Goal: Task Accomplishment & Management: Manage account settings

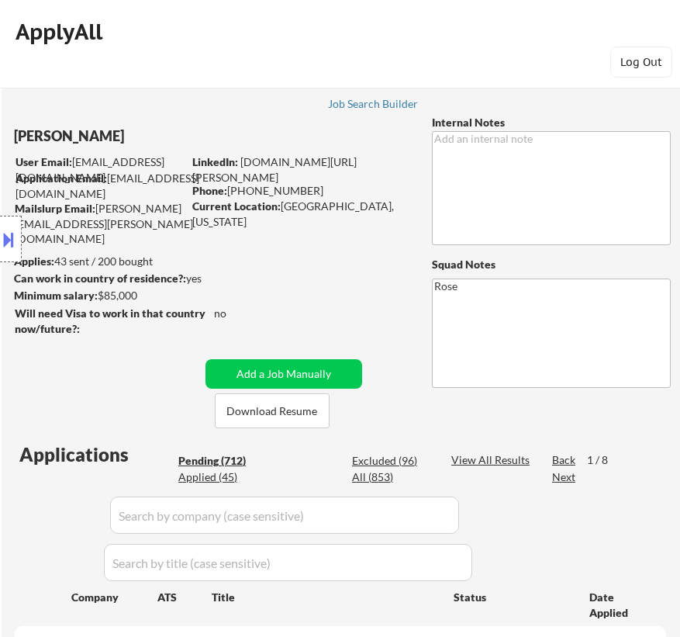
select select ""pending""
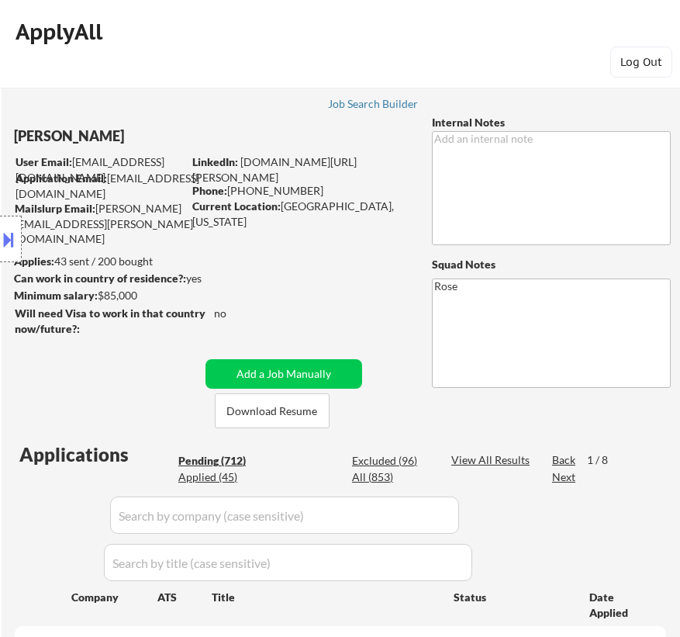
select select ""pending""
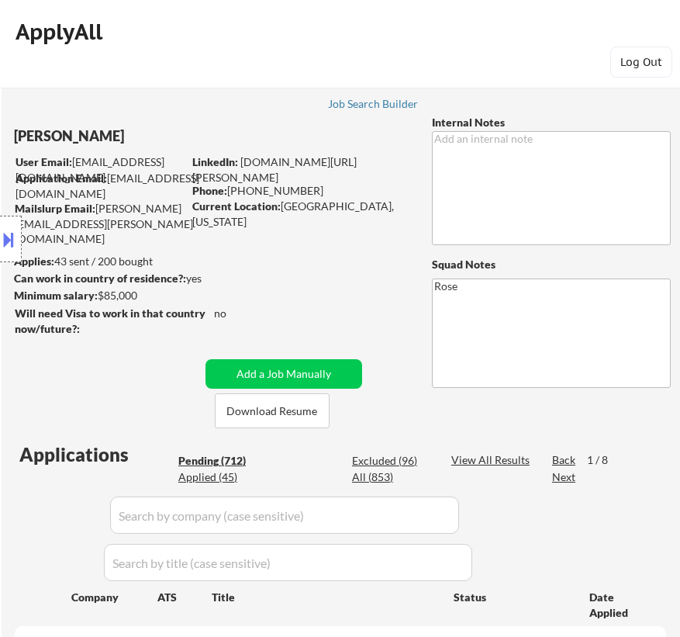
select select ""pending""
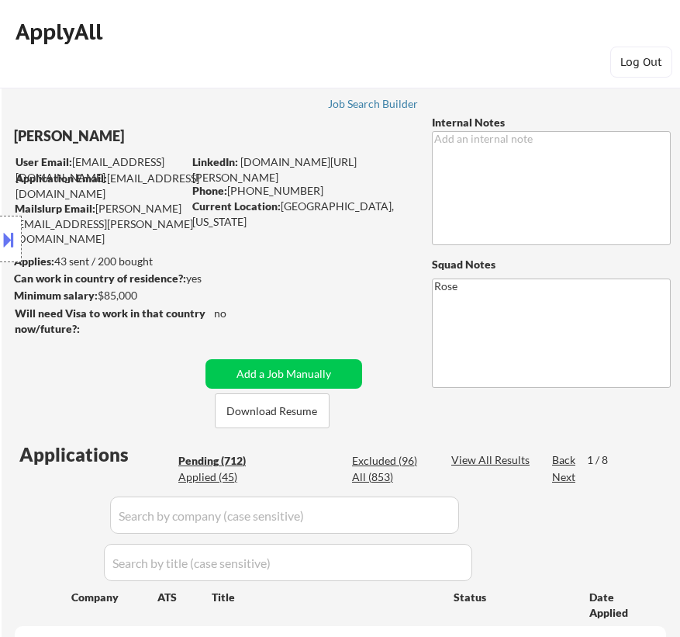
select select ""pending""
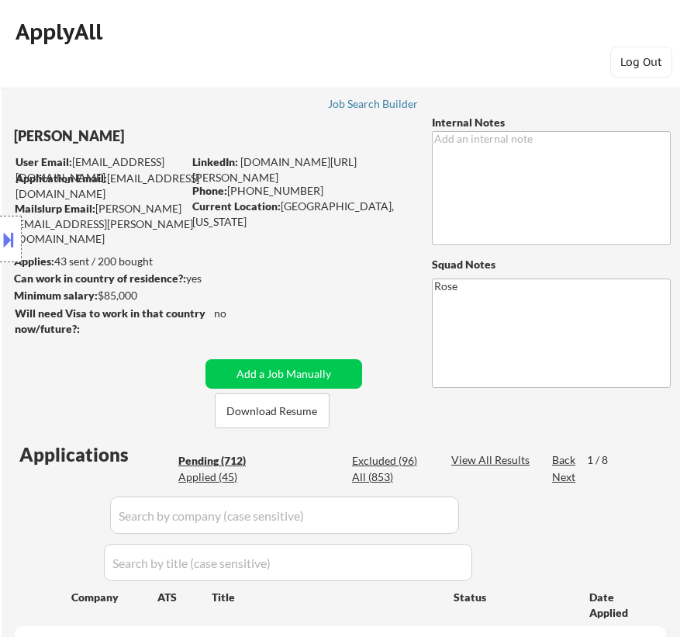
select select ""pending""
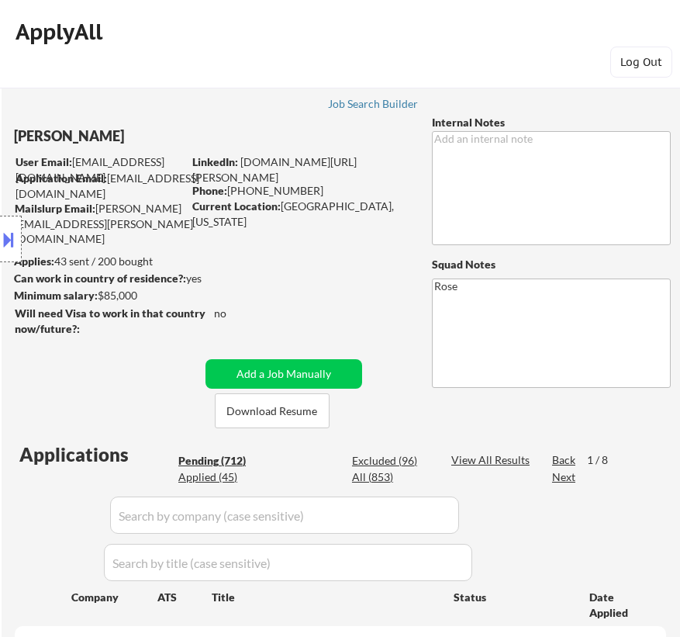
select select ""pending""
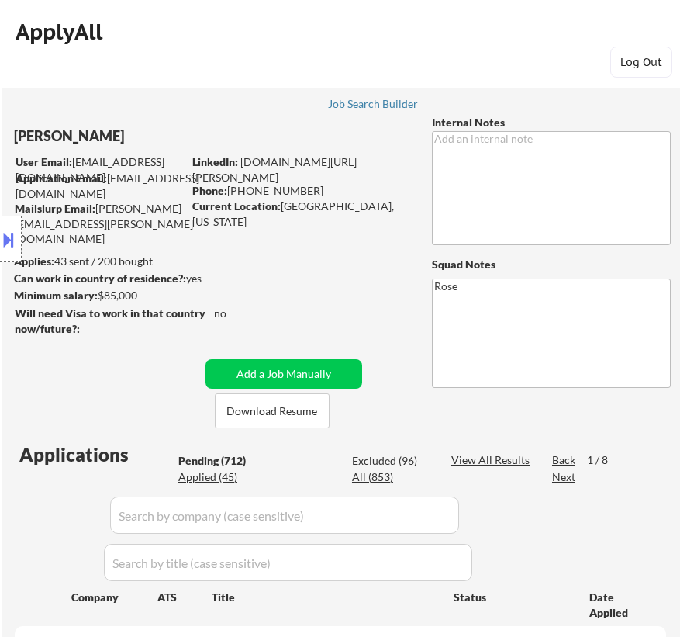
select select ""pending""
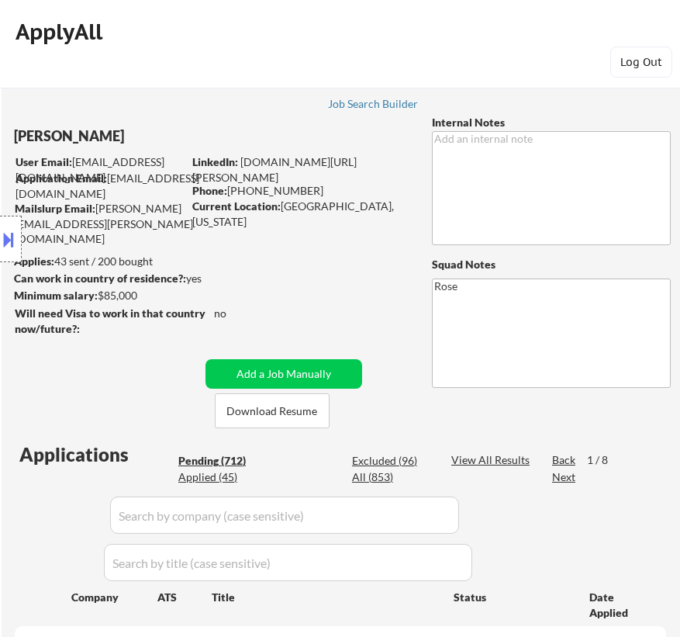
select select ""pending""
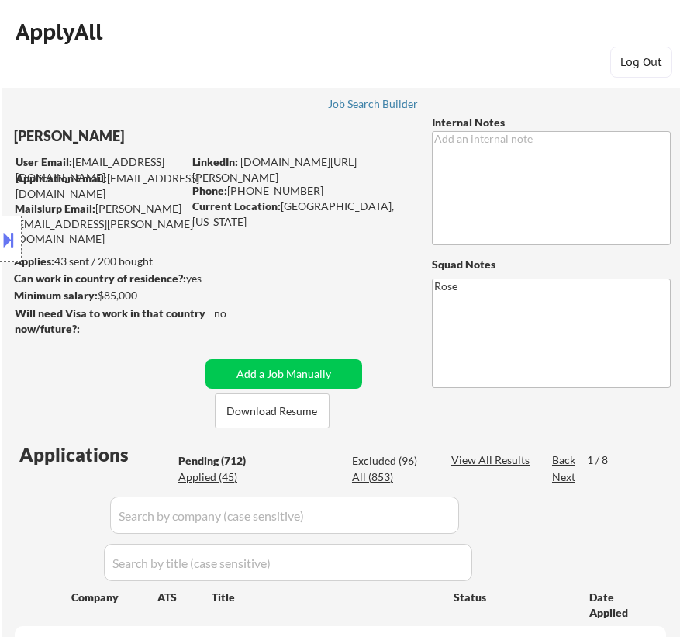
select select ""pending""
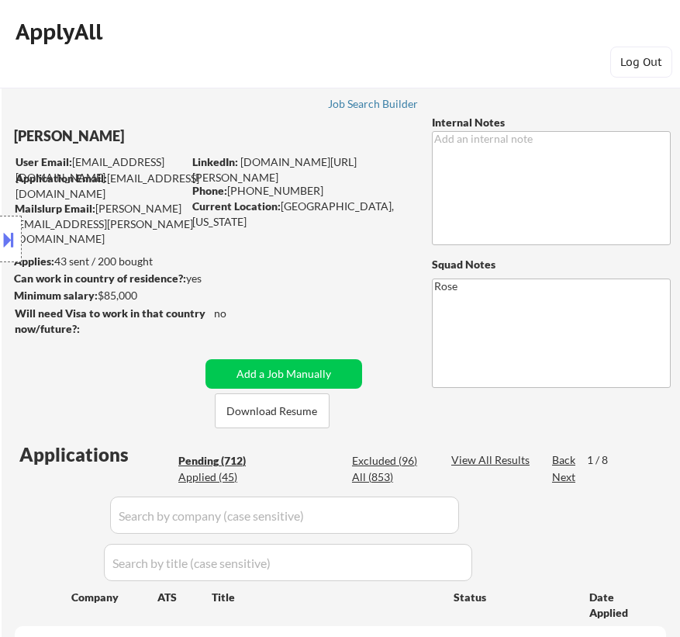
select select ""pending""
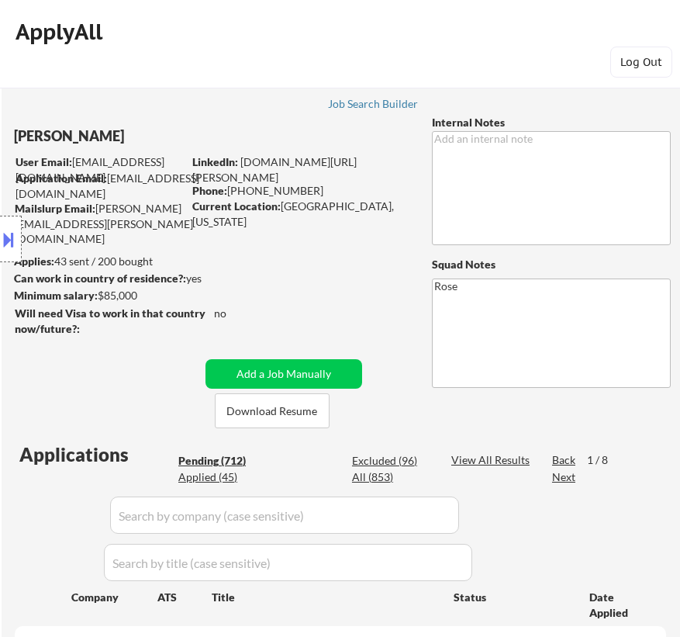
select select ""pending""
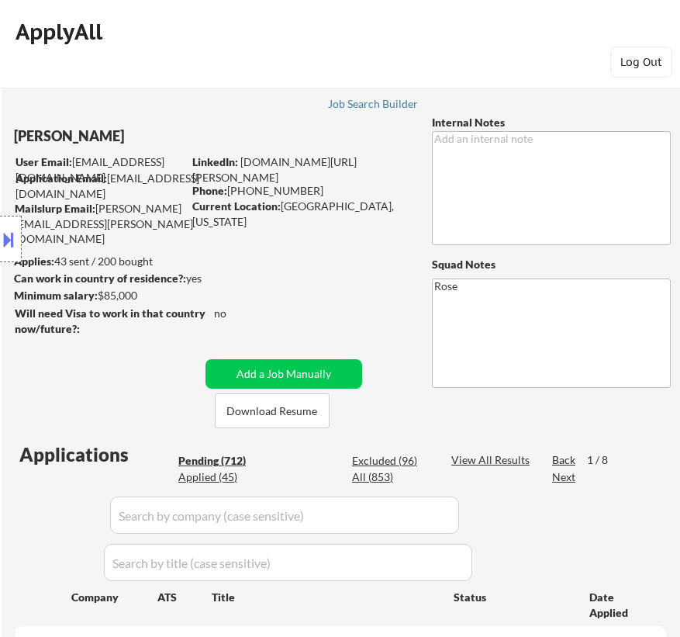
select select ""pending""
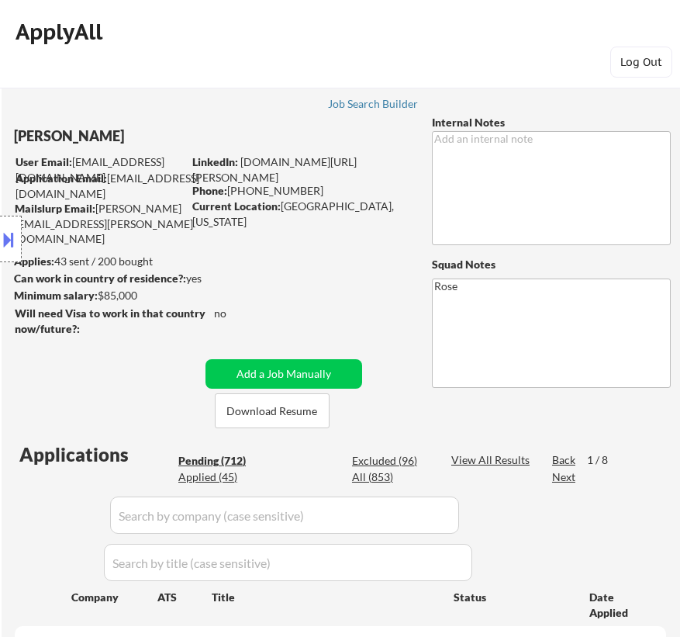
select select ""pending""
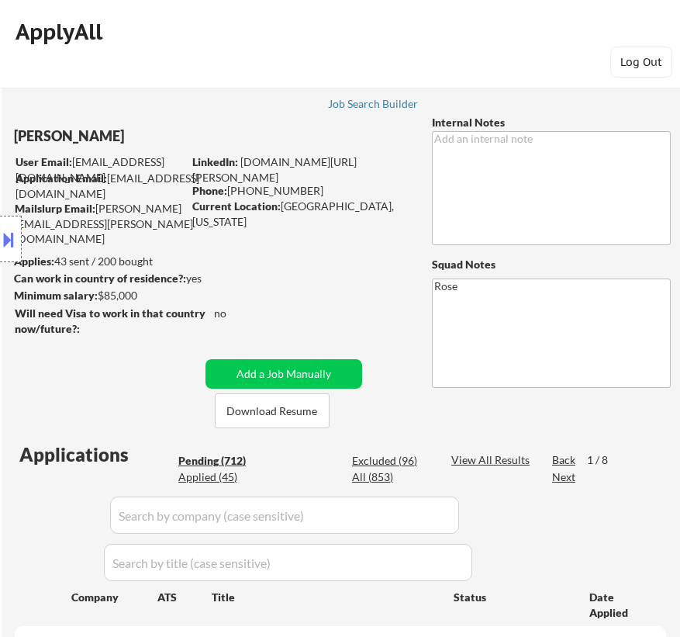
select select ""pending""
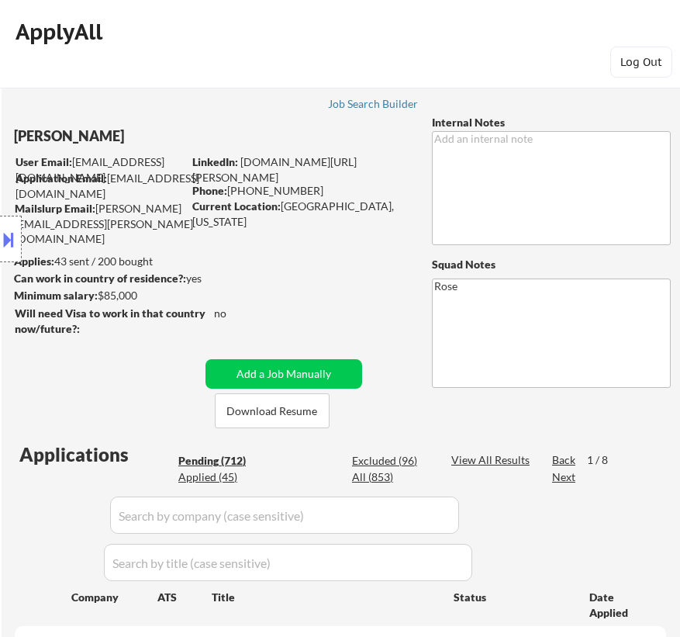
select select ""pending""
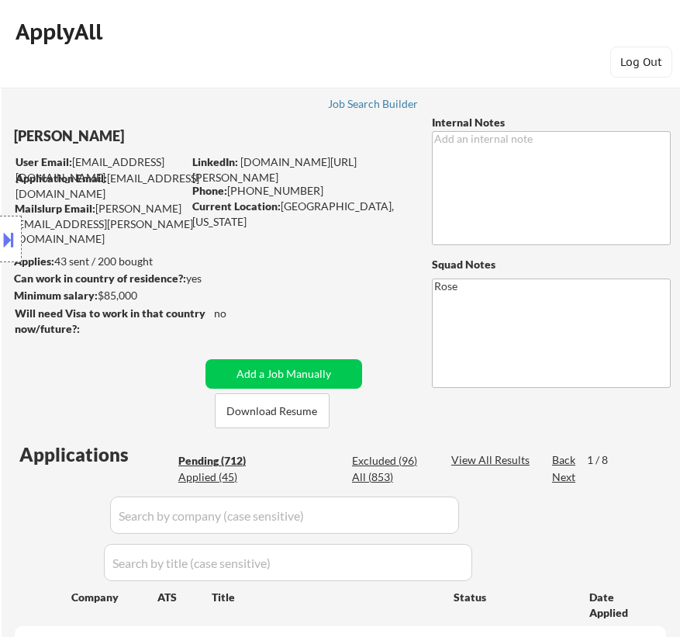
select select ""pending""
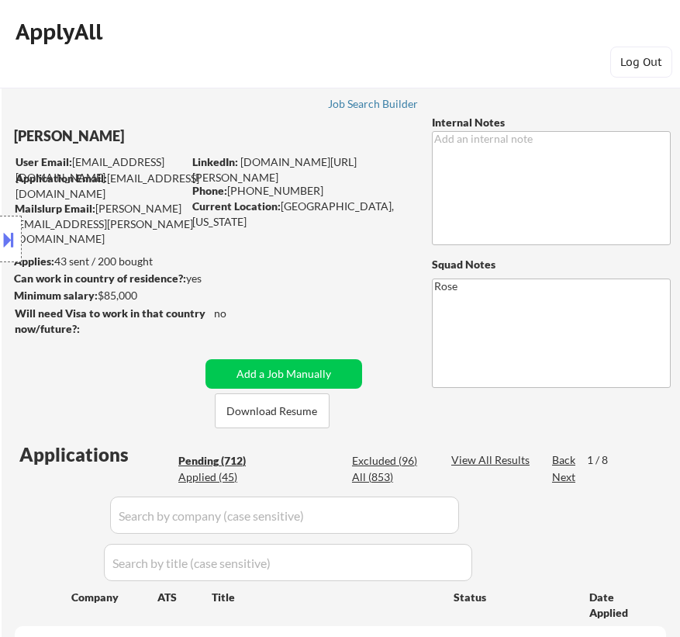
select select ""pending""
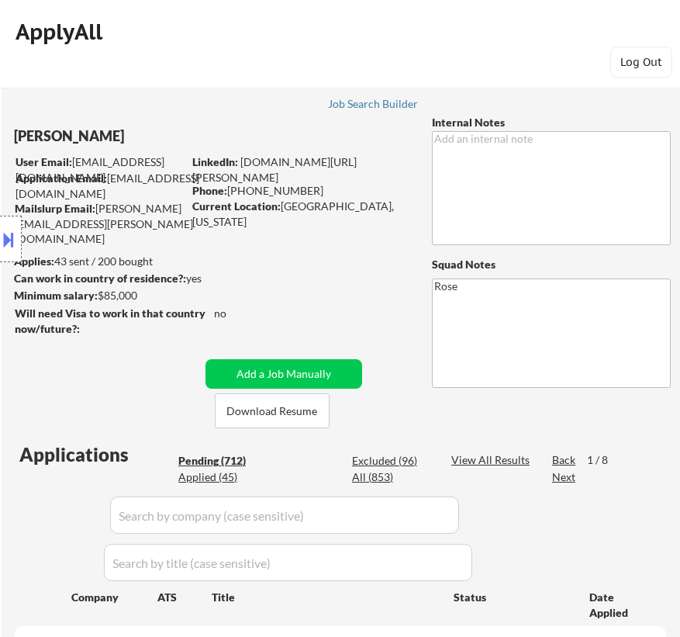
select select ""pending""
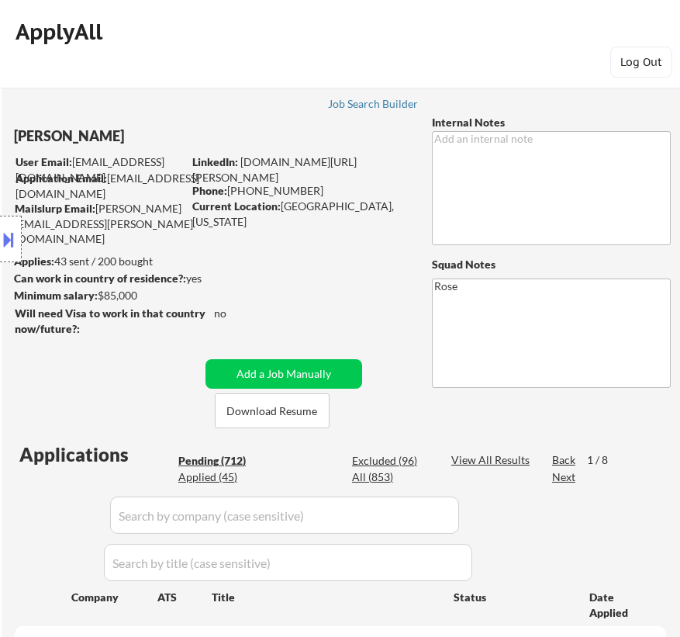
select select ""pending""
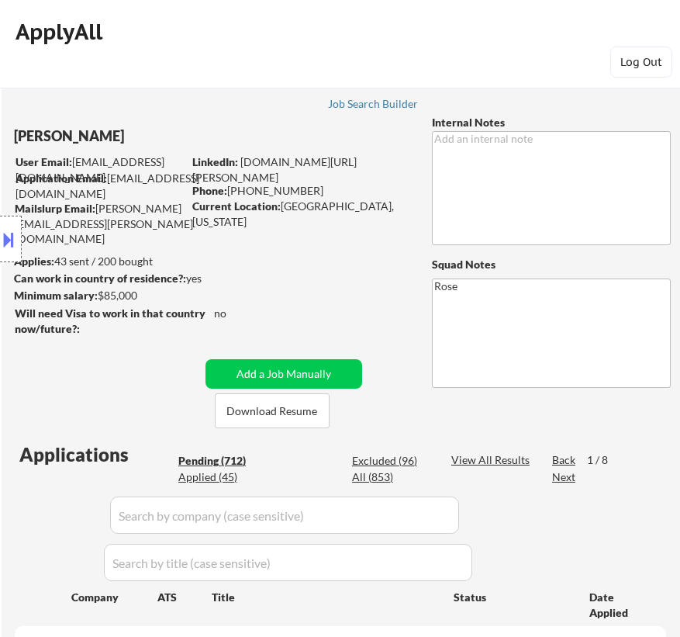
select select ""pending""
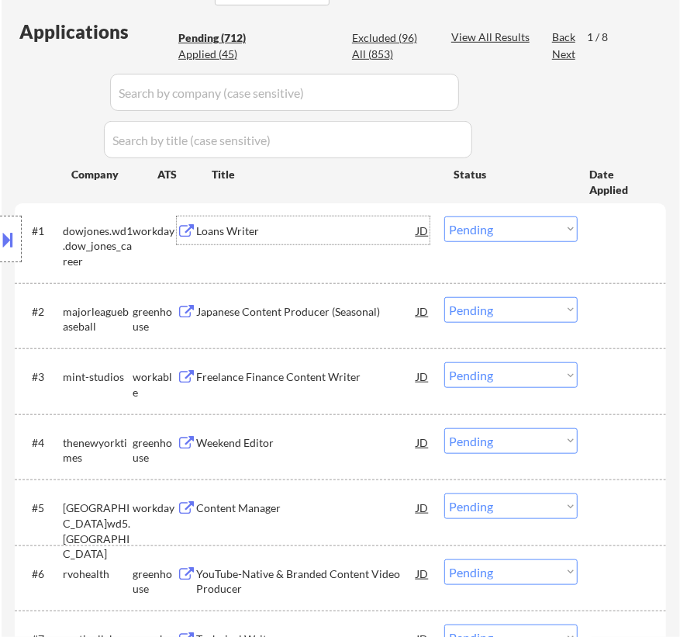
scroll to position [423, 0]
click at [534, 230] on select "Choose an option... Pending Applied Excluded (Questions) Excluded (Expired) Exc…" at bounding box center [510, 229] width 133 height 26
click at [444, 216] on select "Choose an option... Pending Applied Excluded (Questions) Excluded (Expired) Exc…" at bounding box center [510, 229] width 133 height 26
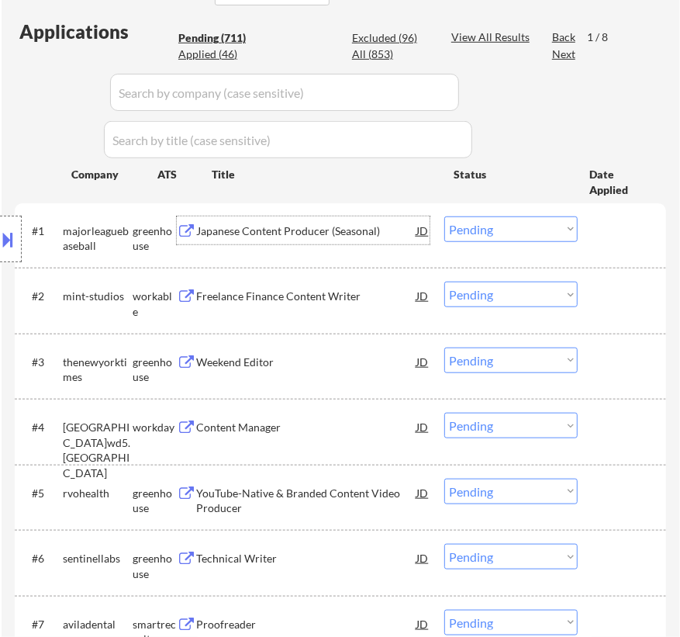
click at [302, 230] on div "Japanese Content Producer (Seasonal)" at bounding box center [306, 231] width 220 height 16
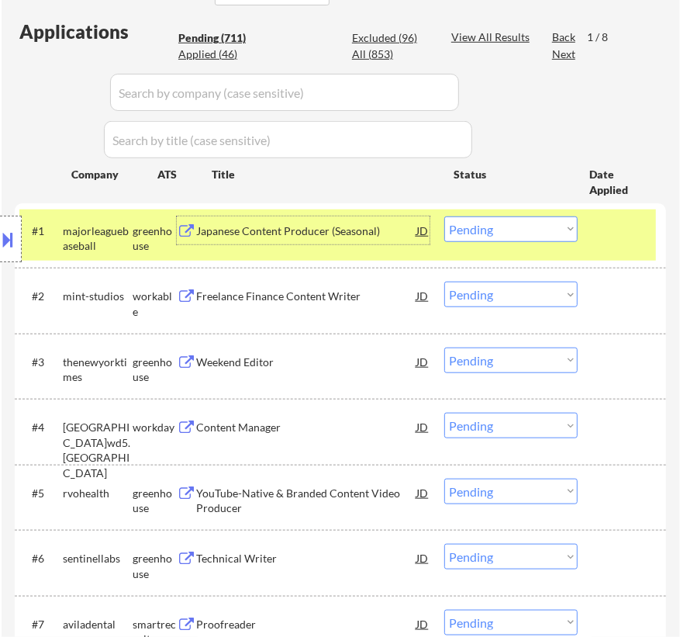
click at [527, 230] on select "Choose an option... Pending Applied Excluded (Questions) Excluded (Expired) Exc…" at bounding box center [510, 229] width 133 height 26
click at [444, 216] on select "Choose an option... Pending Applied Excluded (Questions) Excluded (Expired) Exc…" at bounding box center [510, 229] width 133 height 26
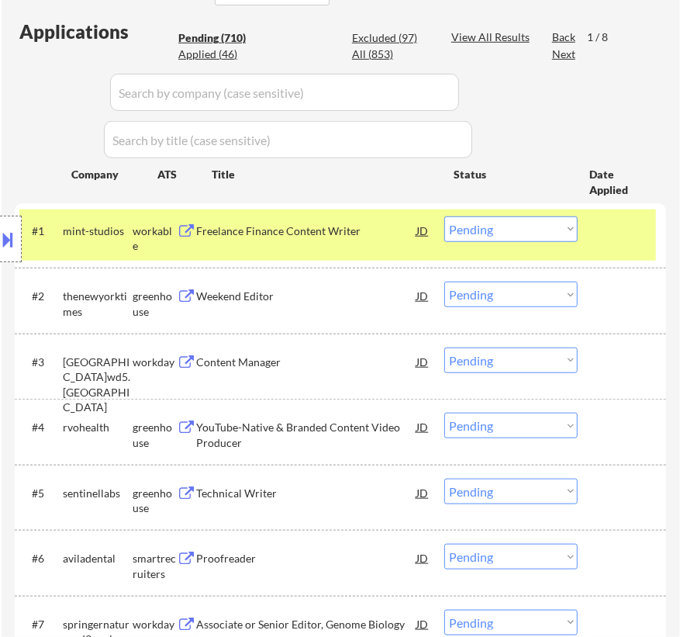
click at [360, 229] on div "Freelance Finance Content Writer" at bounding box center [306, 231] width 220 height 16
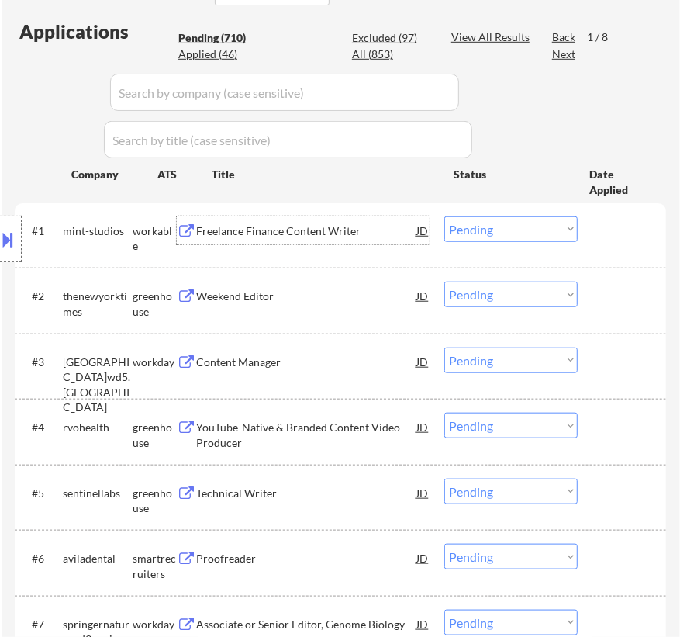
click at [539, 227] on select "Choose an option... Pending Applied Excluded (Questions) Excluded (Expired) Exc…" at bounding box center [510, 229] width 133 height 26
click at [444, 216] on select "Choose an option... Pending Applied Excluded (Questions) Excluded (Expired) Exc…" at bounding box center [510, 229] width 133 height 26
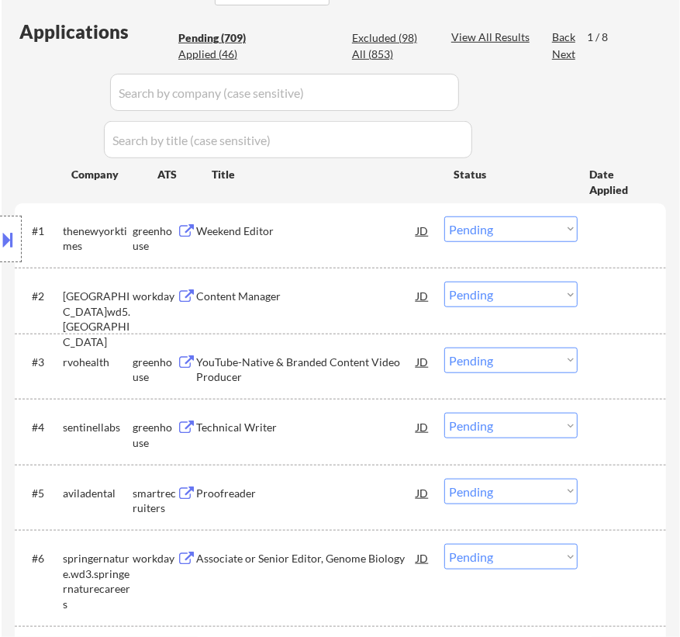
click at [335, 233] on div "Weekend Editor" at bounding box center [306, 231] width 220 height 16
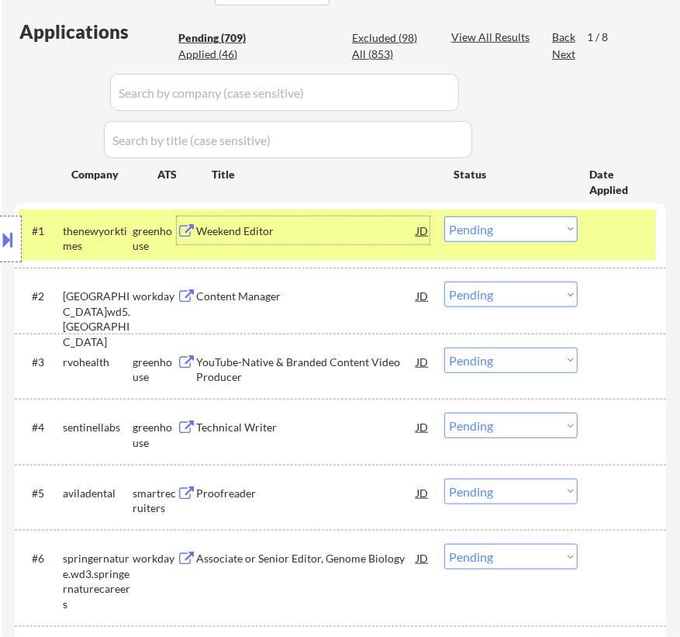
click at [496, 227] on select "Choose an option... Pending Applied Excluded (Questions) Excluded (Expired) Exc…" at bounding box center [510, 229] width 133 height 26
click at [444, 216] on select "Choose an option... Pending Applied Excluded (Questions) Excluded (Expired) Exc…" at bounding box center [510, 229] width 133 height 26
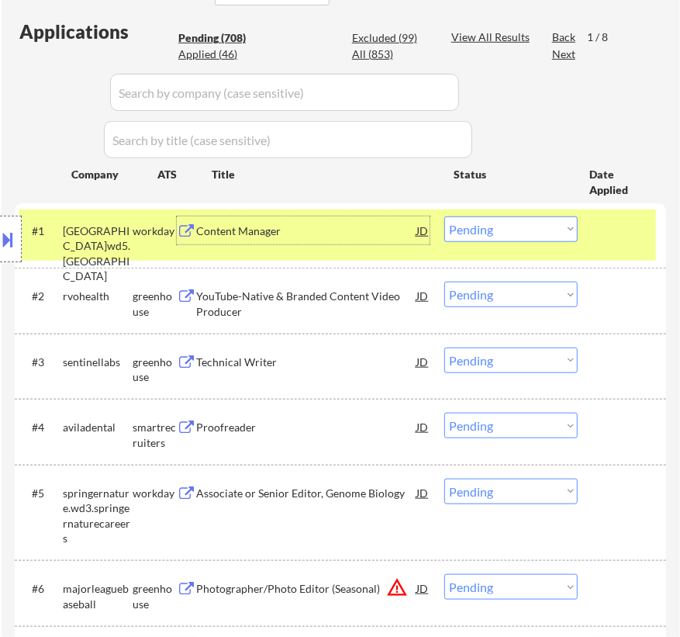
click at [347, 233] on div "Content Manager" at bounding box center [306, 231] width 220 height 16
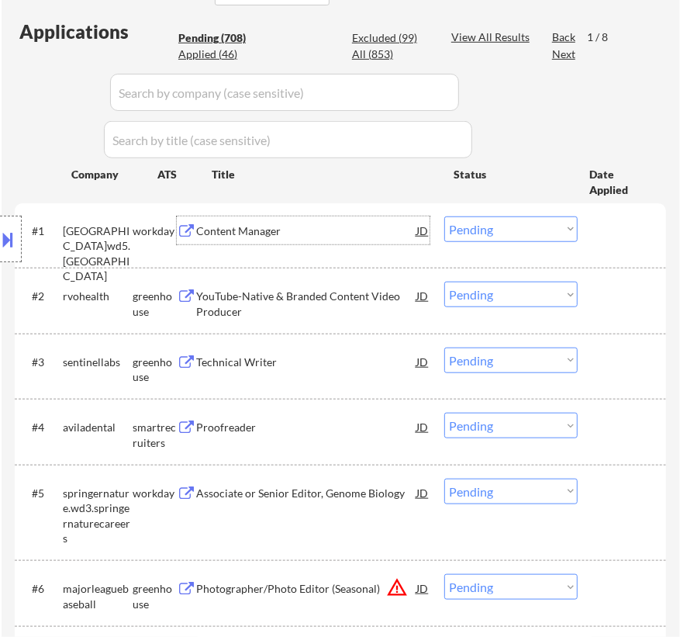
click at [504, 226] on select "Choose an option... Pending Applied Excluded (Questions) Excluded (Expired) Exc…" at bounding box center [510, 229] width 133 height 26
click at [444, 216] on select "Choose an option... Pending Applied Excluded (Questions) Excluded (Expired) Exc…" at bounding box center [510, 229] width 133 height 26
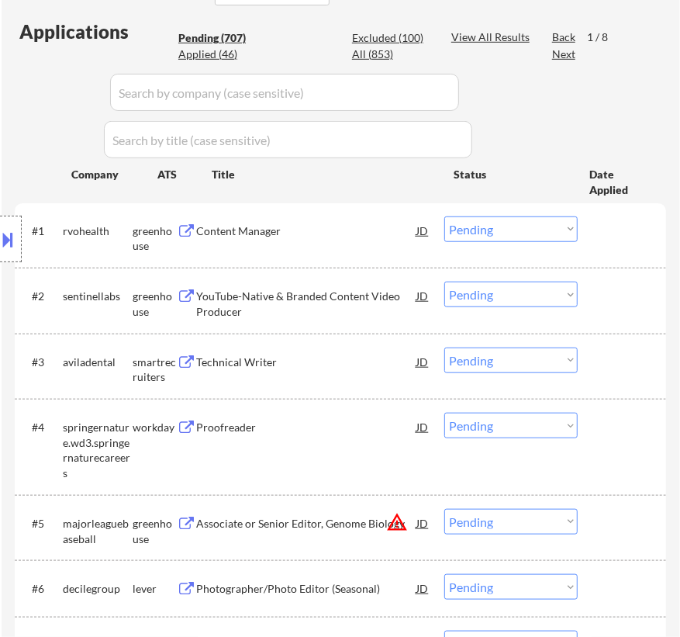
click at [315, 249] on div "#1 rvohealth greenhouse Content Manager JD Choose an option... Pending Applied …" at bounding box center [337, 234] width 637 height 51
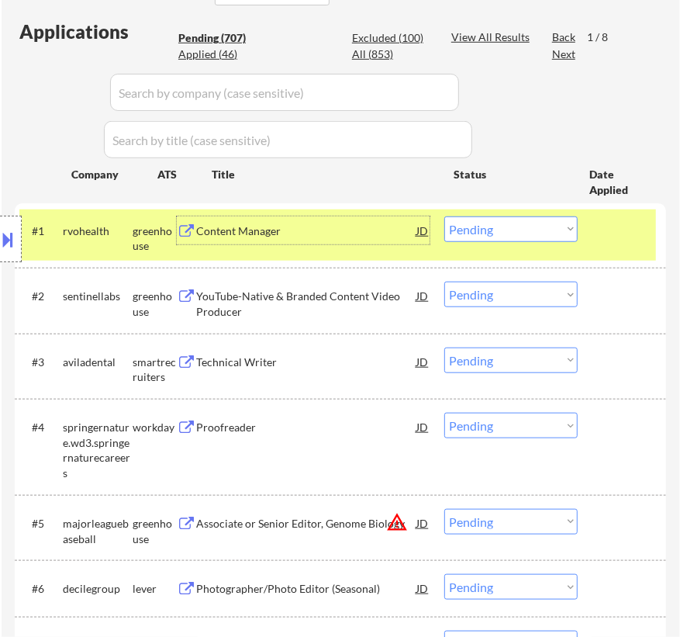
click at [327, 240] on div "Content Manager" at bounding box center [306, 230] width 220 height 28
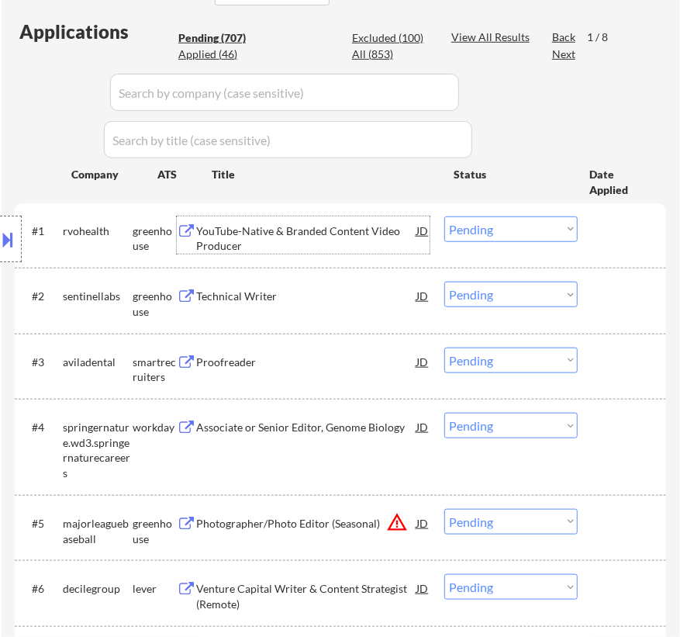
click at [494, 229] on select "Choose an option... Pending Applied Excluded (Questions) Excluded (Expired) Exc…" at bounding box center [510, 229] width 133 height 26
click at [444, 216] on select "Choose an option... Pending Applied Excluded (Questions) Excluded (Expired) Exc…" at bounding box center [510, 229] width 133 height 26
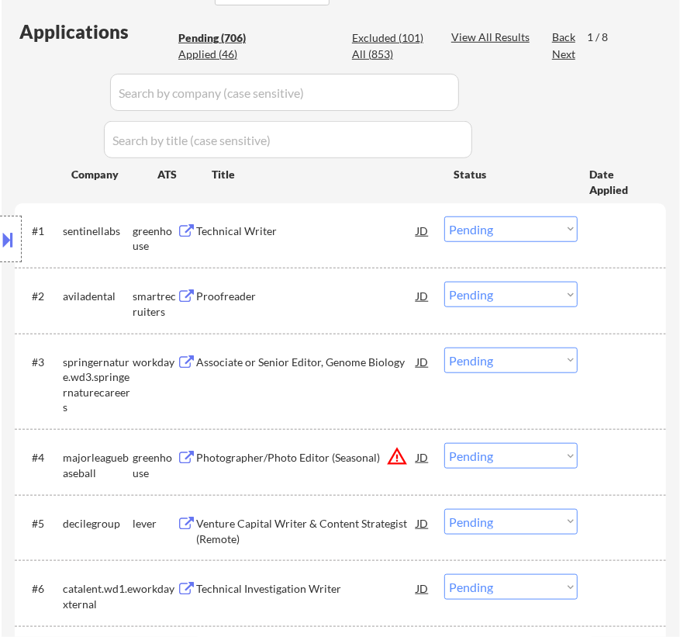
click at [318, 231] on div "Technical Writer" at bounding box center [306, 231] width 220 height 16
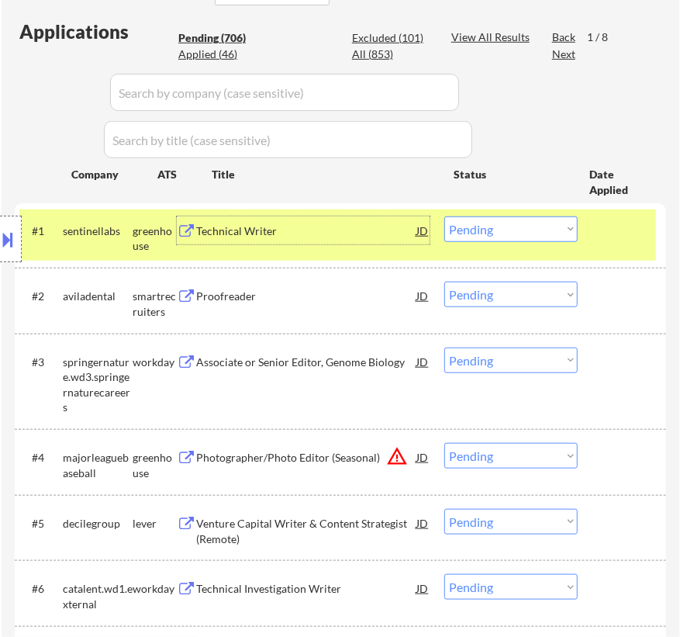
click at [487, 226] on select "Choose an option... Pending Applied Excluded (Questions) Excluded (Expired) Exc…" at bounding box center [510, 229] width 133 height 26
click at [444, 216] on select "Choose an option... Pending Applied Excluded (Questions) Excluded (Expired) Exc…" at bounding box center [510, 229] width 133 height 26
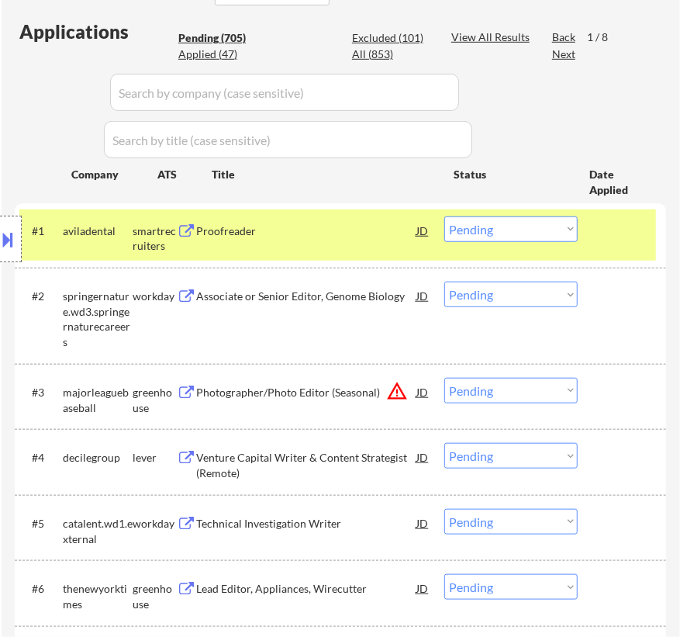
click at [369, 235] on div "Proofreader" at bounding box center [306, 231] width 220 height 16
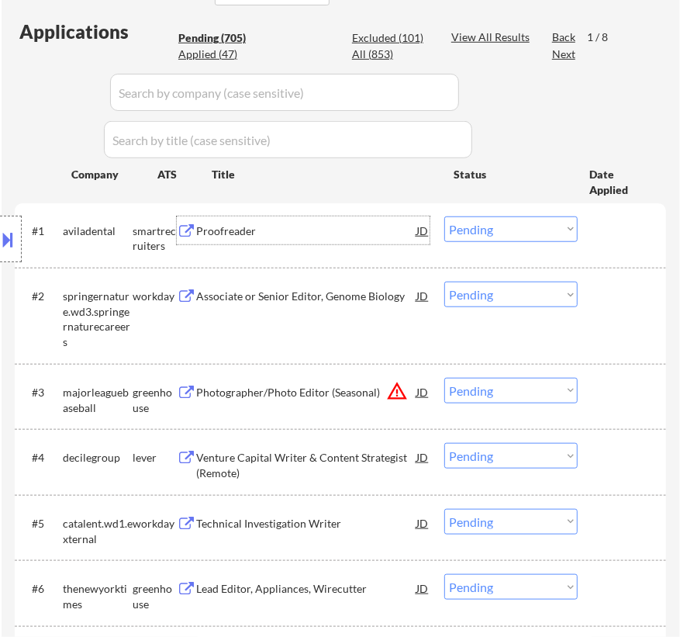
click at [475, 231] on select "Choose an option... Pending Applied Excluded (Questions) Excluded (Expired) Exc…" at bounding box center [510, 229] width 133 height 26
click at [444, 216] on select "Choose an option... Pending Applied Excluded (Questions) Excluded (Expired) Exc…" at bounding box center [510, 229] width 133 height 26
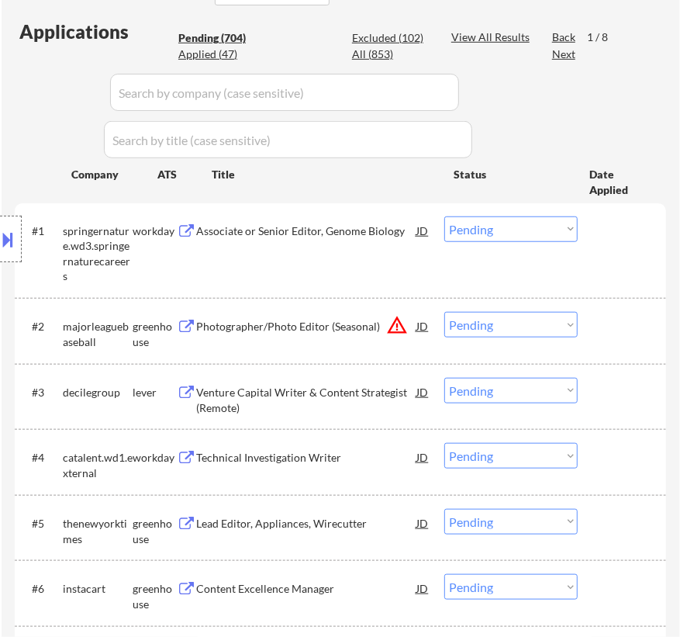
click at [325, 225] on div "Associate or Senior Editor, Genome Biology" at bounding box center [306, 231] width 220 height 16
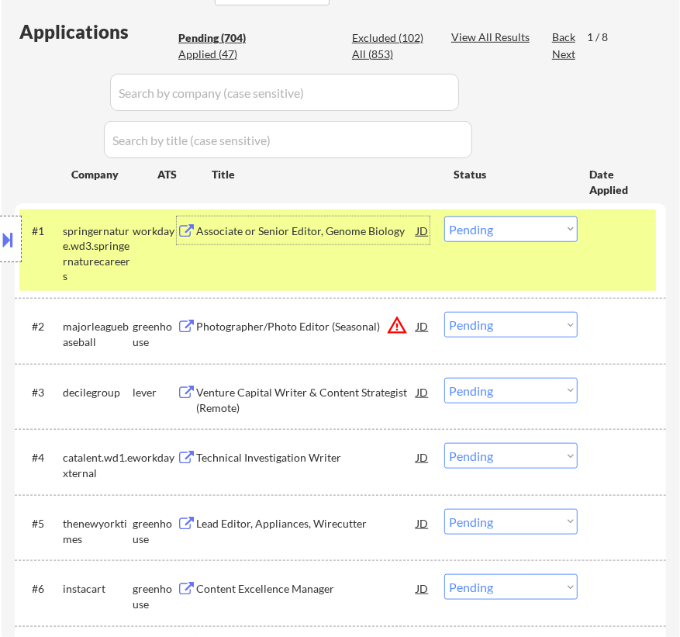
click at [540, 229] on select "Choose an option... Pending Applied Excluded (Questions) Excluded (Expired) Exc…" at bounding box center [510, 229] width 133 height 26
click at [444, 216] on select "Choose an option... Pending Applied Excluded (Questions) Excluded (Expired) Exc…" at bounding box center [510, 229] width 133 height 26
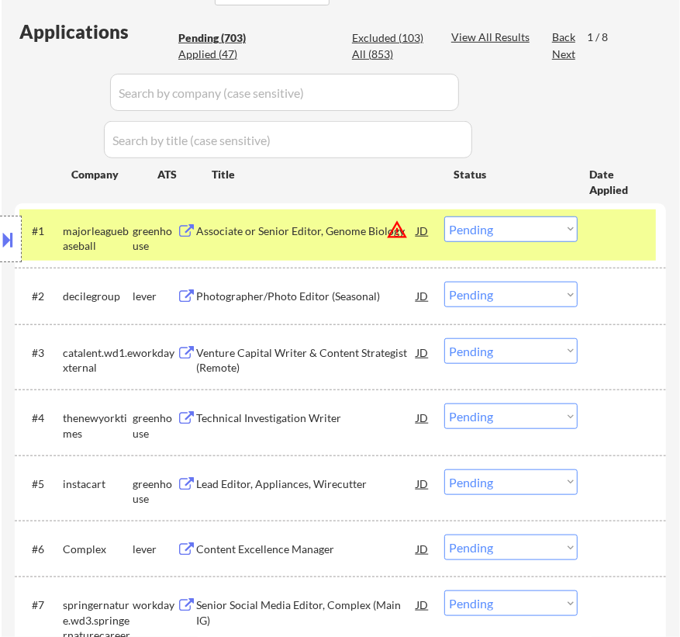
click at [347, 233] on div "Associate or Senior Editor, Genome Biology" at bounding box center [306, 231] width 220 height 16
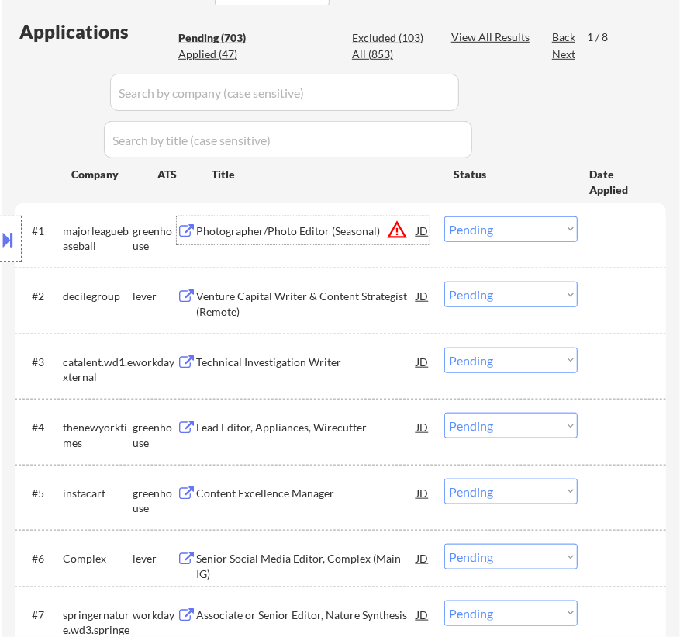
click at [534, 230] on select "Choose an option... Pending Applied Excluded (Questions) Excluded (Expired) Exc…" at bounding box center [510, 229] width 133 height 26
click at [444, 216] on select "Choose an option... Pending Applied Excluded (Questions) Excluded (Expired) Exc…" at bounding box center [510, 229] width 133 height 26
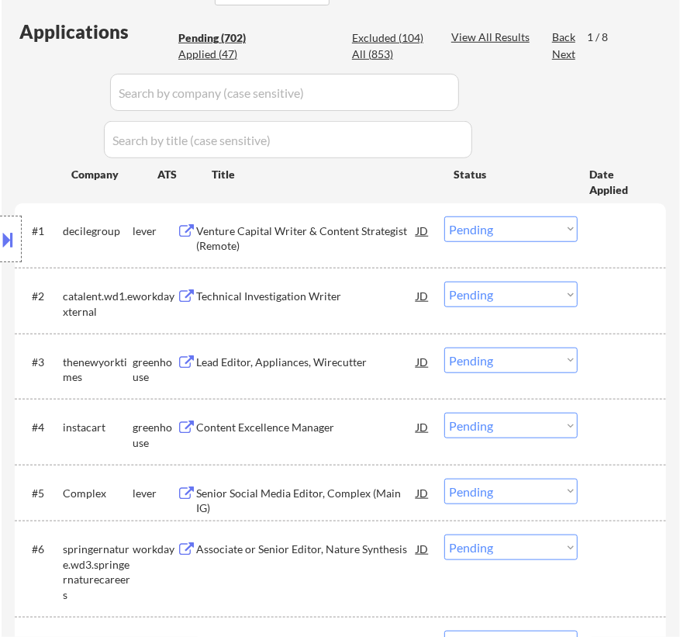
click at [308, 233] on div "Venture Capital Writer & Content Strategist (Remote)" at bounding box center [306, 238] width 220 height 30
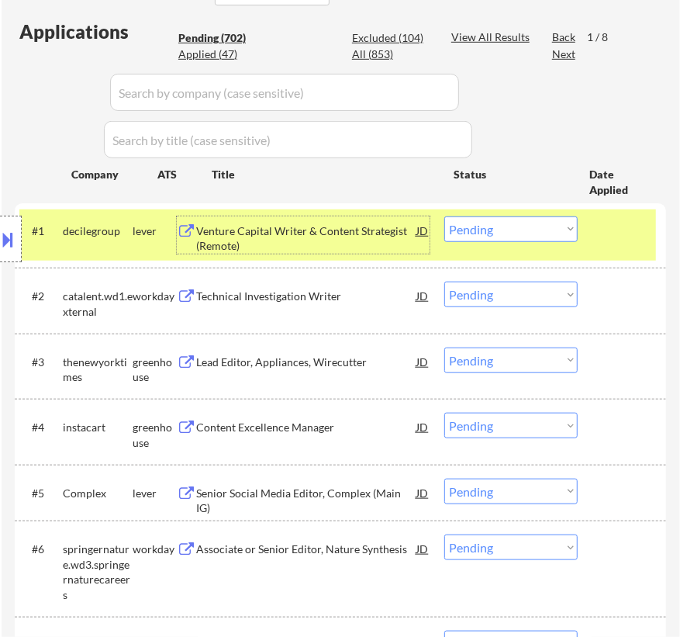
click at [356, 239] on div "Venture Capital Writer & Content Strategist (Remote)" at bounding box center [306, 238] width 220 height 30
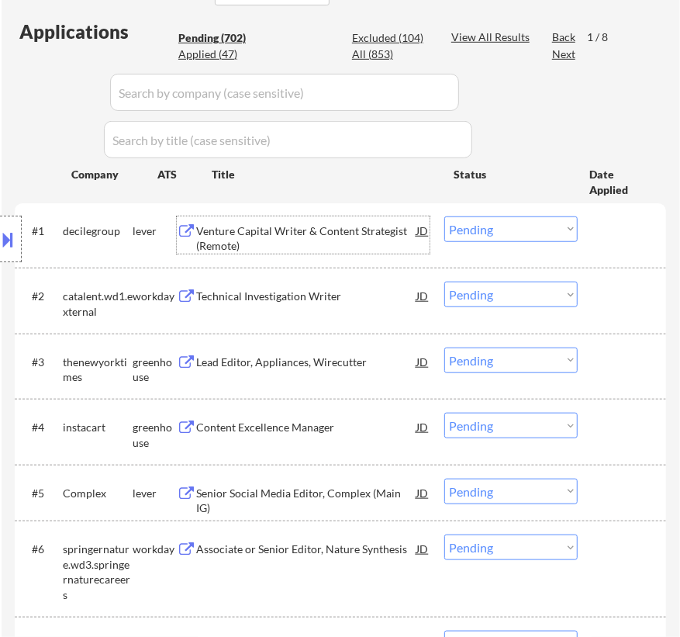
click at [501, 223] on select "Choose an option... Pending Applied Excluded (Questions) Excluded (Expired) Exc…" at bounding box center [510, 229] width 133 height 26
click at [444, 216] on select "Choose an option... Pending Applied Excluded (Questions) Excluded (Expired) Exc…" at bounding box center [510, 229] width 133 height 26
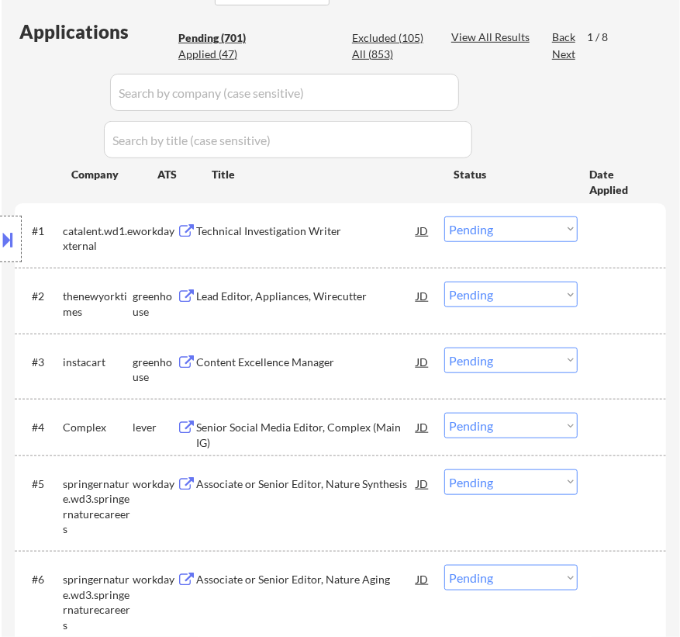
click at [347, 228] on div "Technical Investigation Writer" at bounding box center [306, 231] width 220 height 16
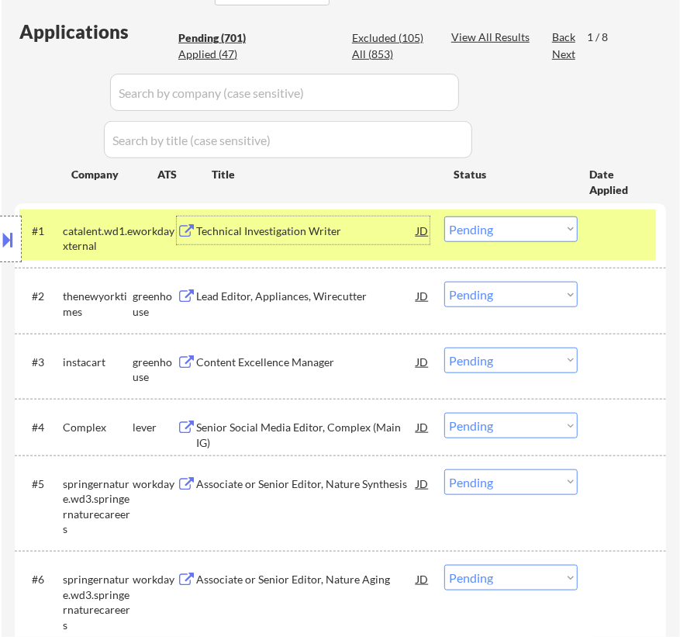
click at [527, 229] on select "Choose an option... Pending Applied Excluded (Questions) Excluded (Expired) Exc…" at bounding box center [510, 229] width 133 height 26
click at [444, 216] on select "Choose an option... Pending Applied Excluded (Questions) Excluded (Expired) Exc…" at bounding box center [510, 229] width 133 height 26
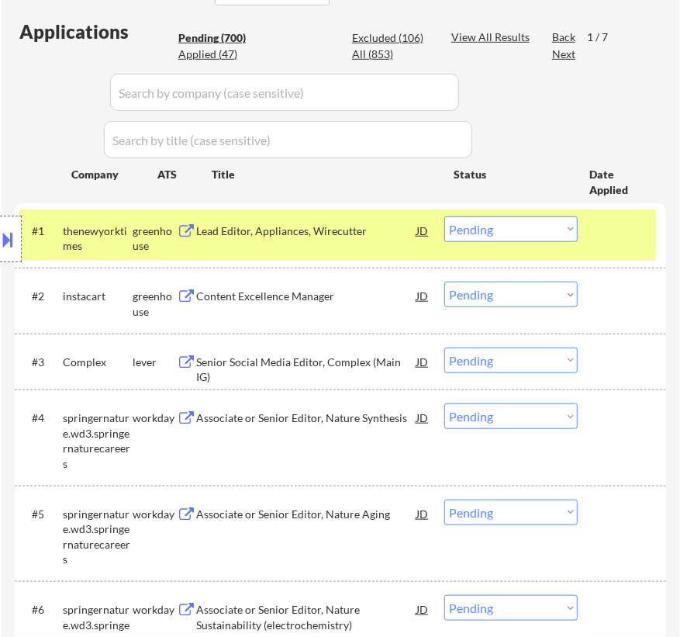
click at [364, 229] on div "Lead Editor, Appliances, Wirecutter" at bounding box center [306, 231] width 220 height 16
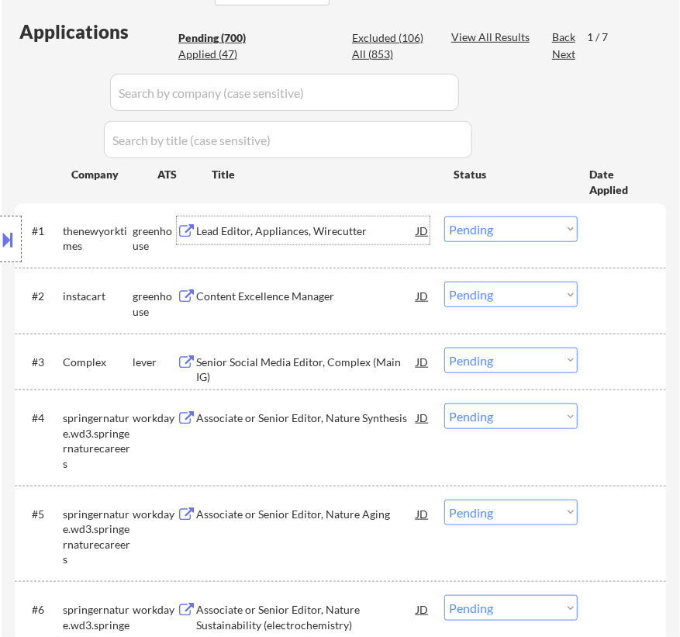
click at [486, 226] on select "Choose an option... Pending Applied Excluded (Questions) Excluded (Expired) Exc…" at bounding box center [510, 229] width 133 height 26
click at [444, 216] on select "Choose an option... Pending Applied Excluded (Questions) Excluded (Expired) Exc…" at bounding box center [510, 229] width 133 height 26
select select ""pending""
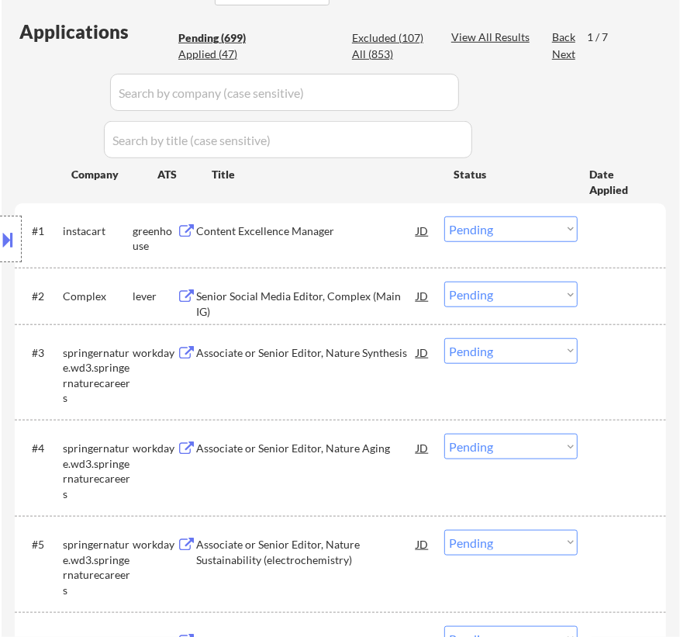
click at [299, 228] on div "Content Excellence Manager" at bounding box center [306, 231] width 220 height 16
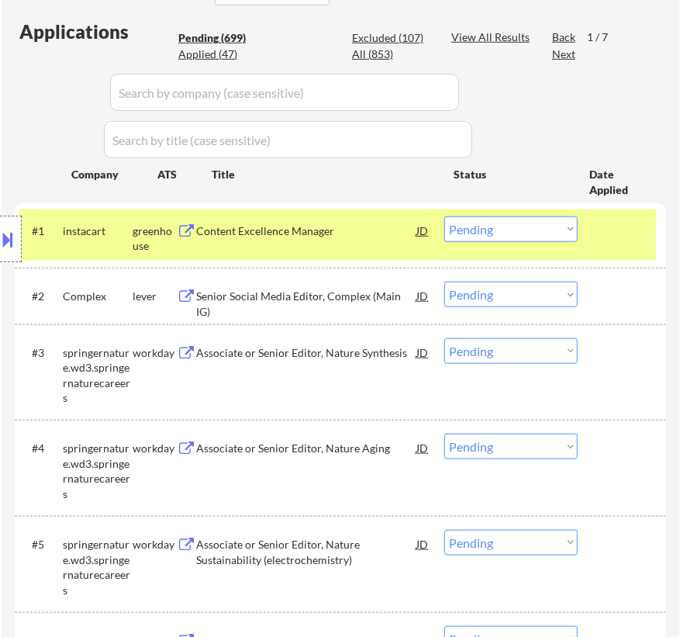
select select ""pending""
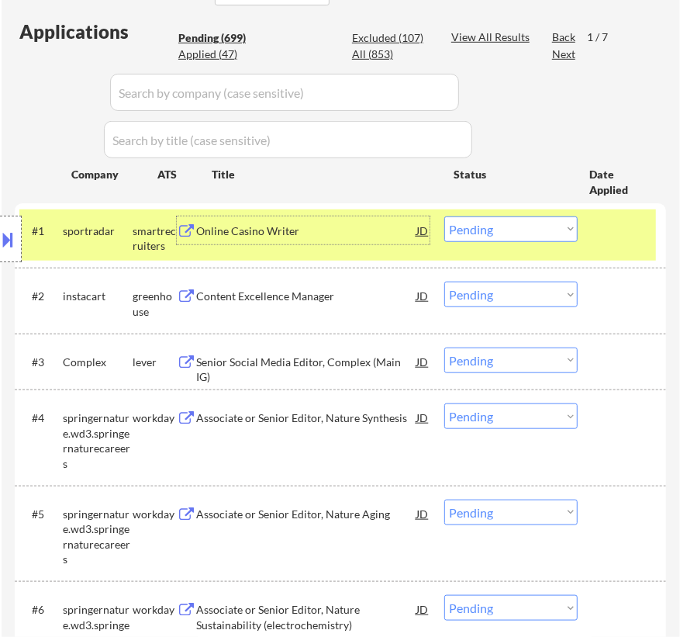
click at [495, 232] on select "Choose an option... Pending Applied Excluded (Questions) Excluded (Expired) Exc…" at bounding box center [510, 229] width 133 height 26
click at [444, 216] on select "Choose an option... Pending Applied Excluded (Questions) Excluded (Expired) Exc…" at bounding box center [510, 229] width 133 height 26
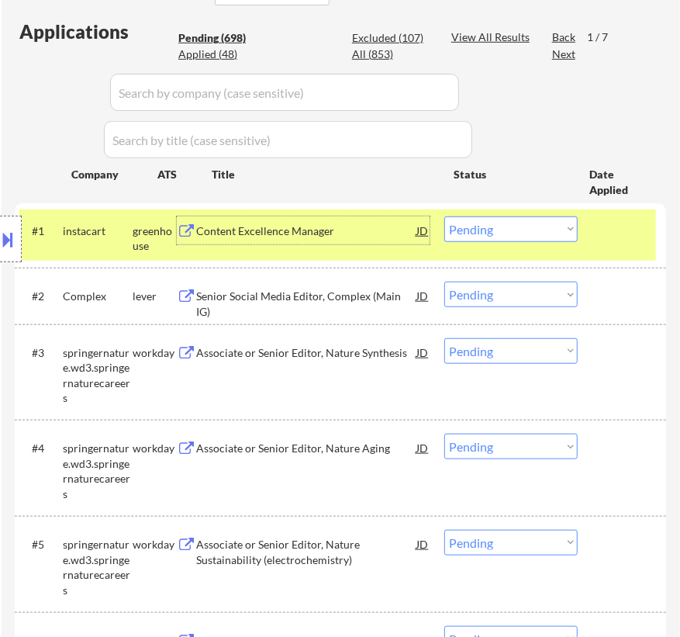
click at [340, 238] on div "Content Excellence Manager" at bounding box center [306, 230] width 220 height 28
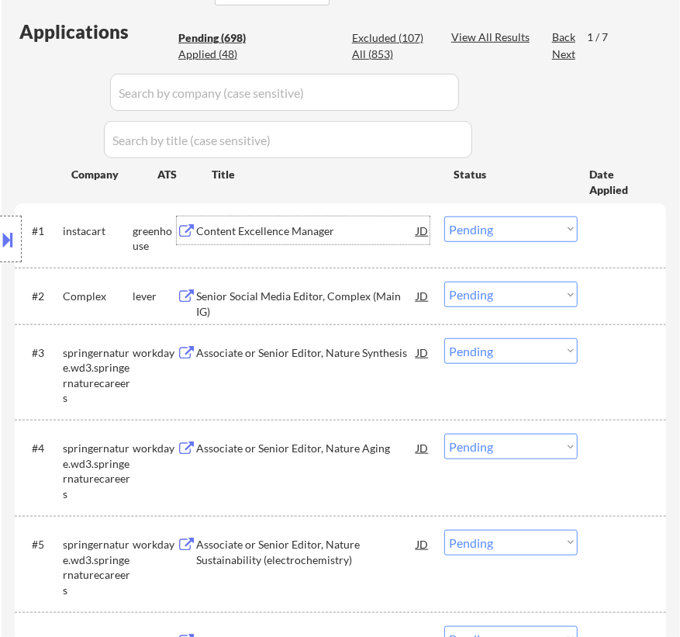
click at [479, 224] on select "Choose an option... Pending Applied Excluded (Questions) Excluded (Expired) Exc…" at bounding box center [510, 229] width 133 height 26
click at [444, 216] on select "Choose an option... Pending Applied Excluded (Questions) Excluded (Expired) Exc…" at bounding box center [510, 229] width 133 height 26
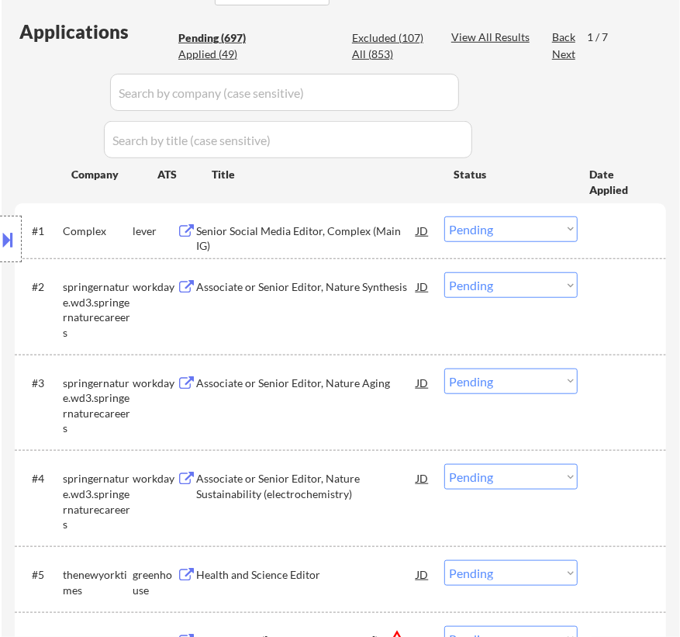
click at [361, 240] on div "Senior Social Media Editor, Complex (Main IG)" at bounding box center [306, 230] width 220 height 28
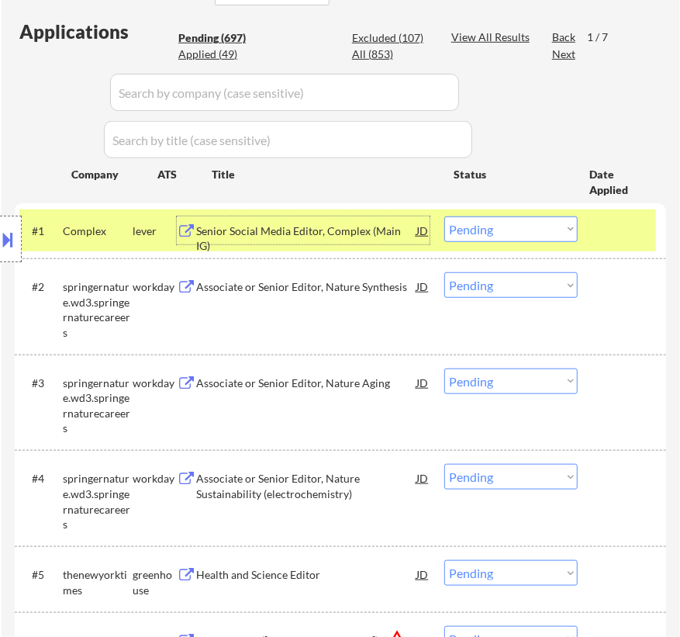
click at [487, 230] on select "Choose an option... Pending Applied Excluded (Questions) Excluded (Expired) Exc…" at bounding box center [510, 229] width 133 height 26
click at [444, 216] on select "Choose an option... Pending Applied Excluded (Questions) Excluded (Expired) Exc…" at bounding box center [510, 229] width 133 height 26
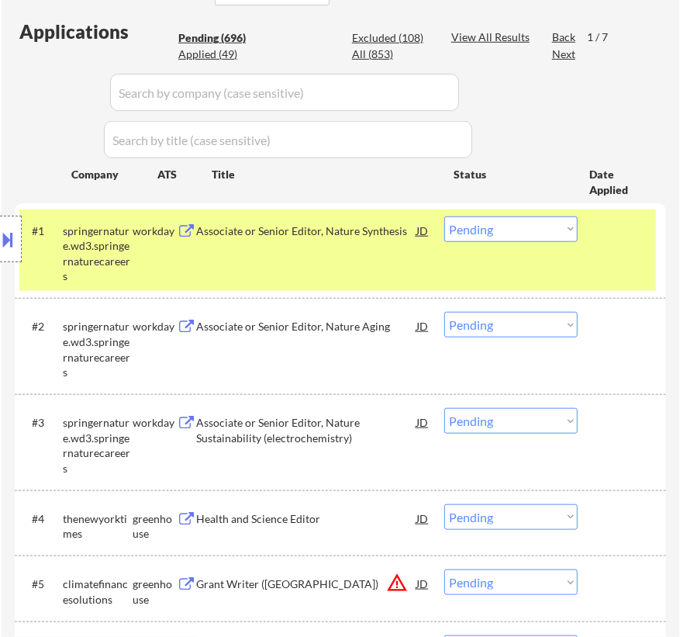
click at [316, 243] on div "Associate or Senior Editor, Nature Synthesis" at bounding box center [306, 230] width 220 height 28
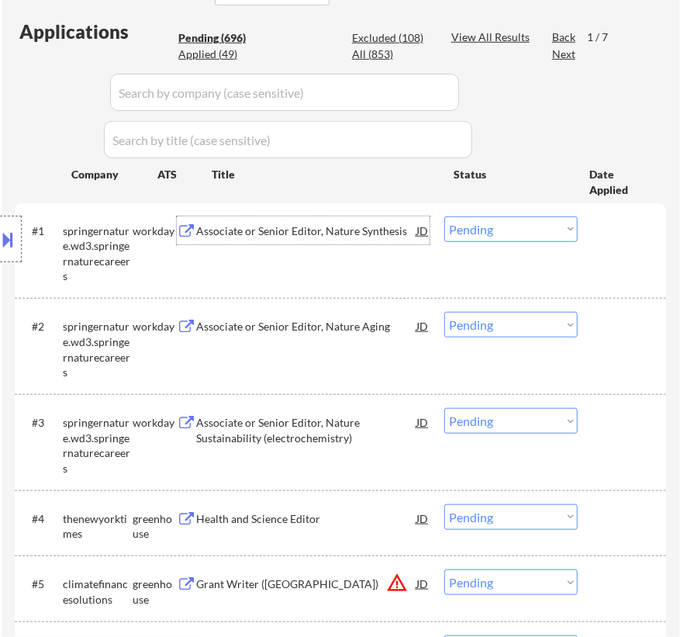
click at [468, 230] on select "Choose an option... Pending Applied Excluded (Questions) Excluded (Expired) Exc…" at bounding box center [510, 229] width 133 height 26
click at [444, 216] on select "Choose an option... Pending Applied Excluded (Questions) Excluded (Expired) Exc…" at bounding box center [510, 229] width 133 height 26
select select ""pending""
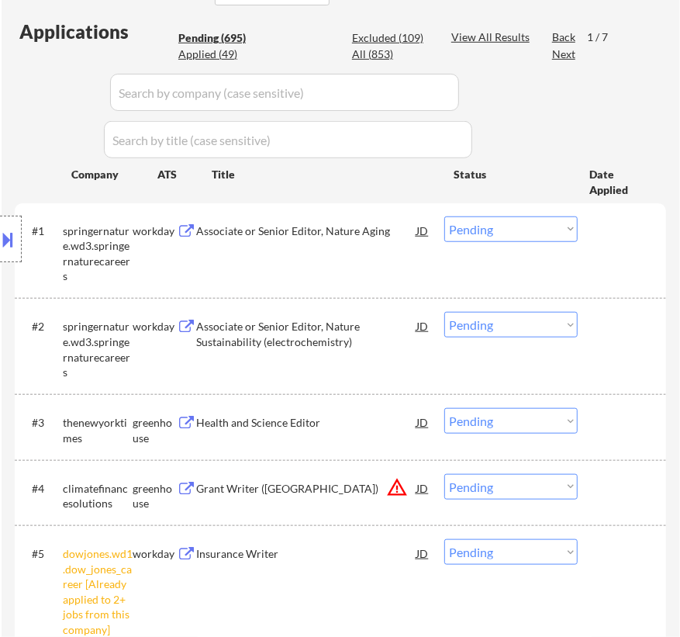
scroll to position [493, 0]
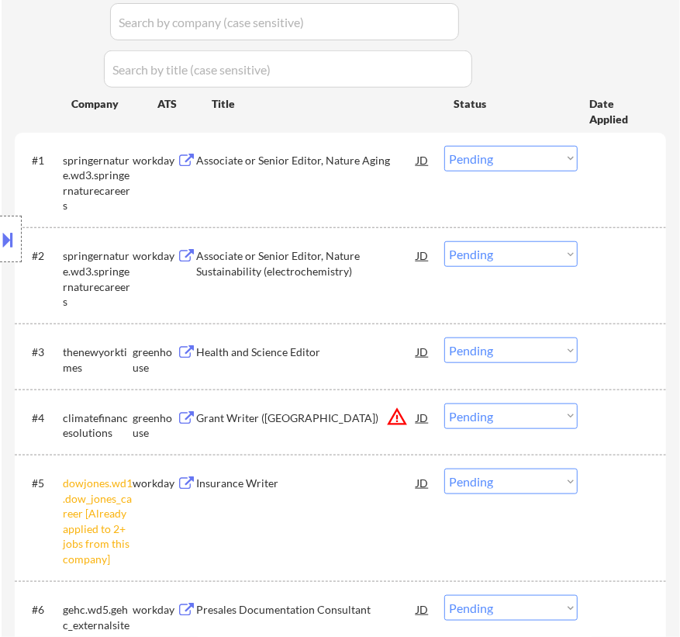
click at [523, 475] on select "Choose an option... Pending Applied Excluded (Questions) Excluded (Expired) Exc…" at bounding box center [510, 481] width 133 height 26
click at [444, 468] on select "Choose an option... Pending Applied Excluded (Questions) Excluded (Expired) Exc…" at bounding box center [510, 481] width 133 height 26
select select ""pending""
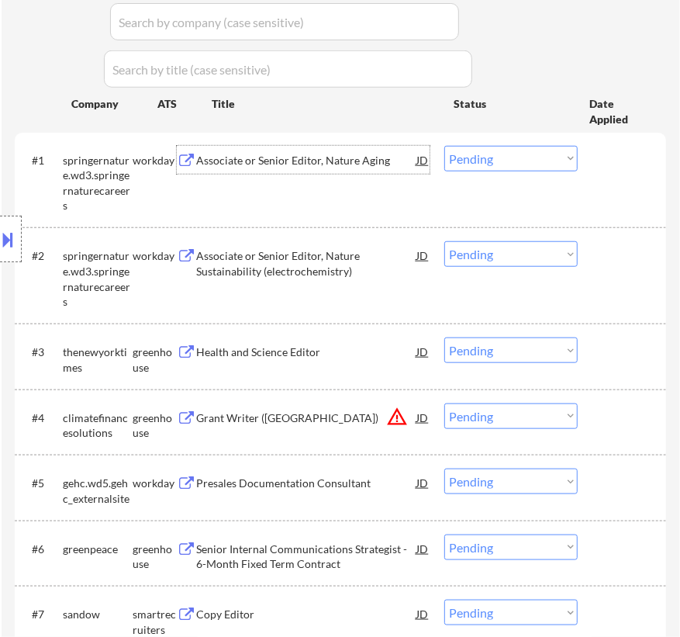
click at [340, 172] on div "Associate or Senior Editor, Nature Aging" at bounding box center [306, 160] width 220 height 28
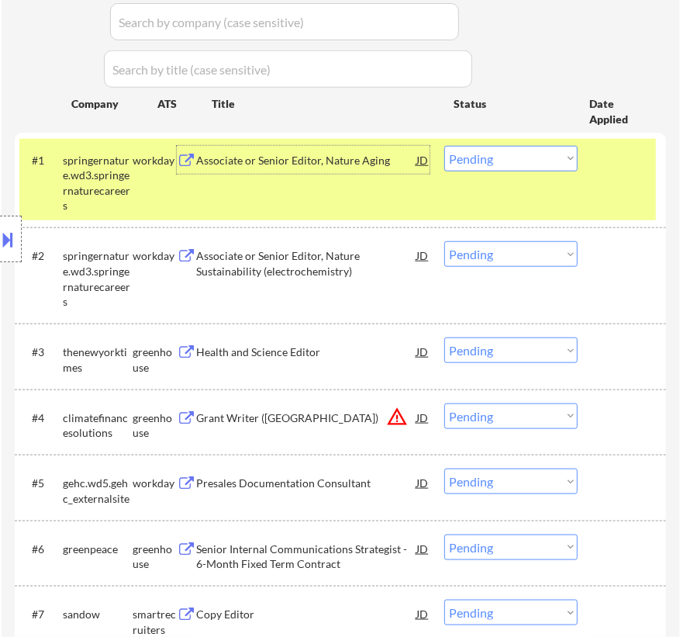
click at [468, 155] on select "Choose an option... Pending Applied Excluded (Questions) Excluded (Expired) Exc…" at bounding box center [510, 159] width 133 height 26
click at [444, 146] on select "Choose an option... Pending Applied Excluded (Questions) Excluded (Expired) Exc…" at bounding box center [510, 159] width 133 height 26
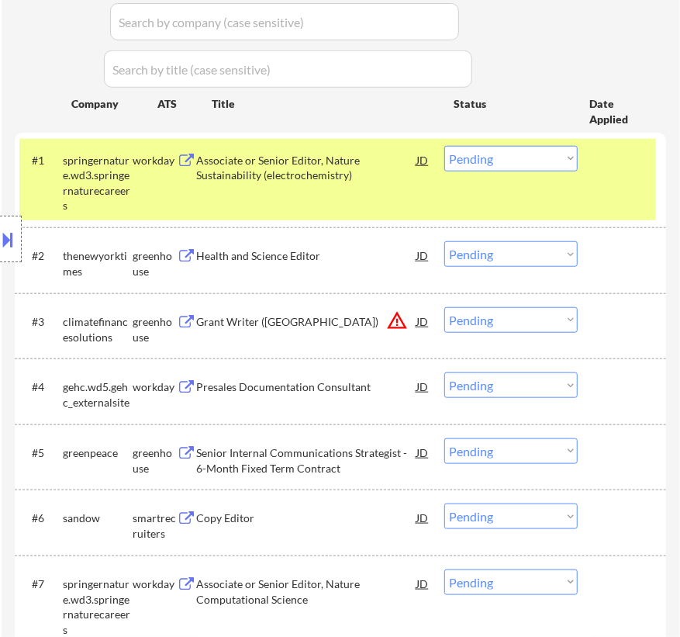
click at [277, 174] on div "Location Inclusions: Philadelphia, PA Camden, NJ Cherry Hill, NJ Wilmington, DE…" at bounding box center [139, 239] width 278 height 288
click at [369, 170] on div "Associate or Senior Editor, Nature Sustainability (electrochemistry)" at bounding box center [306, 168] width 220 height 30
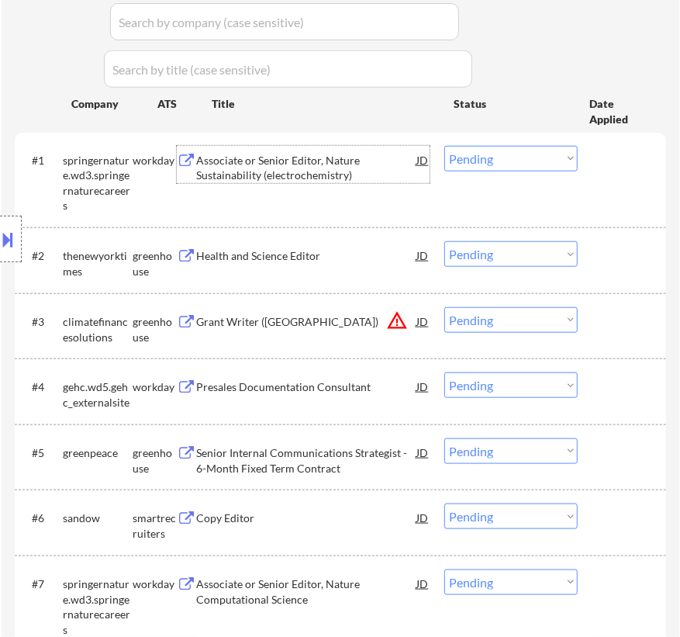
click at [550, 164] on select "Choose an option... Pending Applied Excluded (Questions) Excluded (Expired) Exc…" at bounding box center [510, 159] width 133 height 26
click at [444, 146] on select "Choose an option... Pending Applied Excluded (Questions) Excluded (Expired) Exc…" at bounding box center [510, 159] width 133 height 26
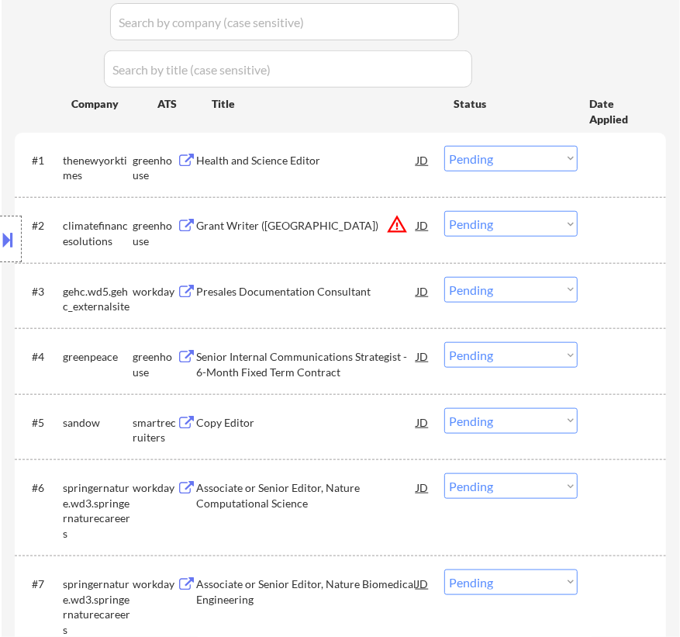
scroll to position [352, 0]
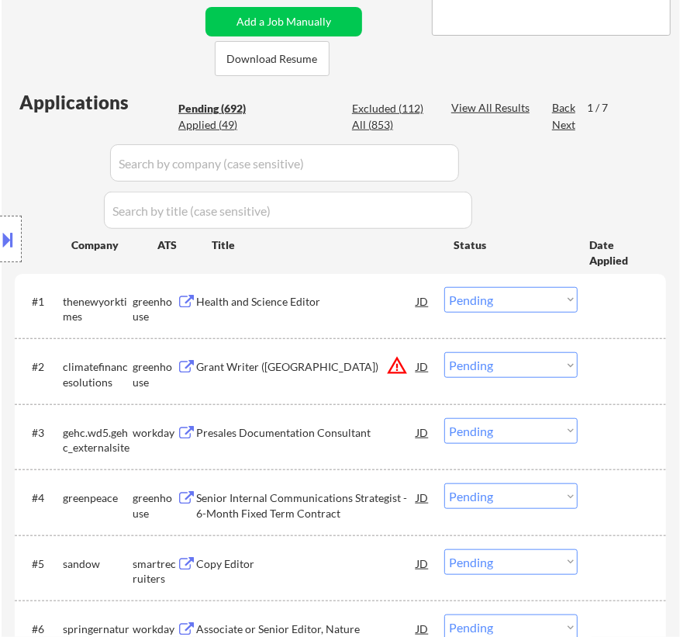
click at [381, 104] on div "Excluded (112)" at bounding box center [391, 109] width 78 height 16
select select ""excluded__location_""
select select ""excluded__expired_""
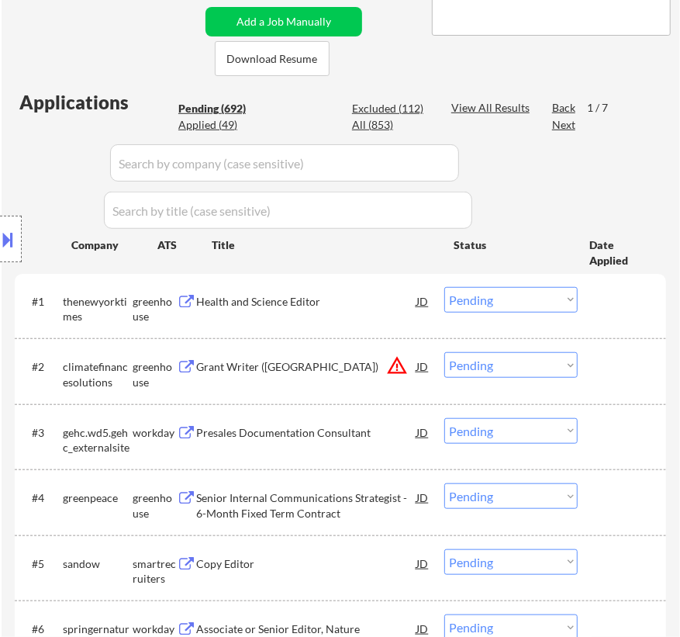
select select ""excluded__bad_match_""
select select ""excluded__location_""
select select ""excluded""
select select ""excluded__expired_""
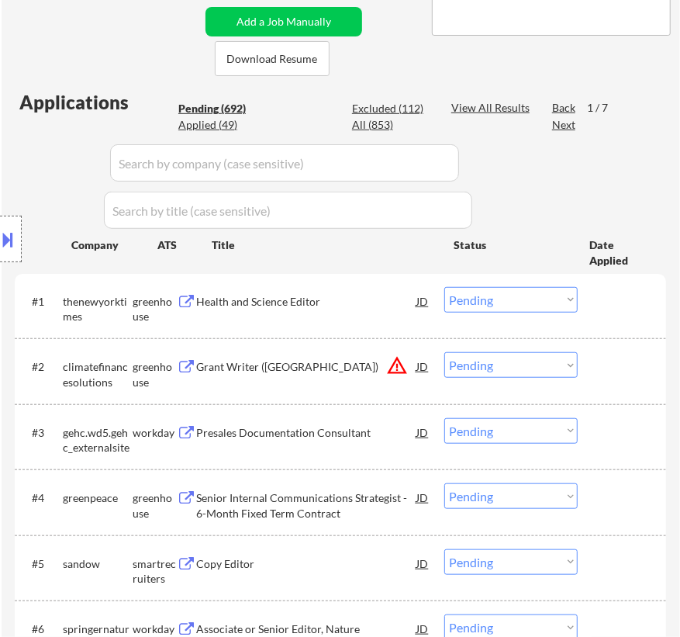
select select ""excluded__bad_match_""
select select ""excluded""
select select ""excluded__location_""
select select ""excluded""
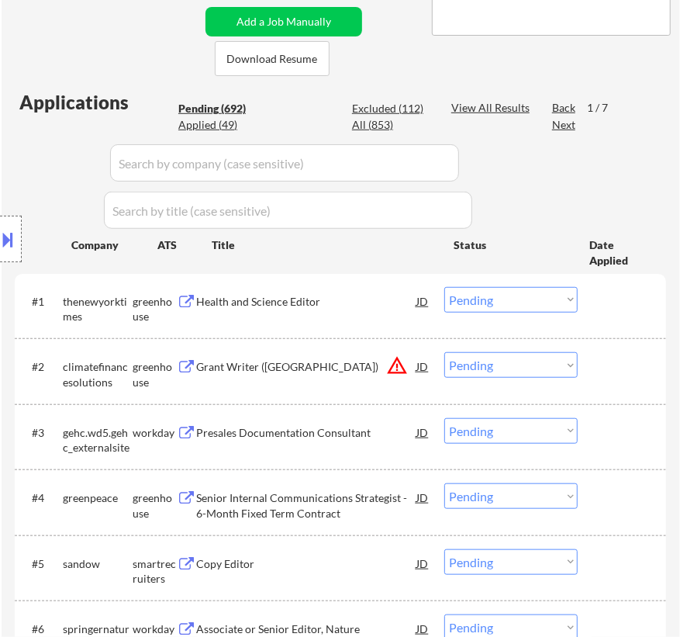
select select ""excluded__expired_""
select select ""excluded__salary_""
select select ""excluded__bad_match_""
select select ""excluded""
select select ""excluded__bad_match_""
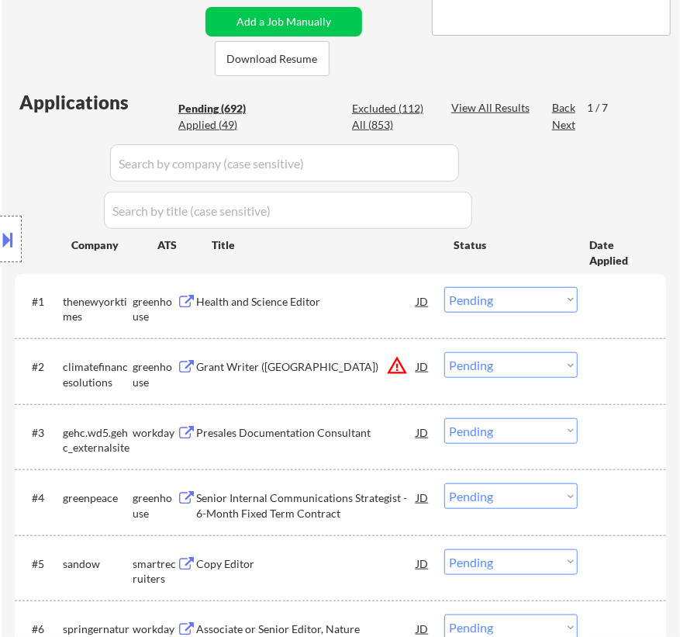
select select ""excluded__expired_""
select select ""excluded__location_""
select select ""excluded__bad_match_""
select select ""excluded__expired_""
select select ""excluded__location_""
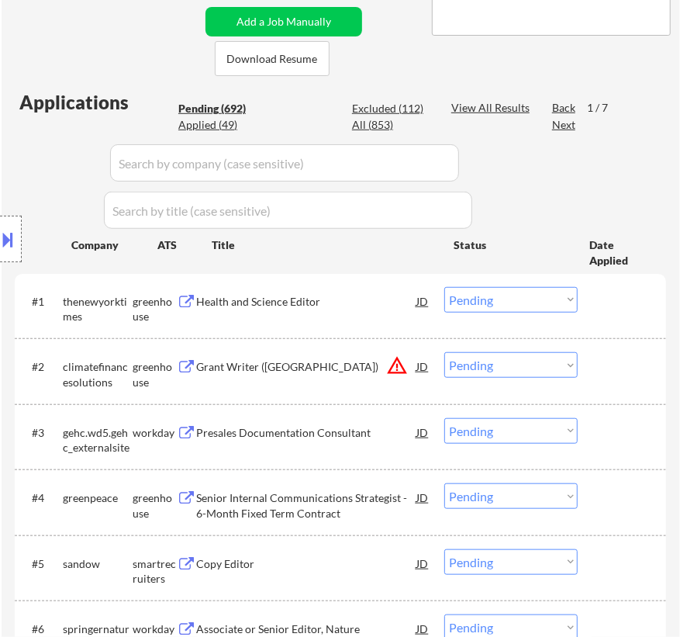
select select ""excluded""
select select ""excluded__expired_""
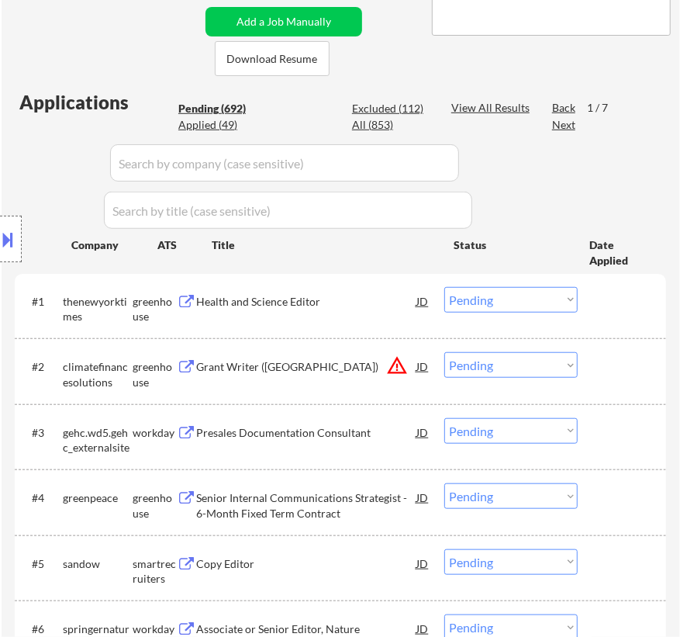
select select ""excluded__bad_match_""
select select ""excluded__salary_""
select select ""excluded__location_""
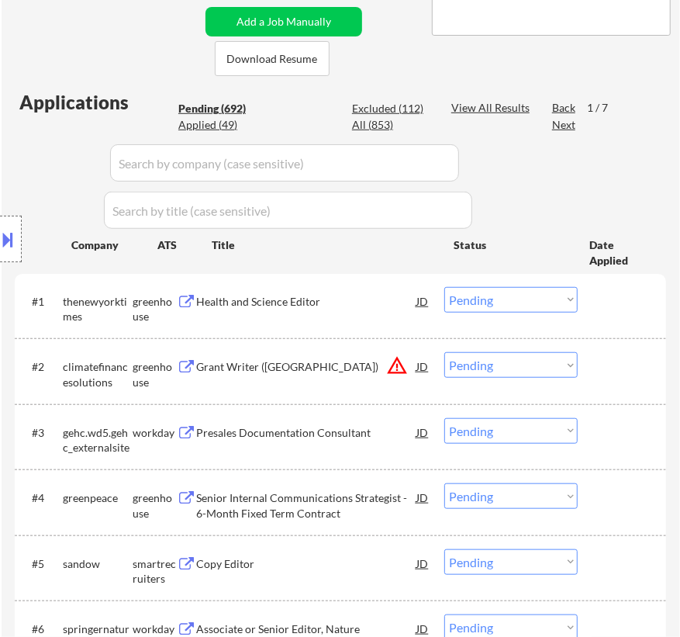
select select ""excluded__expired_""
select select ""excluded__bad_match_""
select select ""excluded__salary_""
select select ""excluded__expired_""
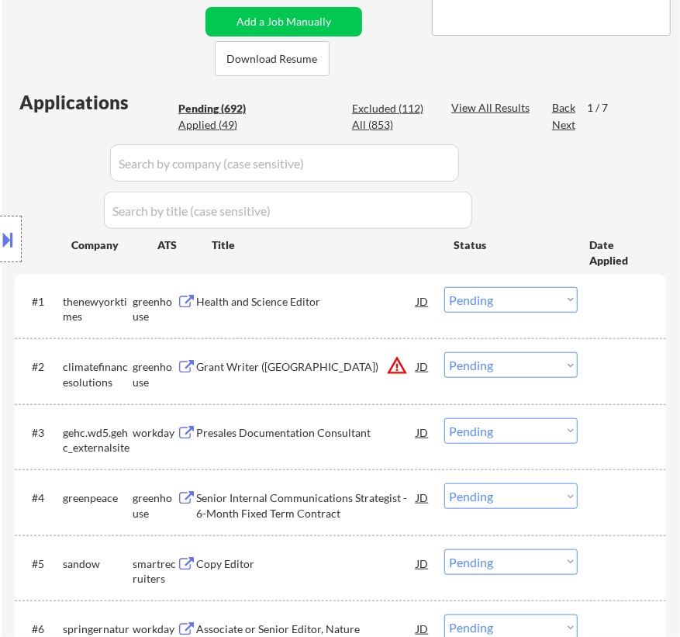
select select ""excluded__expired_""
select select ""excluded__bad_match_""
select select ""excluded__salary_""
select select ""excluded__bad_match_""
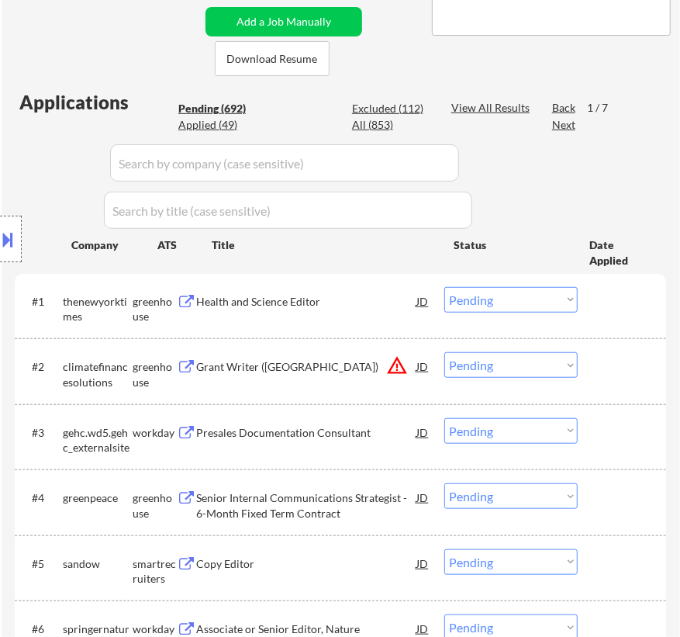
select select ""excluded__salary_""
select select ""excluded__expired_""
select select ""excluded__bad_match_""
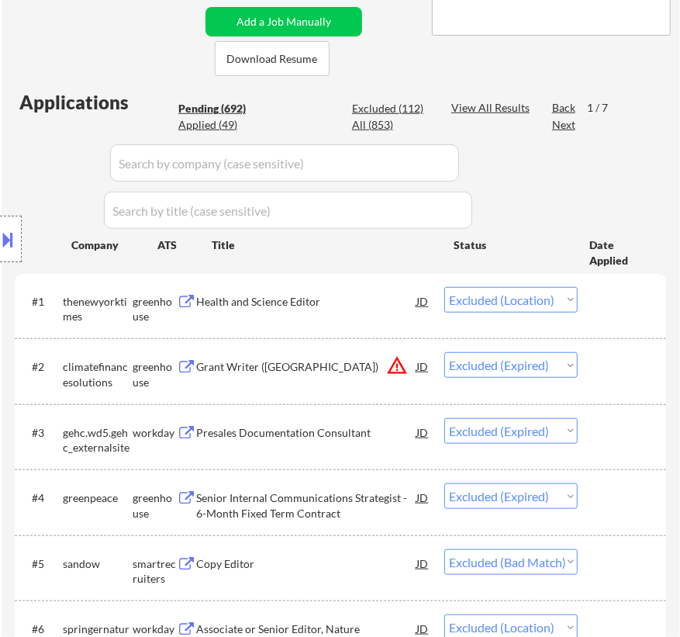
select select ""excluded__location_""
select select ""excluded__expired_""
select select ""excluded""
select select ""excluded__expired_""
select select ""excluded""
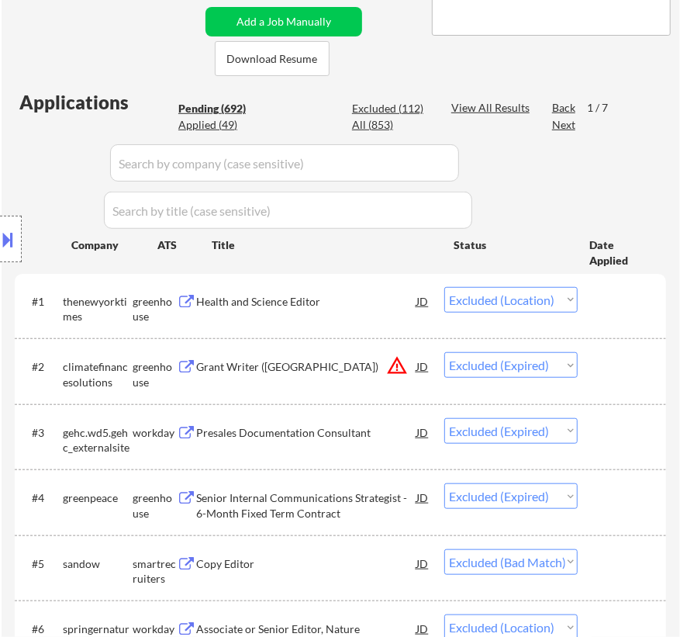
select select ""excluded__expired_""
select select ""excluded__location_""
select select ""excluded""
select select ""excluded__expired_""
select select ""excluded__bad_match_""
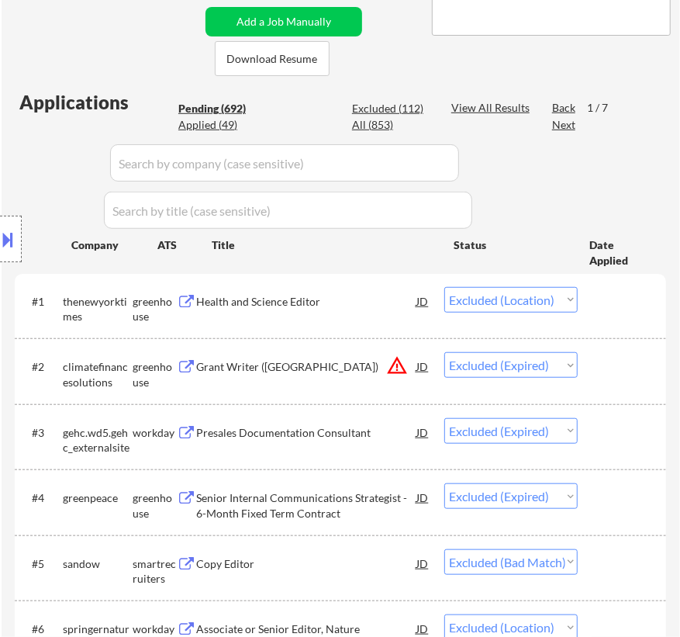
select select ""excluded__bad_match_""
select select ""excluded__salary_""
select select ""excluded__expired_""
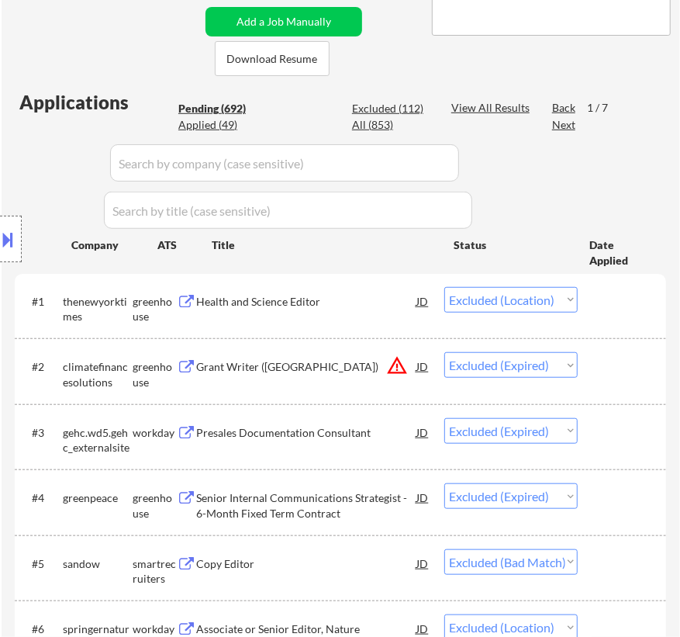
select select ""excluded__salary_""
select select ""excluded""
select select ""excluded__bad_match_""
select select ""excluded__expired_""
select select ""excluded__bad_match_""
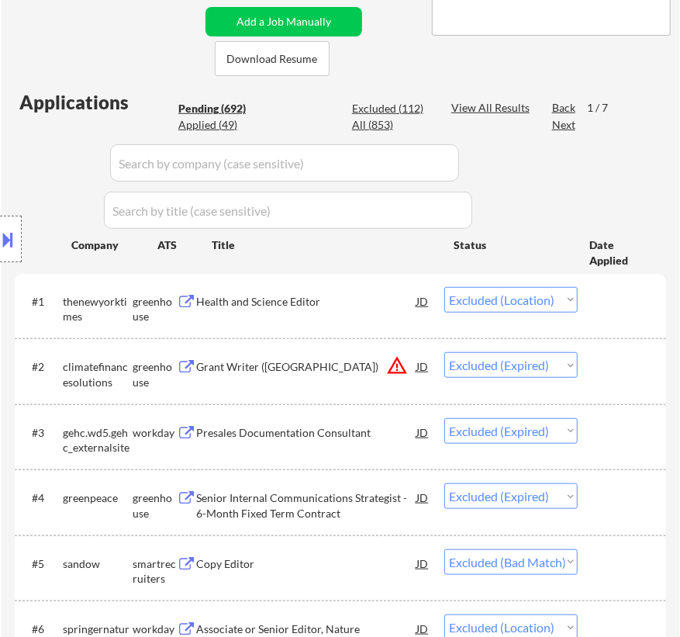
select select ""excluded__bad_match_""
select select ""excluded__expired_""
select select ""excluded""
select select ""excluded__bad_match_""
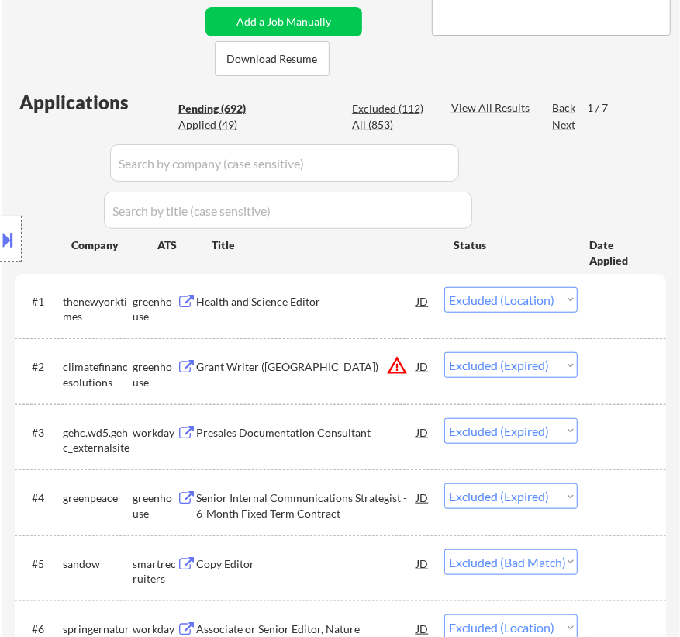
select select ""excluded""
select select ""excluded__expired_""
select select ""excluded""
select select ""excluded__salary_""
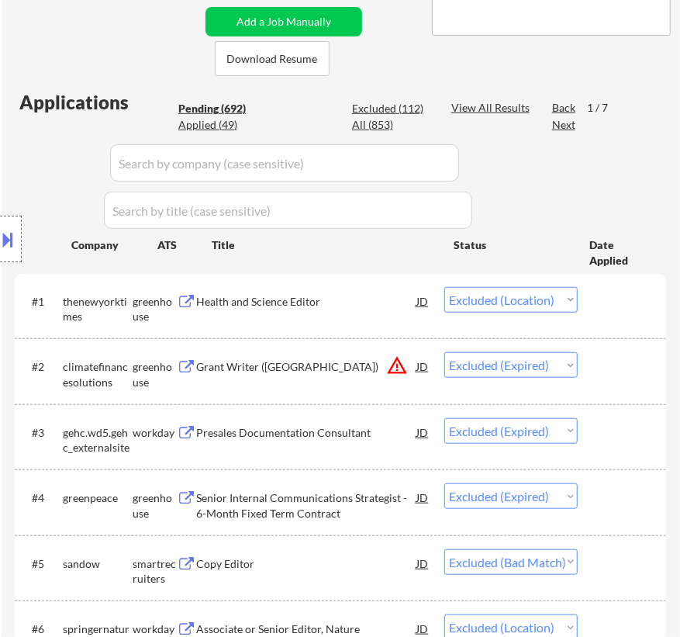
select select ""excluded__expired_""
select select ""excluded__bad_match_""
select select ""excluded""
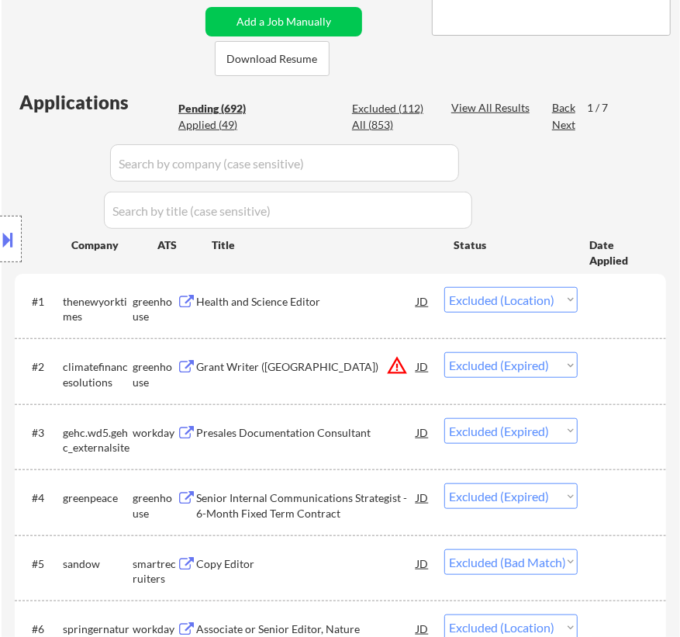
select select ""excluded__bad_match_""
select select ""excluded__expired_""
select select ""excluded__salary_""
select select ""excluded__other_""
select select ""excluded""
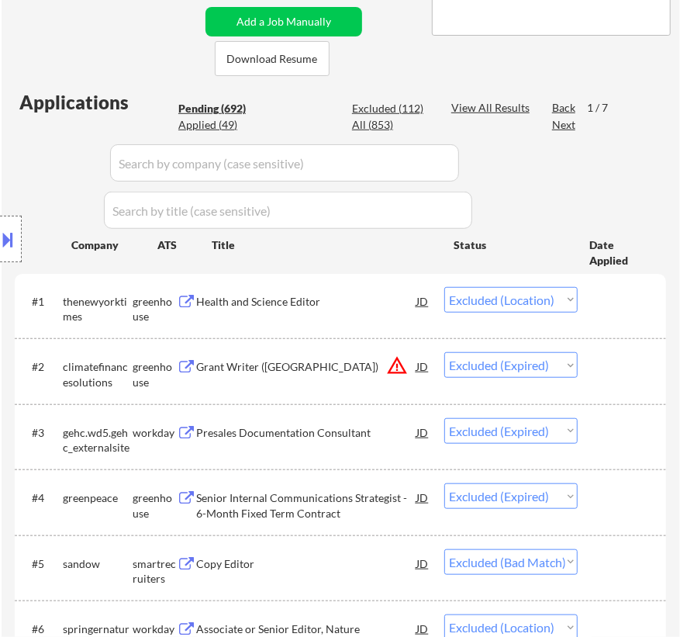
select select ""excluded""
select select ""excluded__bad_match_""
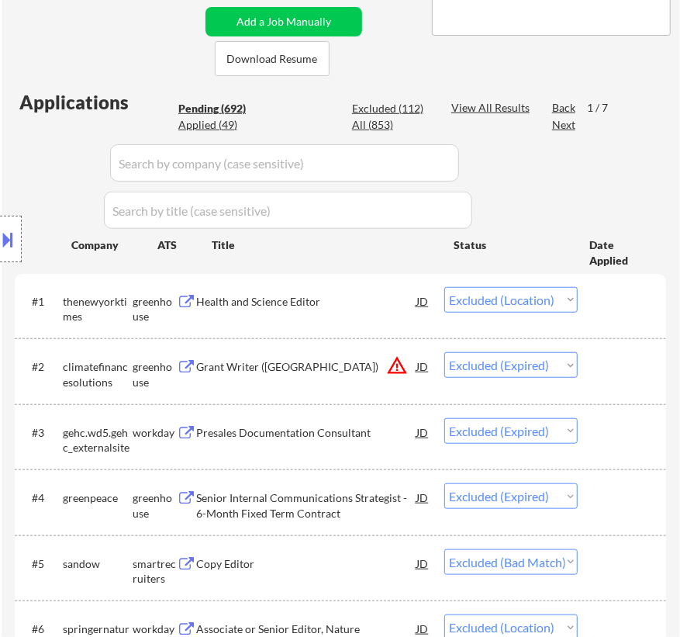
select select ""excluded__bad_match_""
select select ""excluded__expired_""
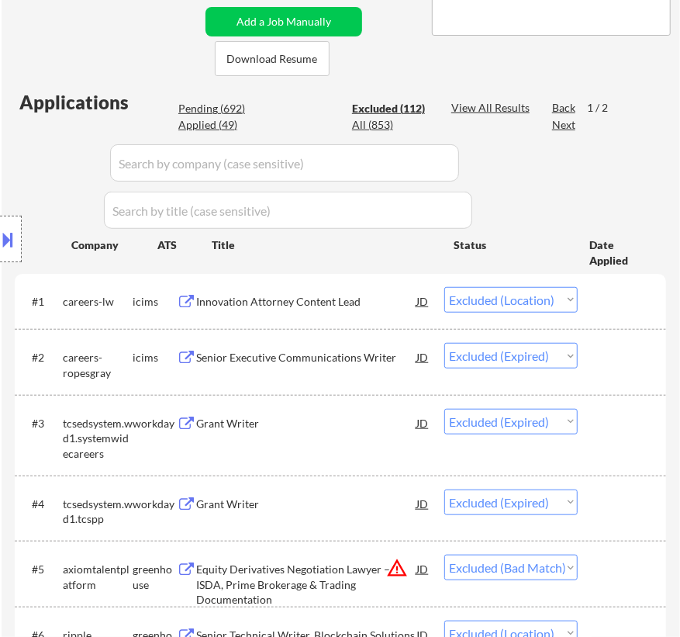
click at [422, 162] on input "input" at bounding box center [284, 162] width 349 height 37
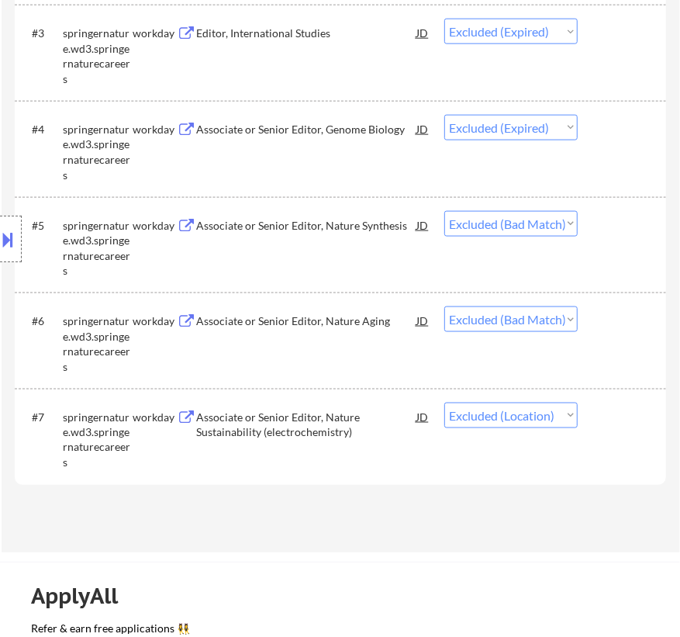
scroll to position [845, 0]
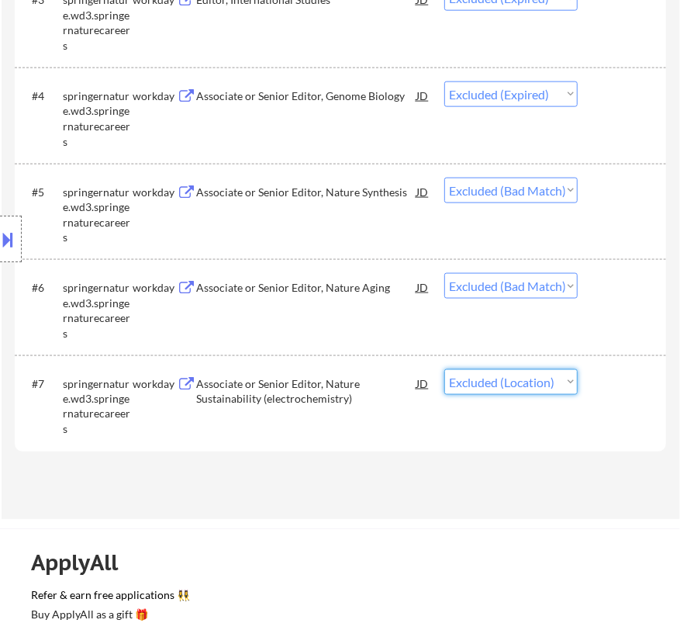
click at [550, 378] on select "Choose an option... Pending Applied Excluded (Questions) Excluded (Expired) Exc…" at bounding box center [510, 382] width 133 height 26
click at [444, 369] on select "Choose an option... Pending Applied Excluded (Questions) Excluded (Expired) Exc…" at bounding box center [510, 382] width 133 height 26
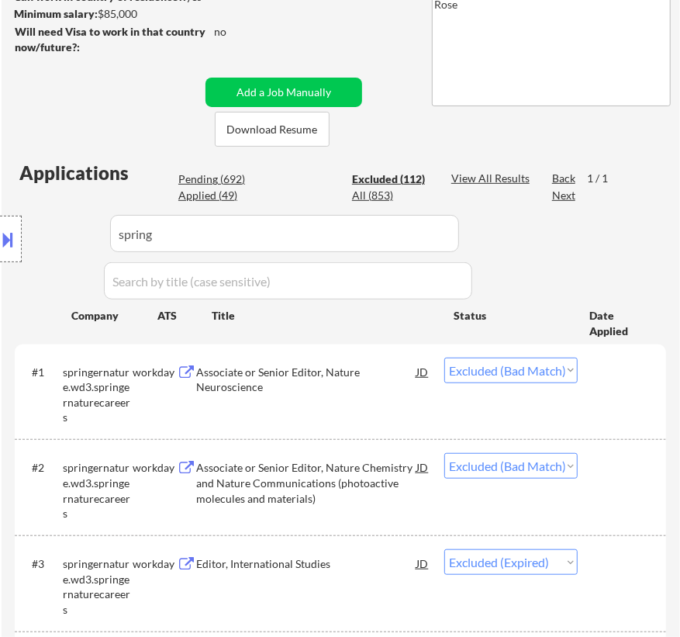
scroll to position [211, 0]
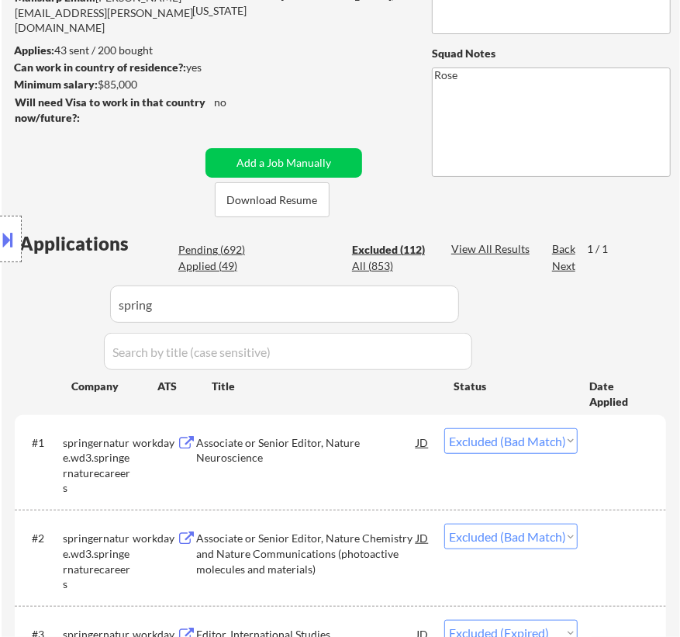
click at [220, 251] on div "Location Inclusions: Philadelphia, PA Camden, NJ Cherry Hill, NJ Wilmington, DE…" at bounding box center [139, 239] width 278 height 288
click at [205, 249] on div "Location Inclusions: Philadelphia, PA Camden, NJ Cherry Hill, NJ Wilmington, DE…" at bounding box center [139, 239] width 278 height 288
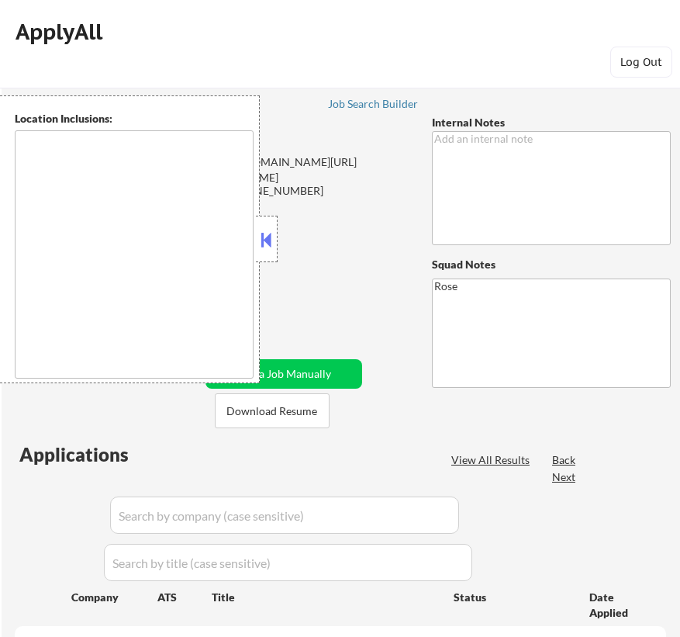
scroll to position [273, 0]
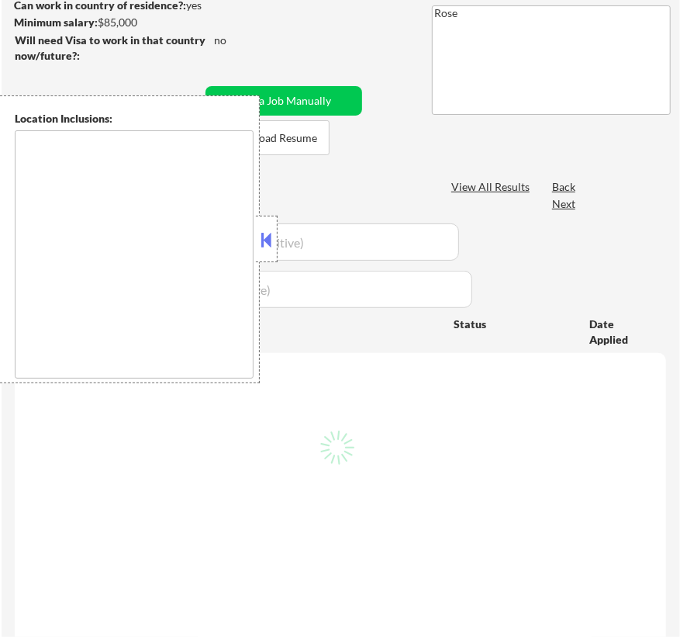
type textarea "[GEOGRAPHIC_DATA], [GEOGRAPHIC_DATA] [GEOGRAPHIC_DATA], [GEOGRAPHIC_DATA] [GEOG…"
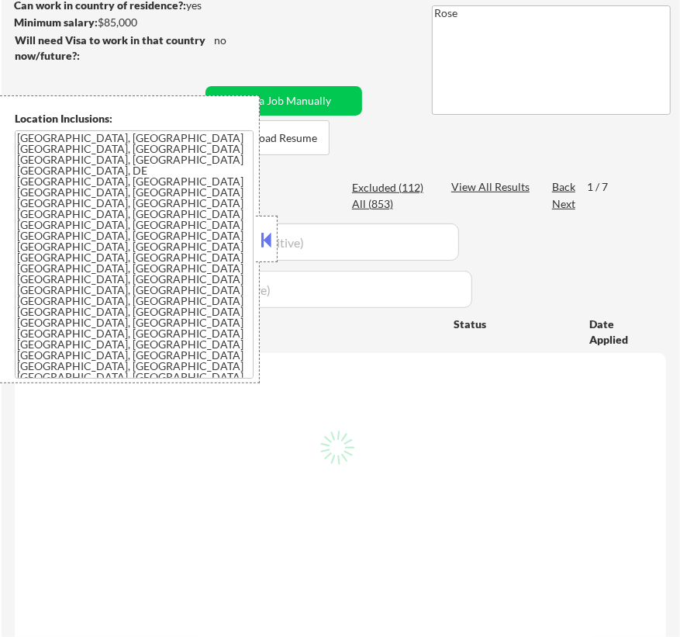
select select ""pending""
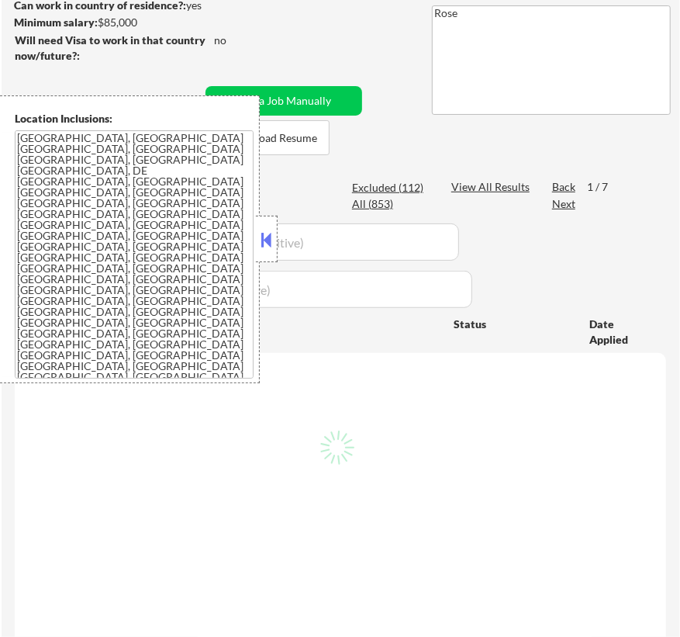
select select ""pending""
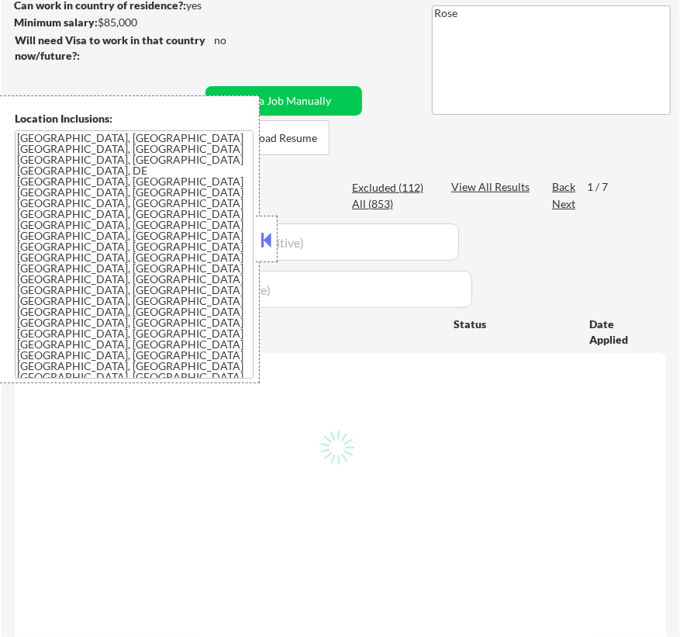
select select ""pending""
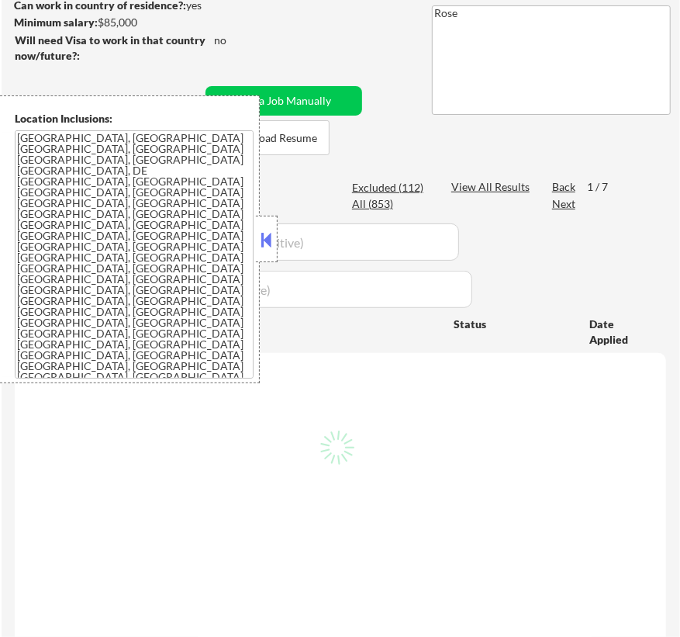
select select ""pending""
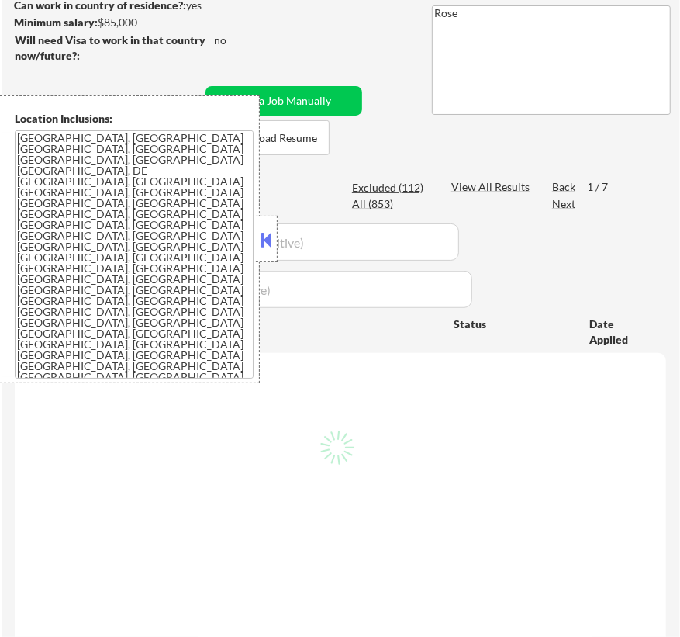
select select ""pending""
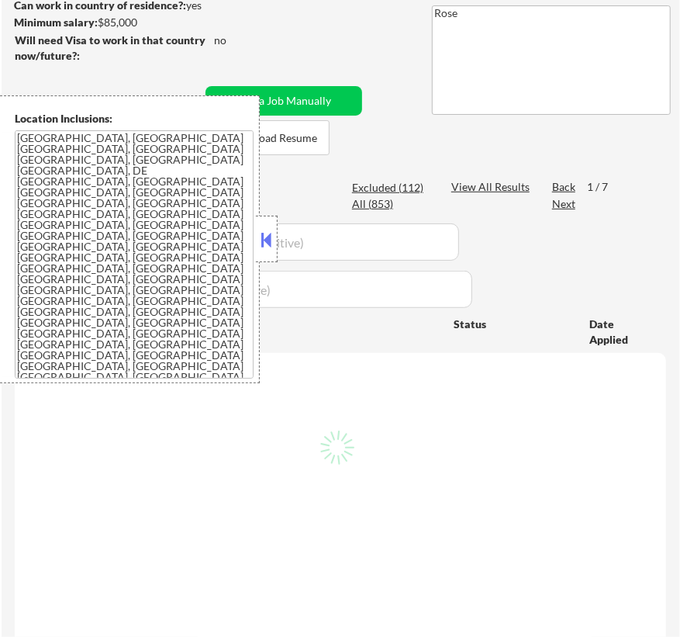
select select ""pending""
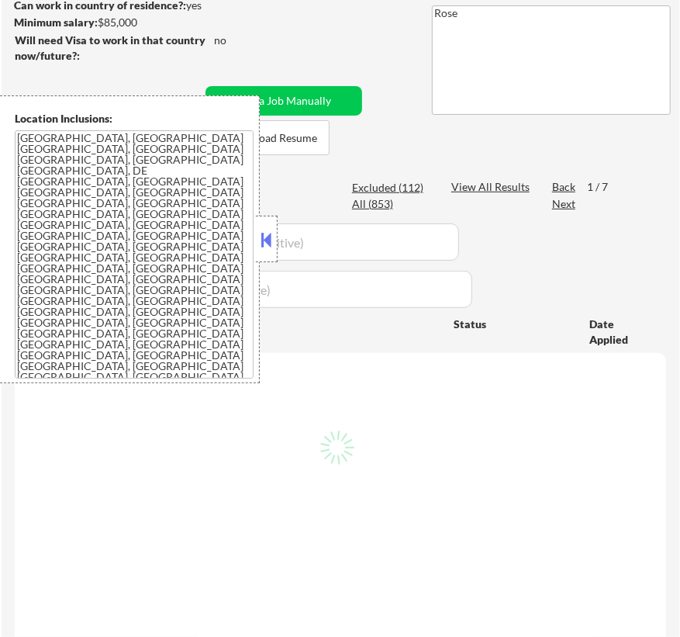
select select ""pending""
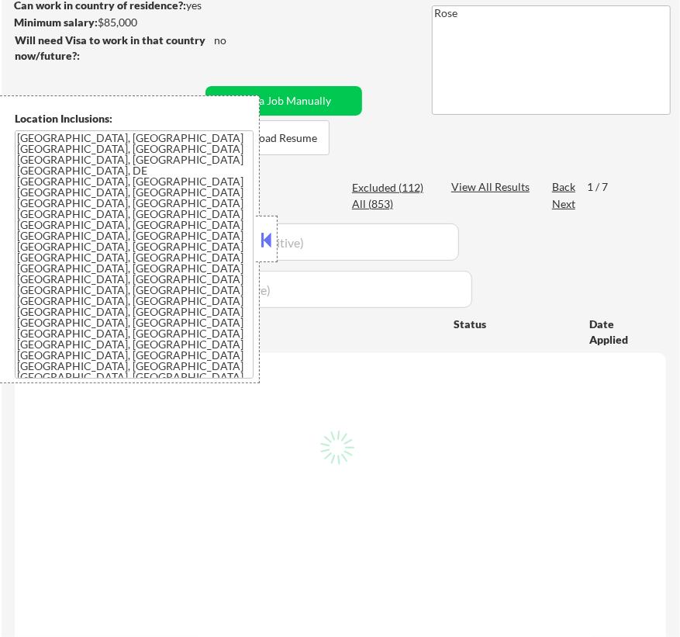
select select ""pending""
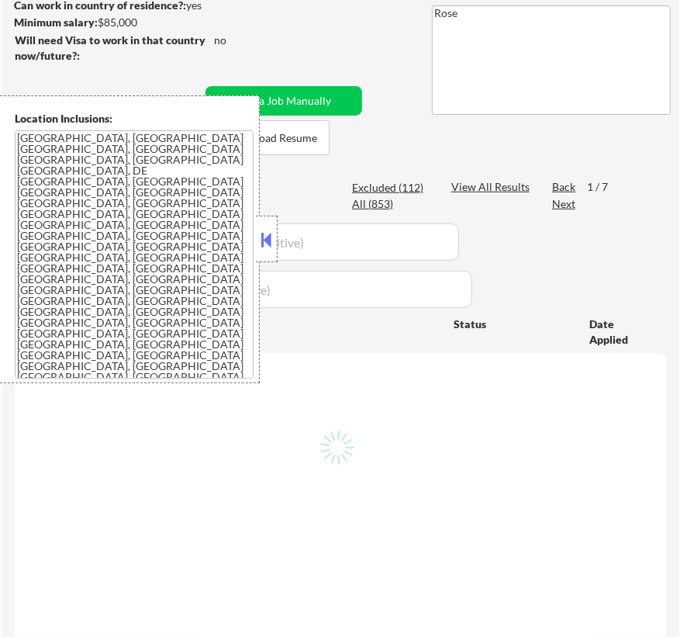
select select ""pending""
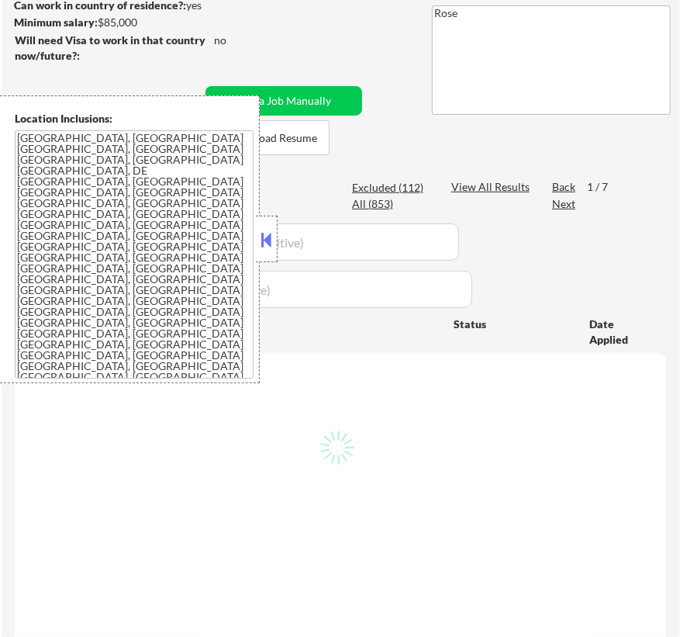
select select ""pending""
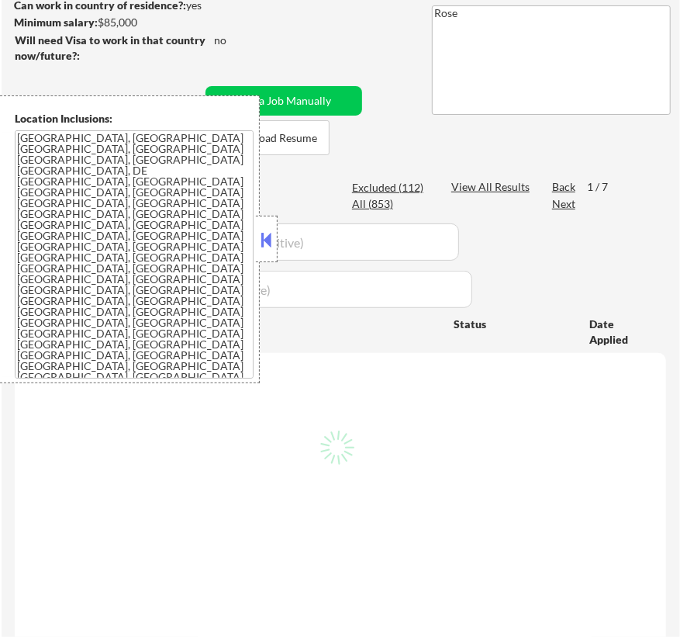
select select ""pending""
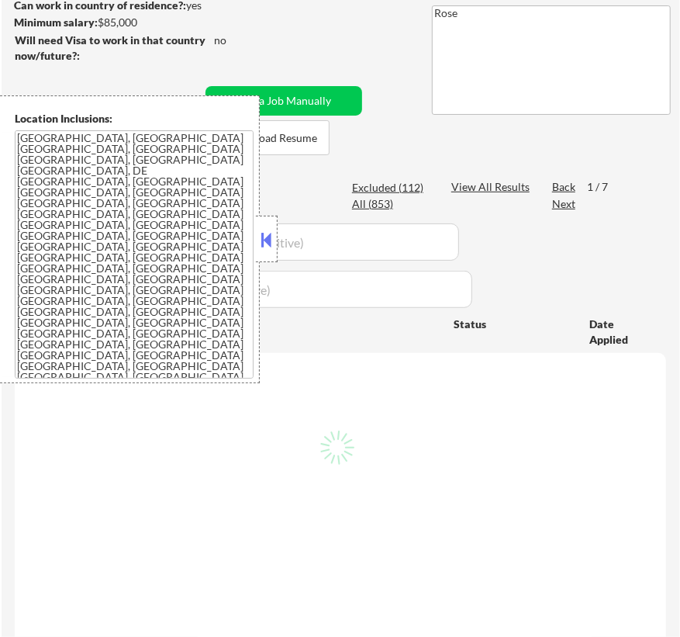
select select ""pending""
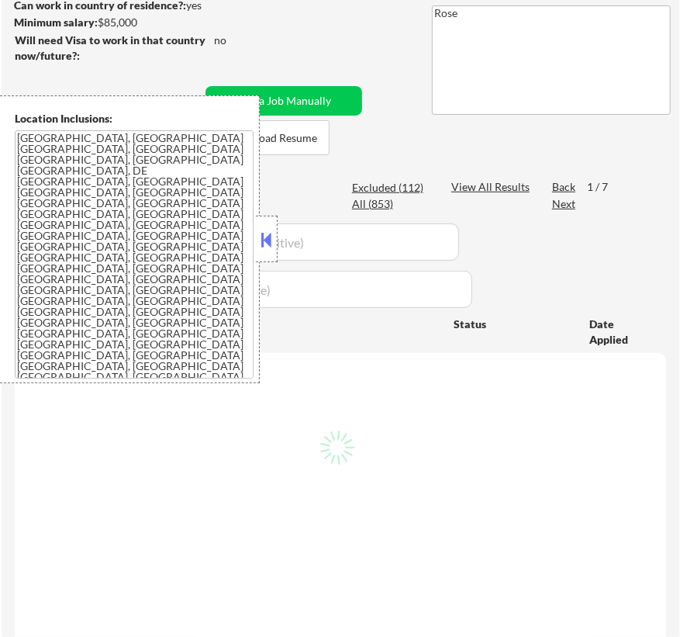
select select ""pending""
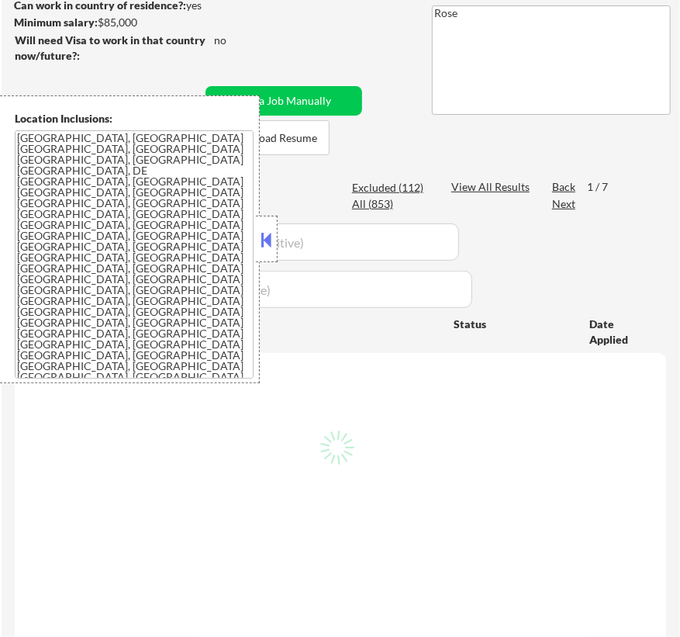
select select ""pending""
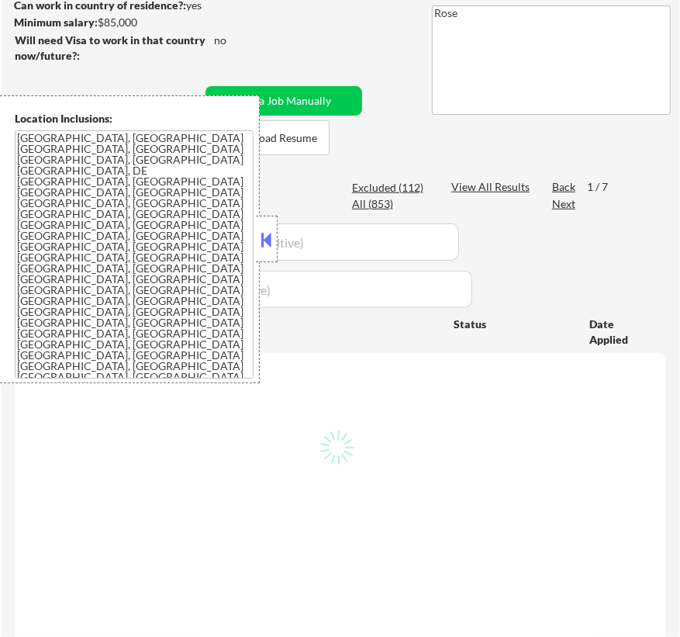
select select ""pending""
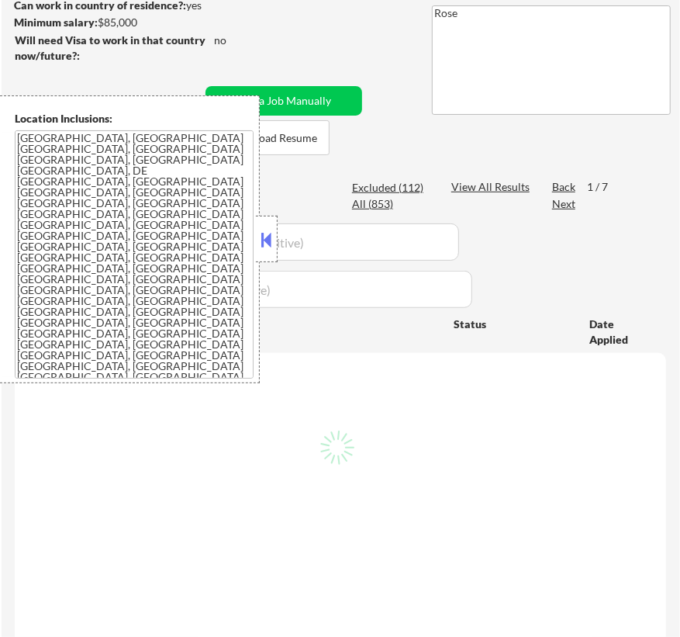
select select ""pending""
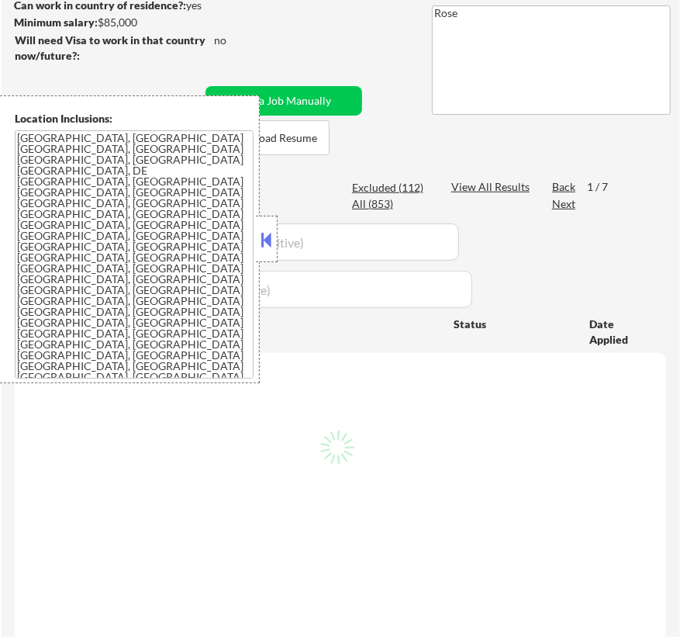
select select ""pending""
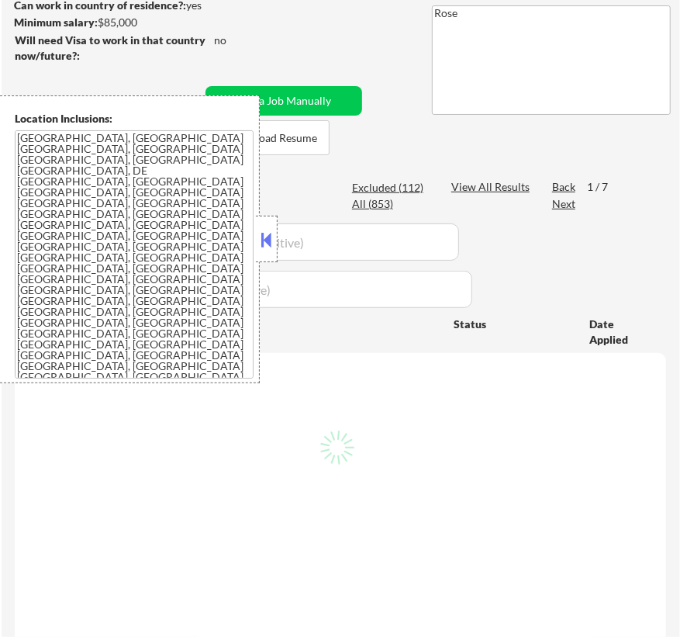
select select ""pending""
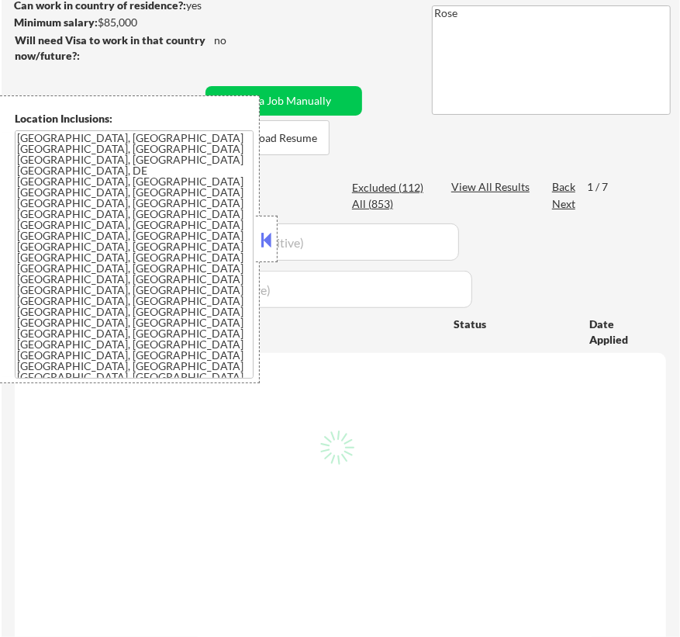
select select ""pending""
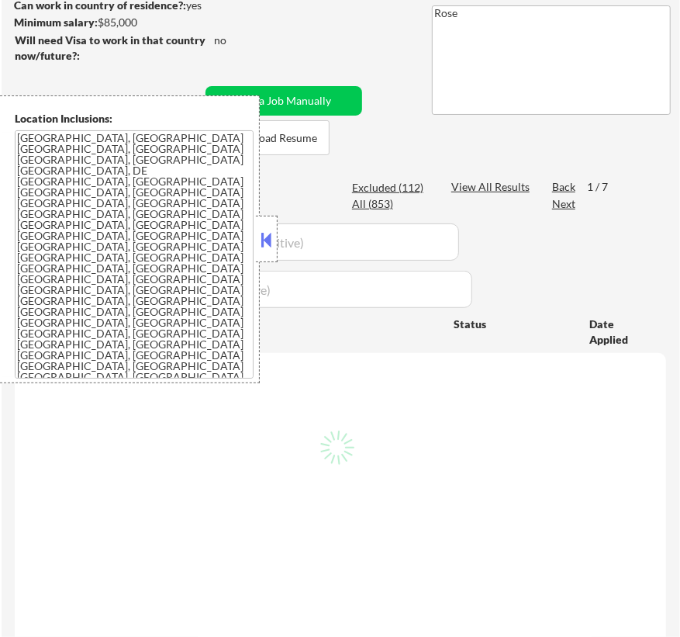
select select ""pending""
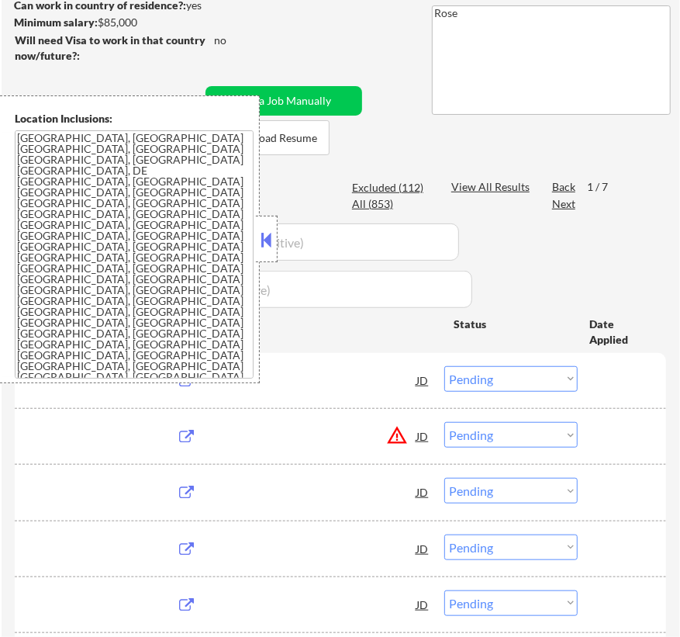
scroll to position [211, 0]
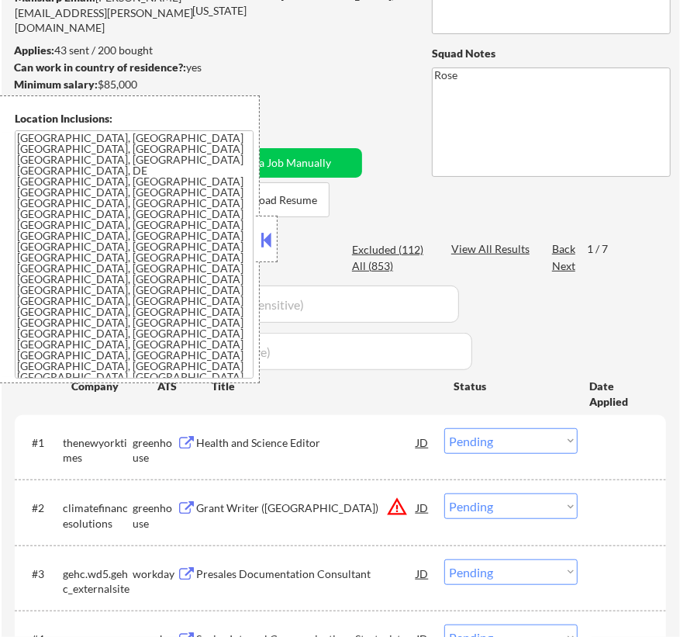
click at [271, 237] on button at bounding box center [266, 239] width 17 height 23
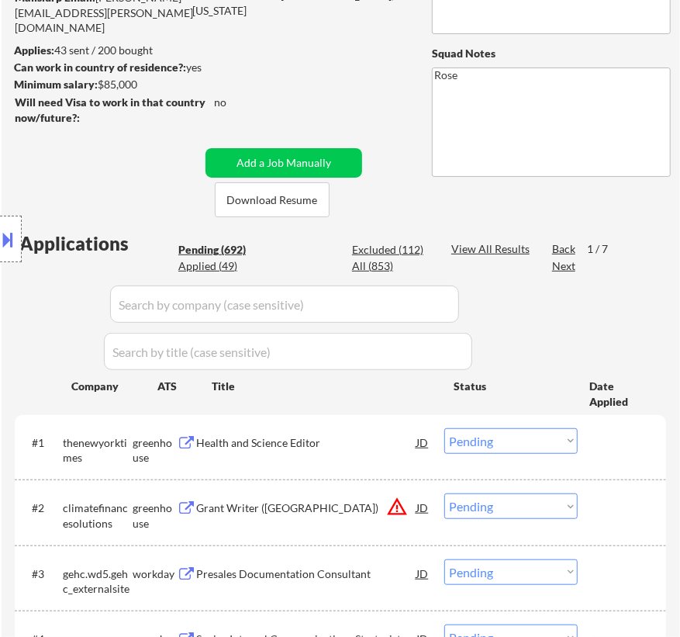
scroll to position [352, 0]
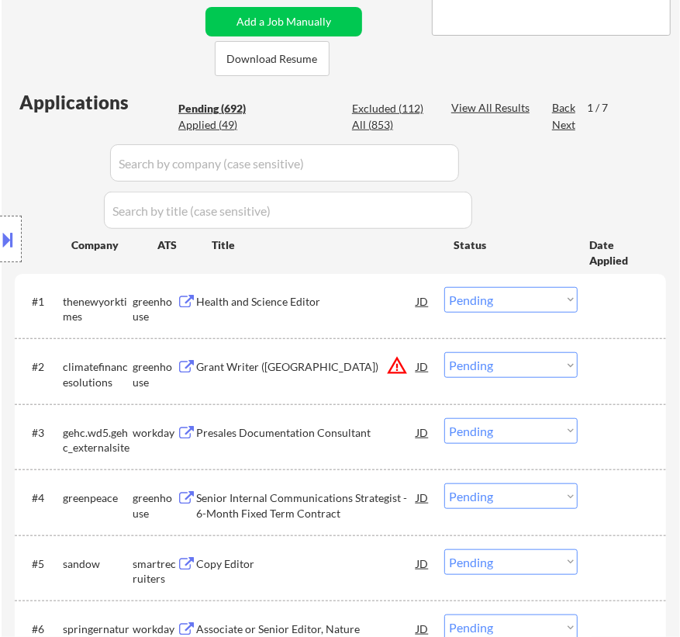
click at [365, 306] on div "Health and Science Editor" at bounding box center [306, 302] width 220 height 16
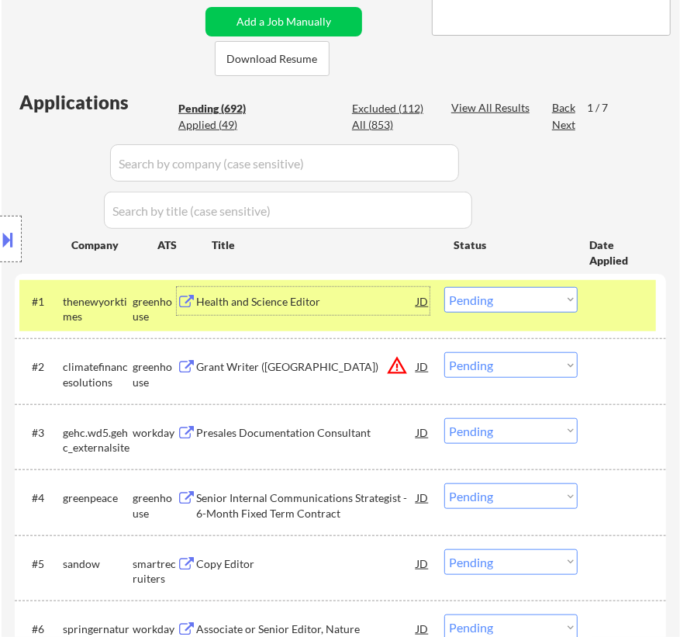
click at [489, 294] on select "Choose an option... Pending Applied Excluded (Questions) Excluded (Expired) Exc…" at bounding box center [510, 300] width 133 height 26
click at [444, 287] on select "Choose an option... Pending Applied Excluded (Questions) Excluded (Expired) Exc…" at bounding box center [510, 300] width 133 height 26
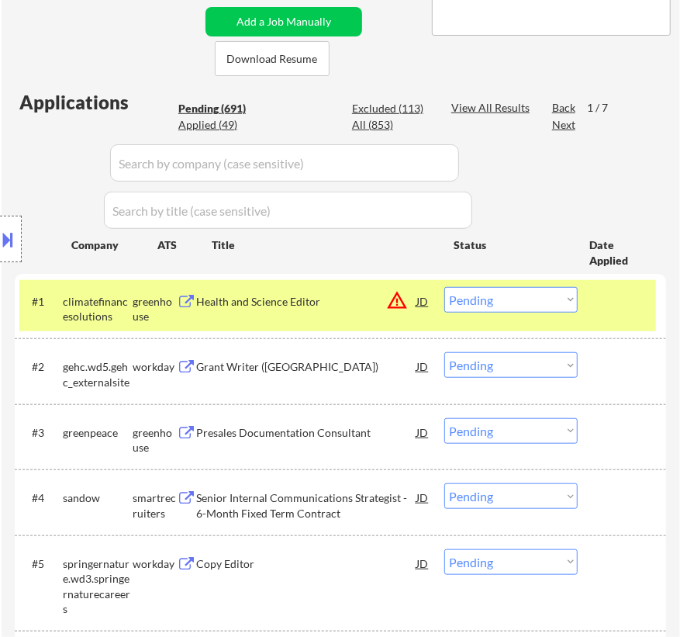
click at [325, 309] on div "Health and Science Editor" at bounding box center [306, 301] width 220 height 28
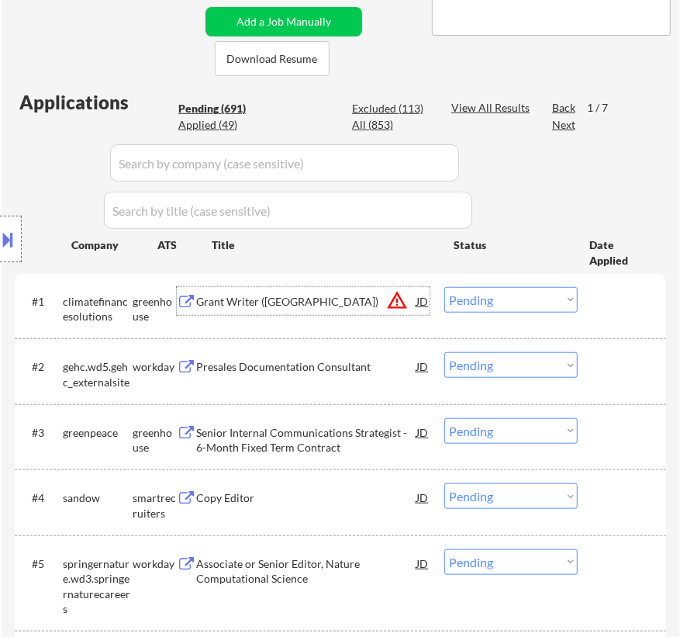
click at [493, 299] on select "Choose an option... Pending Applied Excluded (Questions) Excluded (Expired) Exc…" at bounding box center [510, 300] width 133 height 26
click at [444, 287] on select "Choose an option... Pending Applied Excluded (Questions) Excluded (Expired) Exc…" at bounding box center [510, 300] width 133 height 26
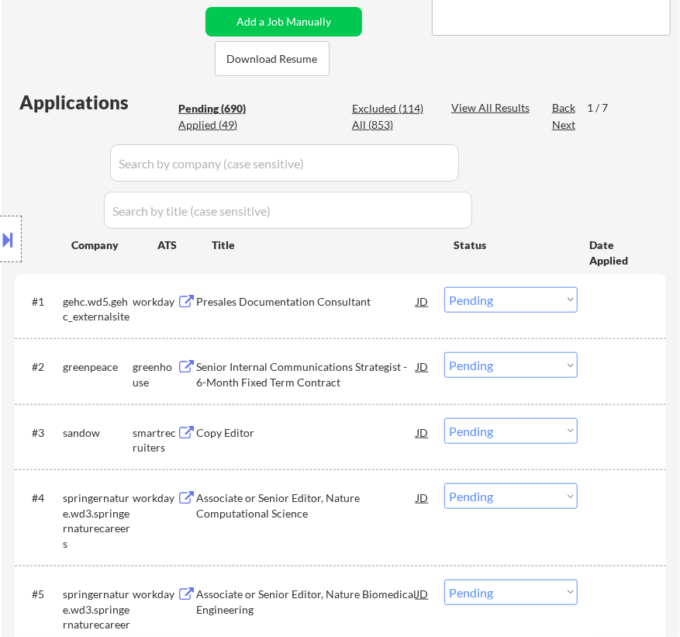
click at [314, 312] on div "Presales Documentation Consultant" at bounding box center [306, 301] width 220 height 28
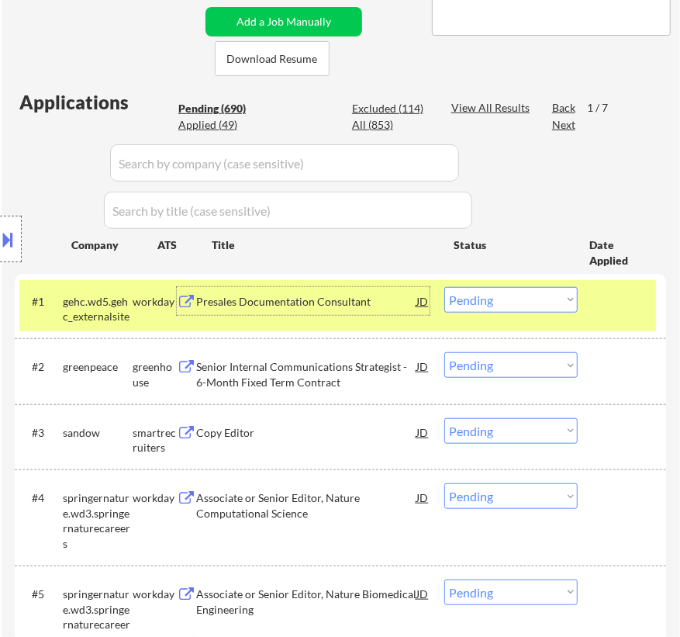
click at [502, 299] on select "Choose an option... Pending Applied Excluded (Questions) Excluded (Expired) Exc…" at bounding box center [510, 300] width 133 height 26
click at [444, 287] on select "Choose an option... Pending Applied Excluded (Questions) Excluded (Expired) Exc…" at bounding box center [510, 300] width 133 height 26
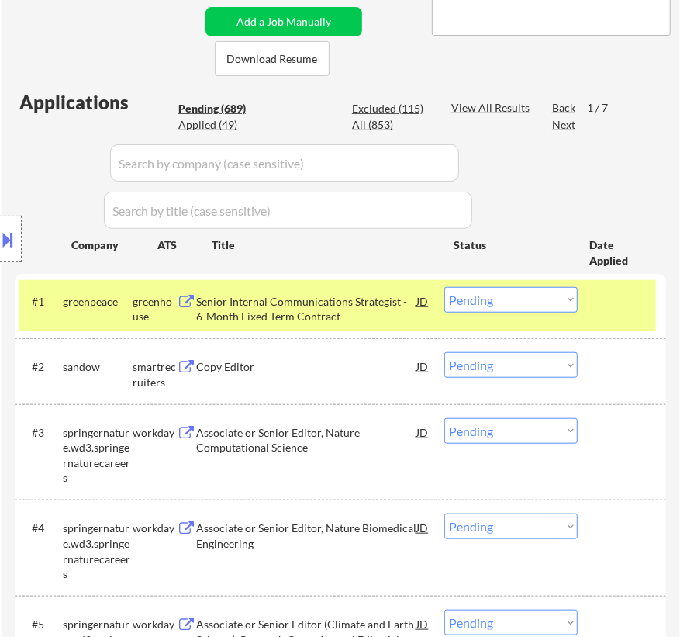
click at [332, 310] on div "Senior Internal Communications Strategist - 6-Month Fixed Term Contract" at bounding box center [306, 309] width 220 height 30
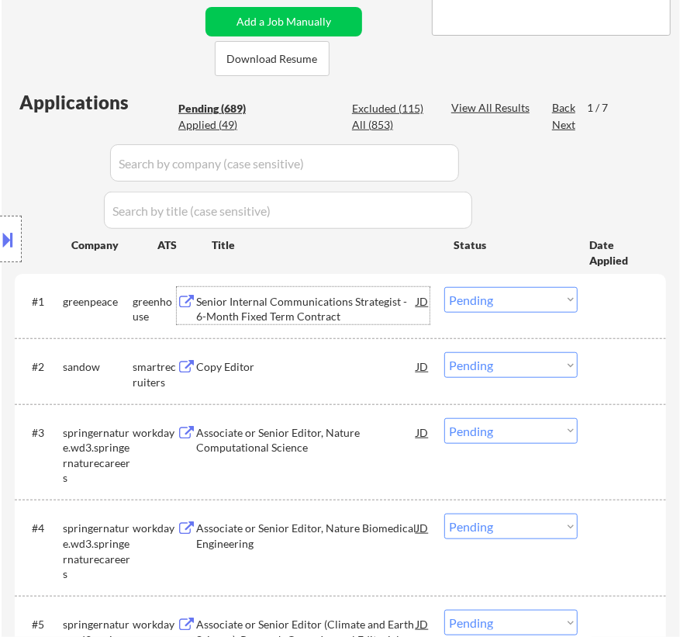
click at [482, 300] on select "Choose an option... Pending Applied Excluded (Questions) Excluded (Expired) Exc…" at bounding box center [510, 300] width 133 height 26
click at [444, 287] on select "Choose an option... Pending Applied Excluded (Questions) Excluded (Expired) Exc…" at bounding box center [510, 300] width 133 height 26
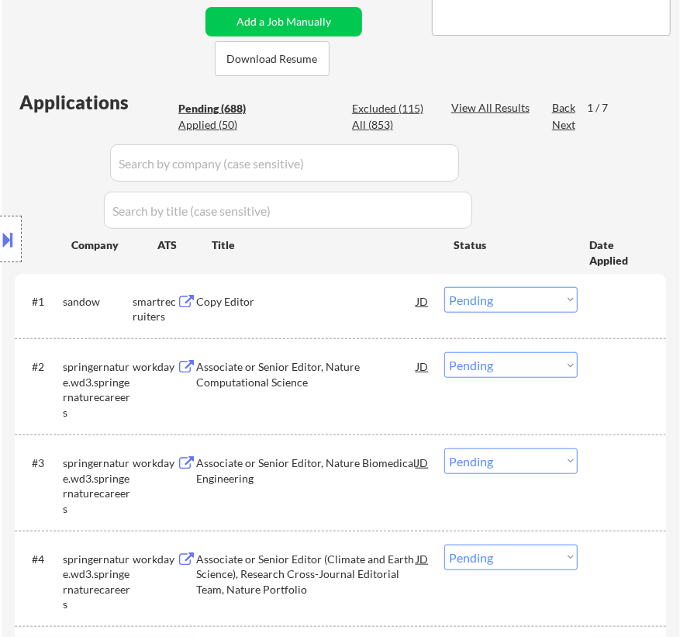
click at [333, 302] on div "Copy Editor" at bounding box center [306, 302] width 220 height 16
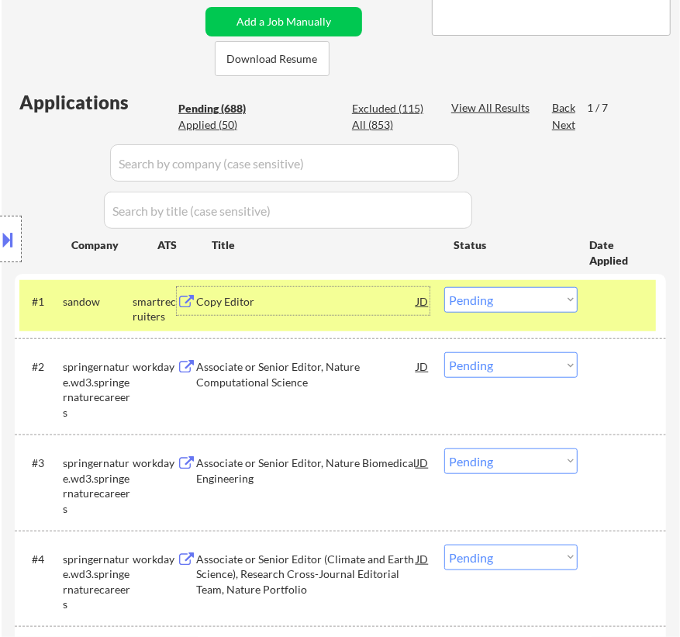
click at [507, 306] on select "Choose an option... Pending Applied Excluded (Questions) Excluded (Expired) Exc…" at bounding box center [510, 300] width 133 height 26
click at [444, 287] on select "Choose an option... Pending Applied Excluded (Questions) Excluded (Expired) Exc…" at bounding box center [510, 300] width 133 height 26
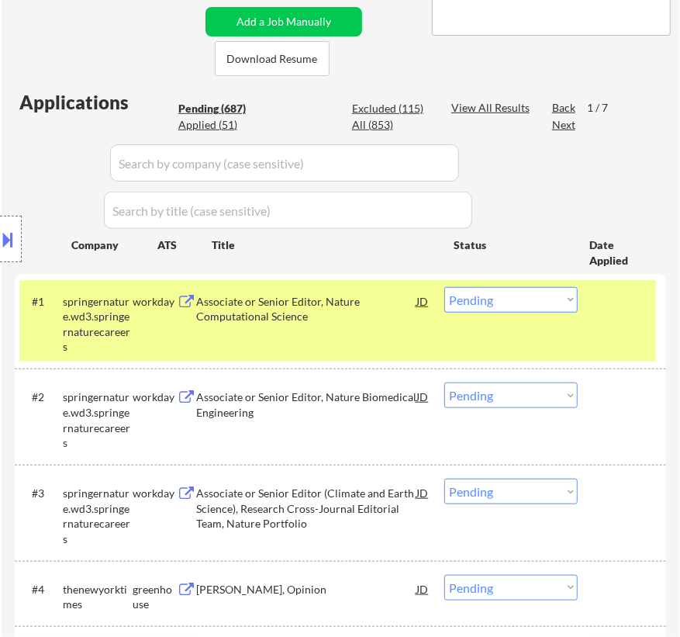
click at [388, 301] on div "Associate or Senior Editor, Nature Computational Science" at bounding box center [306, 309] width 220 height 30
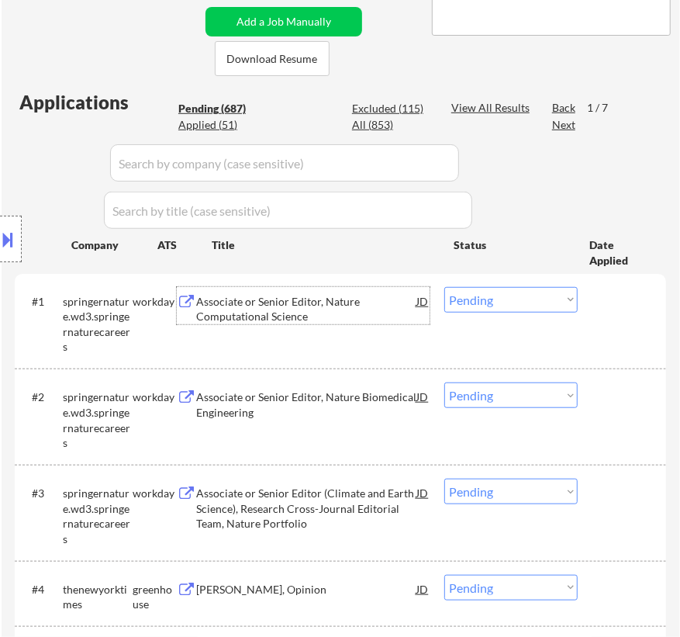
click at [493, 306] on select "Choose an option... Pending Applied Excluded (Questions) Excluded (Expired) Exc…" at bounding box center [510, 300] width 133 height 26
click at [444, 287] on select "Choose an option... Pending Applied Excluded (Questions) Excluded (Expired) Exc…" at bounding box center [510, 300] width 133 height 26
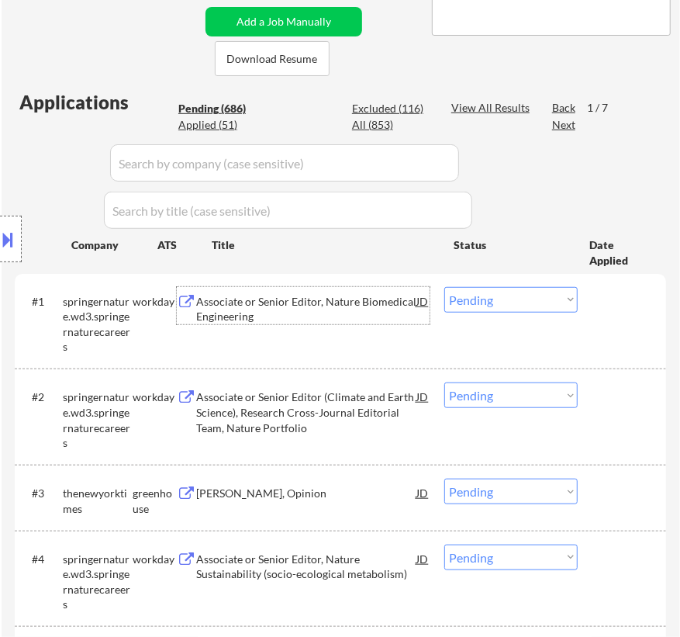
click at [326, 299] on div "Associate or Senior Editor, Nature Biomedical Engineering" at bounding box center [306, 309] width 220 height 30
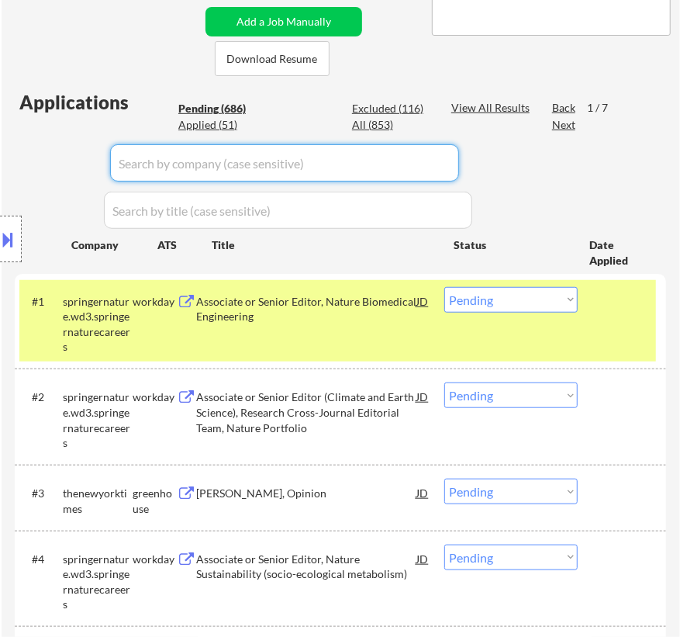
drag, startPoint x: 451, startPoint y: 212, endPoint x: 496, endPoint y: 260, distance: 66.4
click at [516, 299] on select "Choose an option... Pending Applied Excluded (Questions) Excluded (Expired) Exc…" at bounding box center [510, 300] width 133 height 26
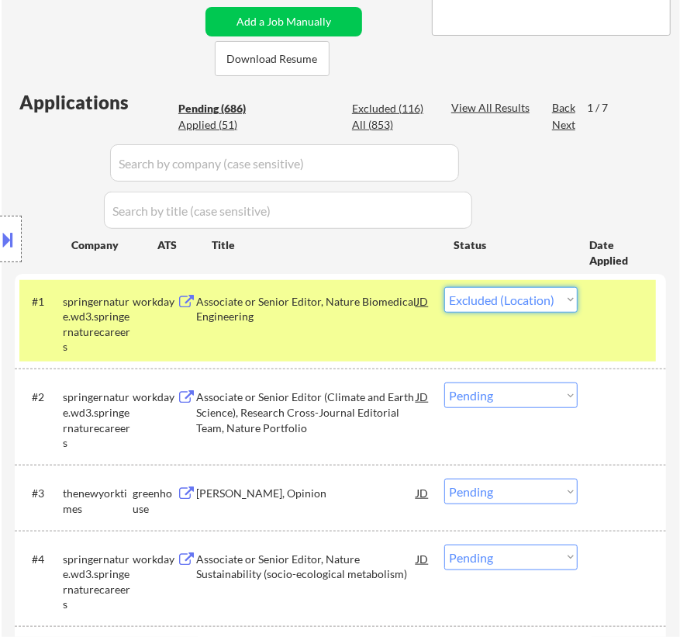
click at [444, 287] on select "Choose an option... Pending Applied Excluded (Questions) Excluded (Expired) Exc…" at bounding box center [510, 300] width 133 height 26
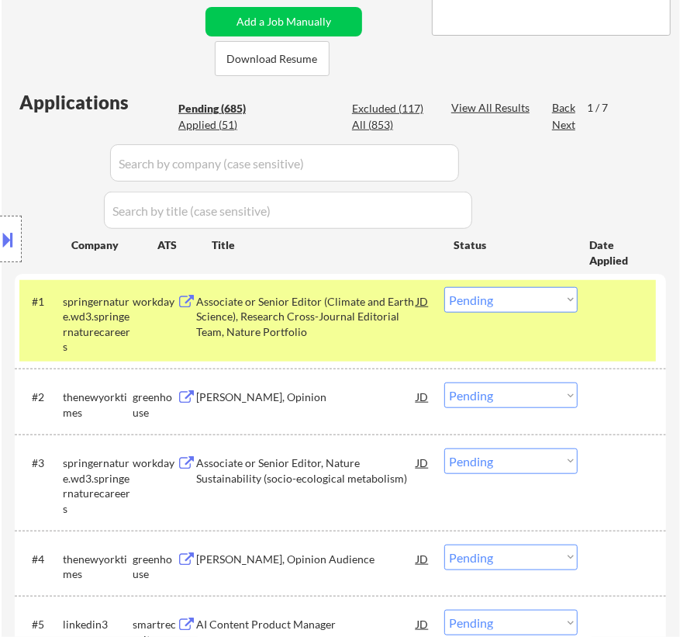
click at [327, 310] on div "Associate or Senior Editor (Climate and Earth Science), Research Cross-Journal …" at bounding box center [306, 317] width 220 height 46
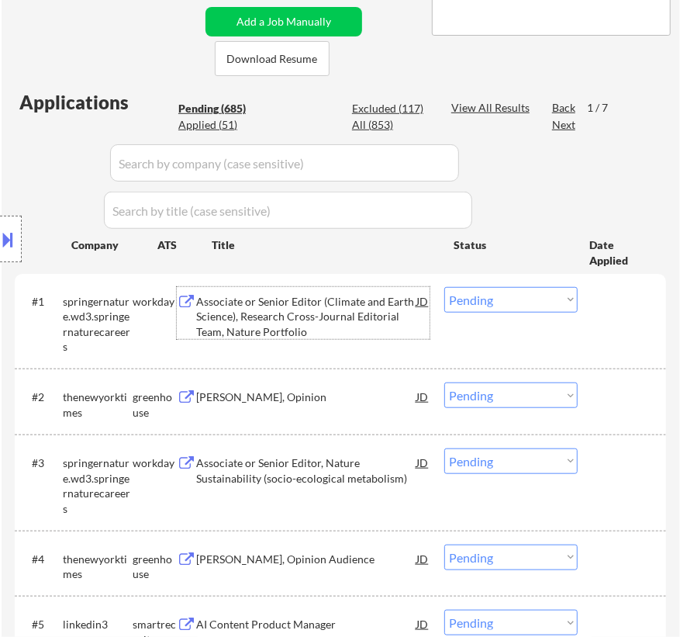
click at [497, 300] on select "Choose an option... Pending Applied Excluded (Questions) Excluded (Expired) Exc…" at bounding box center [510, 300] width 133 height 26
click at [503, 298] on select "Choose an option... Pending Applied Excluded (Questions) Excluded (Expired) Exc…" at bounding box center [510, 300] width 133 height 26
click at [444, 287] on select "Choose an option... Pending Applied Excluded (Questions) Excluded (Expired) Exc…" at bounding box center [510, 300] width 133 height 26
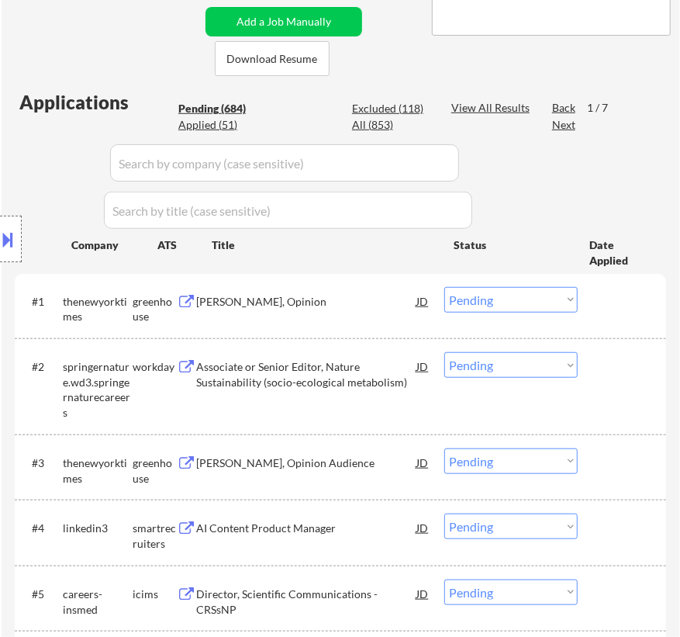
click at [384, 314] on div "#1 thenewyorktimes greenhouse Staff Editor, Opinion JD warning_amber Choose an …" at bounding box center [337, 305] width 637 height 51
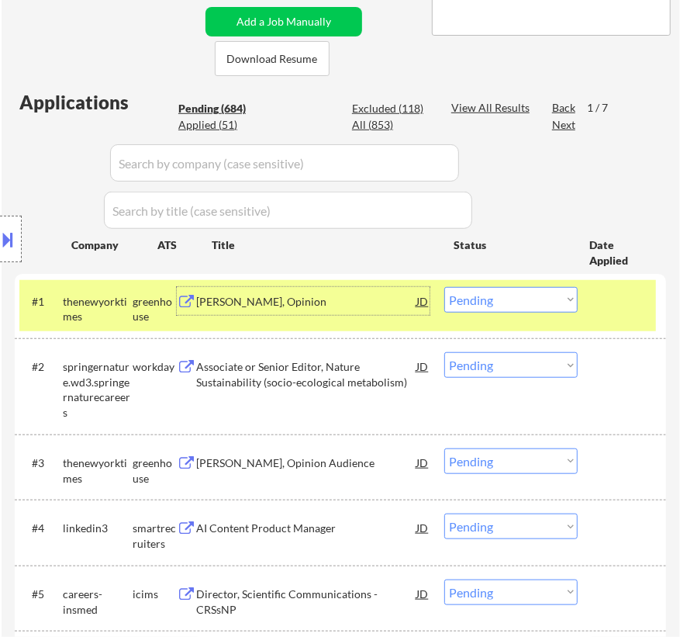
click at [381, 313] on div "Staff Editor, Opinion" at bounding box center [306, 301] width 220 height 28
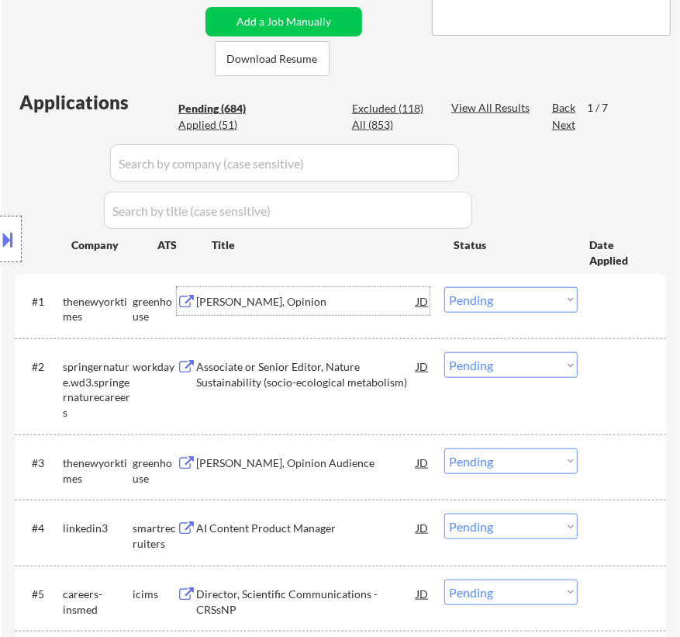
click at [495, 302] on select "Choose an option... Pending Applied Excluded (Questions) Excluded (Expired) Exc…" at bounding box center [510, 300] width 133 height 26
click at [444, 287] on select "Choose an option... Pending Applied Excluded (Questions) Excluded (Expired) Exc…" at bounding box center [510, 300] width 133 height 26
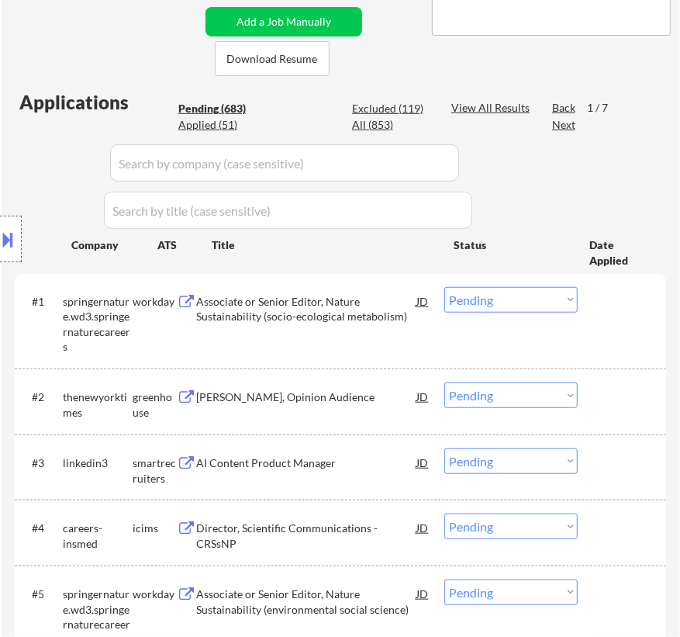
click at [299, 306] on div "Associate or Senior Editor, Nature Sustainability (socio-ecological metabolism)" at bounding box center [306, 309] width 220 height 30
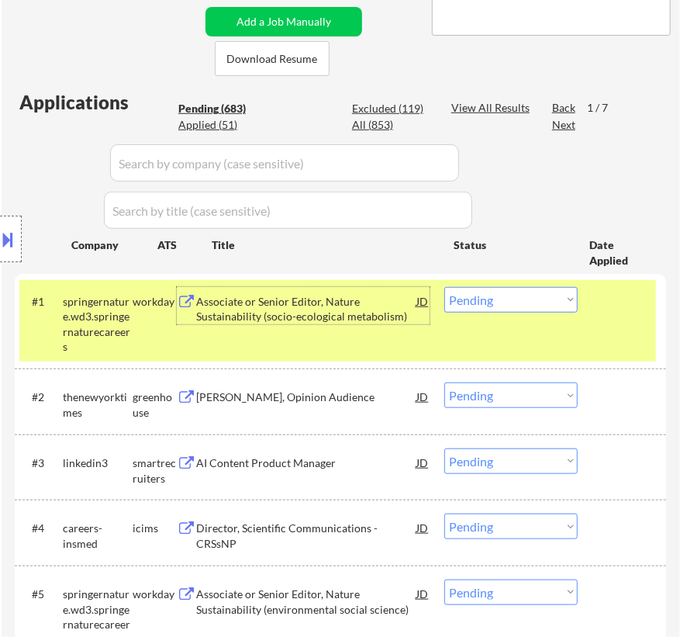
click at [495, 296] on select "Choose an option... Pending Applied Excluded (Questions) Excluded (Expired) Exc…" at bounding box center [510, 300] width 133 height 26
click at [444, 287] on select "Choose an option... Pending Applied Excluded (Questions) Excluded (Expired) Exc…" at bounding box center [510, 300] width 133 height 26
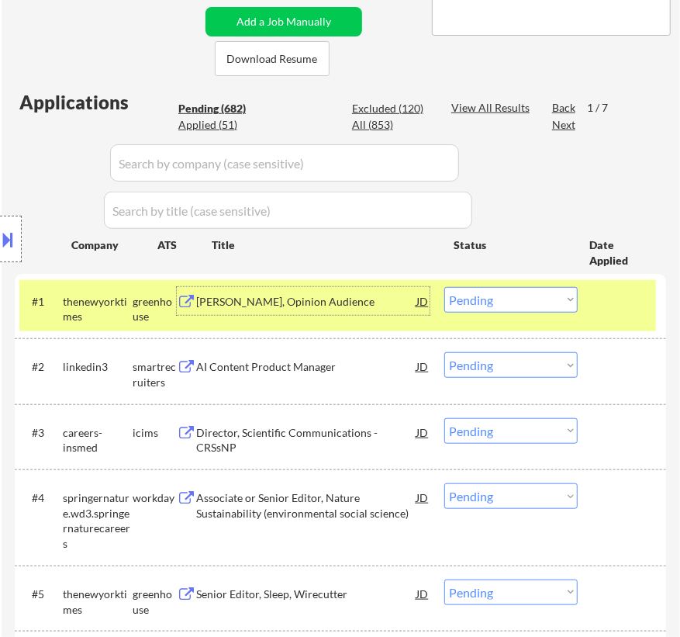
click at [382, 302] on div "Staff Editor, Opinion Audience" at bounding box center [306, 302] width 220 height 16
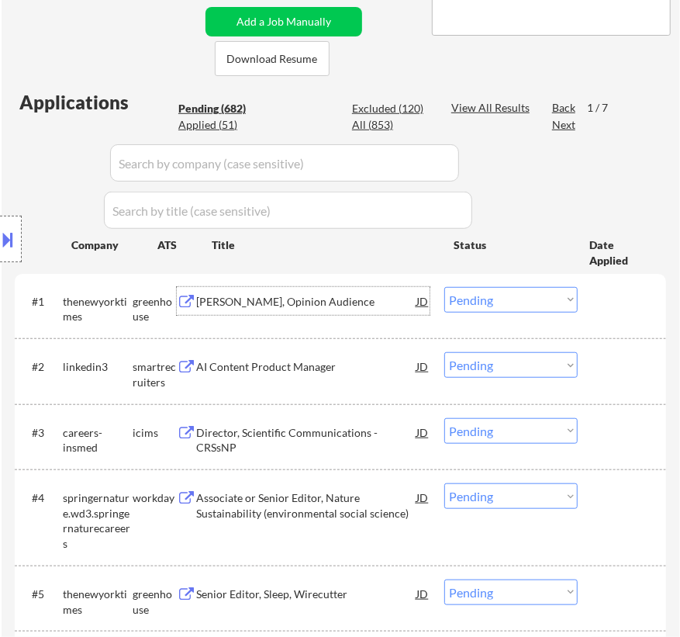
click at [518, 299] on select "Choose an option... Pending Applied Excluded (Questions) Excluded (Expired) Exc…" at bounding box center [510, 300] width 133 height 26
click at [444, 287] on select "Choose an option... Pending Applied Excluded (Questions) Excluded (Expired) Exc…" at bounding box center [510, 300] width 133 height 26
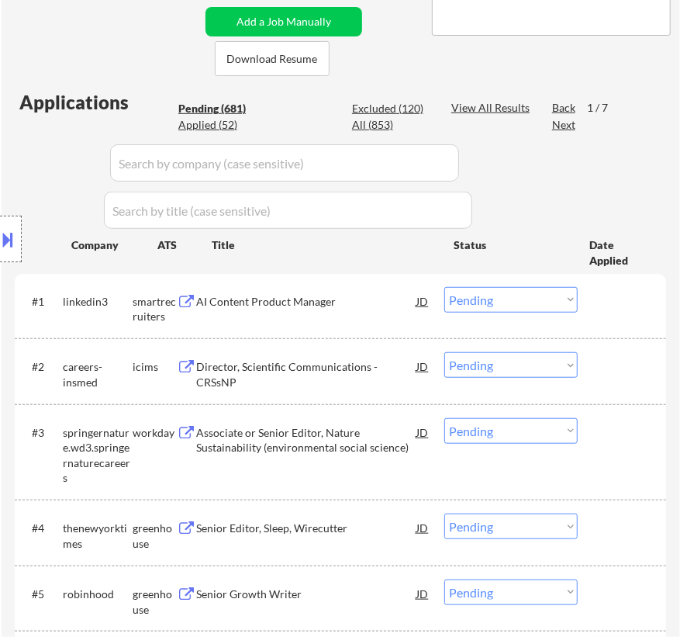
click at [367, 297] on div "AI Content Product Manager" at bounding box center [306, 302] width 220 height 16
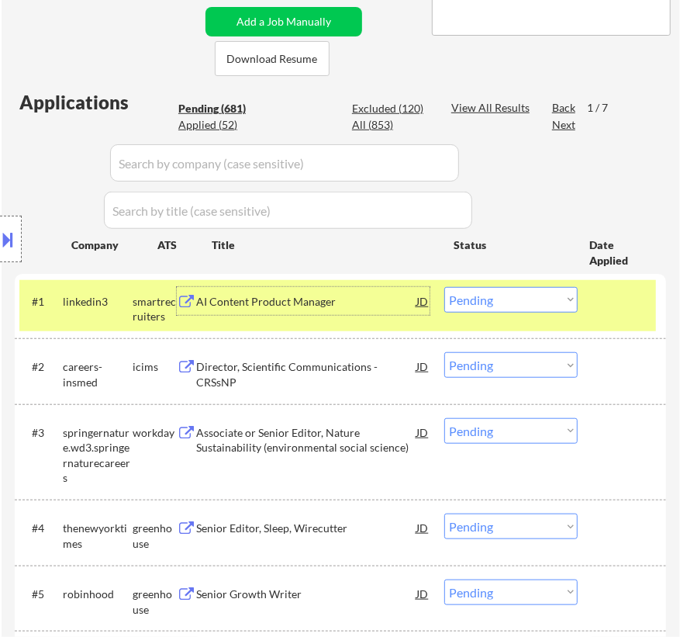
click at [549, 309] on select "Choose an option... Pending Applied Excluded (Questions) Excluded (Expired) Exc…" at bounding box center [510, 300] width 133 height 26
click at [444, 287] on select "Choose an option... Pending Applied Excluded (Questions) Excluded (Expired) Exc…" at bounding box center [510, 300] width 133 height 26
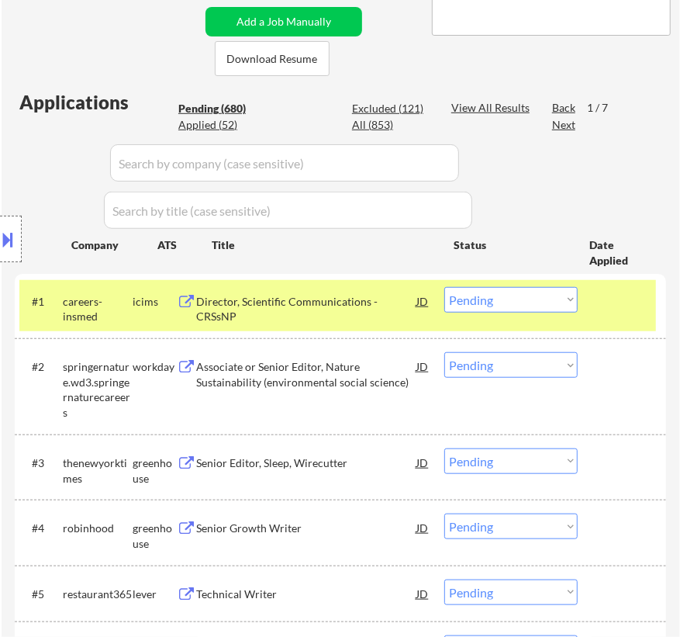
click at [329, 298] on div "Director, Scientific Communications - CRSsNP" at bounding box center [306, 309] width 220 height 30
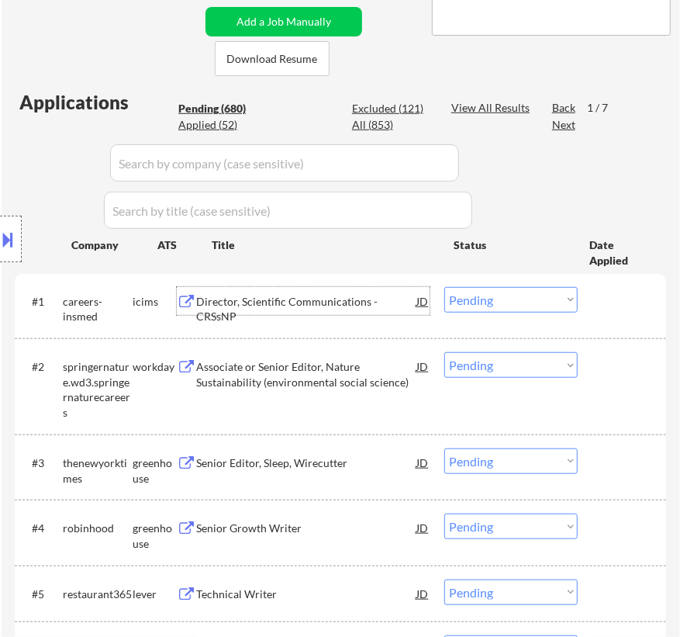
click at [523, 299] on select "Choose an option... Pending Applied Excluded (Questions) Excluded (Expired) Exc…" at bounding box center [510, 300] width 133 height 26
click at [444, 287] on select "Choose an option... Pending Applied Excluded (Questions) Excluded (Expired) Exc…" at bounding box center [510, 300] width 133 height 26
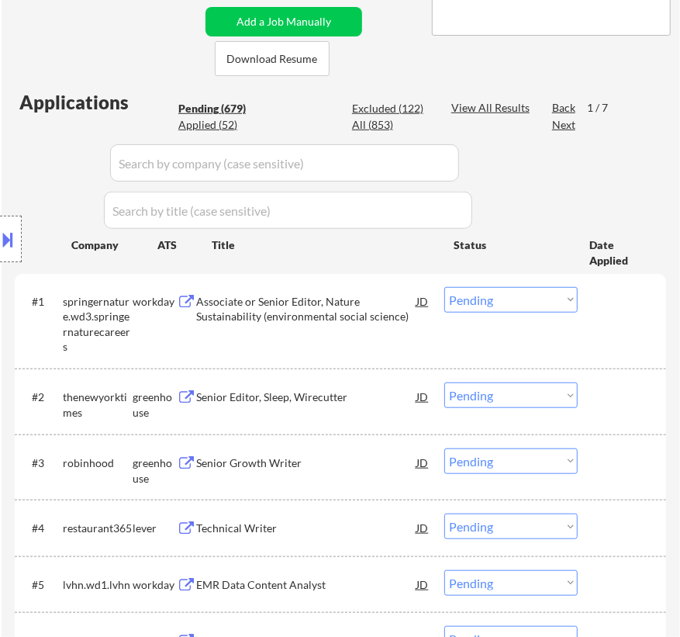
click at [296, 309] on div "Associate or Senior Editor, Nature Sustainability (environmental social science)" at bounding box center [306, 309] width 220 height 30
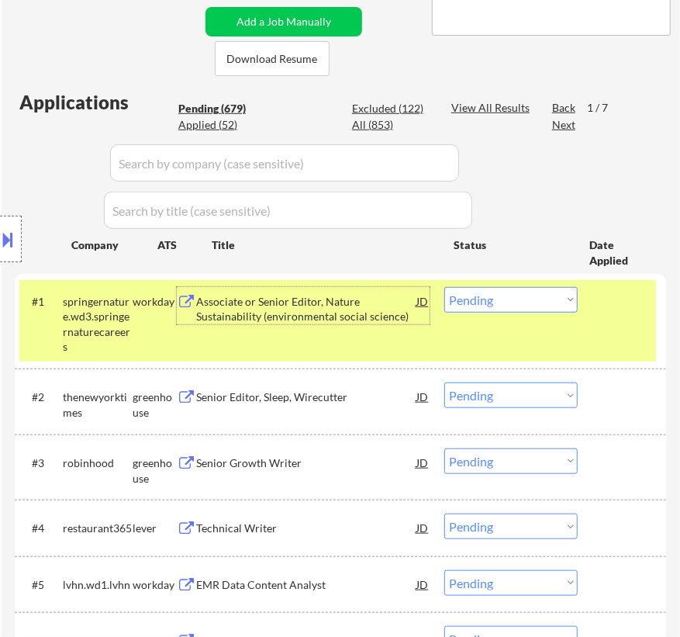
click at [475, 298] on select "Choose an option... Pending Applied Excluded (Questions) Excluded (Expired) Exc…" at bounding box center [510, 300] width 133 height 26
click at [444, 287] on select "Choose an option... Pending Applied Excluded (Questions) Excluded (Expired) Exc…" at bounding box center [510, 300] width 133 height 26
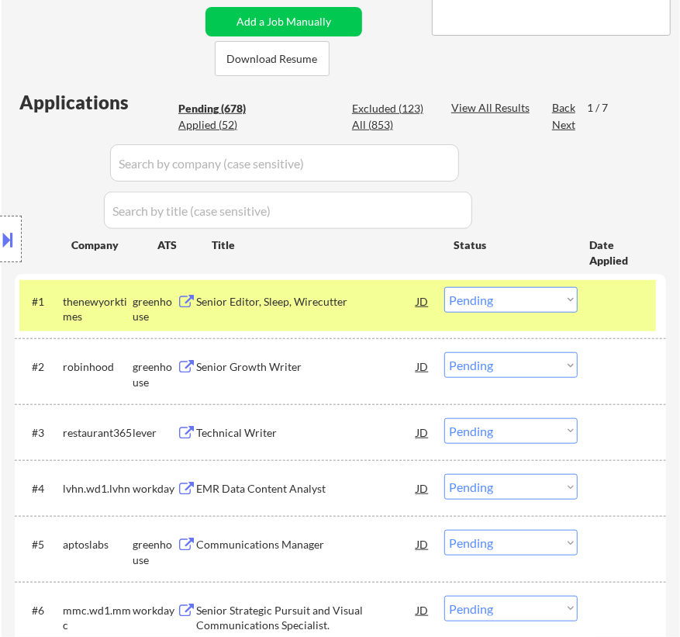
click at [372, 306] on div "Senior Editor, Sleep, Wirecutter" at bounding box center [306, 302] width 220 height 16
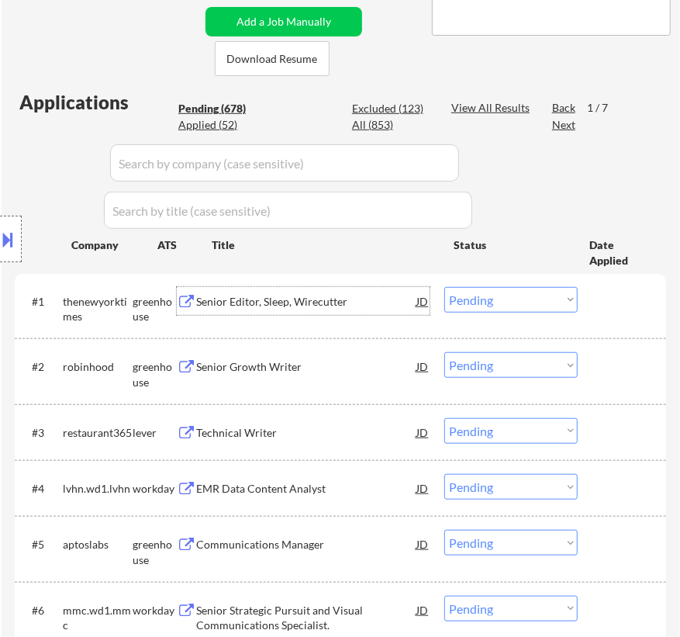
click at [525, 302] on select "Choose an option... Pending Applied Excluded (Questions) Excluded (Expired) Exc…" at bounding box center [510, 300] width 133 height 26
click at [444, 287] on select "Choose an option... Pending Applied Excluded (Questions) Excluded (Expired) Exc…" at bounding box center [510, 300] width 133 height 26
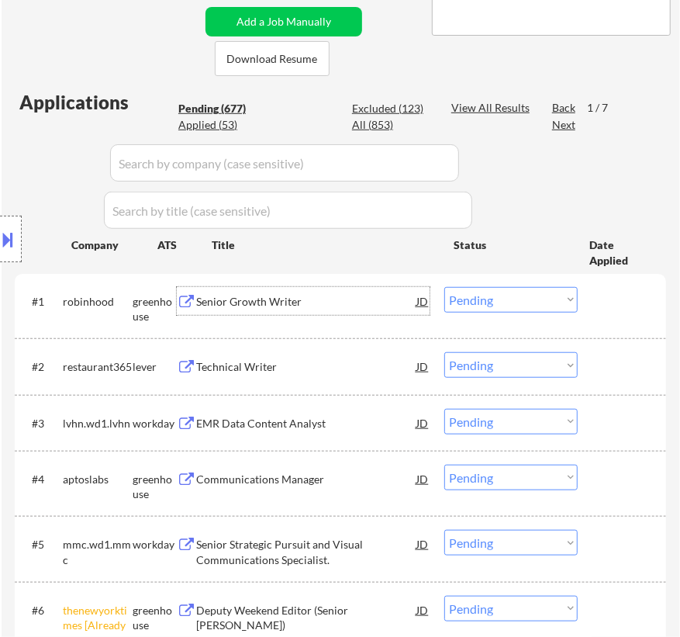
click at [339, 309] on div "Senior Growth Writer" at bounding box center [306, 301] width 220 height 28
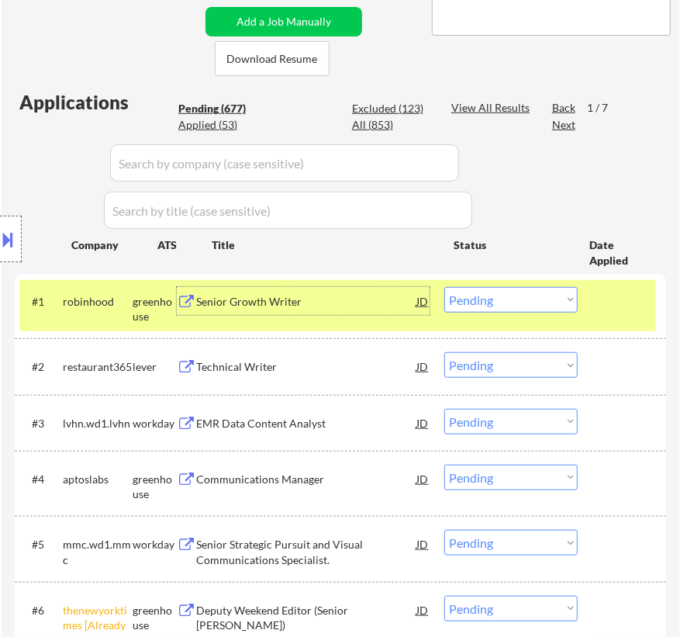
click at [474, 302] on select "Choose an option... Pending Applied Excluded (Questions) Excluded (Expired) Exc…" at bounding box center [510, 300] width 133 height 26
click at [444, 287] on select "Choose an option... Pending Applied Excluded (Questions) Excluded (Expired) Exc…" at bounding box center [510, 300] width 133 height 26
select select ""pending""
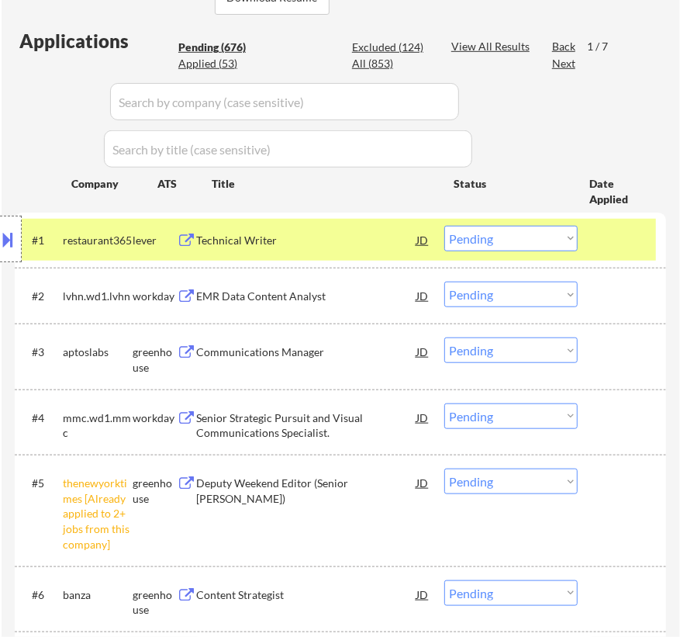
scroll to position [493, 0]
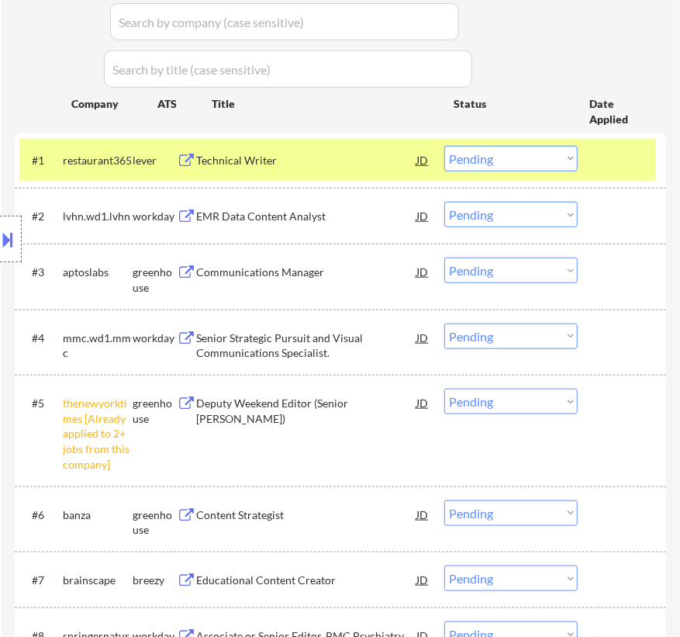
click at [540, 401] on select "Choose an option... Pending Applied Excluded (Questions) Excluded (Expired) Exc…" at bounding box center [510, 402] width 133 height 26
click at [444, 389] on select "Choose an option... Pending Applied Excluded (Questions) Excluded (Expired) Exc…" at bounding box center [510, 402] width 133 height 26
select select ""pending""
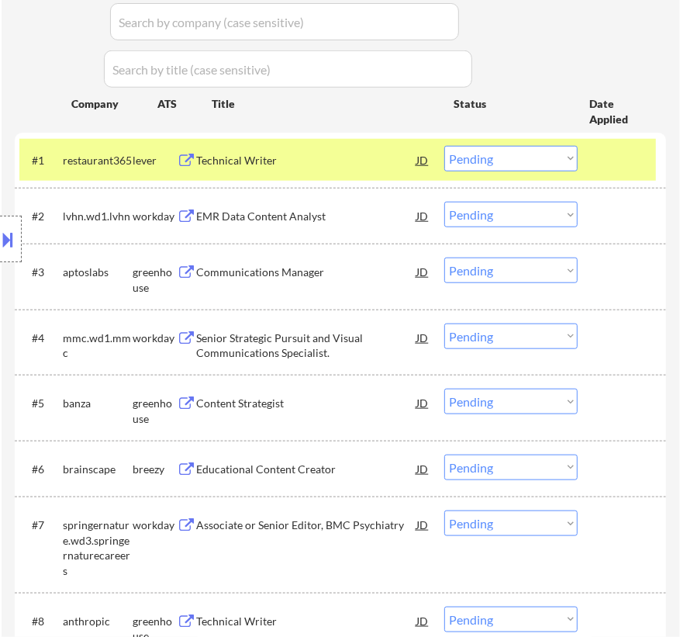
click at [482, 157] on select "Choose an option... Pending Applied Excluded (Questions) Excluded (Expired) Exc…" at bounding box center [510, 159] width 133 height 26
click at [444, 146] on select "Choose an option... Pending Applied Excluded (Questions) Excluded (Expired) Exc…" at bounding box center [510, 159] width 133 height 26
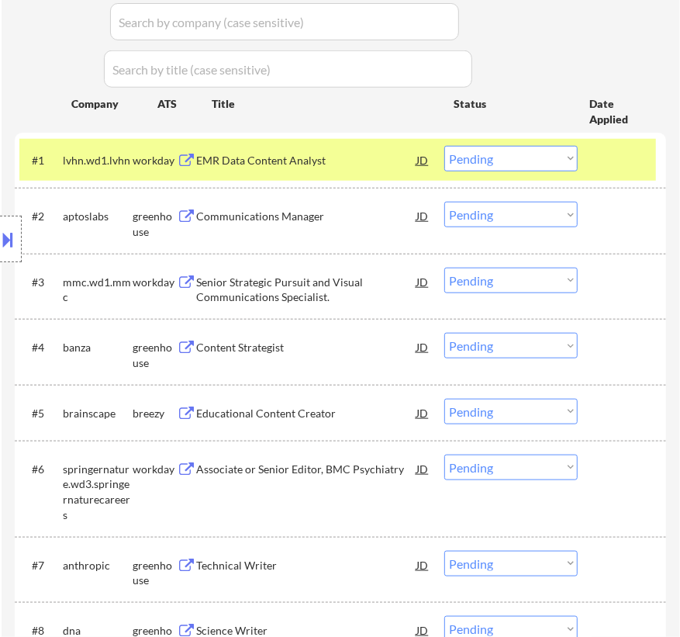
click at [282, 163] on div "EMR Data Content Analyst" at bounding box center [306, 161] width 220 height 16
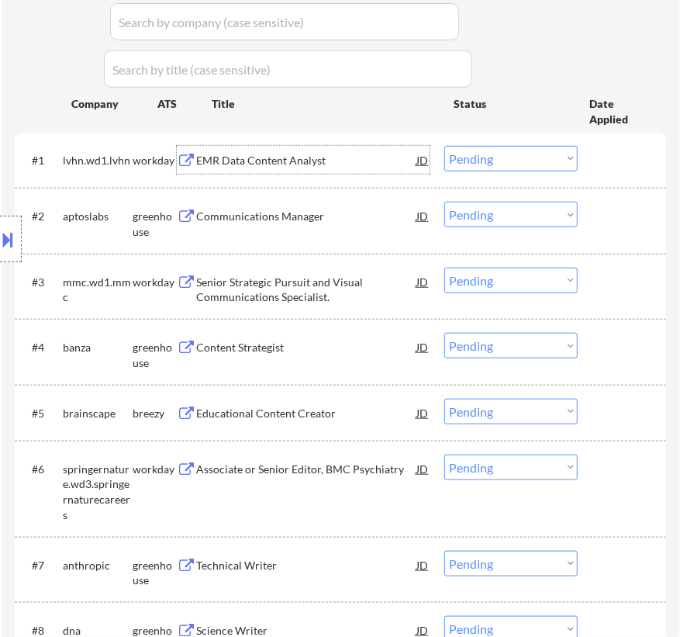
click at [478, 154] on select "Choose an option... Pending Applied Excluded (Questions) Excluded (Expired) Exc…" at bounding box center [510, 159] width 133 height 26
click at [444, 146] on select "Choose an option... Pending Applied Excluded (Questions) Excluded (Expired) Exc…" at bounding box center [510, 159] width 133 height 26
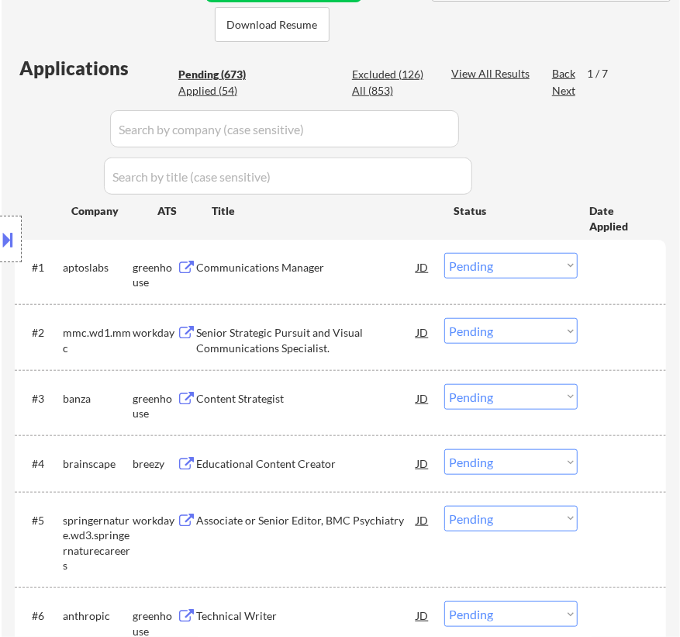
scroll to position [352, 0]
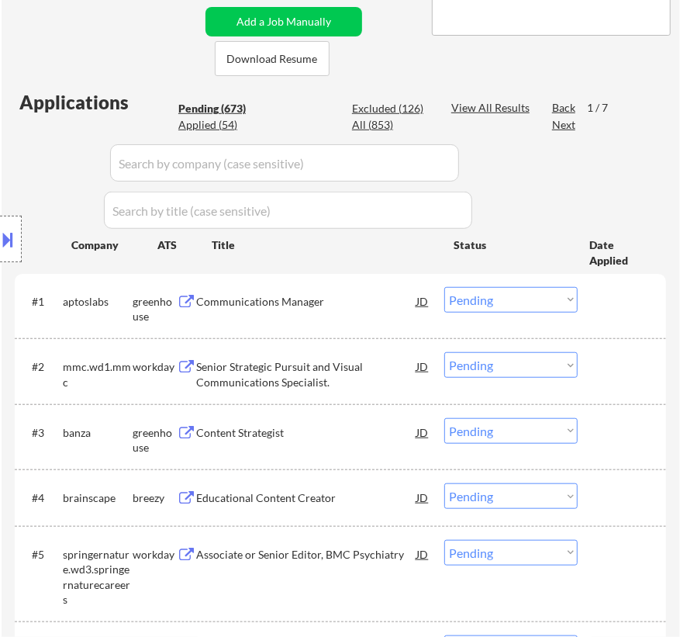
click at [336, 302] on div "Communications Manager" at bounding box center [306, 302] width 220 height 16
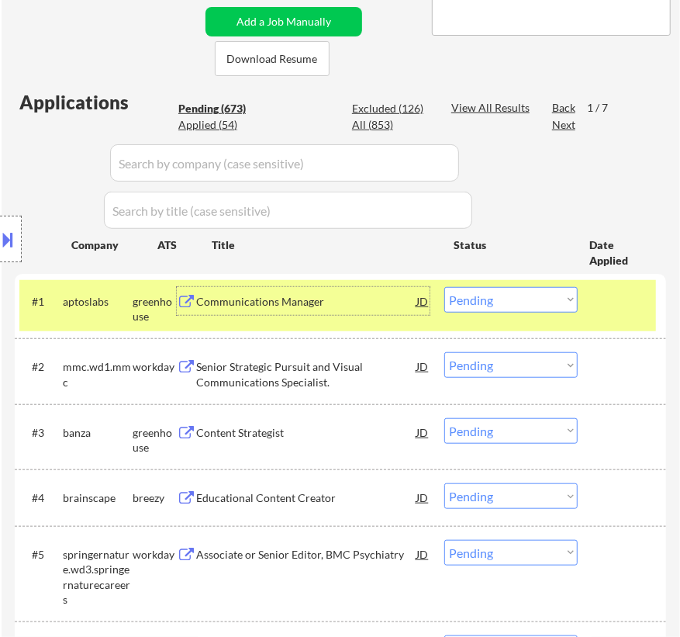
click at [534, 299] on select "Choose an option... Pending Applied Excluded (Questions) Excluded (Expired) Exc…" at bounding box center [510, 300] width 133 height 26
click at [444, 287] on select "Choose an option... Pending Applied Excluded (Questions) Excluded (Expired) Exc…" at bounding box center [510, 300] width 133 height 26
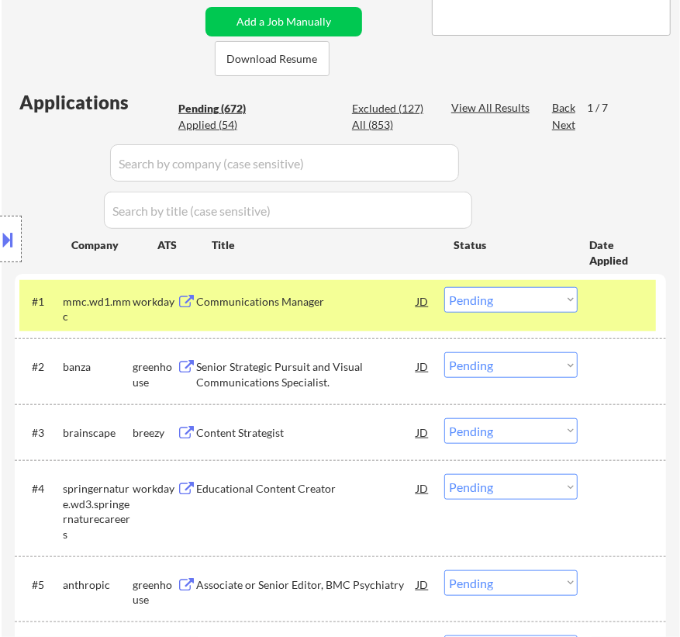
click at [335, 313] on div "Communications Manager" at bounding box center [306, 301] width 220 height 28
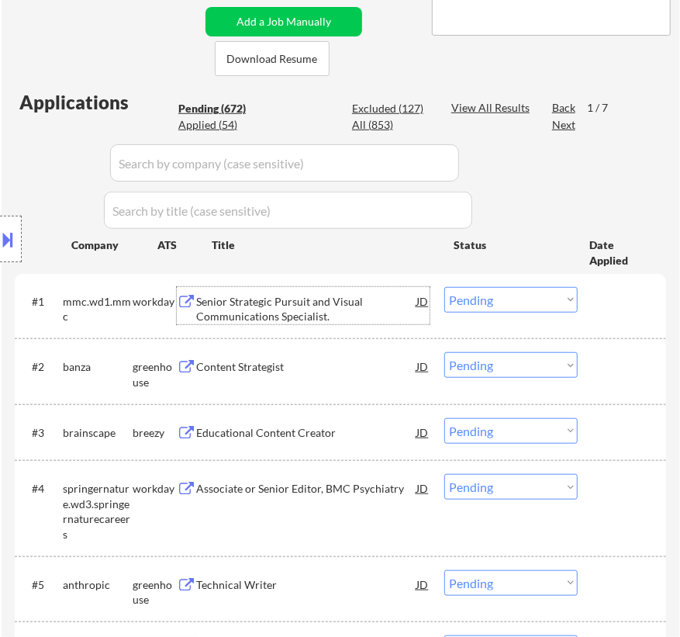
click at [539, 302] on select "Choose an option... Pending Applied Excluded (Questions) Excluded (Expired) Exc…" at bounding box center [510, 300] width 133 height 26
click at [444, 287] on select "Choose an option... Pending Applied Excluded (Questions) Excluded (Expired) Exc…" at bounding box center [510, 300] width 133 height 26
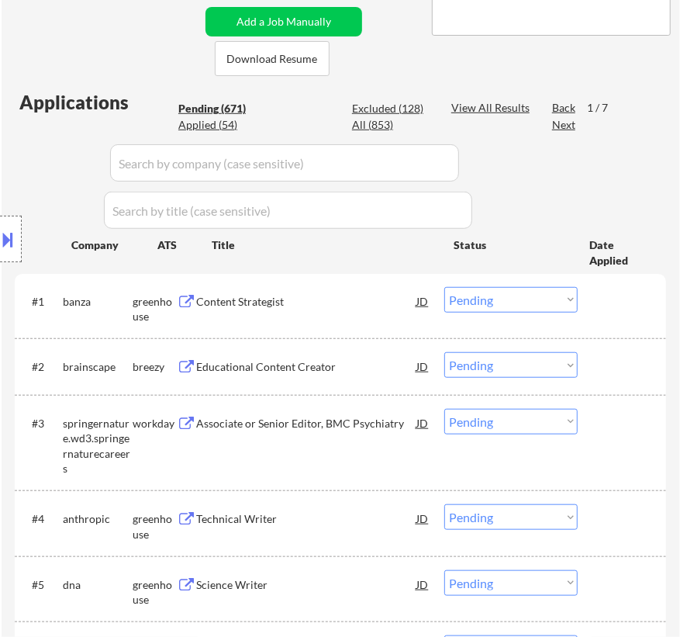
click at [304, 310] on div "Content Strategist" at bounding box center [306, 301] width 220 height 28
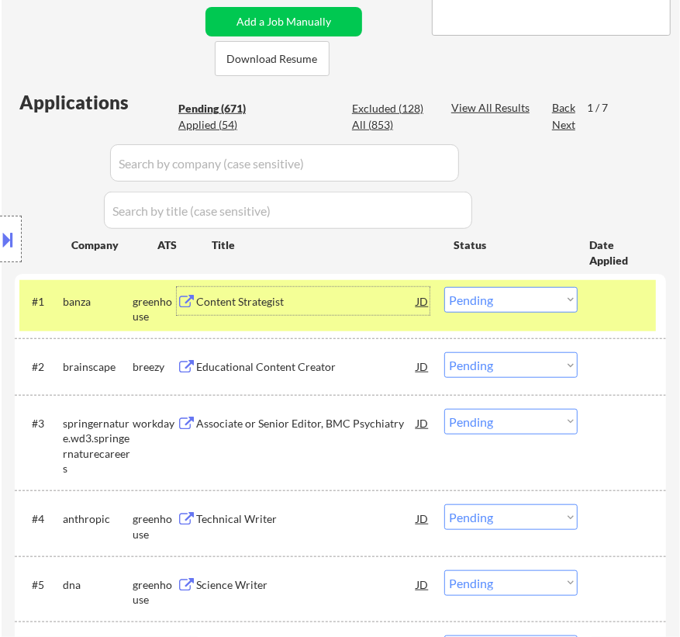
click at [503, 295] on select "Choose an option... Pending Applied Excluded (Questions) Excluded (Expired) Exc…" at bounding box center [510, 300] width 133 height 26
click at [444, 287] on select "Choose an option... Pending Applied Excluded (Questions) Excluded (Expired) Exc…" at bounding box center [510, 300] width 133 height 26
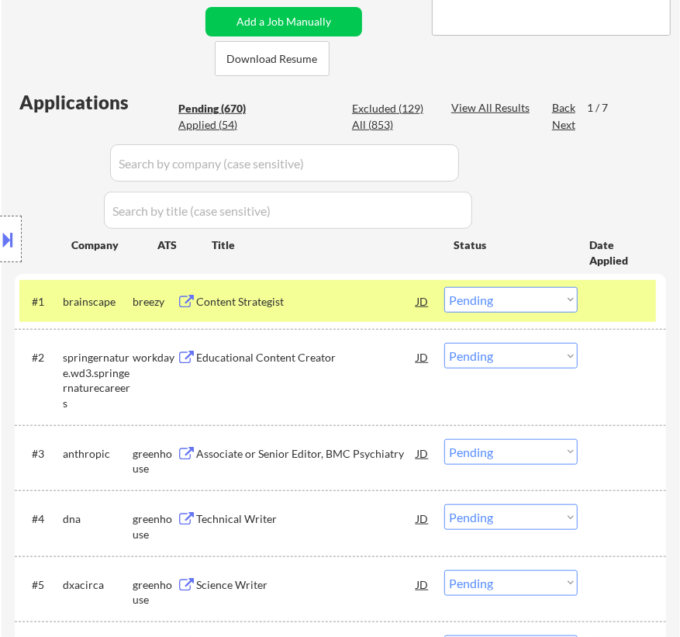
click at [339, 299] on div "Educational Content Creator" at bounding box center [306, 302] width 220 height 16
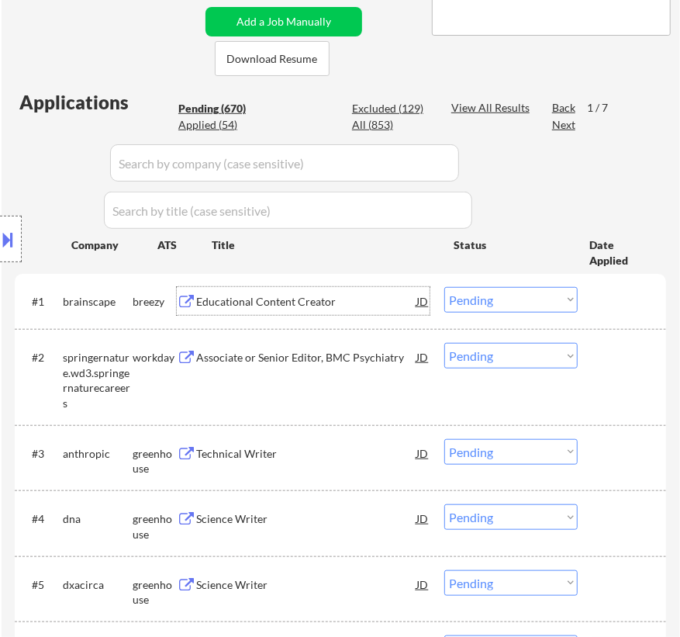
click at [553, 298] on select "Choose an option... Pending Applied Excluded (Questions) Excluded (Expired) Exc…" at bounding box center [510, 300] width 133 height 26
click at [444, 287] on select "Choose an option... Pending Applied Excluded (Questions) Excluded (Expired) Exc…" at bounding box center [510, 300] width 133 height 26
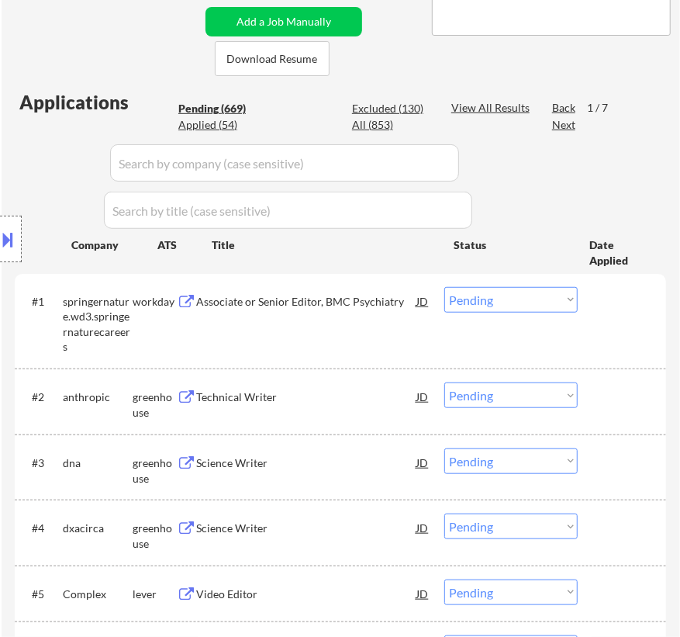
click at [368, 317] on div "#1 springernature.wd3.springernaturecareers workday Associate or Senior Editor,…" at bounding box center [337, 320] width 637 height 81
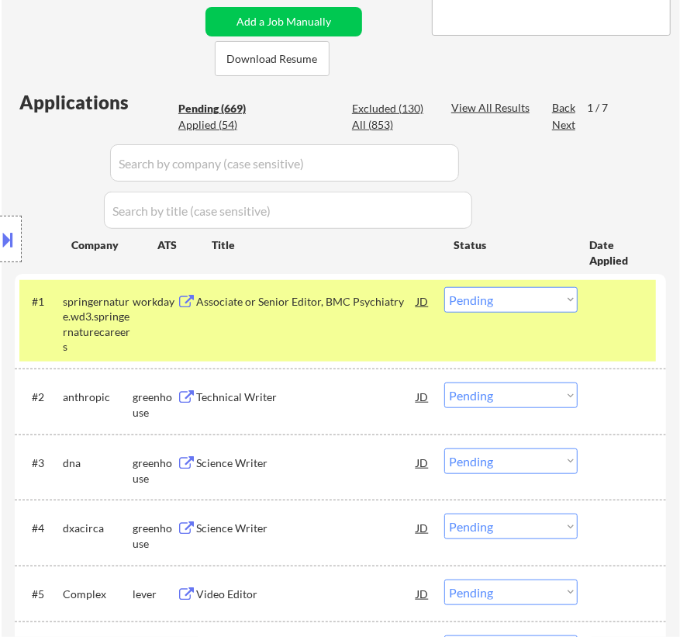
click at [364, 310] on div "Associate or Senior Editor, BMC Psychiatry" at bounding box center [306, 301] width 220 height 28
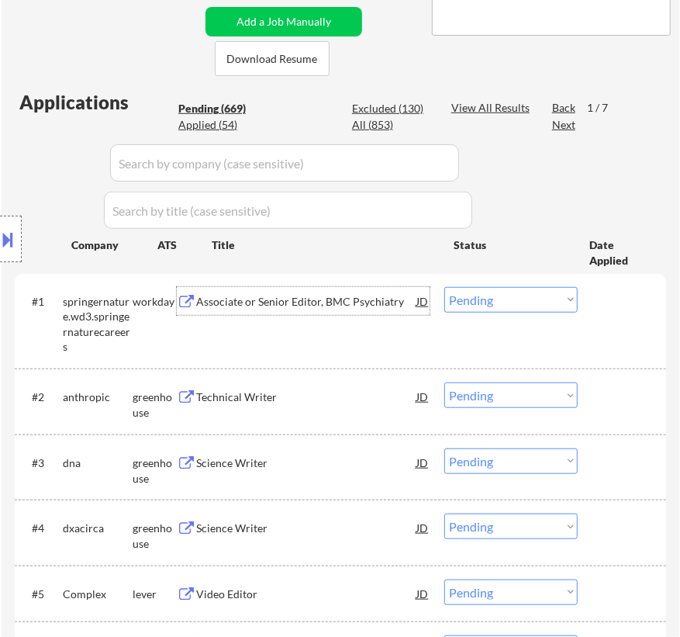
click at [525, 298] on select "Choose an option... Pending Applied Excluded (Questions) Excluded (Expired) Exc…" at bounding box center [510, 300] width 133 height 26
click at [444, 287] on select "Choose an option... Pending Applied Excluded (Questions) Excluded (Expired) Exc…" at bounding box center [510, 300] width 133 height 26
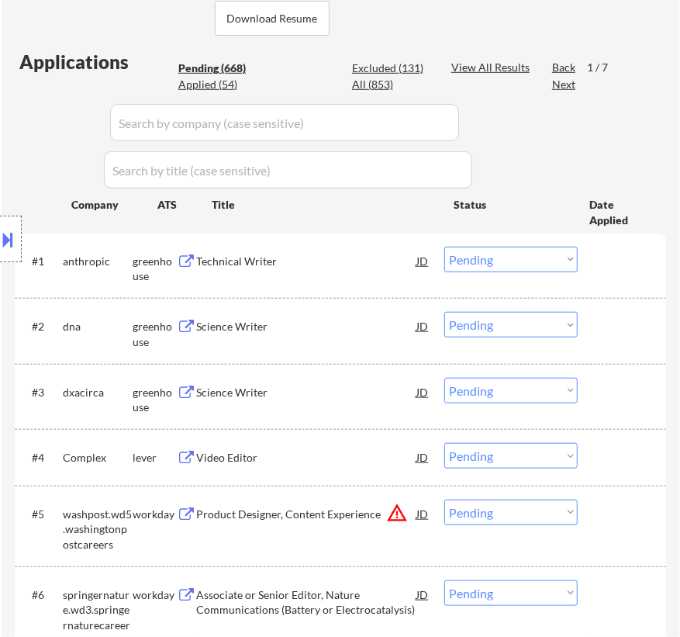
scroll to position [423, 0]
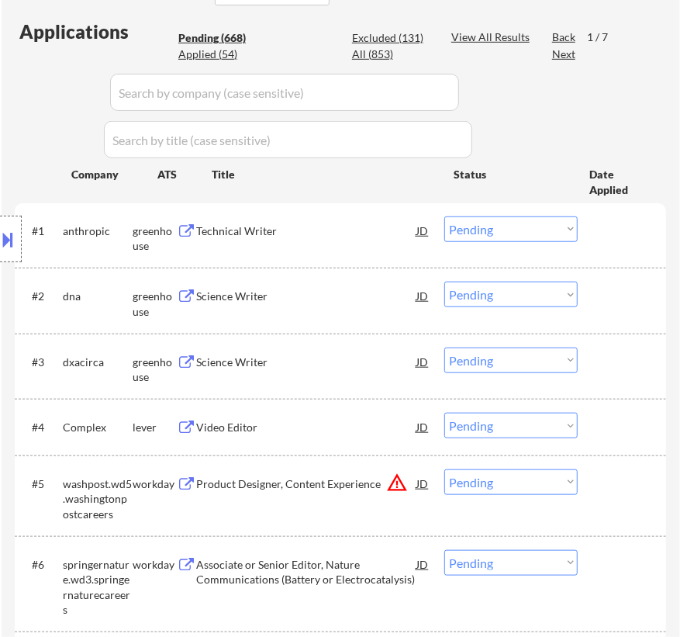
click at [326, 227] on div "Technical Writer" at bounding box center [306, 231] width 220 height 16
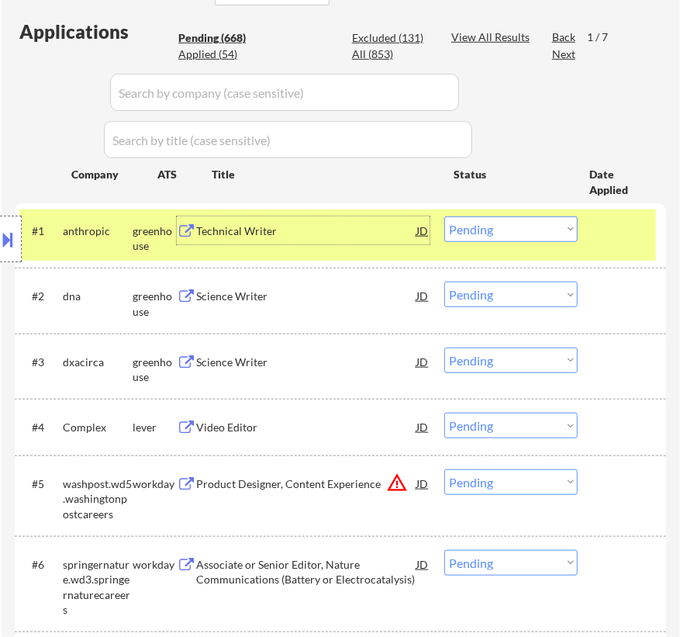
click at [552, 230] on select "Choose an option... Pending Applied Excluded (Questions) Excluded (Expired) Exc…" at bounding box center [510, 229] width 133 height 26
click at [444, 216] on select "Choose an option... Pending Applied Excluded (Questions) Excluded (Expired) Exc…" at bounding box center [510, 229] width 133 height 26
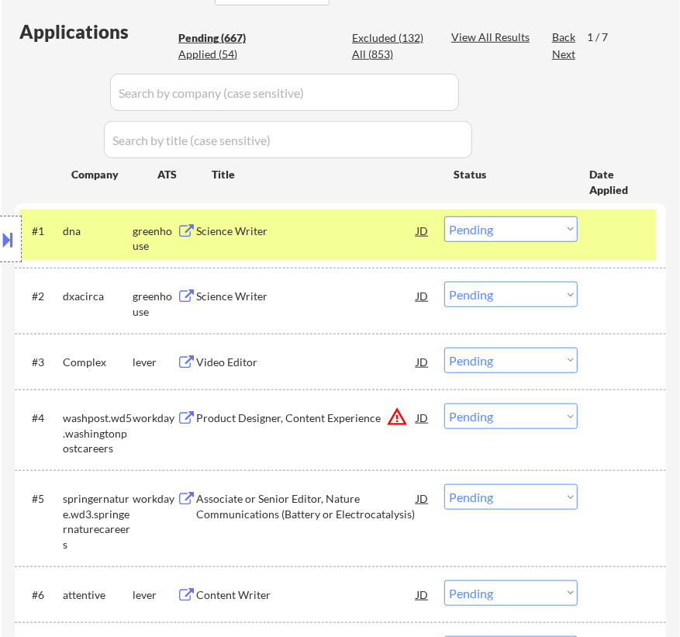
click at [392, 233] on div "Science Writer" at bounding box center [306, 231] width 220 height 16
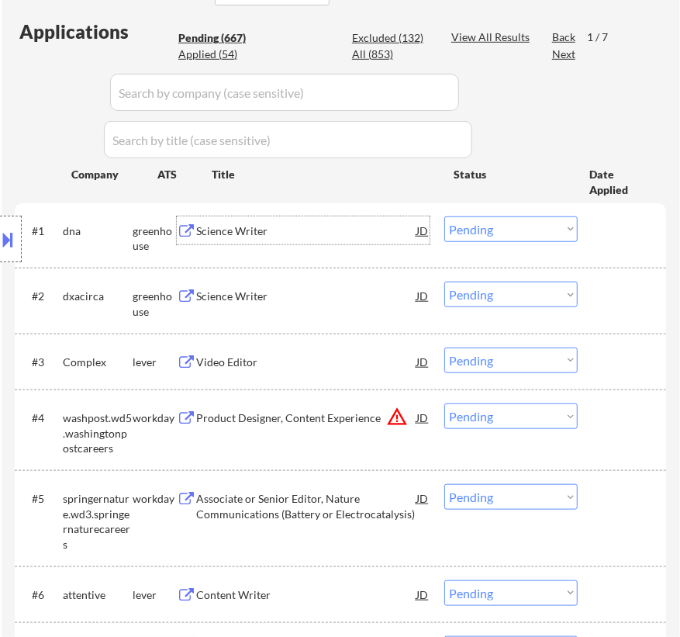
click at [512, 226] on select "Choose an option... Pending Applied Excluded (Questions) Excluded (Expired) Exc…" at bounding box center [510, 229] width 133 height 26
click at [444, 216] on select "Choose an option... Pending Applied Excluded (Questions) Excluded (Expired) Exc…" at bounding box center [510, 229] width 133 height 26
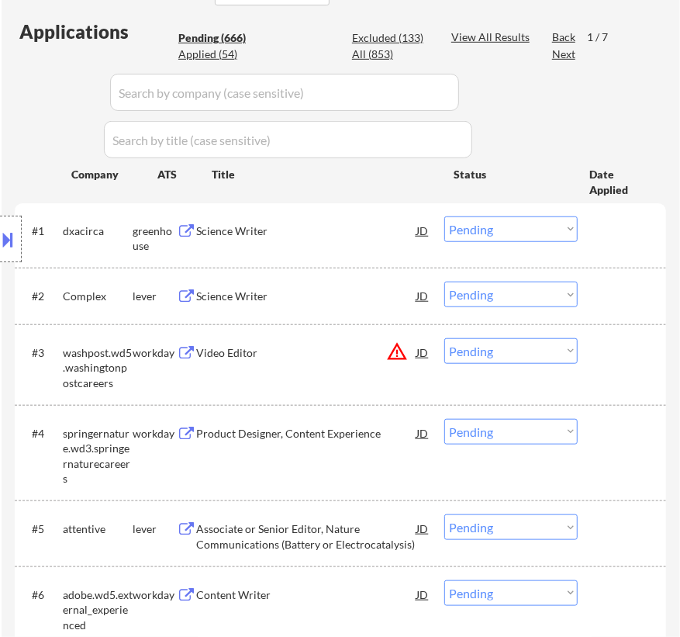
click at [368, 238] on div "Science Writer" at bounding box center [306, 230] width 220 height 28
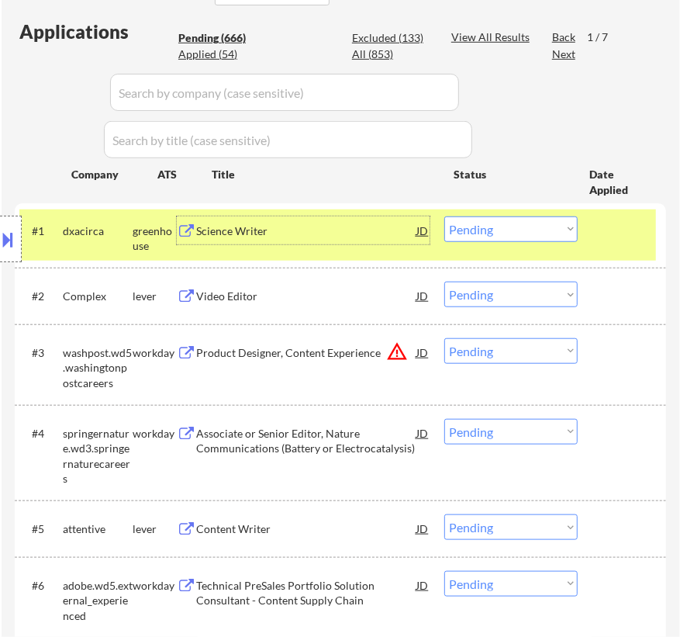
click at [490, 230] on select "Choose an option... Pending Applied Excluded (Questions) Excluded (Expired) Exc…" at bounding box center [510, 229] width 133 height 26
click at [444, 216] on select "Choose an option... Pending Applied Excluded (Questions) Excluded (Expired) Exc…" at bounding box center [510, 229] width 133 height 26
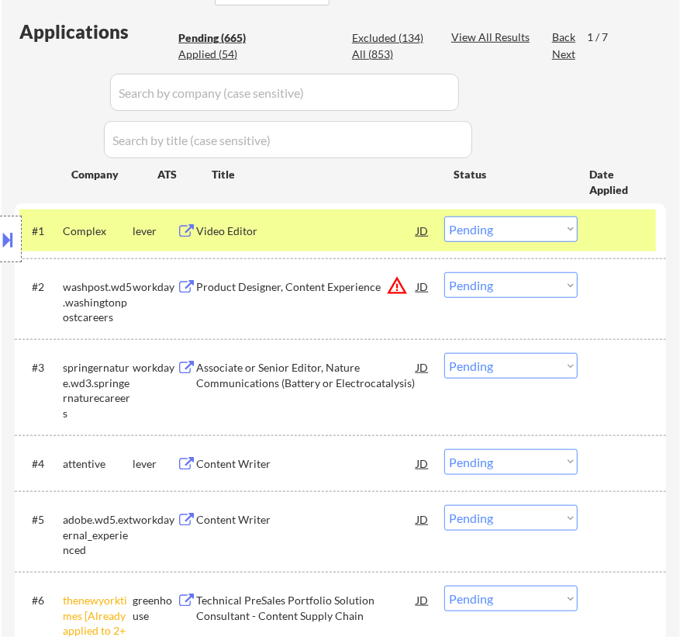
click at [364, 230] on div "Video Editor" at bounding box center [306, 231] width 220 height 16
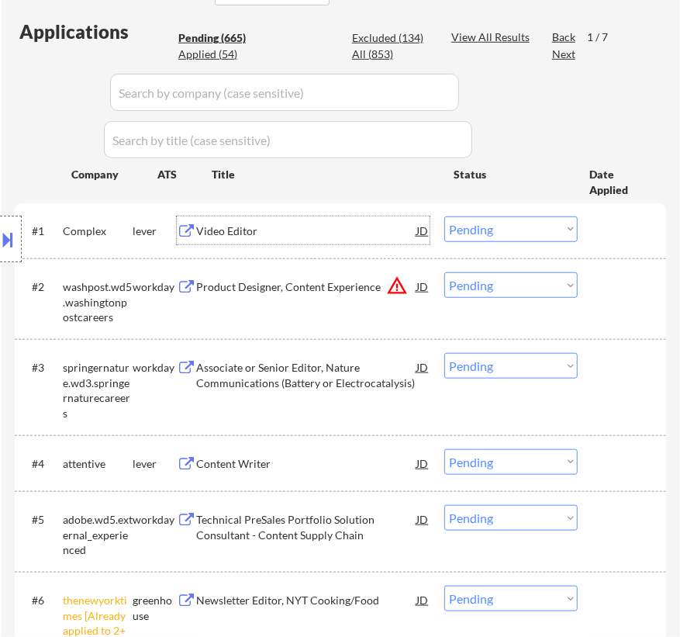
click at [499, 228] on select "Choose an option... Pending Applied Excluded (Questions) Excluded (Expired) Exc…" at bounding box center [510, 229] width 133 height 26
click at [444, 216] on select "Choose an option... Pending Applied Excluded (Questions) Excluded (Expired) Exc…" at bounding box center [510, 229] width 133 height 26
select select ""pending""
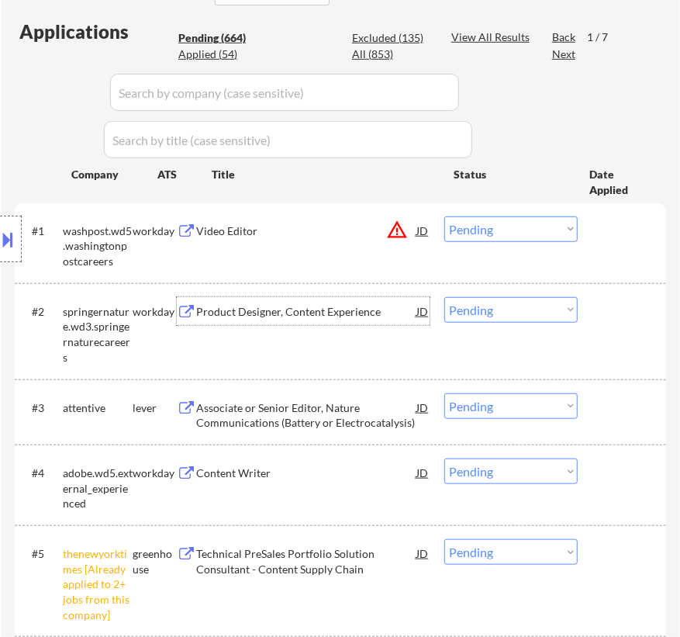
click at [364, 304] on div "Product Designer, Content Experience" at bounding box center [306, 312] width 220 height 16
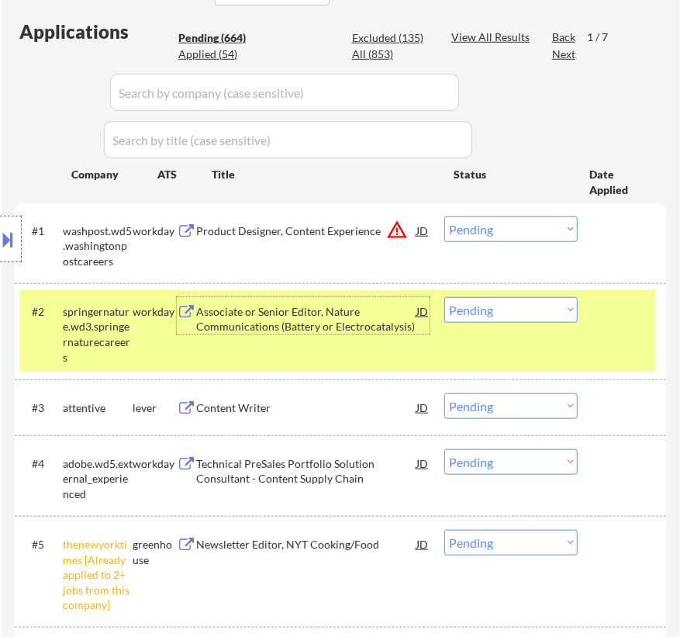
click at [499, 305] on select "Choose an option... Pending Applied Excluded (Questions) Excluded (Expired) Exc…" at bounding box center [510, 310] width 133 height 26
click at [444, 297] on select "Choose an option... Pending Applied Excluded (Questions) Excluded (Expired) Exc…" at bounding box center [510, 310] width 133 height 26
select select ""pending""
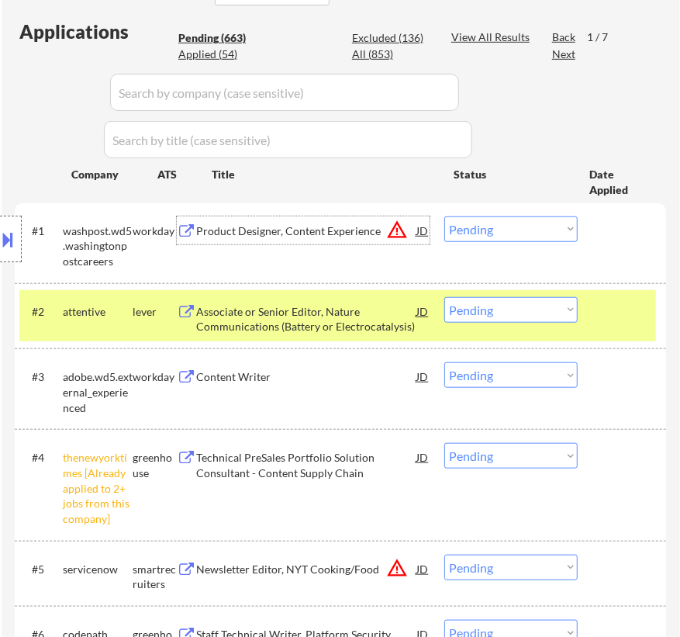
click at [315, 238] on div "Product Designer, Content Experience" at bounding box center [306, 230] width 220 height 28
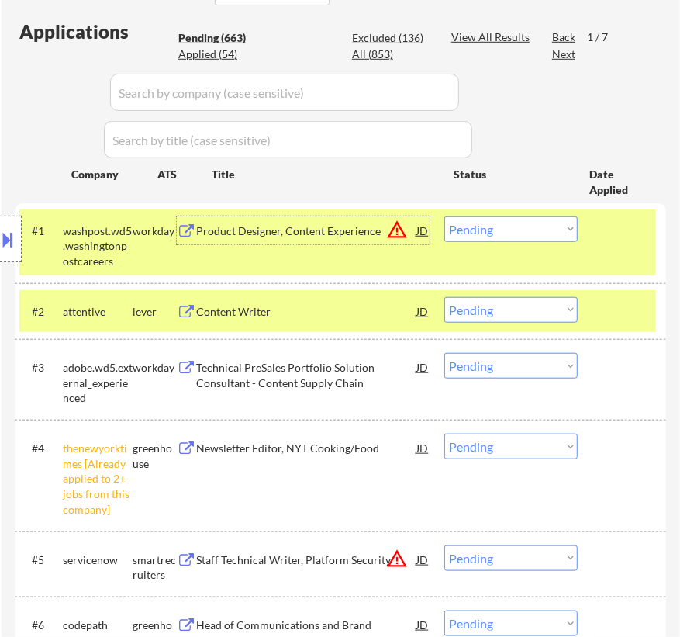
click at [517, 219] on select "Choose an option... Pending Applied Excluded (Questions) Excluded (Expired) Exc…" at bounding box center [510, 229] width 133 height 26
click at [444, 216] on select "Choose an option... Pending Applied Excluded (Questions) Excluded (Expired) Exc…" at bounding box center [510, 229] width 133 height 26
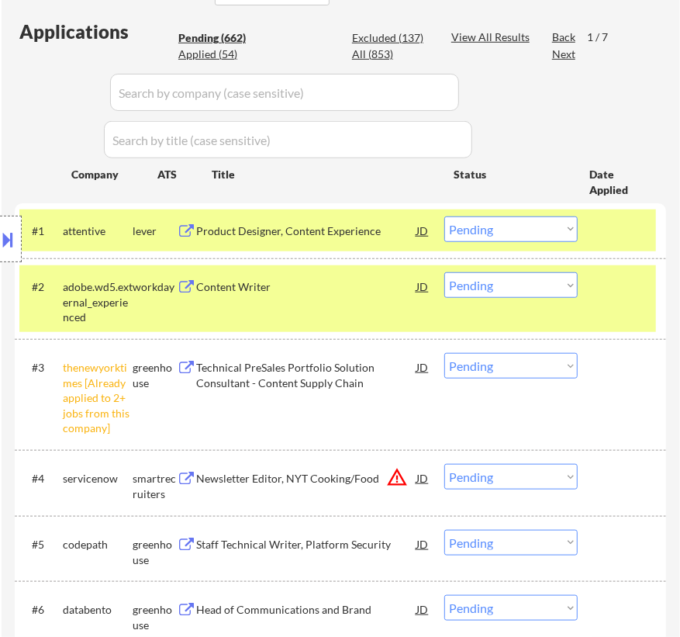
click at [328, 236] on div "Product Designer, Content Experience" at bounding box center [306, 231] width 220 height 16
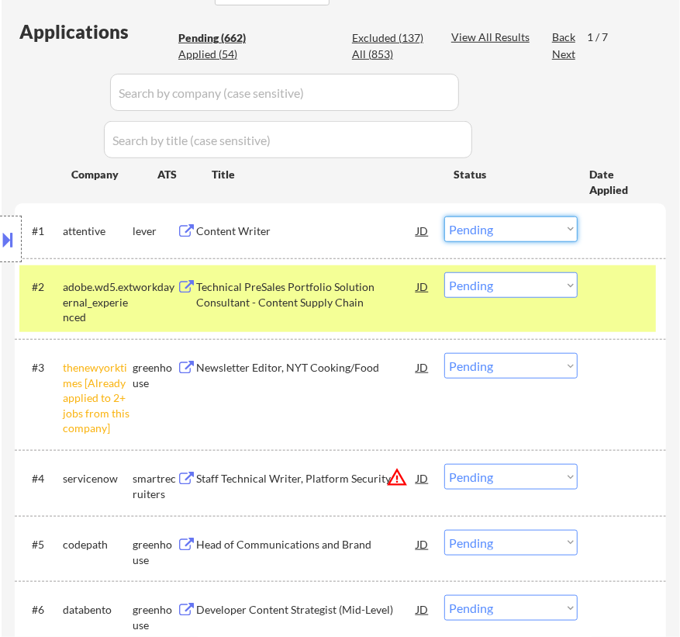
click at [501, 226] on select "Choose an option... Pending Applied Excluded (Questions) Excluded (Expired) Exc…" at bounding box center [510, 229] width 133 height 26
click at [444, 216] on select "Choose an option... Pending Applied Excluded (Questions) Excluded (Expired) Exc…" at bounding box center [510, 229] width 133 height 26
select select ""pending""
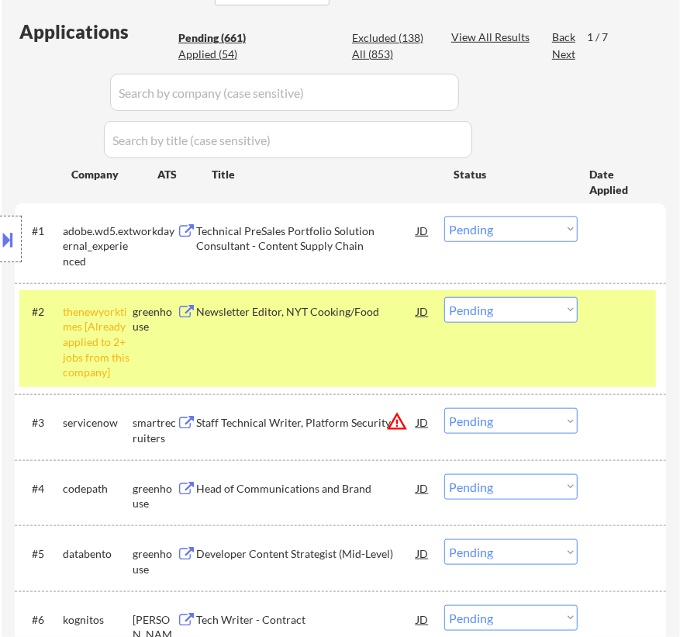
click at [496, 309] on select "Choose an option... Pending Applied Excluded (Questions) Excluded (Expired) Exc…" at bounding box center [510, 310] width 133 height 26
click at [444, 297] on select "Choose an option... Pending Applied Excluded (Questions) Excluded (Expired) Exc…" at bounding box center [510, 310] width 133 height 26
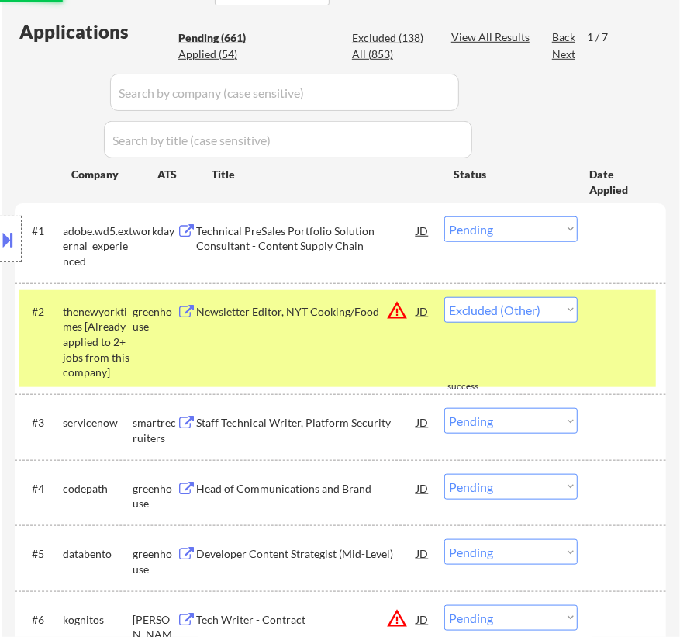
select select ""pending""
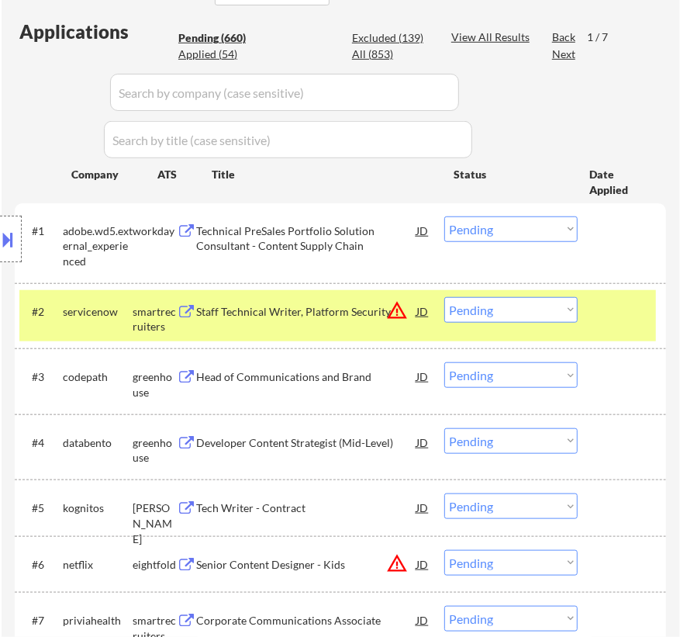
click at [337, 240] on div "Technical PreSales Portfolio Solution Consultant - Content Supply Chain" at bounding box center [306, 238] width 220 height 30
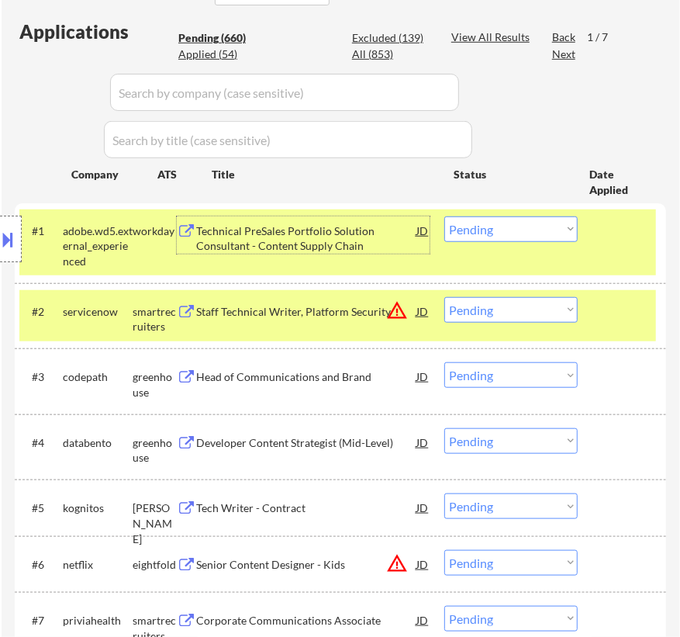
click at [489, 227] on select "Choose an option... Pending Applied Excluded (Questions) Excluded (Expired) Exc…" at bounding box center [510, 229] width 133 height 26
click at [444, 216] on select "Choose an option... Pending Applied Excluded (Questions) Excluded (Expired) Exc…" at bounding box center [510, 229] width 133 height 26
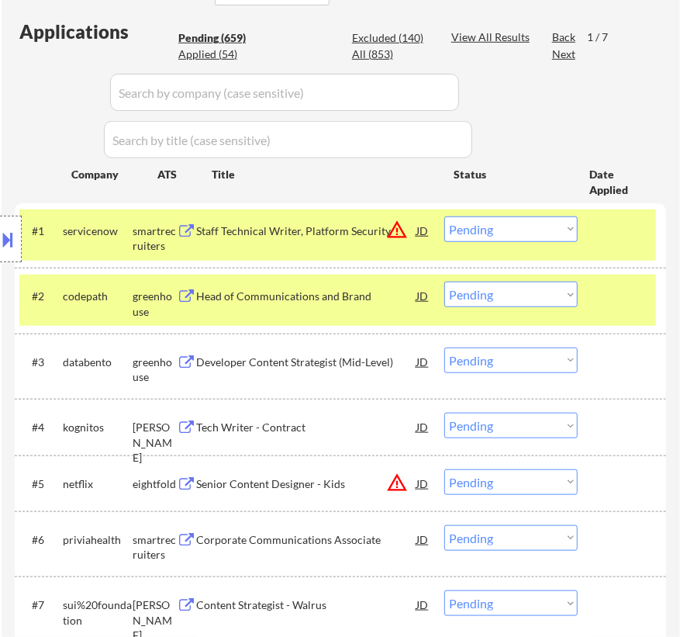
click at [327, 233] on div "Staff Technical Writer, Platform Security" at bounding box center [306, 231] width 220 height 16
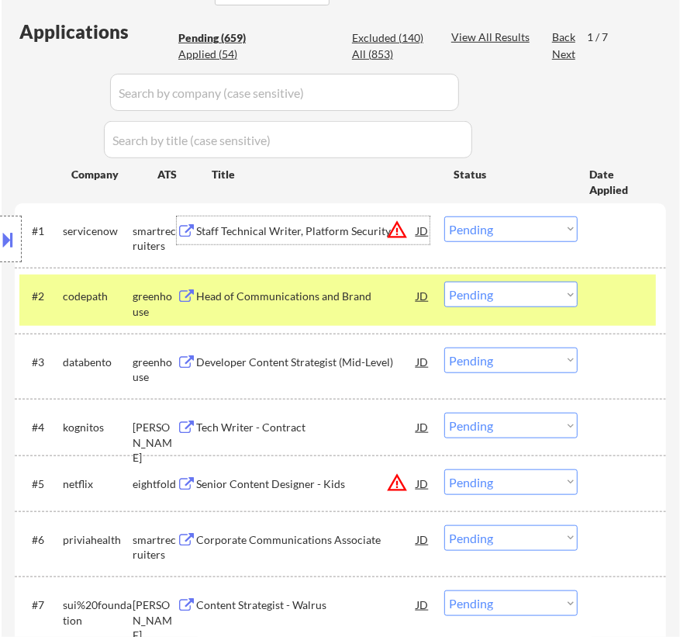
click at [480, 223] on select "Choose an option... Pending Applied Excluded (Questions) Excluded (Expired) Exc…" at bounding box center [510, 229] width 133 height 26
click at [444, 216] on select "Choose an option... Pending Applied Excluded (Questions) Excluded (Expired) Exc…" at bounding box center [510, 229] width 133 height 26
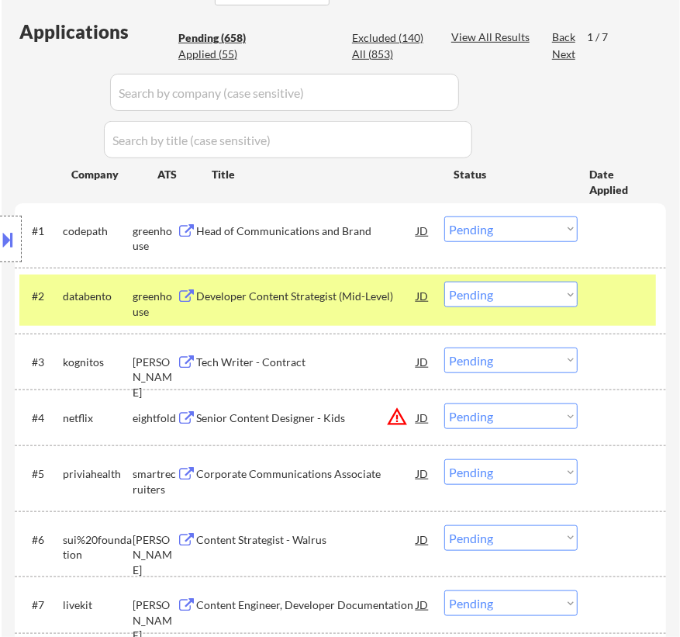
click at [313, 233] on div "Head of Communications and Brand" at bounding box center [306, 231] width 220 height 16
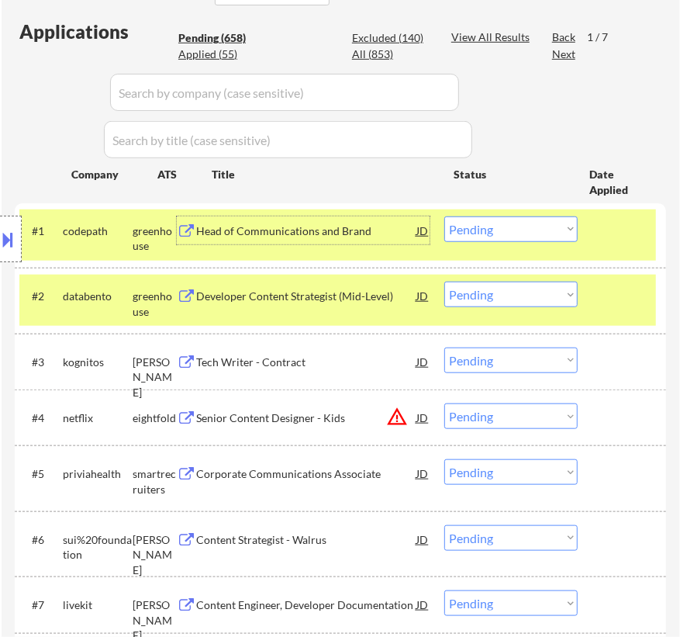
click at [482, 228] on select "Choose an option... Pending Applied Excluded (Questions) Excluded (Expired) Exc…" at bounding box center [510, 229] width 133 height 26
click at [444, 216] on select "Choose an option... Pending Applied Excluded (Questions) Excluded (Expired) Exc…" at bounding box center [510, 229] width 133 height 26
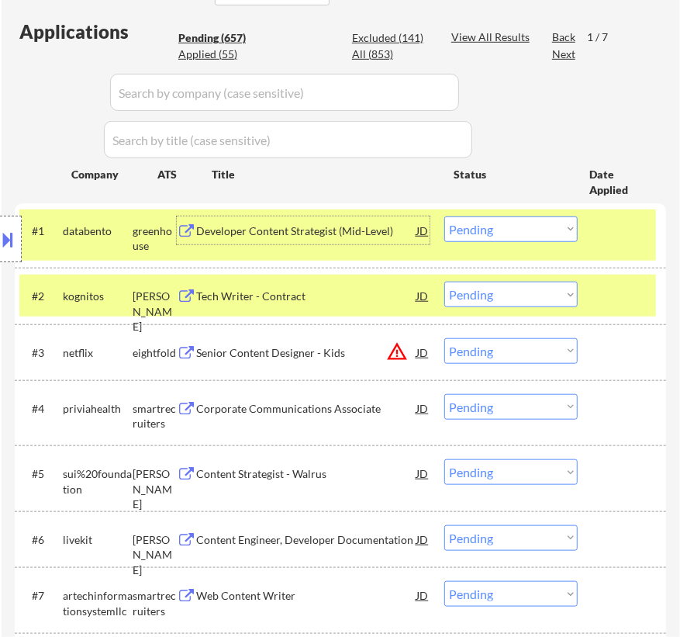
click at [385, 229] on div "Developer Content Strategist (Mid-Level)" at bounding box center [306, 231] width 220 height 16
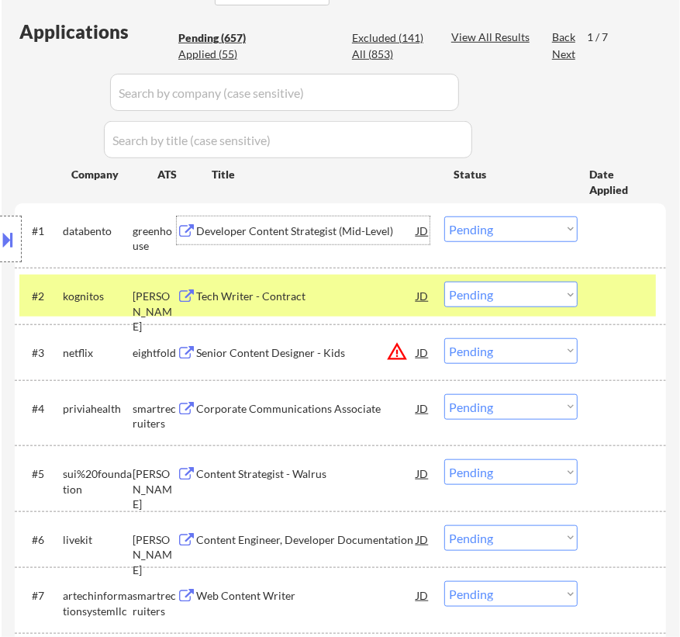
click at [301, 236] on div "Developer Content Strategist (Mid-Level)" at bounding box center [306, 231] width 220 height 16
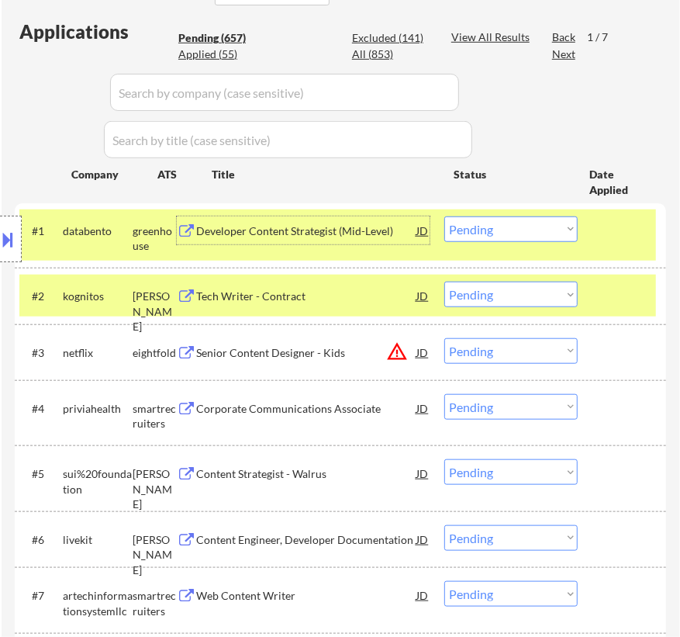
click at [509, 225] on select "Choose an option... Pending Applied Excluded (Questions) Excluded (Expired) Exc…" at bounding box center [510, 229] width 133 height 26
click at [444, 216] on select "Choose an option... Pending Applied Excluded (Questions) Excluded (Expired) Exc…" at bounding box center [510, 229] width 133 height 26
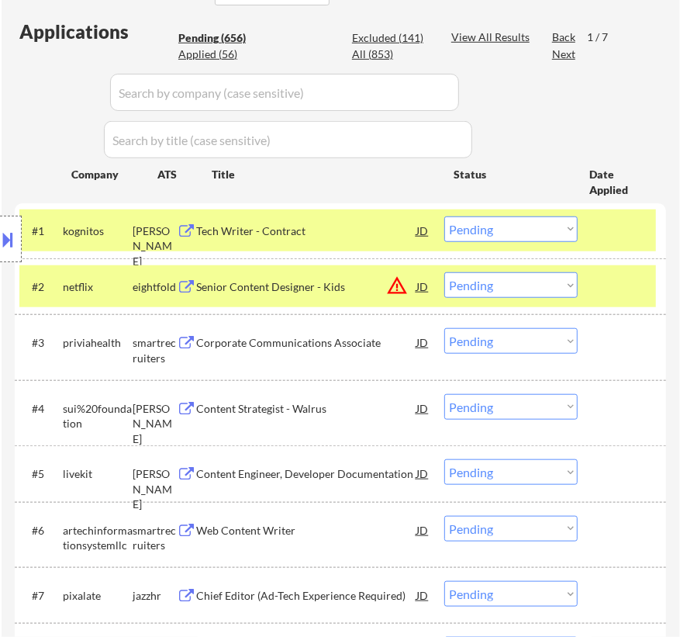
click at [386, 239] on div "Tech Writer - Contract" at bounding box center [306, 230] width 220 height 28
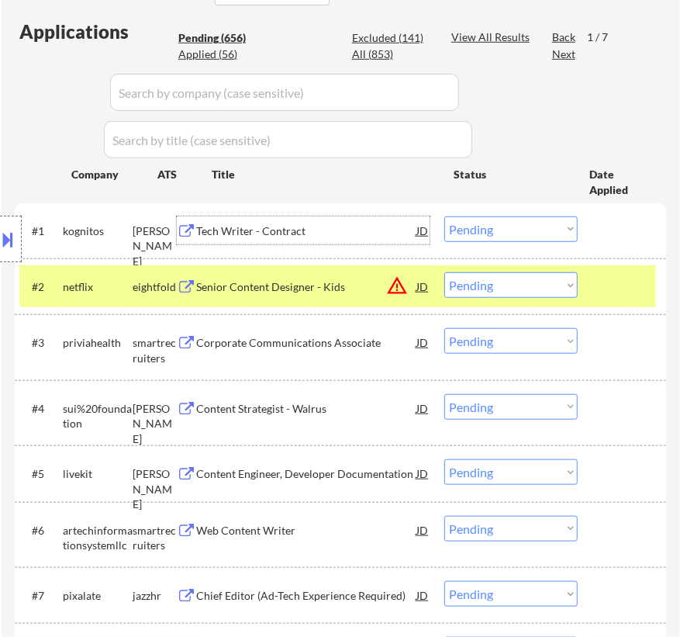
click at [514, 230] on select "Choose an option... Pending Applied Excluded (Questions) Excluded (Expired) Exc…" at bounding box center [510, 229] width 133 height 26
click at [444, 216] on select "Choose an option... Pending Applied Excluded (Questions) Excluded (Expired) Exc…" at bounding box center [510, 229] width 133 height 26
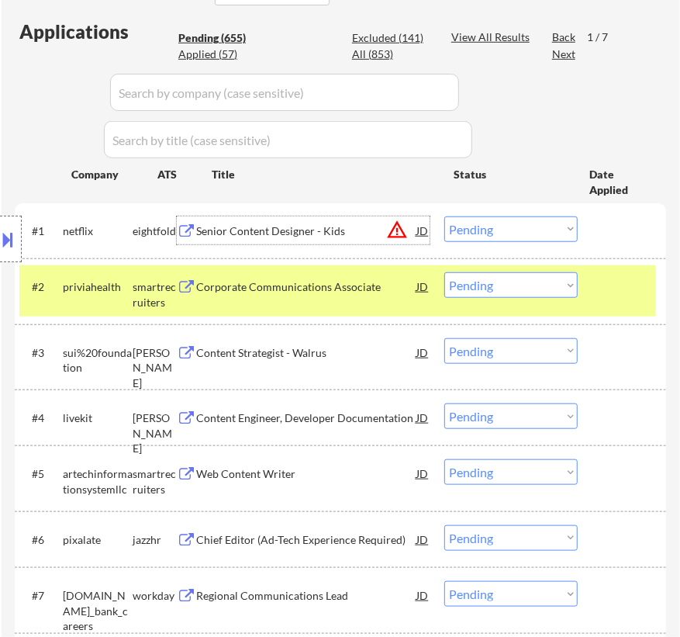
click at [337, 233] on div "Senior Content Designer - Kids" at bounding box center [306, 231] width 220 height 16
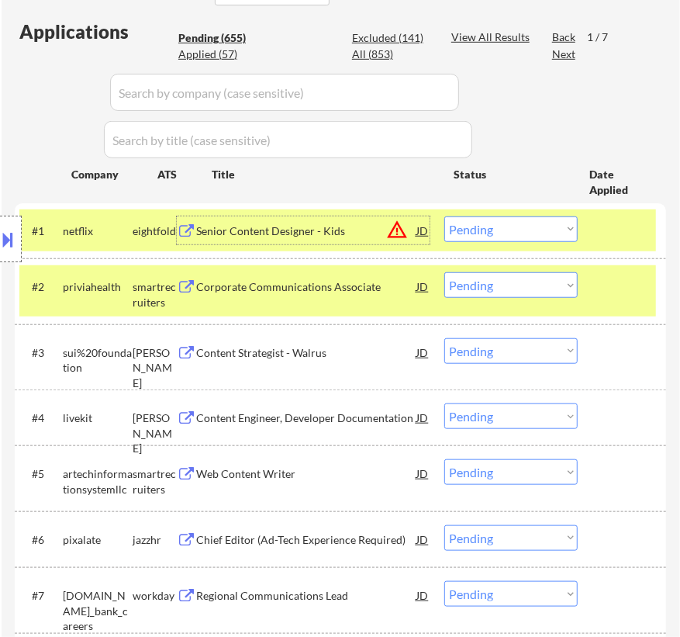
click at [483, 226] on select "Choose an option... Pending Applied Excluded (Questions) Excluded (Expired) Exc…" at bounding box center [510, 229] width 133 height 26
click at [444, 216] on select "Choose an option... Pending Applied Excluded (Questions) Excluded (Expired) Exc…" at bounding box center [510, 229] width 133 height 26
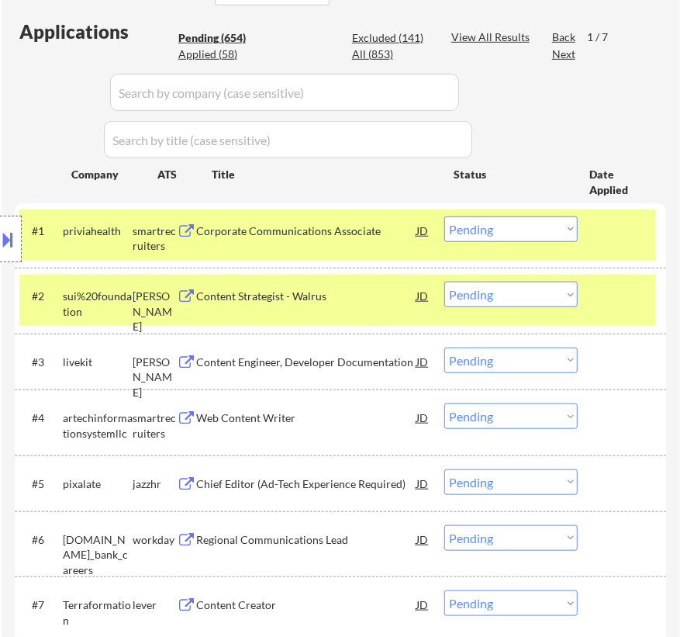
click at [295, 235] on div "Corporate Communications Associate" at bounding box center [306, 231] width 220 height 16
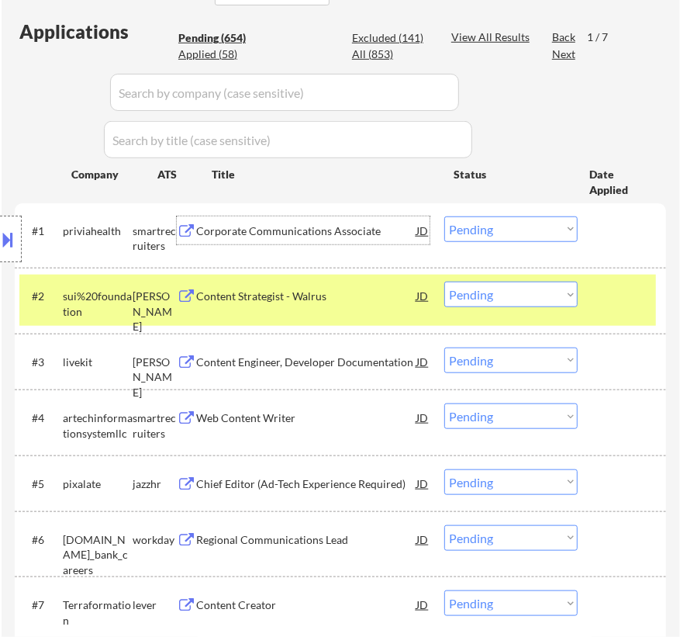
click at [528, 230] on select "Choose an option... Pending Applied Excluded (Questions) Excluded (Expired) Exc…" at bounding box center [510, 229] width 133 height 26
click at [444, 216] on select "Choose an option... Pending Applied Excluded (Questions) Excluded (Expired) Exc…" at bounding box center [510, 229] width 133 height 26
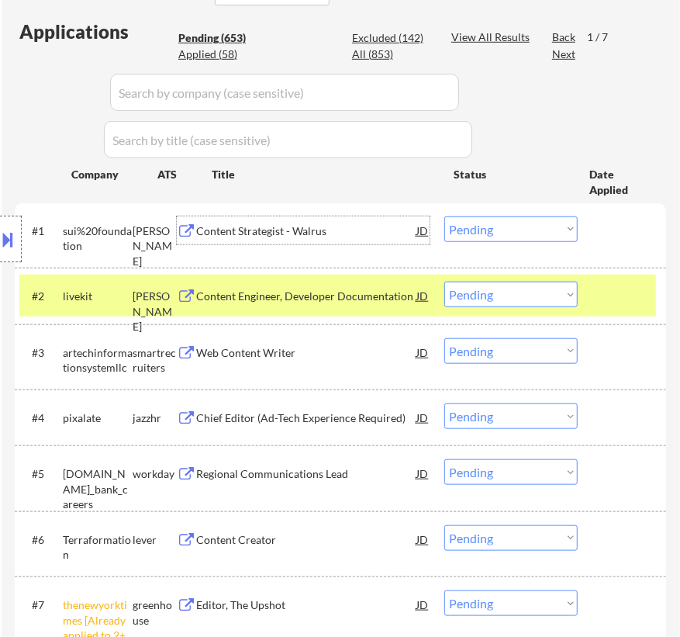
click at [322, 230] on div "Content Strategist - Walrus" at bounding box center [306, 231] width 220 height 16
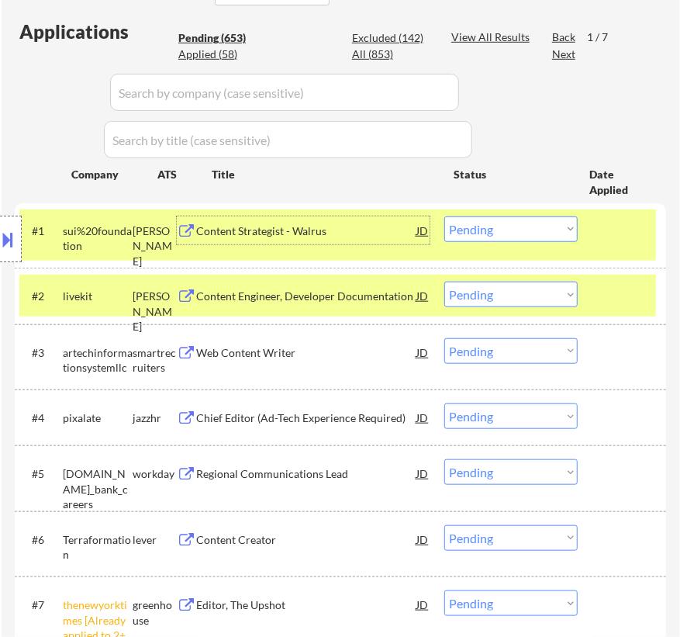
click at [529, 230] on select "Choose an option... Pending Applied Excluded (Questions) Excluded (Expired) Exc…" at bounding box center [510, 229] width 133 height 26
click at [444, 216] on select "Choose an option... Pending Applied Excluded (Questions) Excluded (Expired) Exc…" at bounding box center [510, 229] width 133 height 26
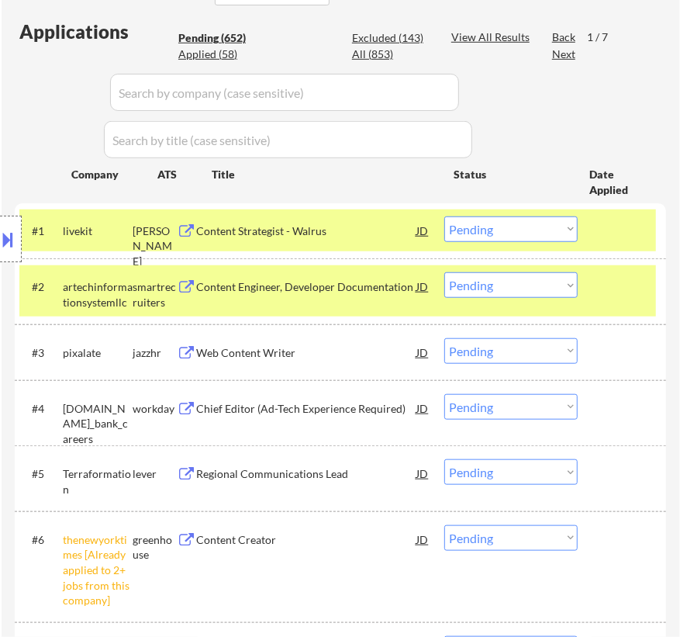
click at [375, 233] on div "Content Strategist - Walrus" at bounding box center [306, 231] width 220 height 16
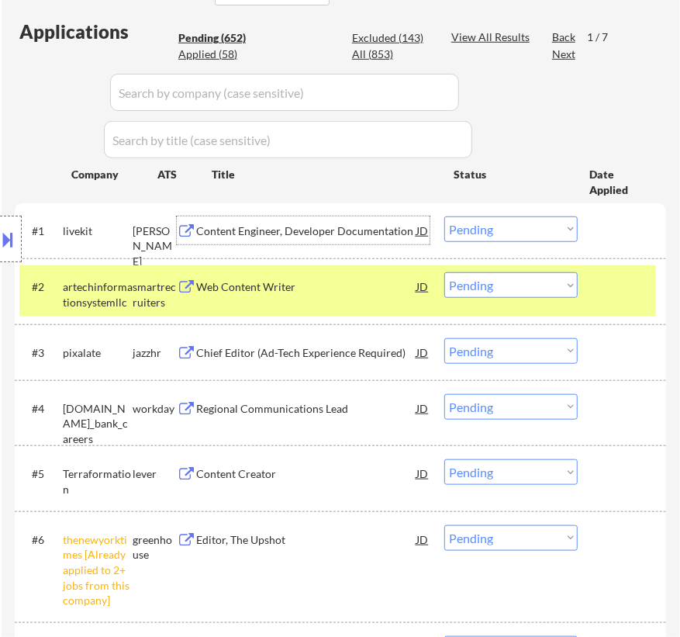
click at [489, 231] on select "Choose an option... Pending Applied Excluded (Questions) Excluded (Expired) Exc…" at bounding box center [510, 229] width 133 height 26
click at [376, 237] on div "Content Engineer, Developer Documentation" at bounding box center [306, 231] width 220 height 16
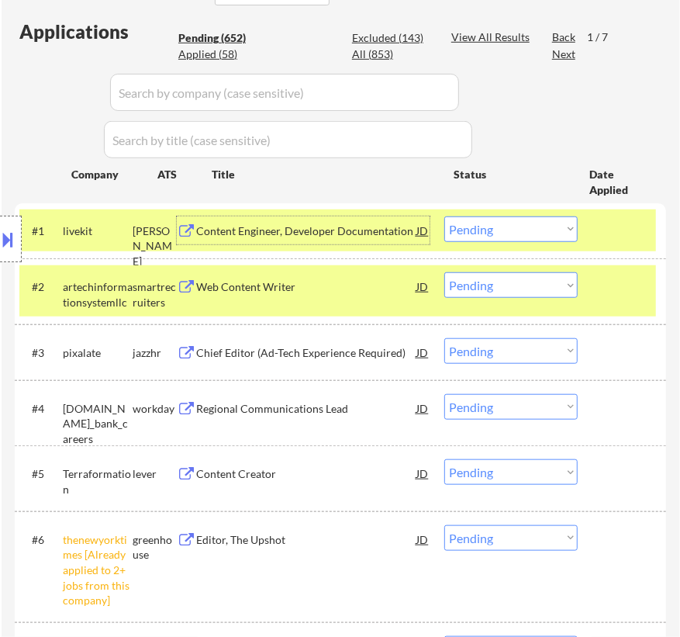
click at [491, 230] on select "Choose an option... Pending Applied Excluded (Questions) Excluded (Expired) Exc…" at bounding box center [510, 229] width 133 height 26
click at [444, 216] on select "Choose an option... Pending Applied Excluded (Questions) Excluded (Expired) Exc…" at bounding box center [510, 229] width 133 height 26
select select ""pending""
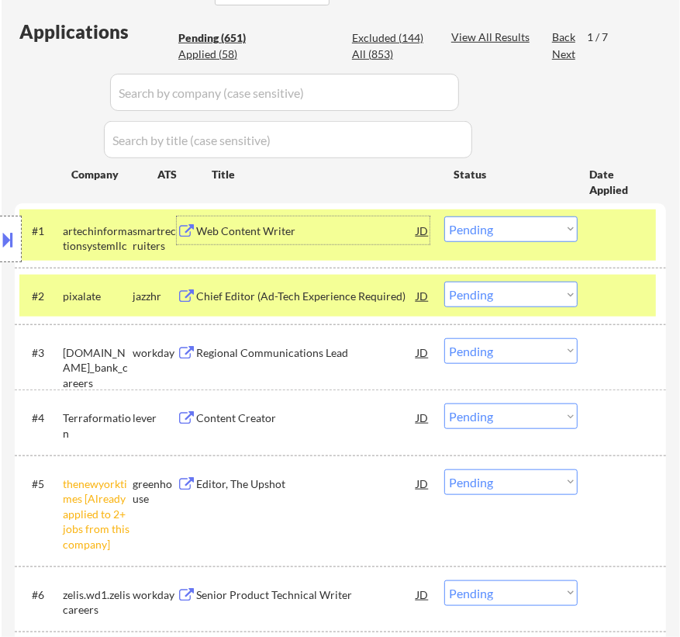
click at [370, 235] on div "Web Content Writer" at bounding box center [306, 231] width 220 height 16
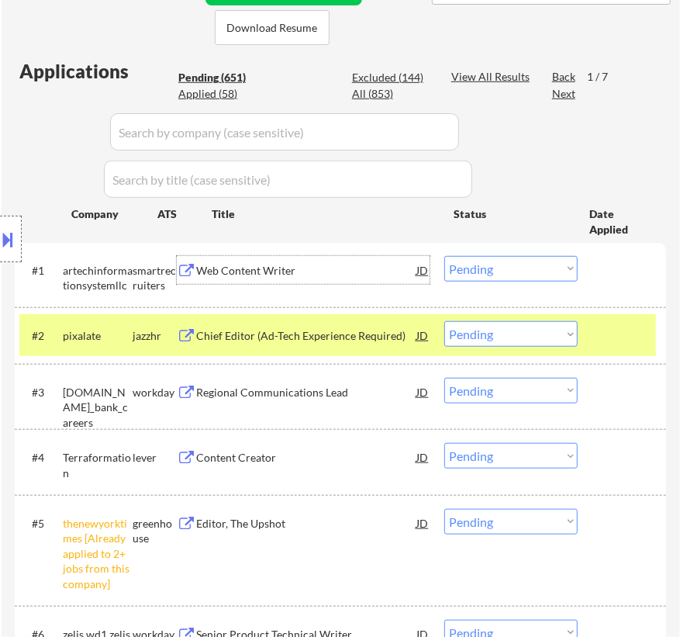
scroll to position [352, 0]
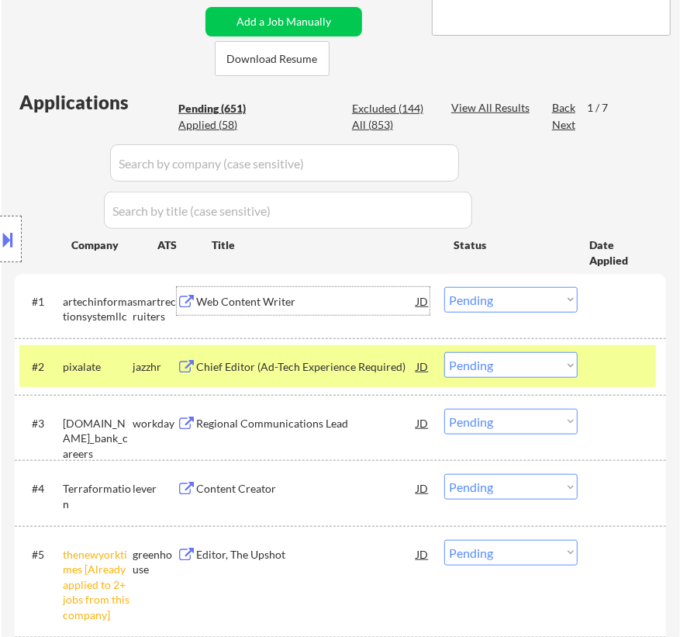
click at [219, 121] on div "Location Inclusions: Philadelphia, PA Camden, NJ Cherry Hill, NJ Wilmington, DE…" at bounding box center [139, 239] width 278 height 288
click at [225, 124] on div "Location Inclusions: Philadelphia, PA Camden, NJ Cherry Hill, NJ Wilmington, DE…" at bounding box center [139, 239] width 278 height 288
select select ""pending""
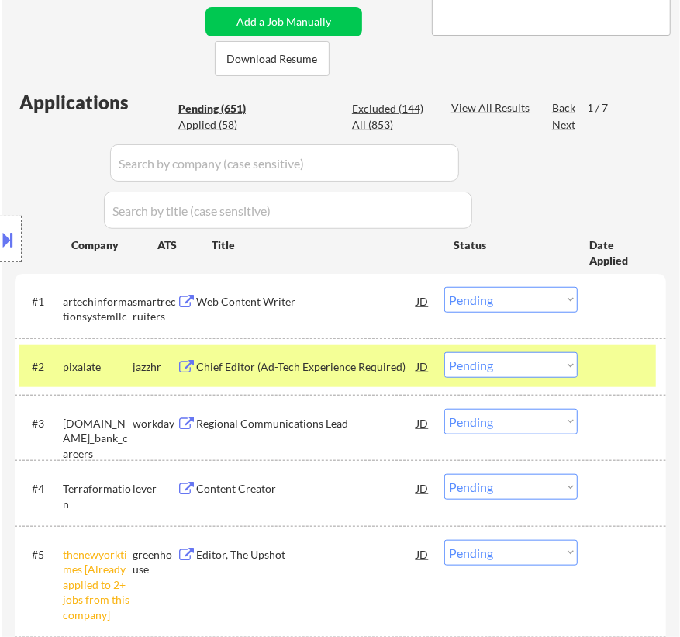
select select ""pending""
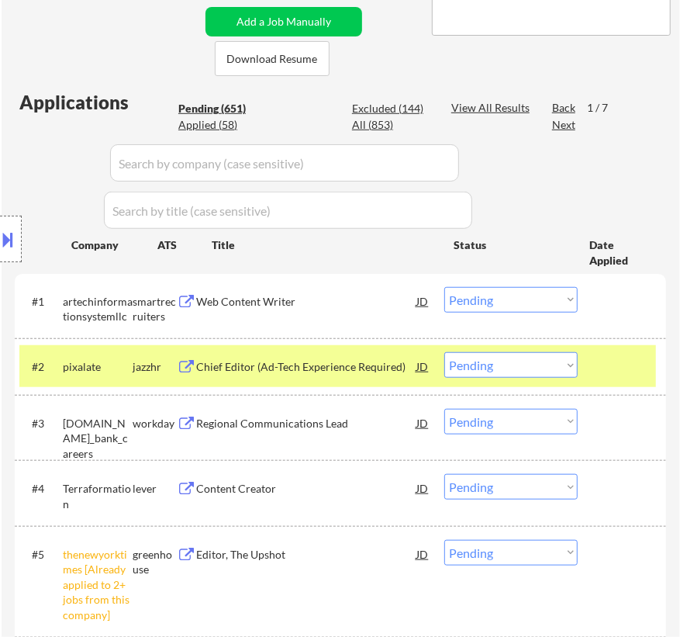
select select ""pending""
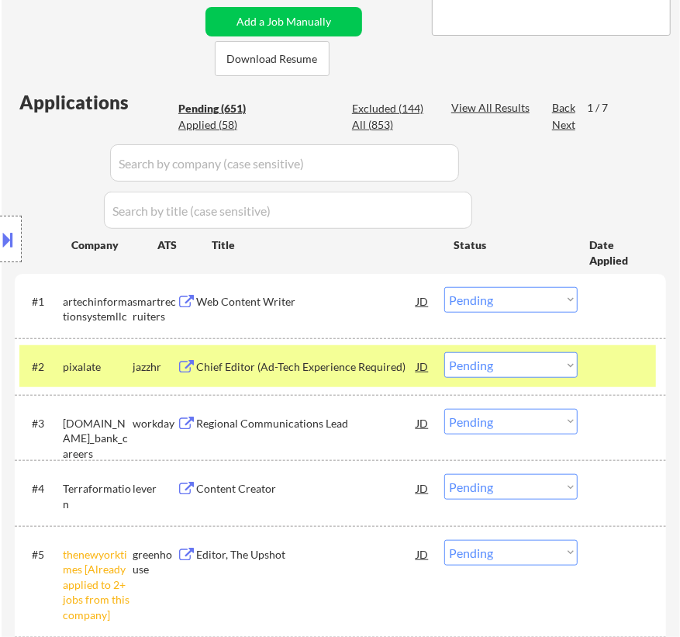
select select ""pending""
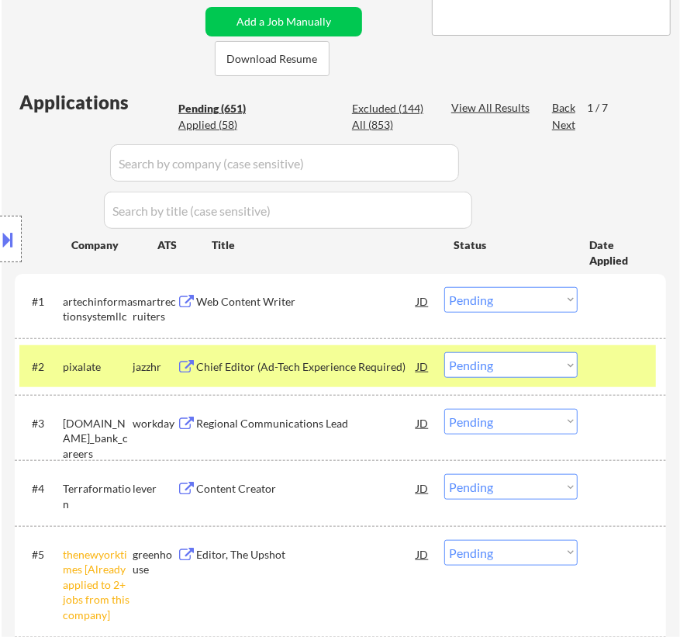
select select ""pending""
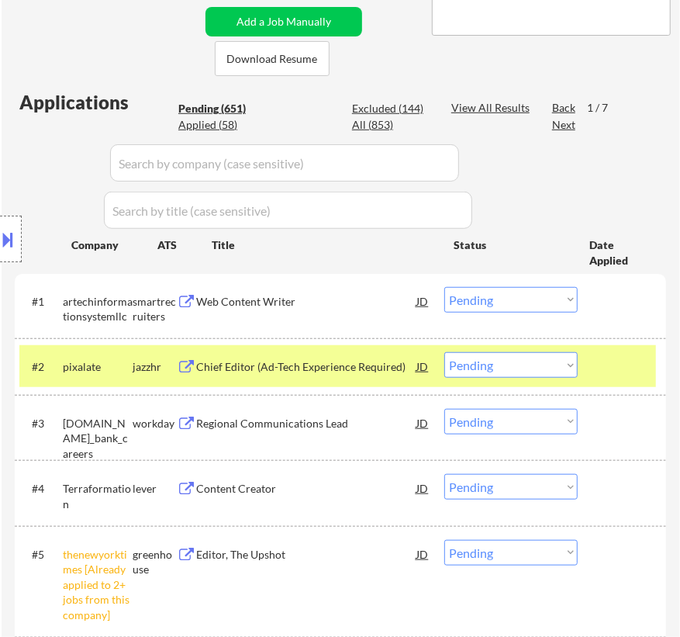
select select ""pending""
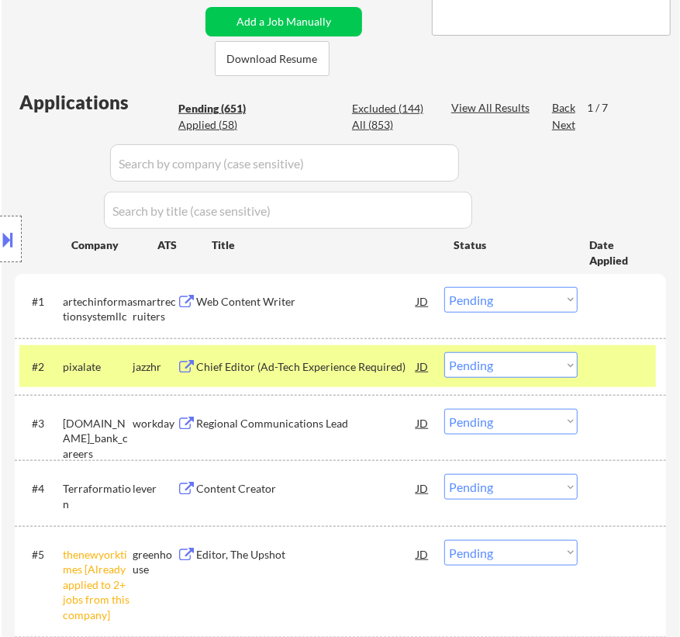
select select ""pending""
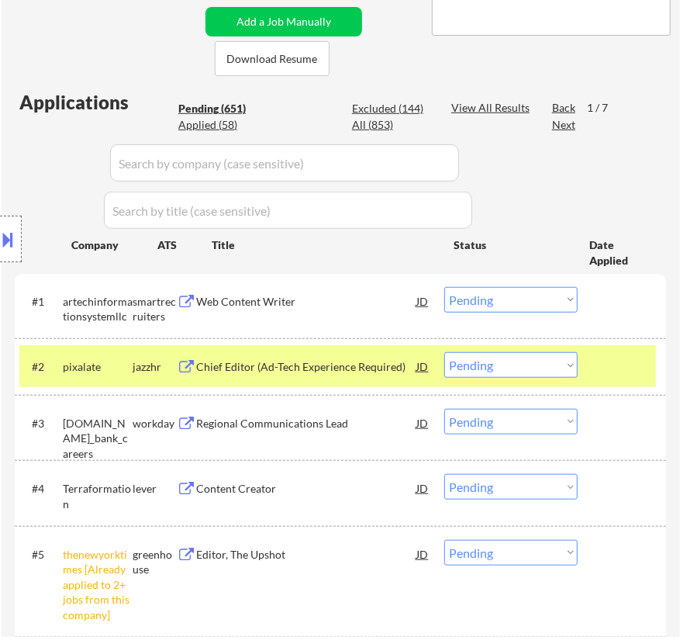
select select ""pending""
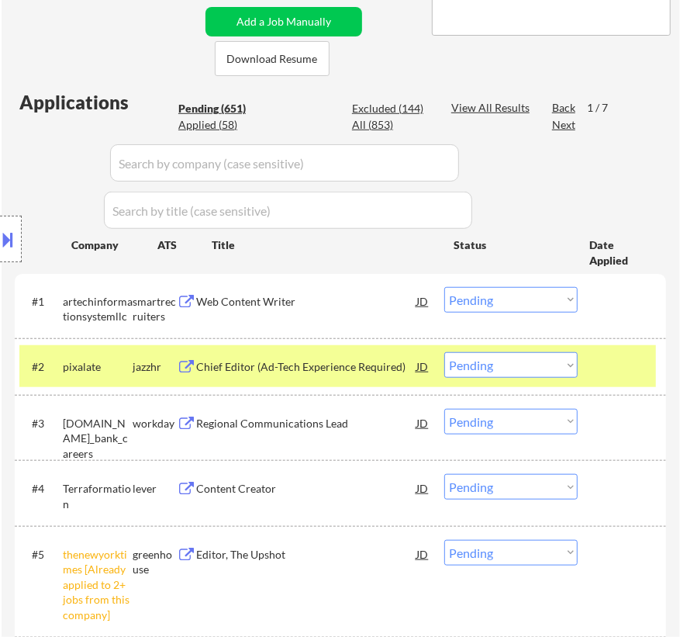
select select ""pending""
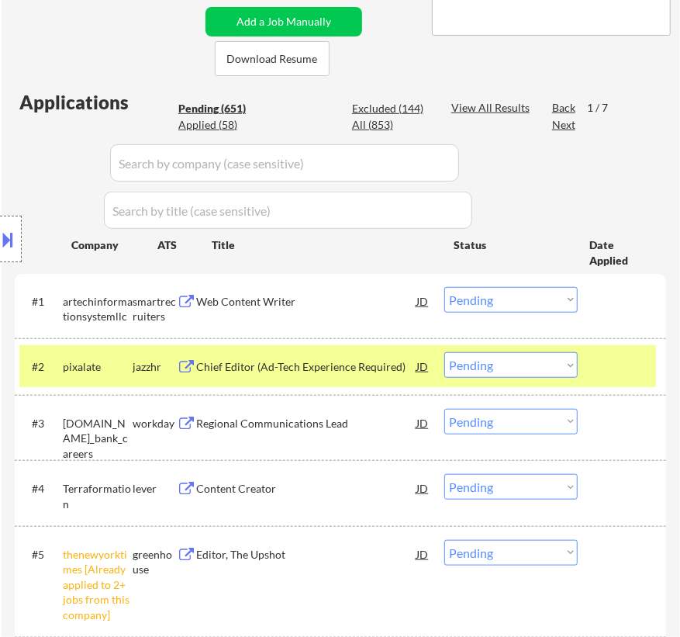
select select ""pending""
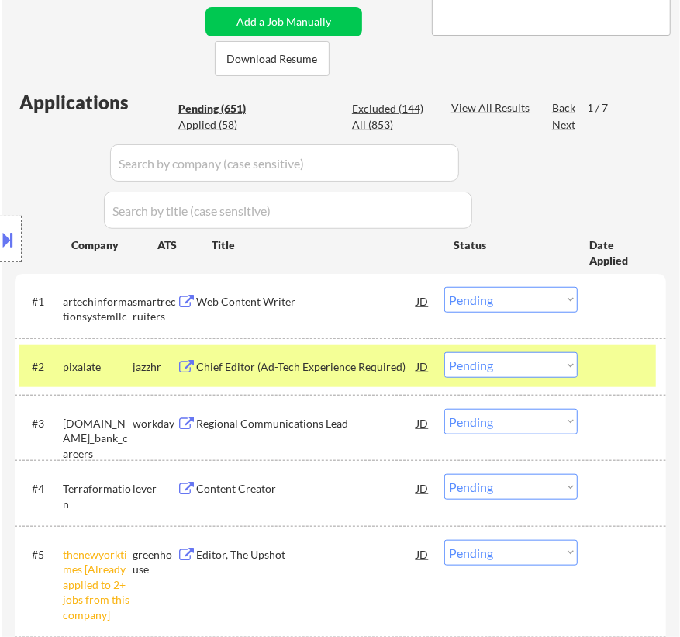
select select ""pending""
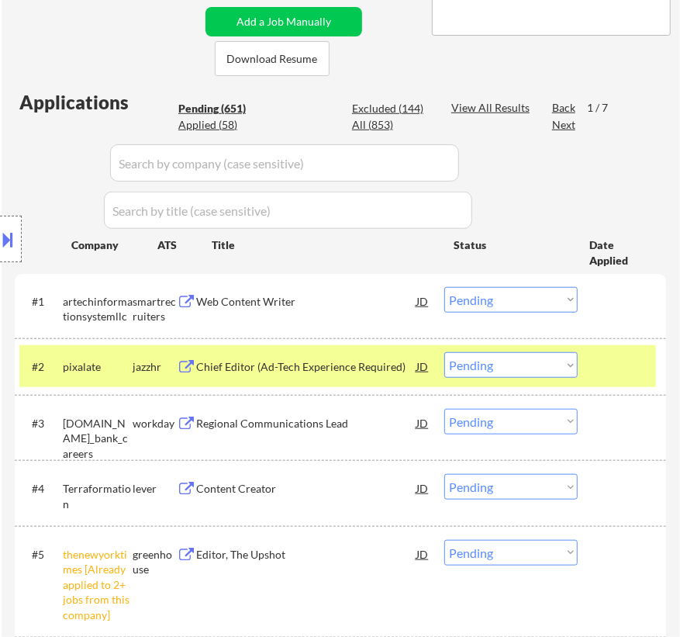
select select ""pending""
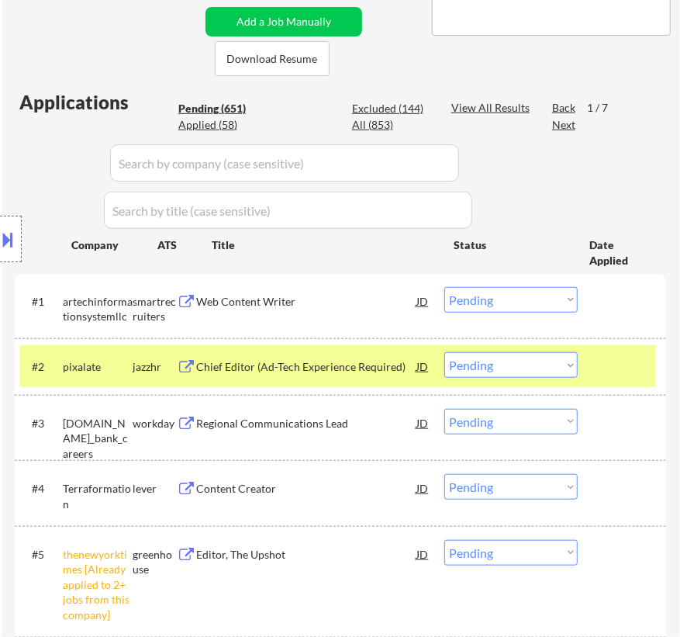
select select ""pending""
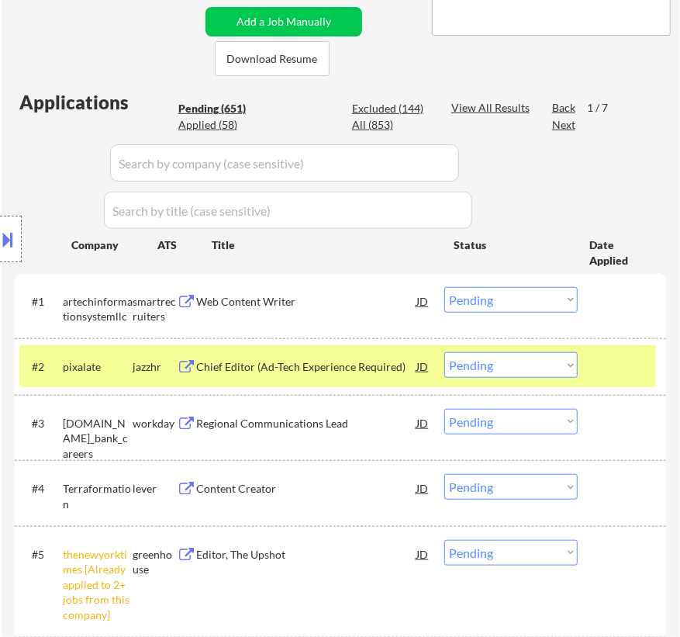
select select ""pending""
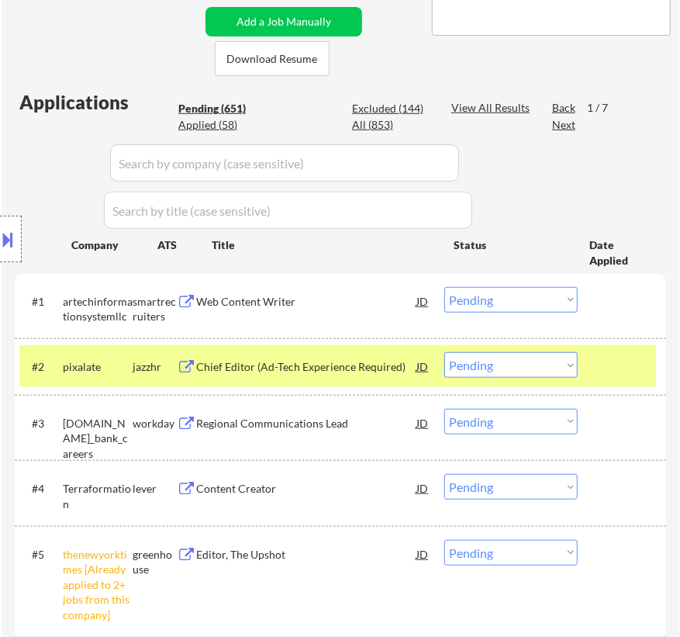
select select ""pending""
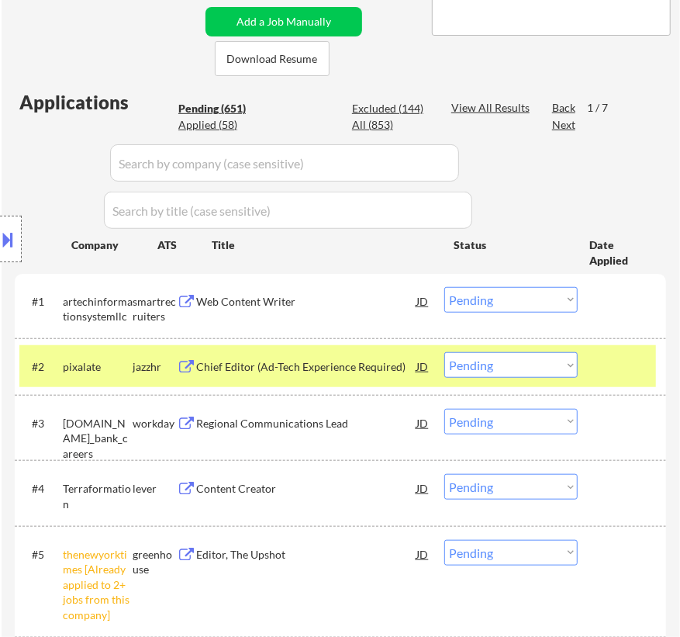
select select ""pending""
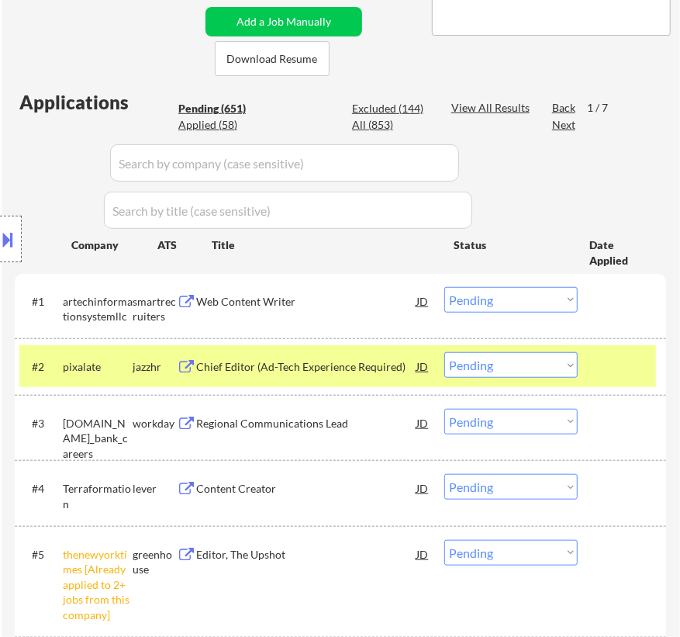
select select ""pending""
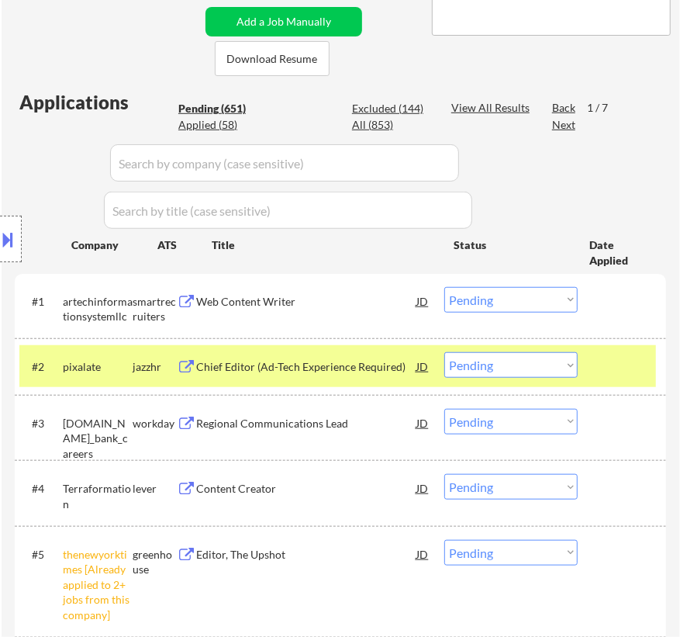
select select ""pending""
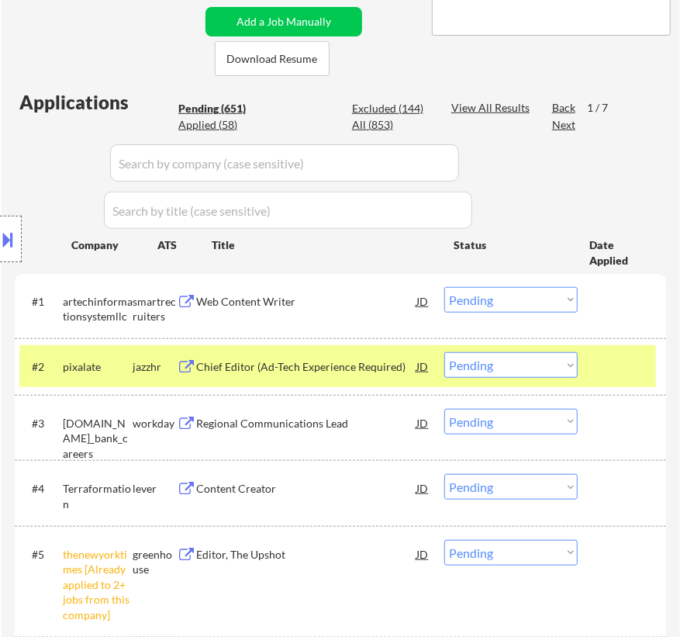
select select ""pending""
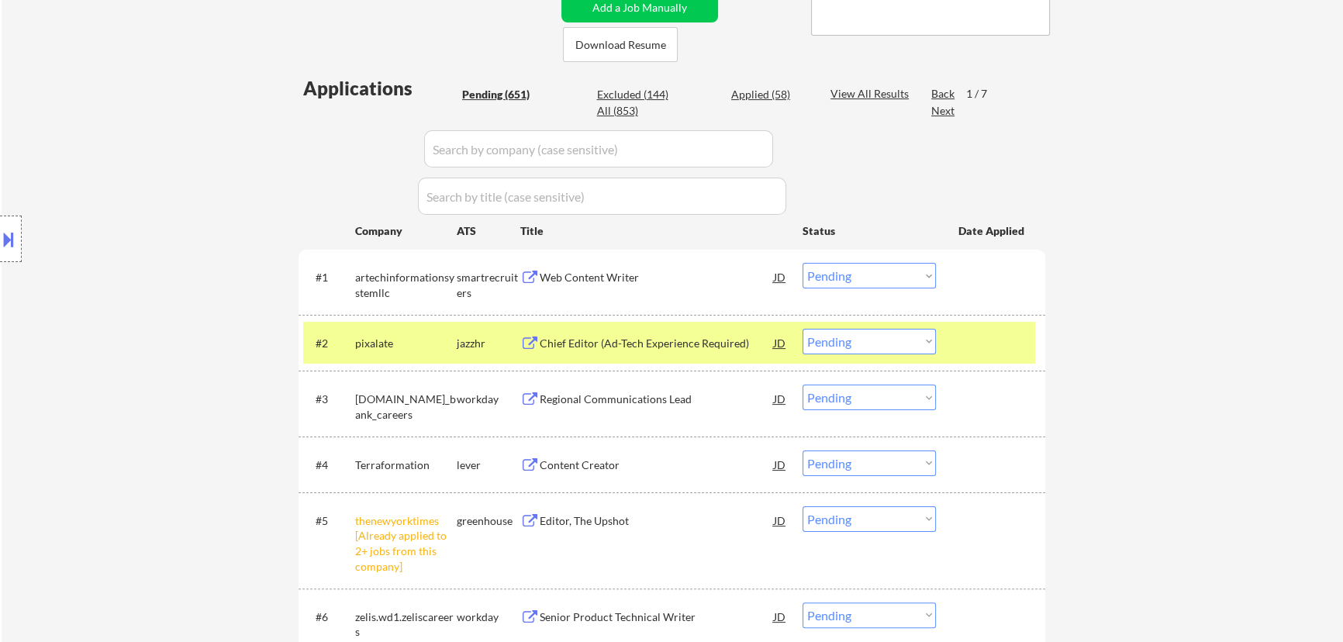
click at [679, 95] on div "Applied (58)" at bounding box center [770, 95] width 78 height 16
click at [679, 154] on input "input" at bounding box center [598, 148] width 349 height 37
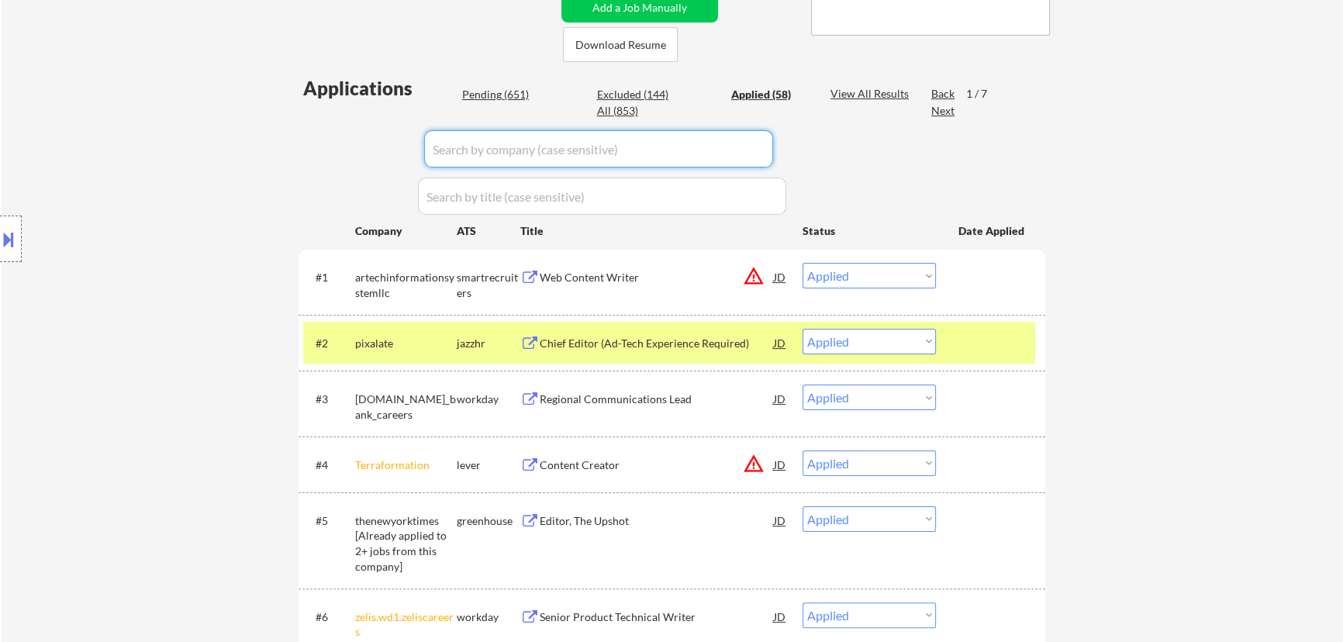
paste input "artechinformationsystemllc"
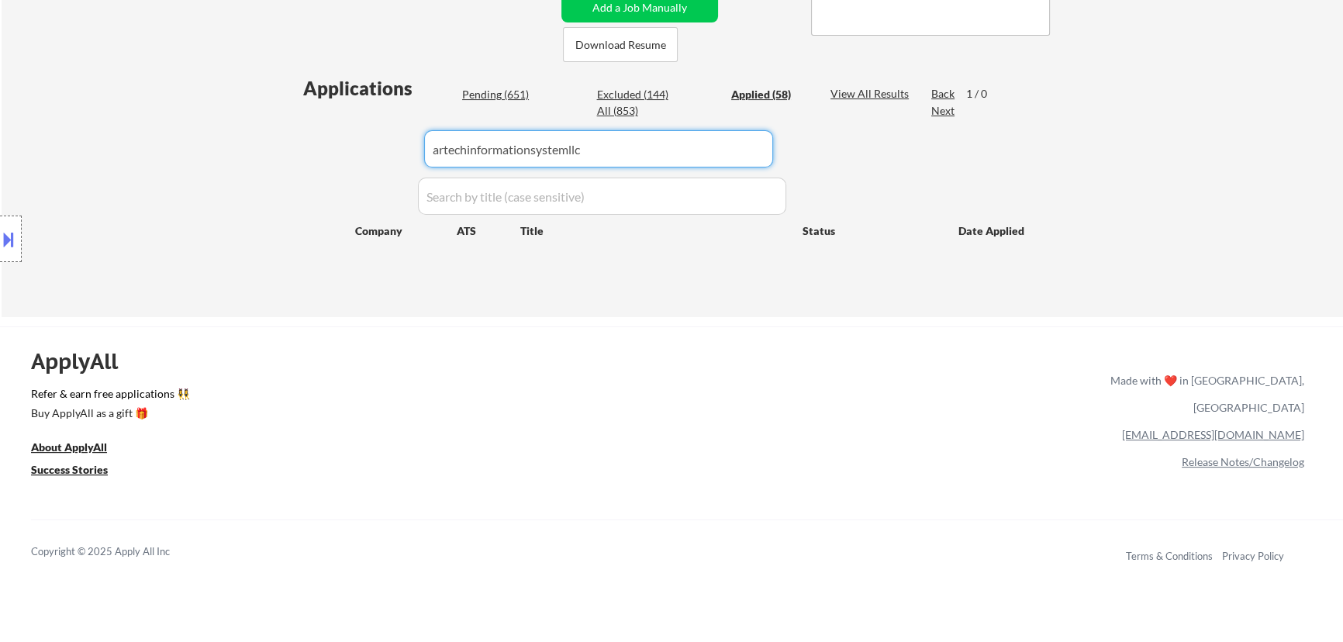
drag, startPoint x: 593, startPoint y: 150, endPoint x: 416, endPoint y: 170, distance: 178.8
click at [417, 170] on div "Applications Pending (651) Excluded (144) Applied (58) All (853) View All Resul…" at bounding box center [672, 181] width 747 height 213
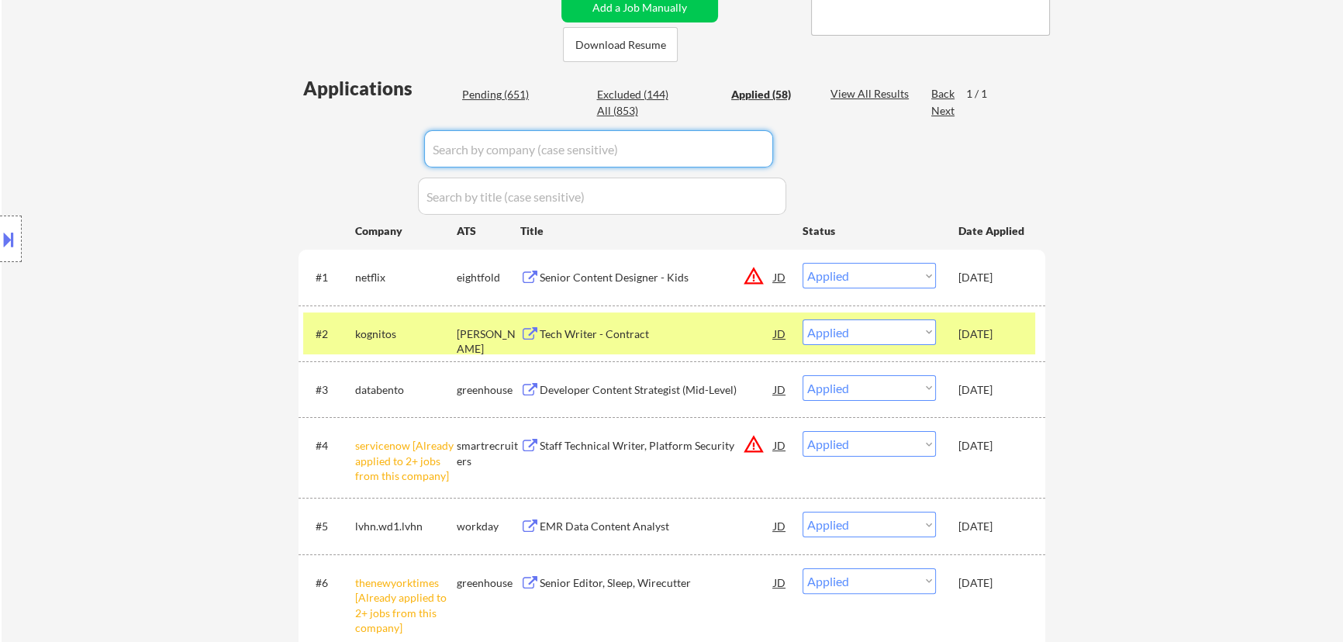
click at [513, 92] on div "Pending (651)" at bounding box center [501, 95] width 78 height 16
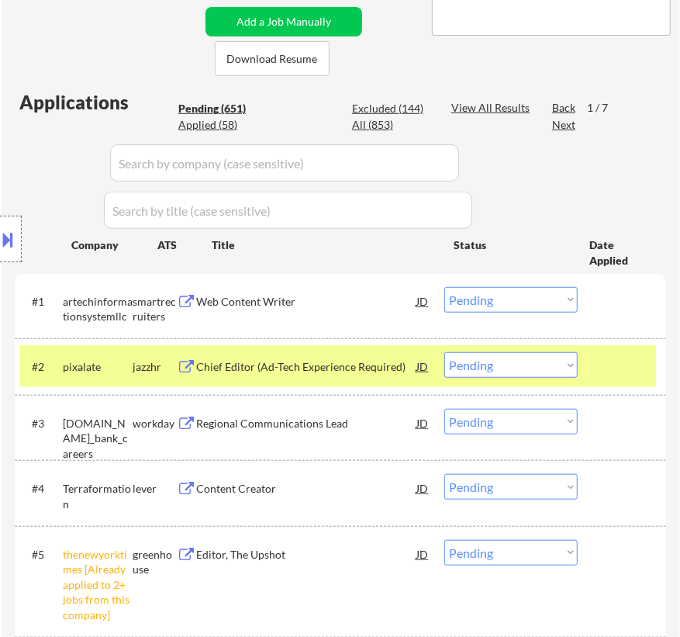
click at [506, 296] on select "Choose an option... Pending Applied Excluded (Questions) Excluded (Expired) Exc…" at bounding box center [510, 300] width 133 height 26
click at [444, 287] on select "Choose an option... Pending Applied Excluded (Questions) Excluded (Expired) Exc…" at bounding box center [510, 300] width 133 height 26
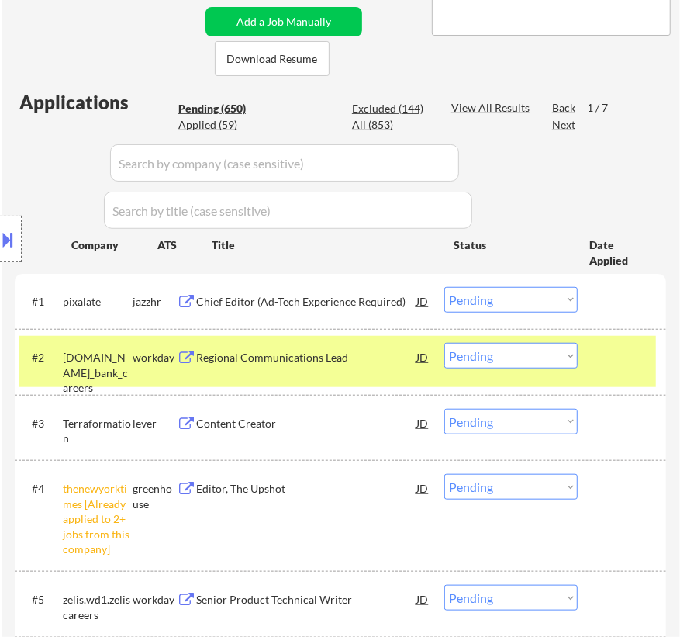
click at [328, 306] on div "Chief Editor (Ad-Tech Experience Required)" at bounding box center [306, 302] width 220 height 16
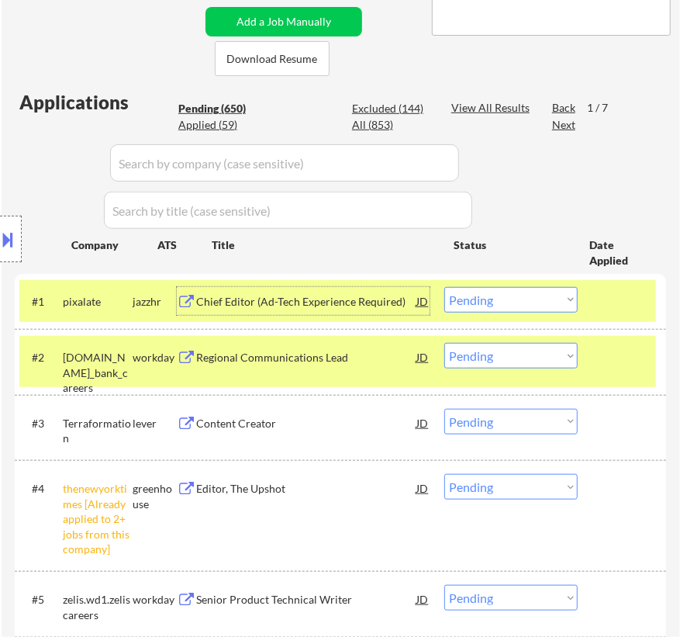
click at [531, 295] on select "Choose an option... Pending Applied Excluded (Questions) Excluded (Expired) Exc…" at bounding box center [510, 300] width 133 height 26
click at [444, 287] on select "Choose an option... Pending Applied Excluded (Questions) Excluded (Expired) Exc…" at bounding box center [510, 300] width 133 height 26
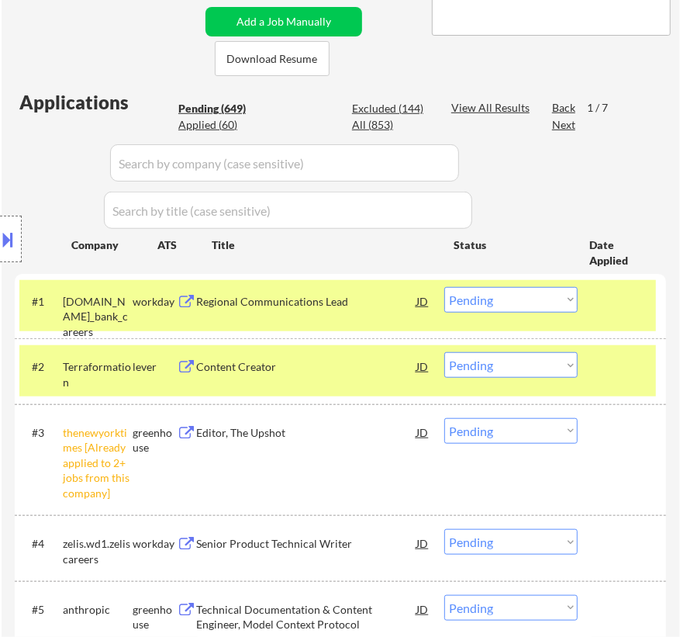
click at [520, 438] on select "Choose an option... Pending Applied Excluded (Questions) Excluded (Expired) Exc…" at bounding box center [510, 431] width 133 height 26
click at [444, 418] on select "Choose an option... Pending Applied Excluded (Questions) Excluded (Expired) Exc…" at bounding box center [510, 431] width 133 height 26
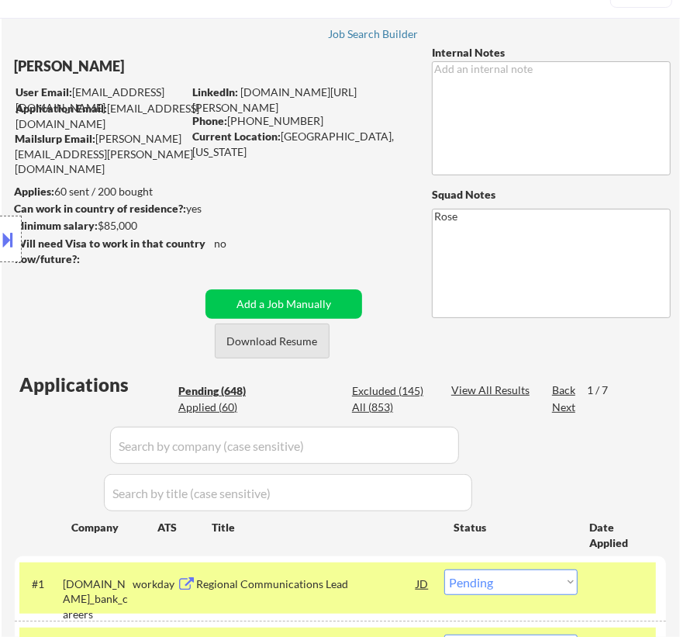
scroll to position [0, 0]
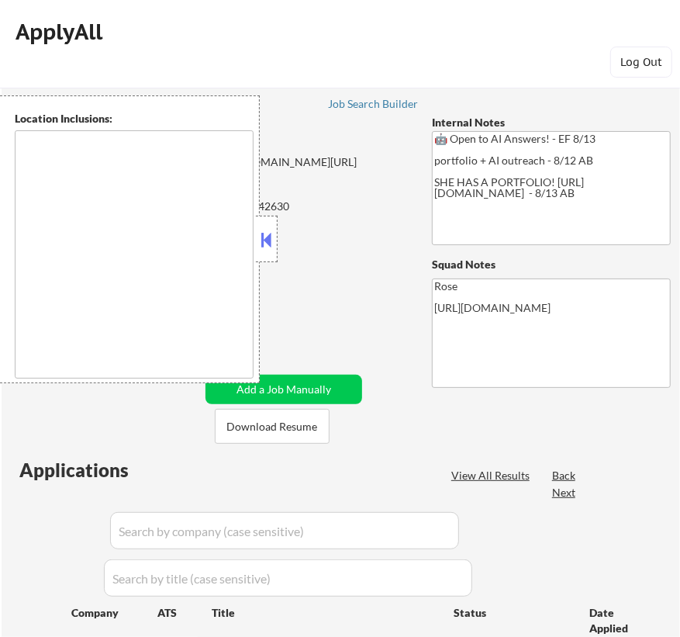
type textarea "[GEOGRAPHIC_DATA], [GEOGRAPHIC_DATA] [GEOGRAPHIC_DATA], [GEOGRAPHIC_DATA] [GEOG…"
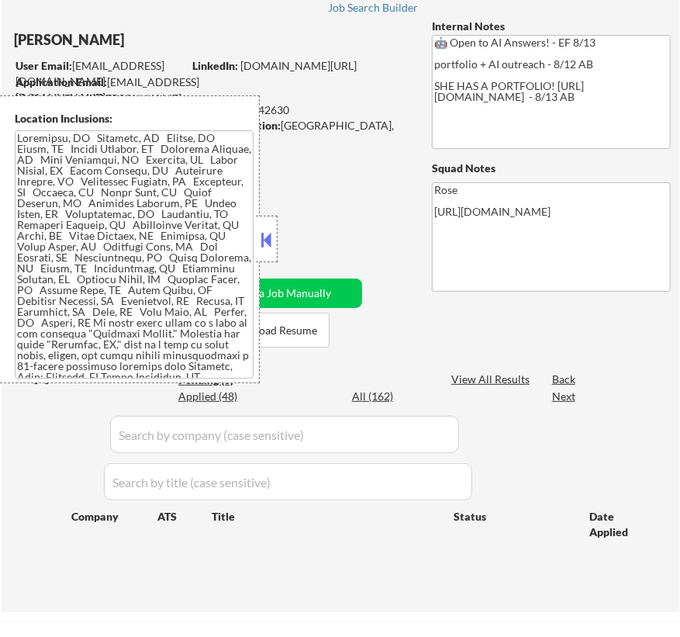
scroll to position [140, 0]
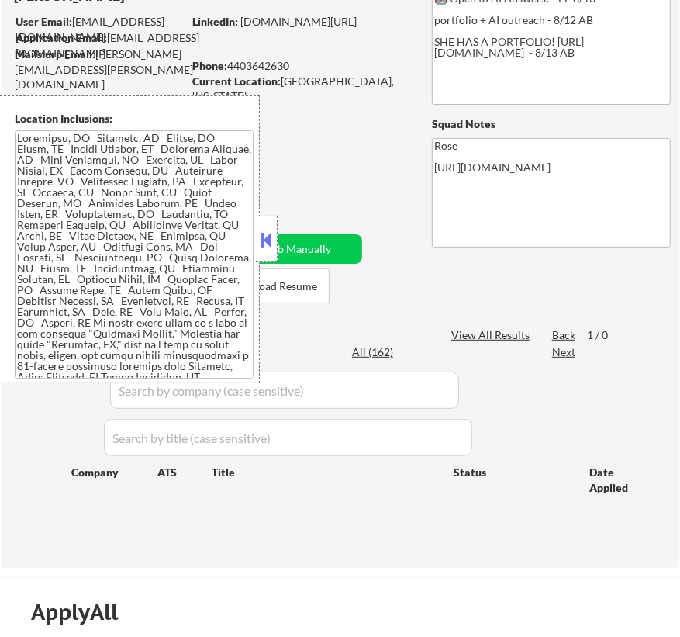
click at [266, 237] on button at bounding box center [266, 239] width 17 height 23
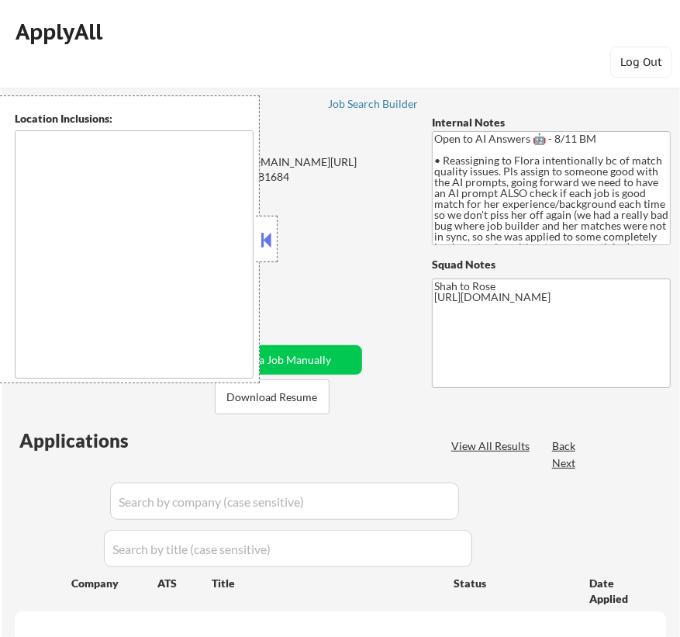
select select ""pending""
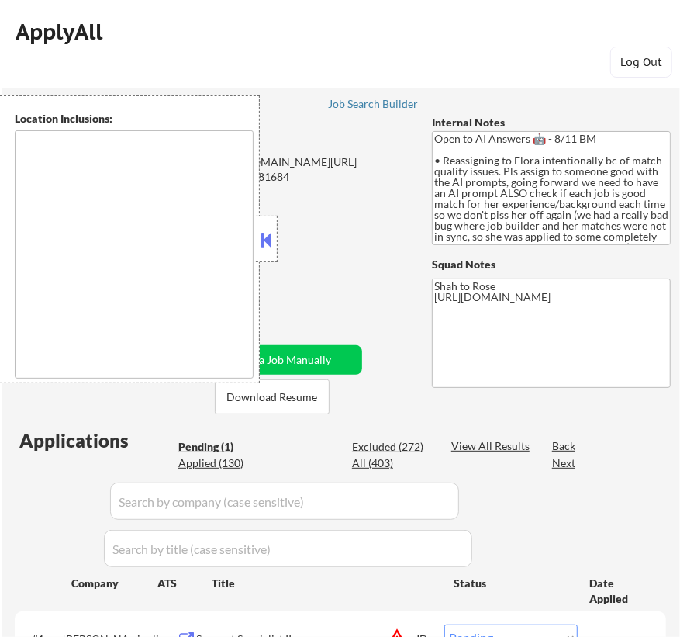
type textarea "remote"
click at [267, 240] on button at bounding box center [266, 239] width 17 height 23
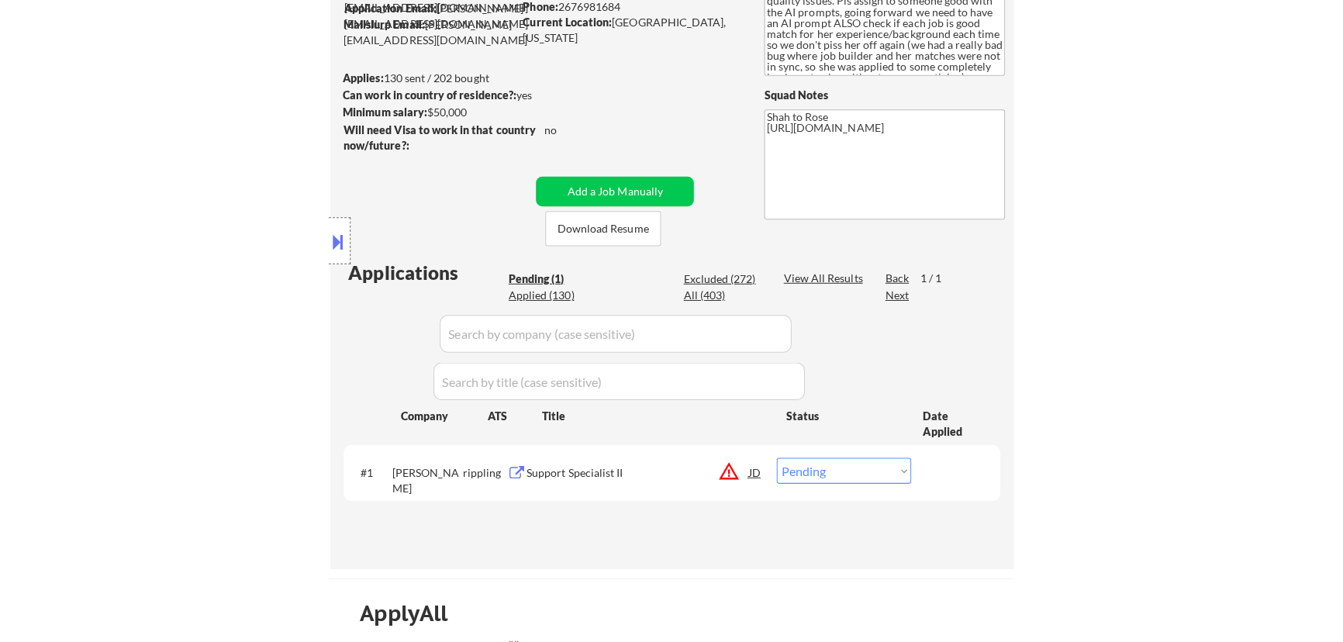
scroll to position [211, 0]
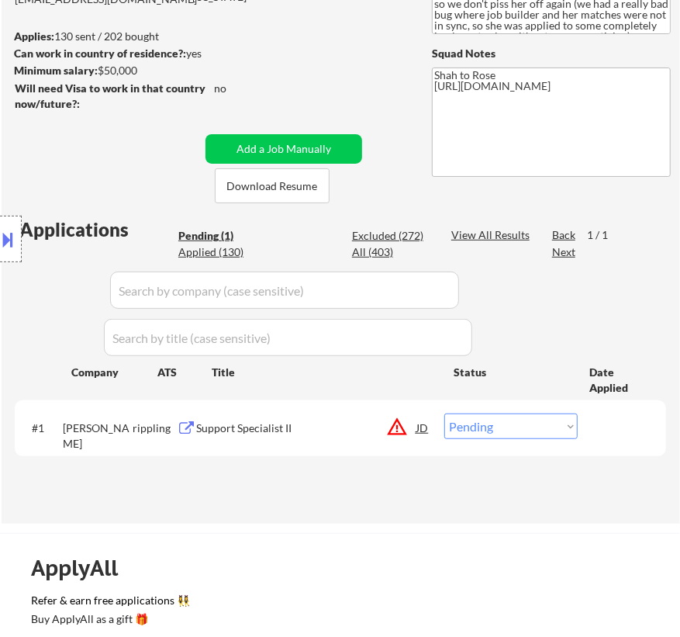
click at [348, 428] on div "Support Specialist II" at bounding box center [306, 428] width 220 height 16
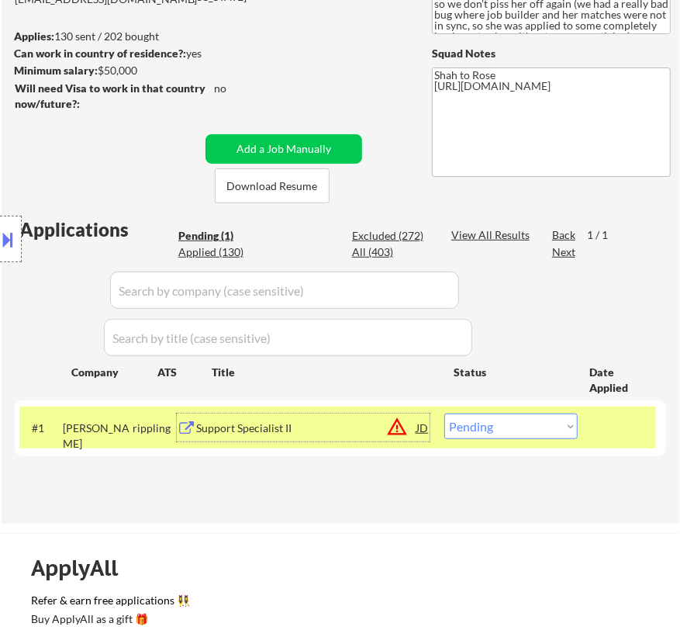
click at [489, 420] on select "Choose an option... Pending Applied Excluded (Questions) Excluded (Expired) Exc…" at bounding box center [510, 426] width 133 height 26
select select ""excluded__salary_""
click at [444, 413] on select "Choose an option... Pending Applied Excluded (Questions) Excluded (Expired) Exc…" at bounding box center [510, 426] width 133 height 26
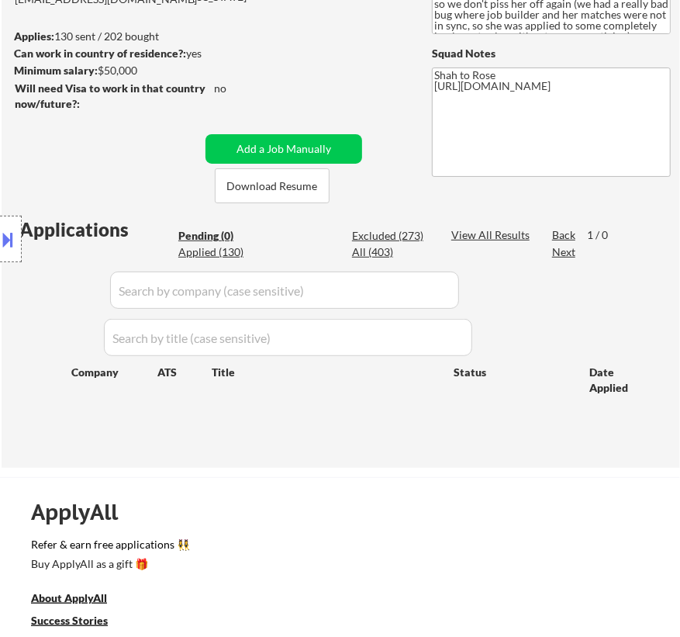
click at [215, 251] on div "Location Inclusions: remote" at bounding box center [139, 239] width 278 height 288
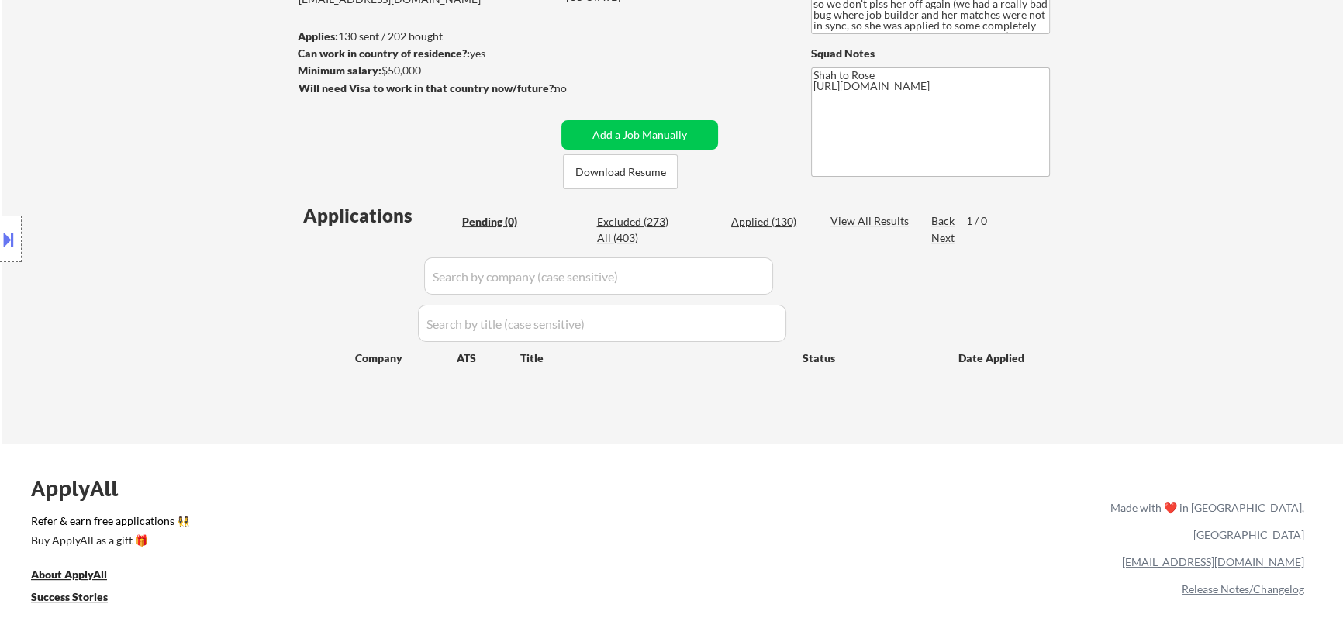
click at [679, 219] on div "Applied (130)" at bounding box center [770, 222] width 78 height 16
click at [679, 277] on input "input" at bounding box center [598, 276] width 349 height 37
select select ""applied""
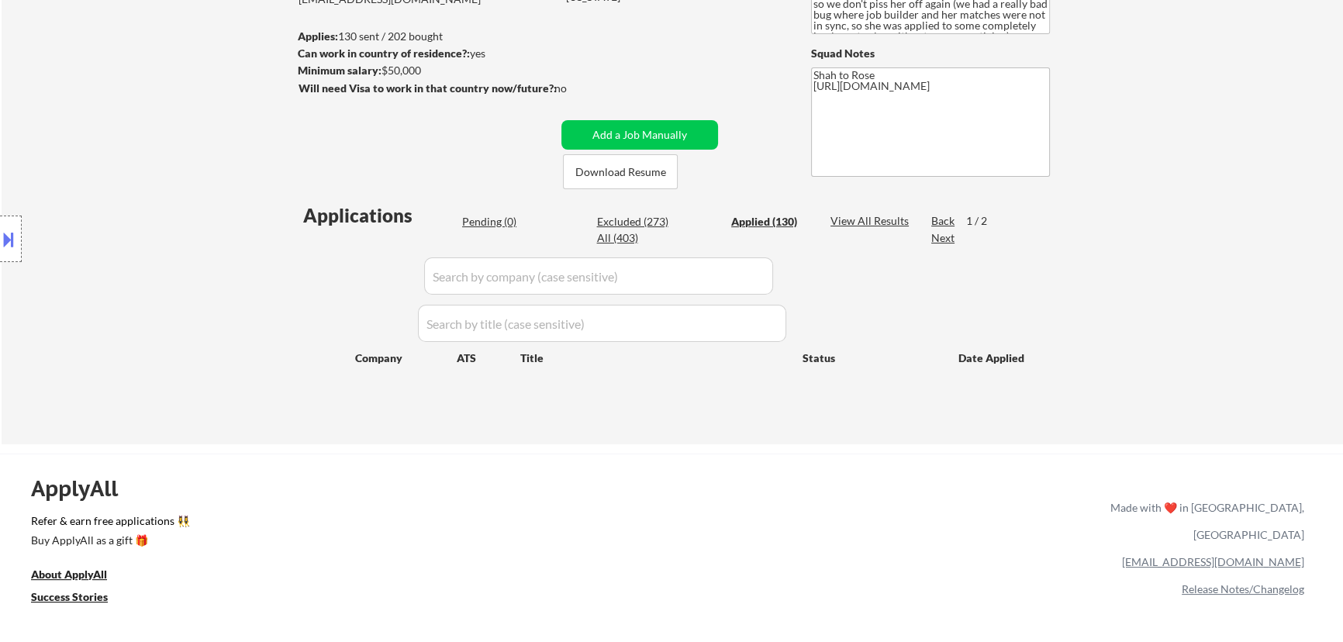
select select ""applied""
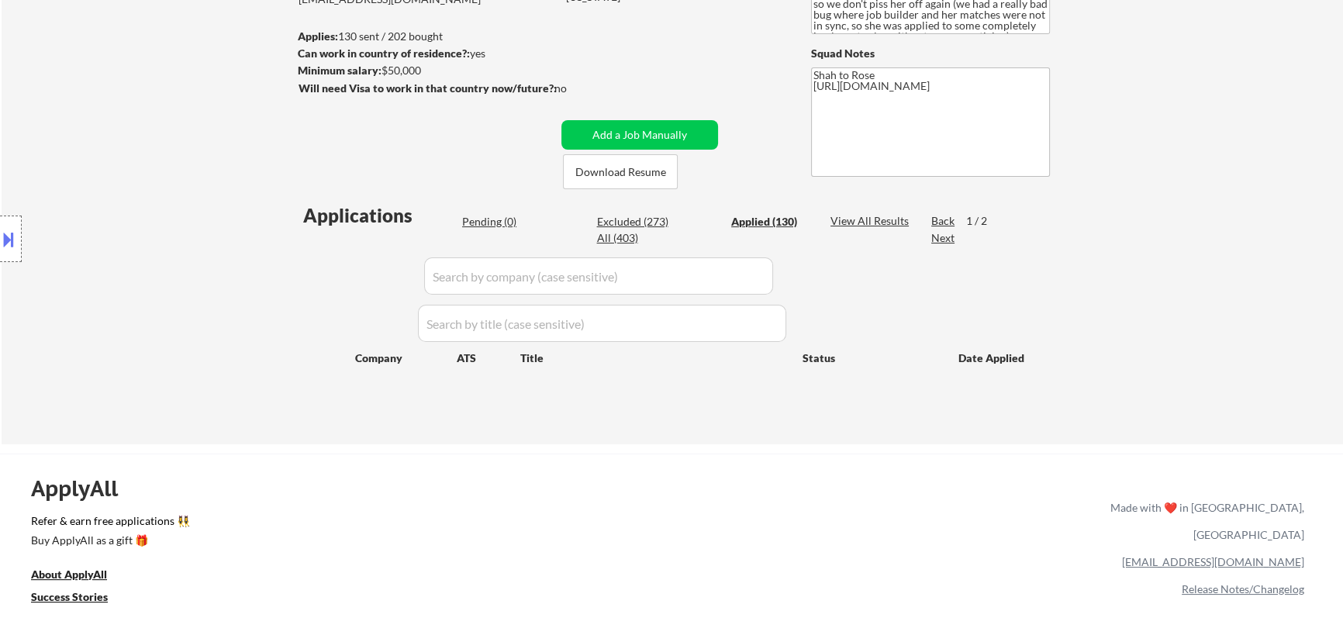
select select ""applied""
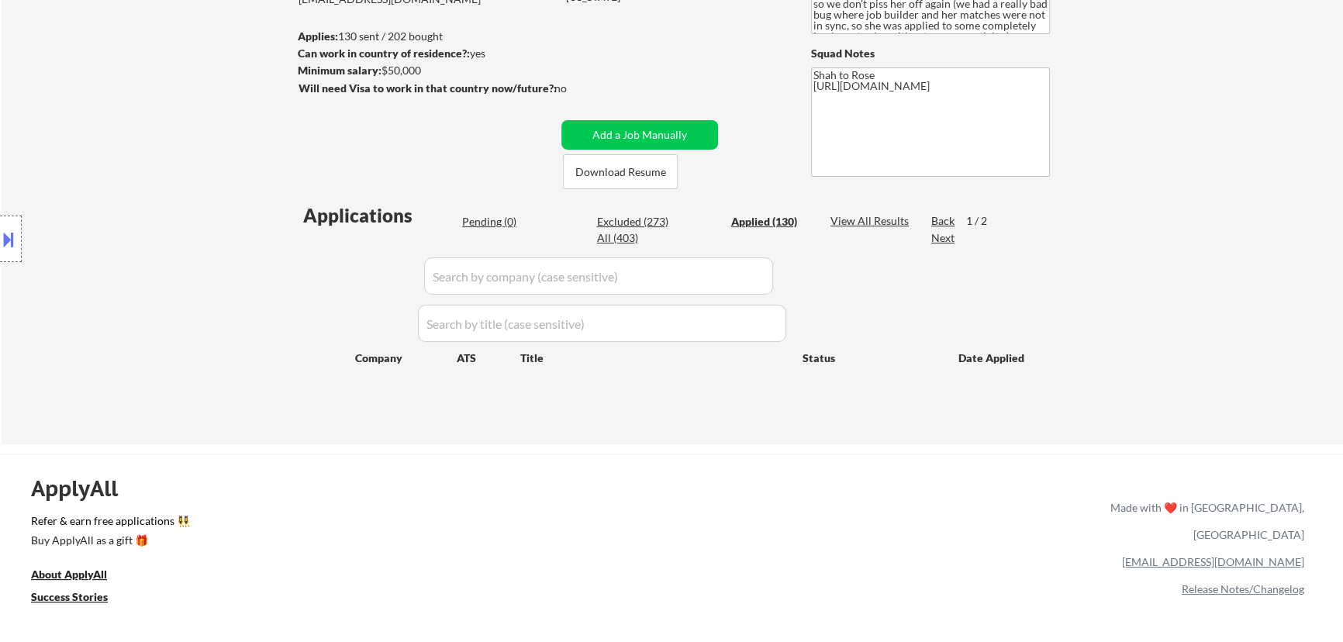
select select ""applied""
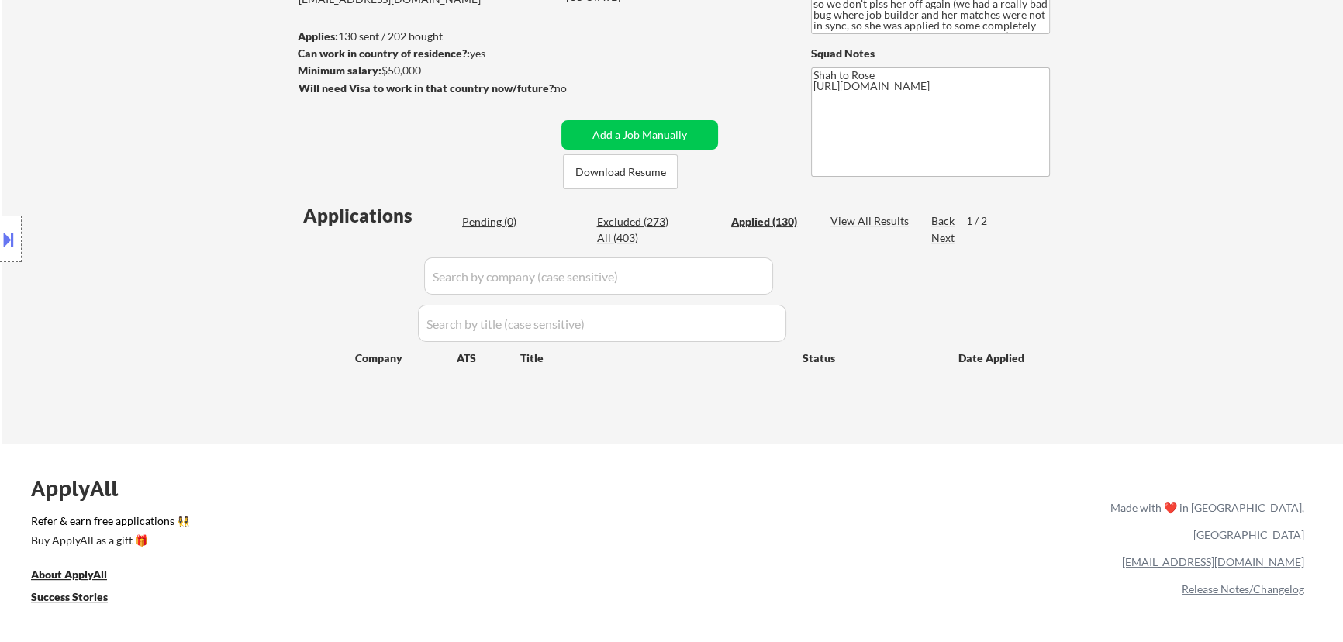
select select ""applied""
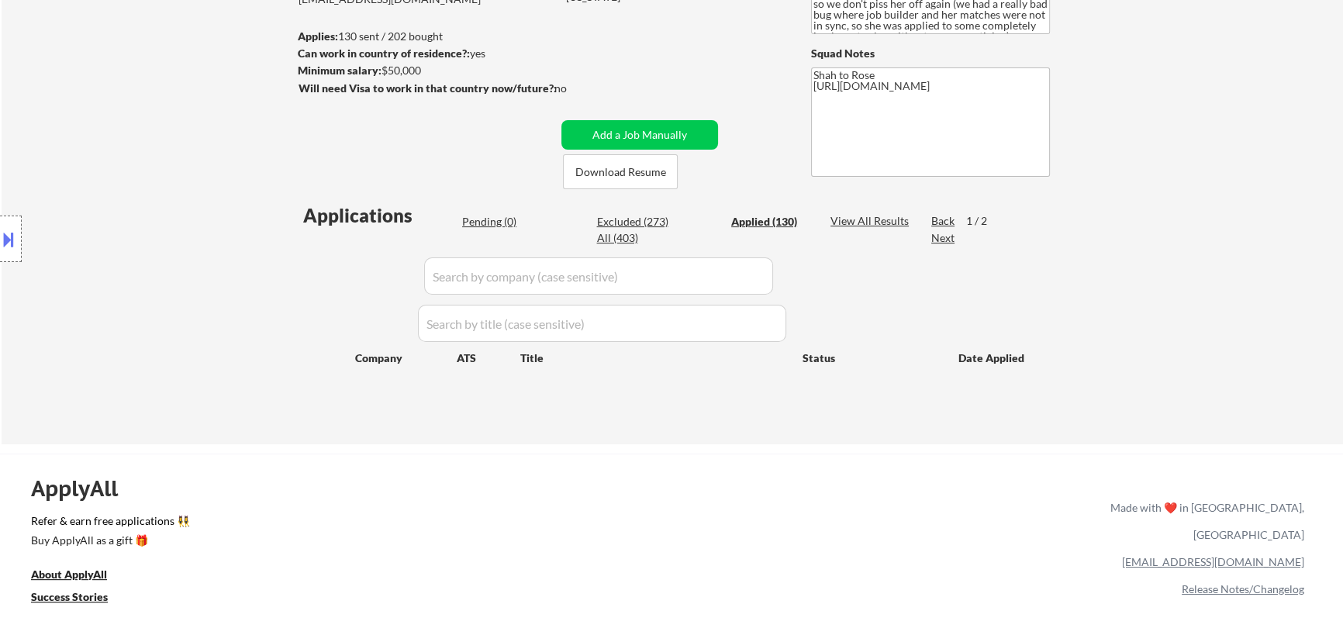
select select ""applied""
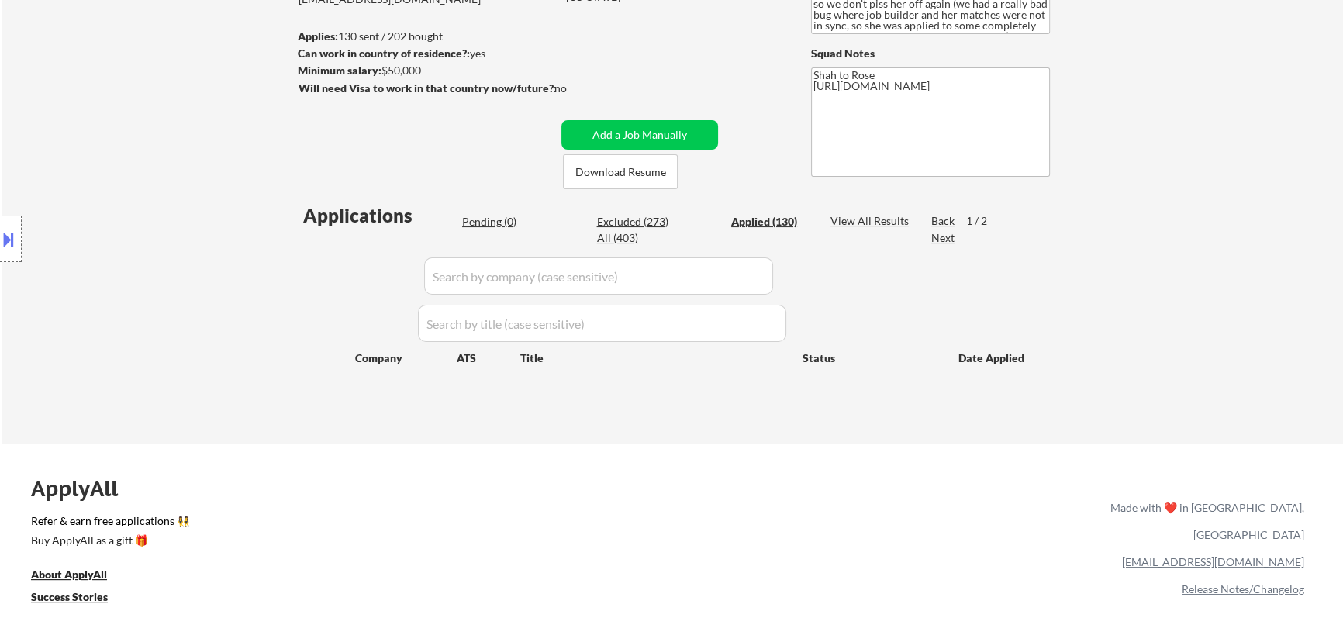
select select ""applied""
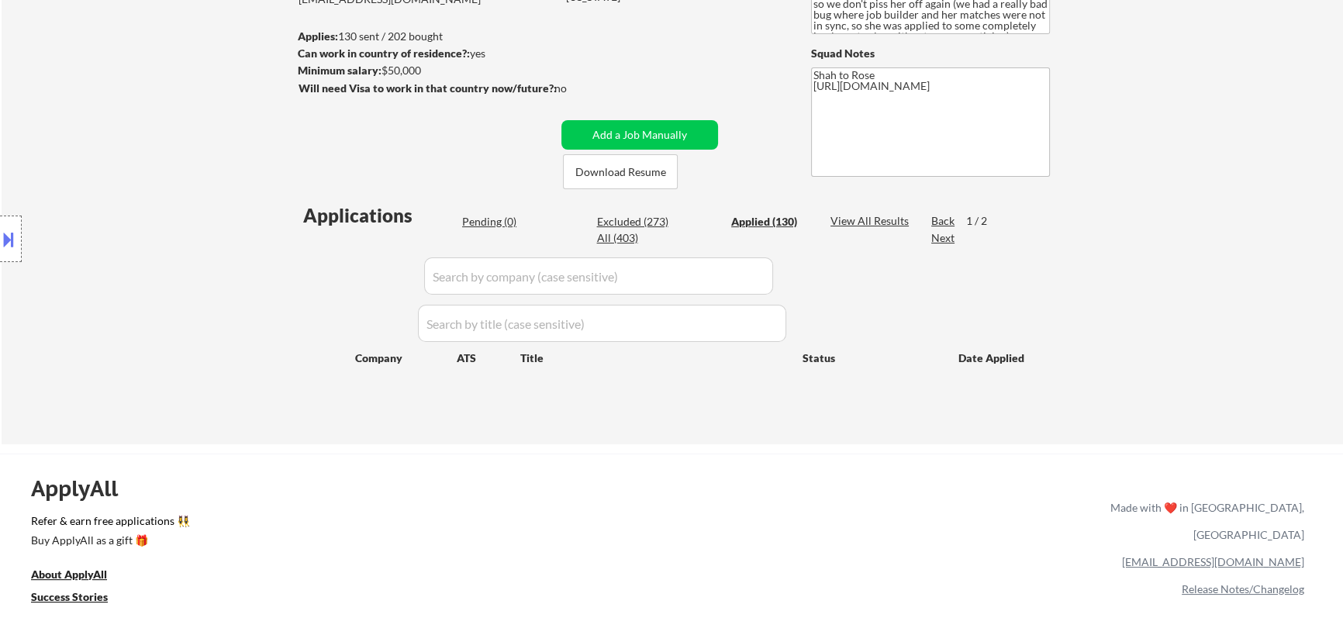
select select ""applied""
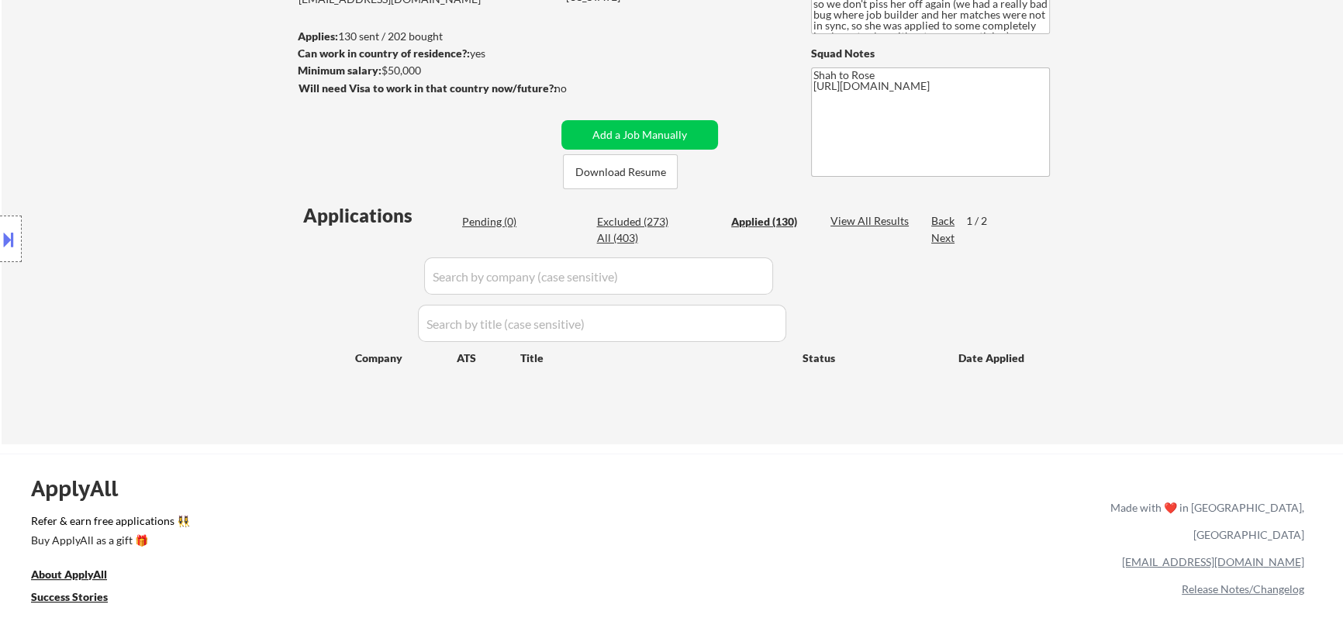
select select ""applied""
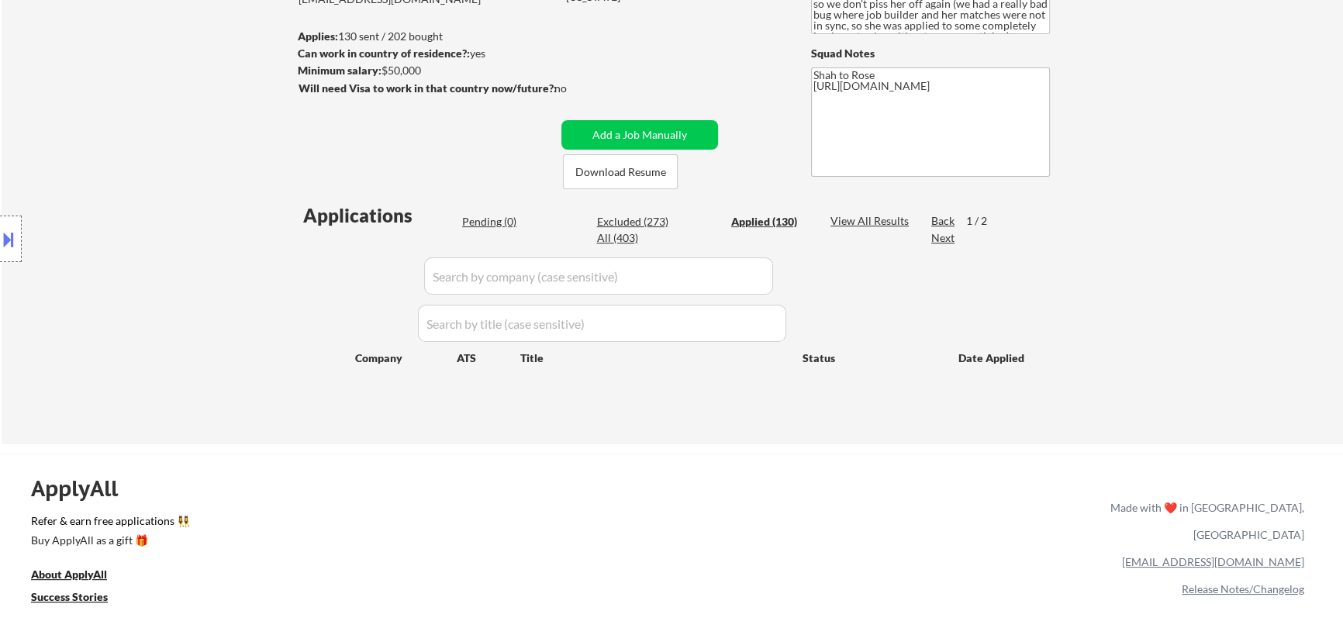
select select ""applied""
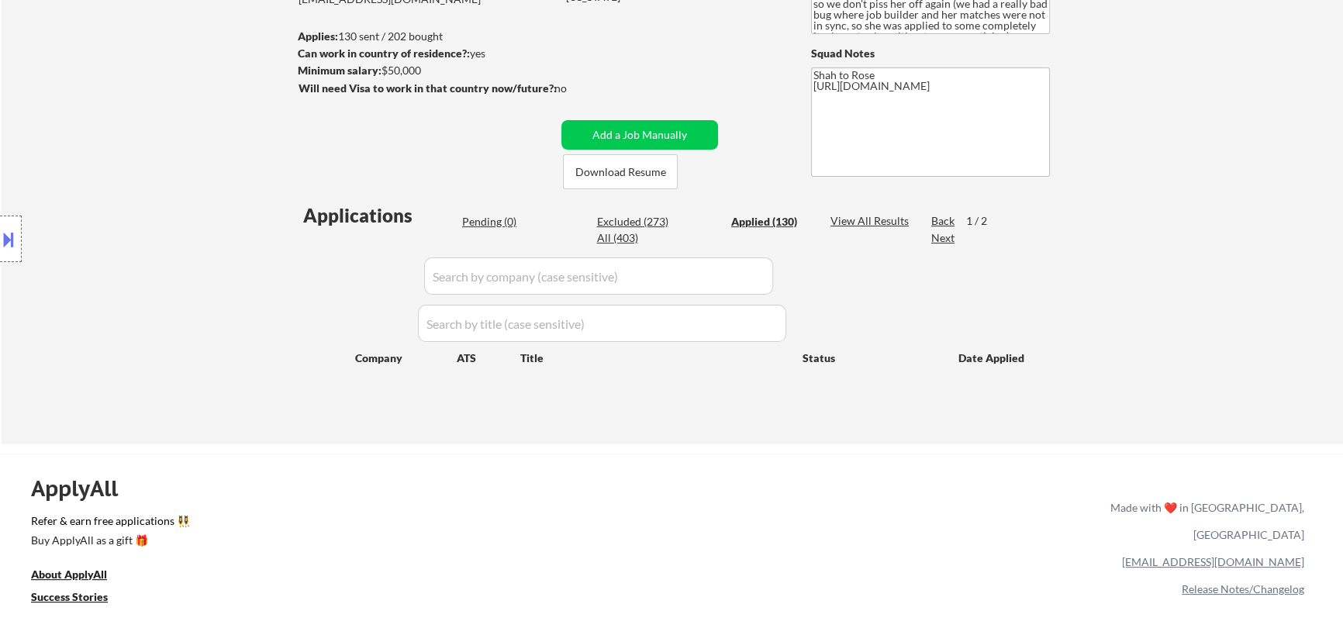
select select ""applied""
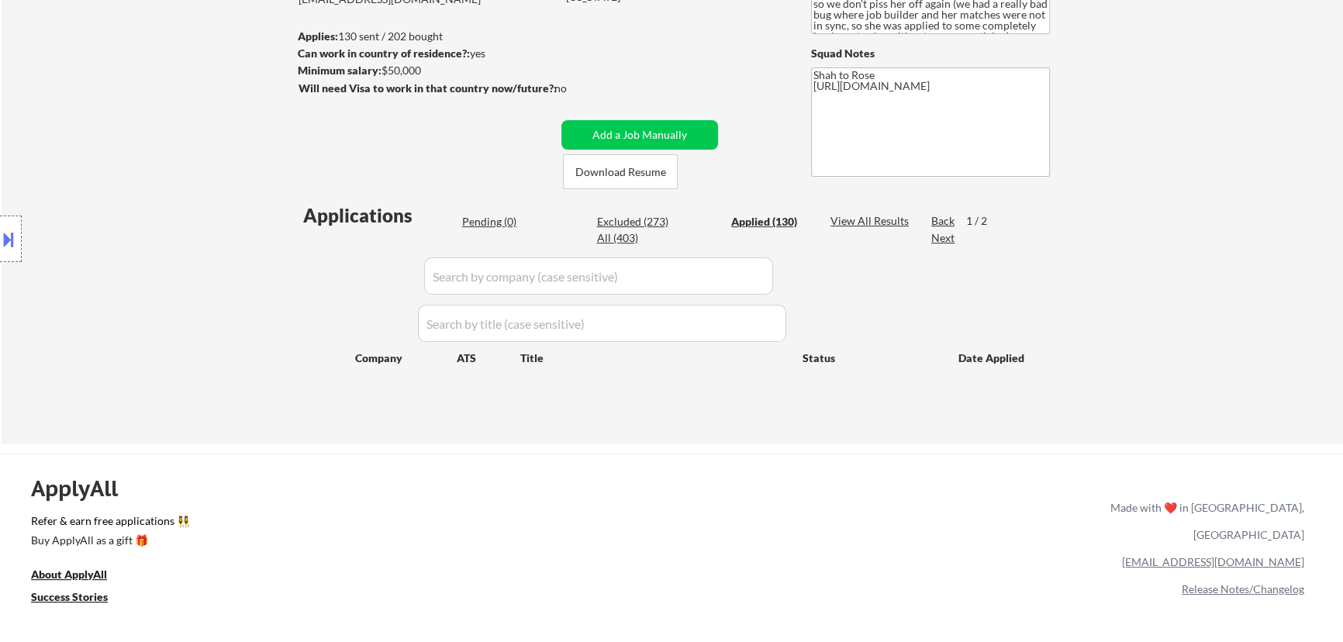
select select ""applied""
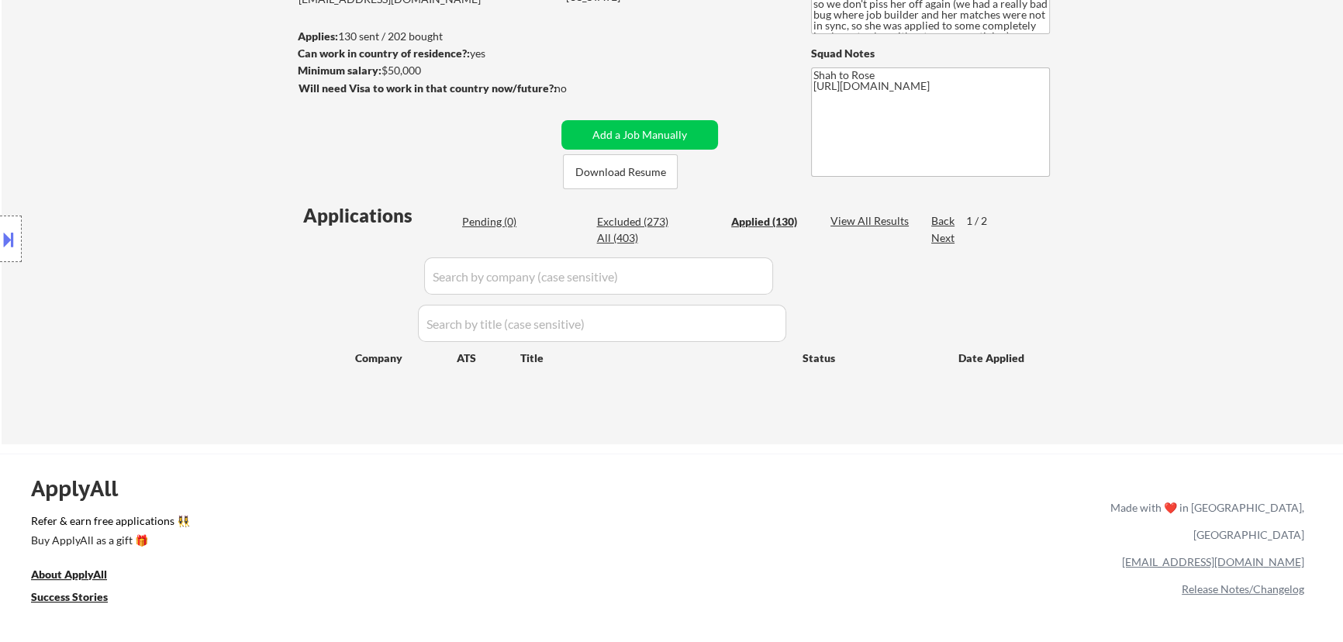
select select ""applied""
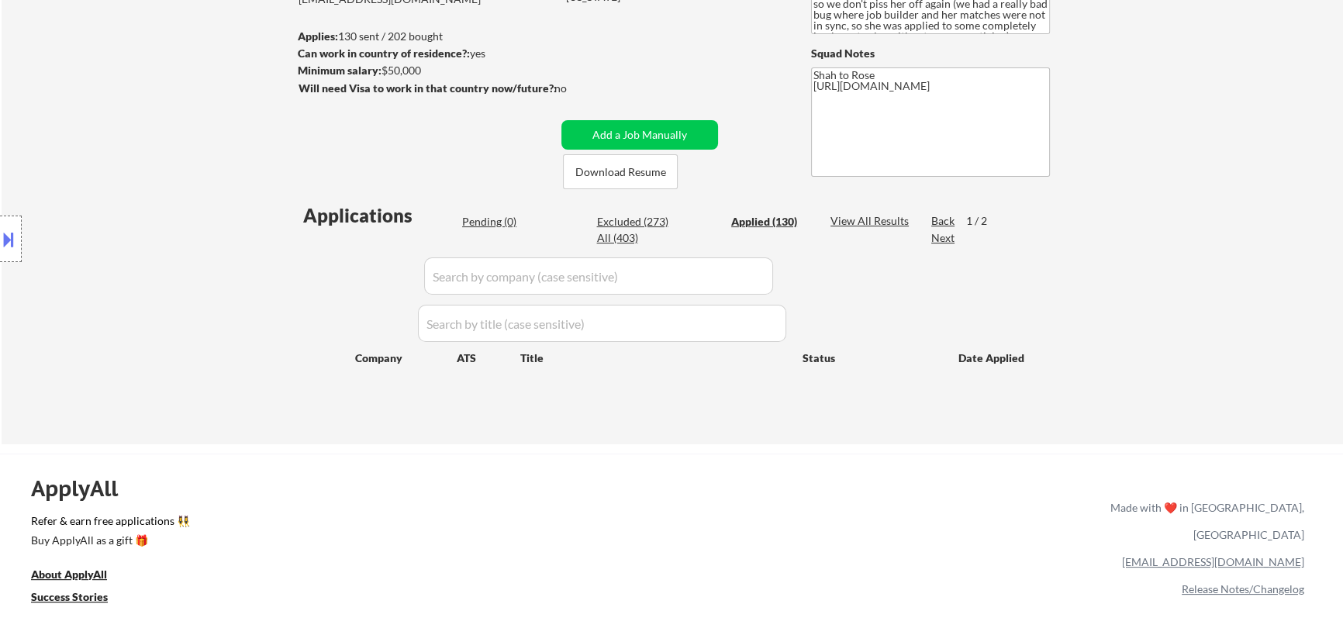
select select ""applied""
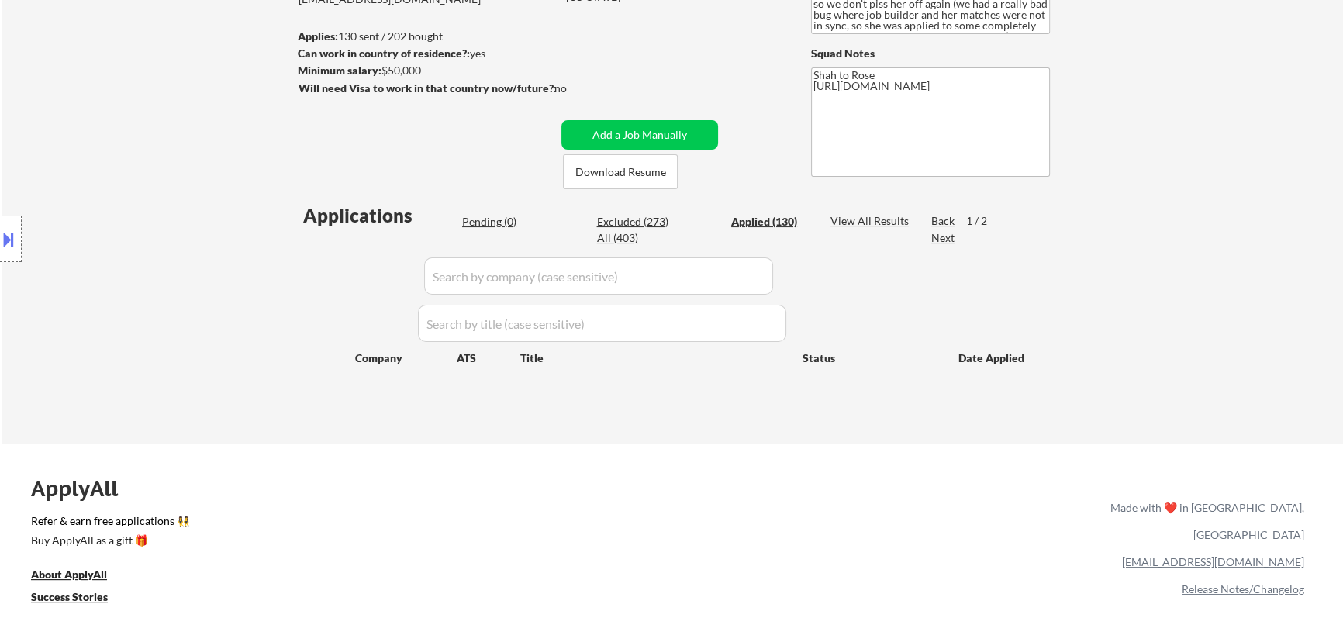
select select ""applied""
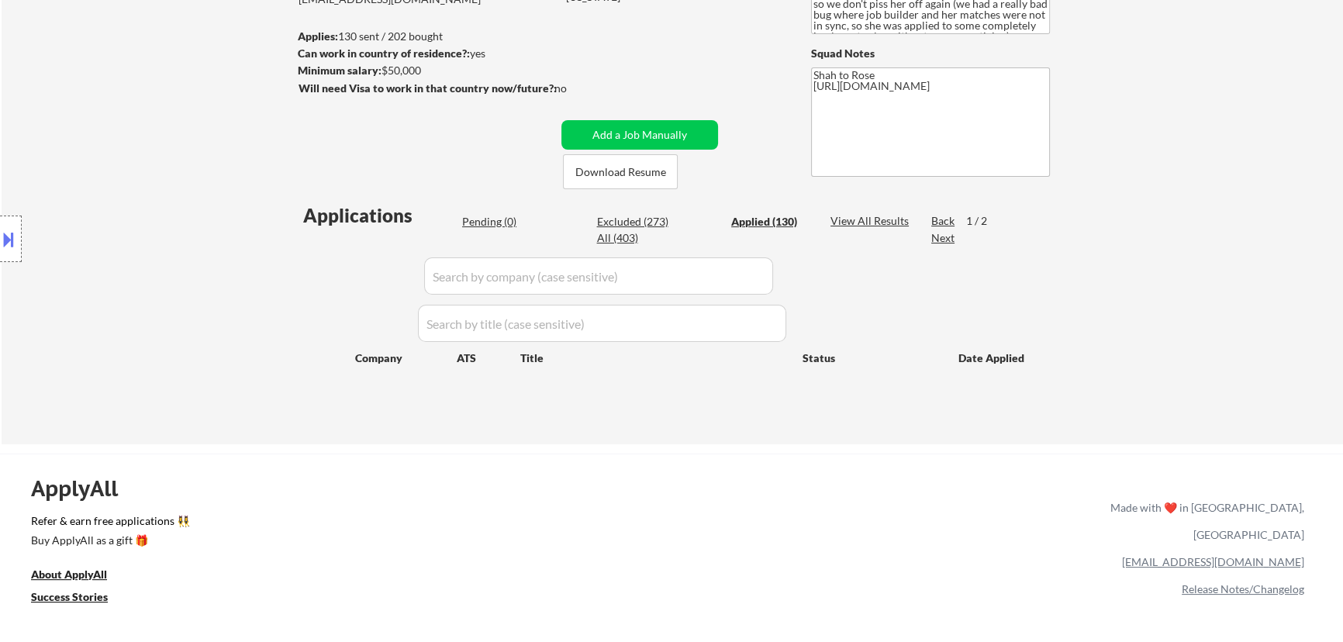
select select ""applied""
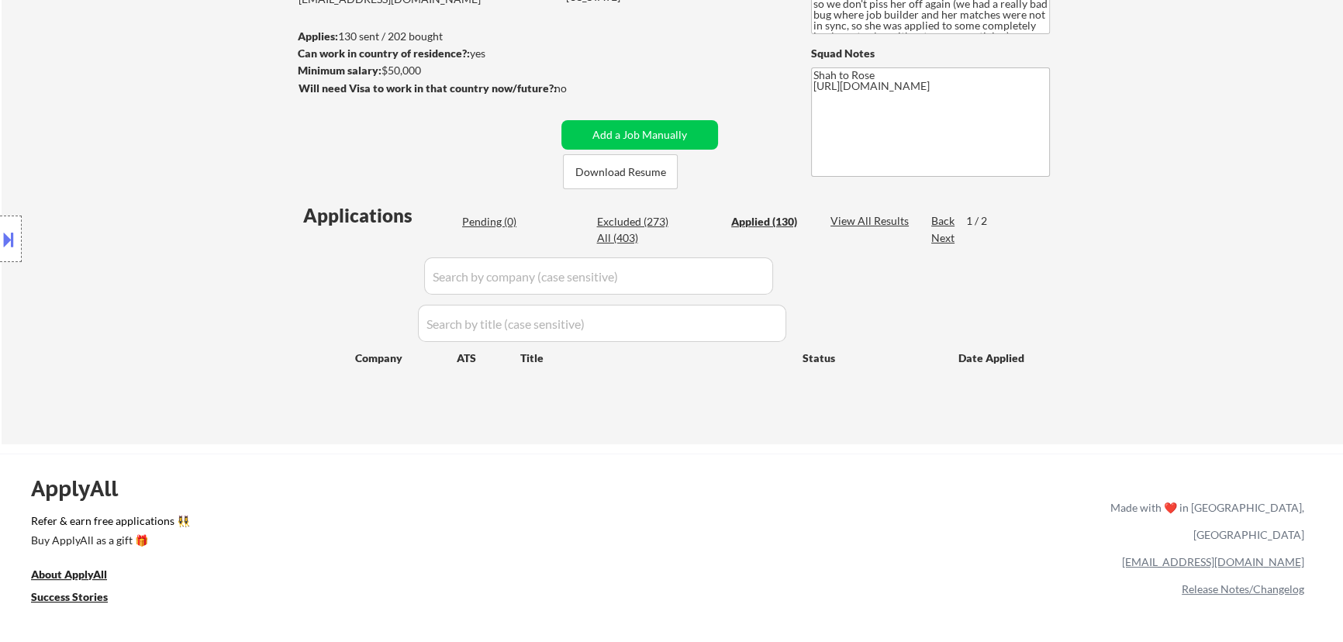
select select ""applied""
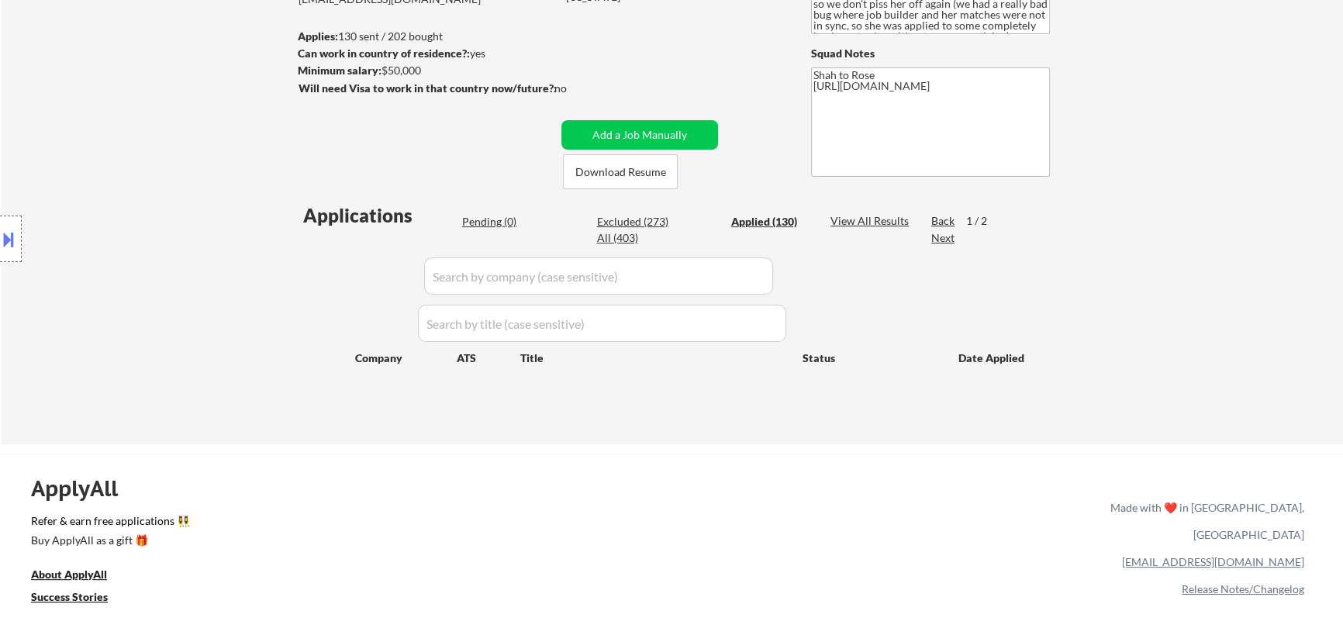
select select ""applied""
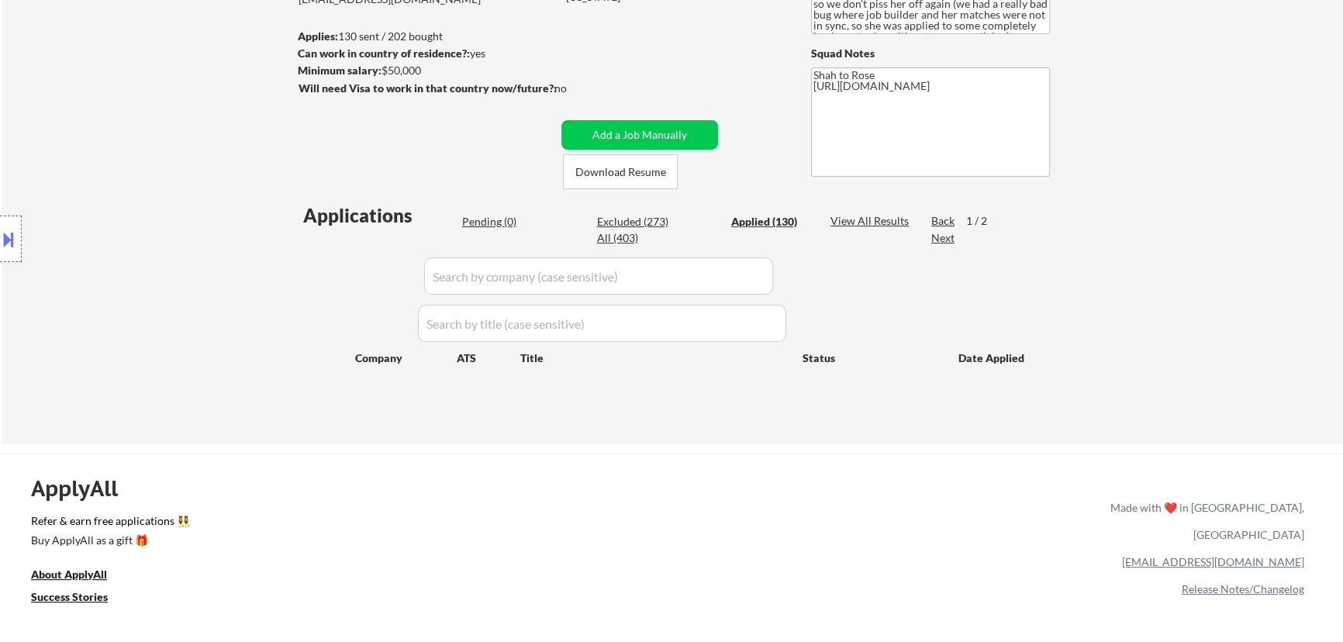
select select ""applied""
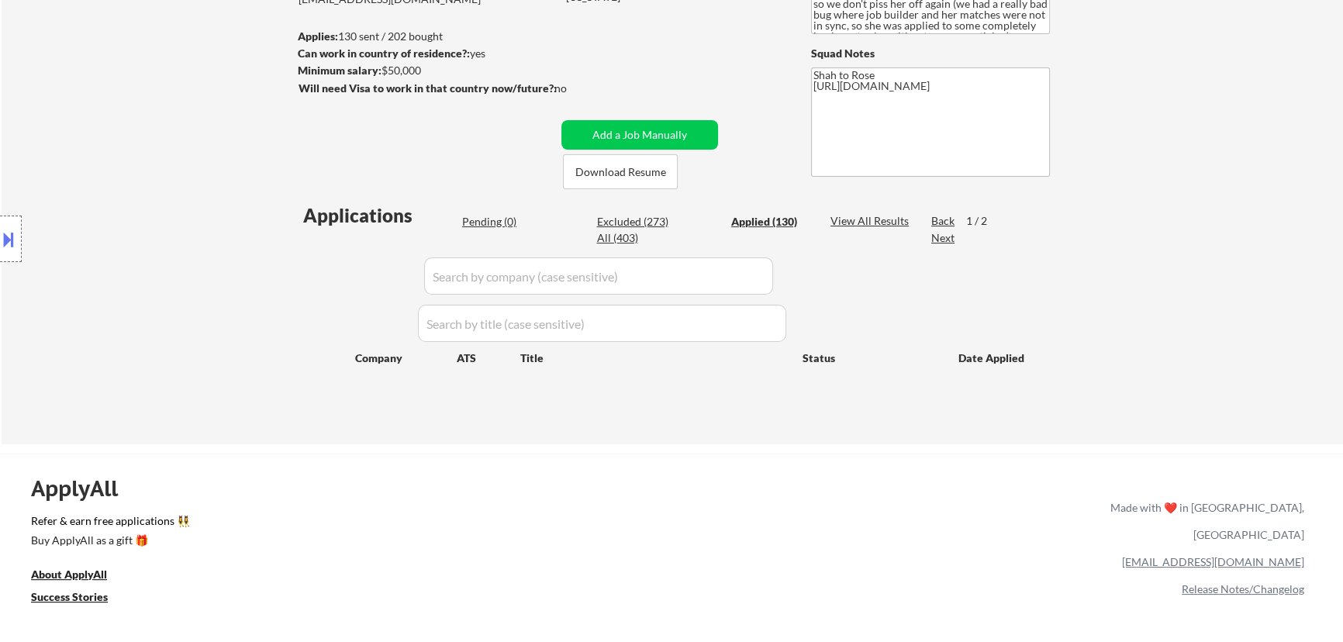
select select ""applied""
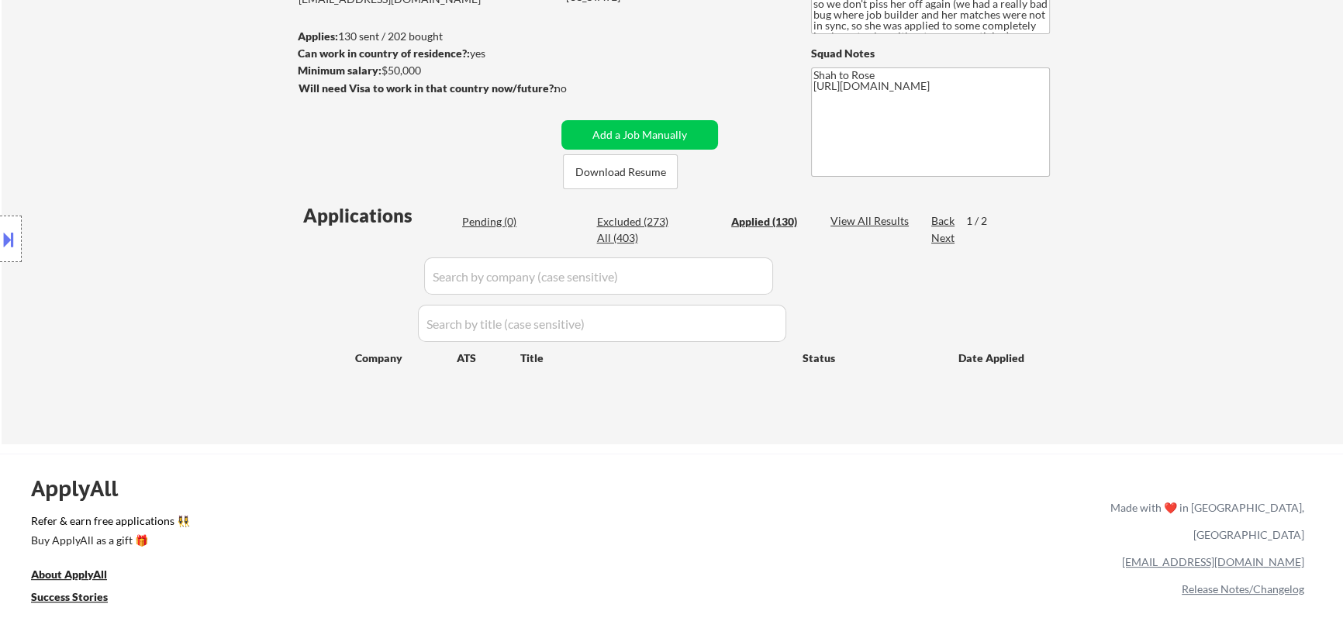
select select ""applied""
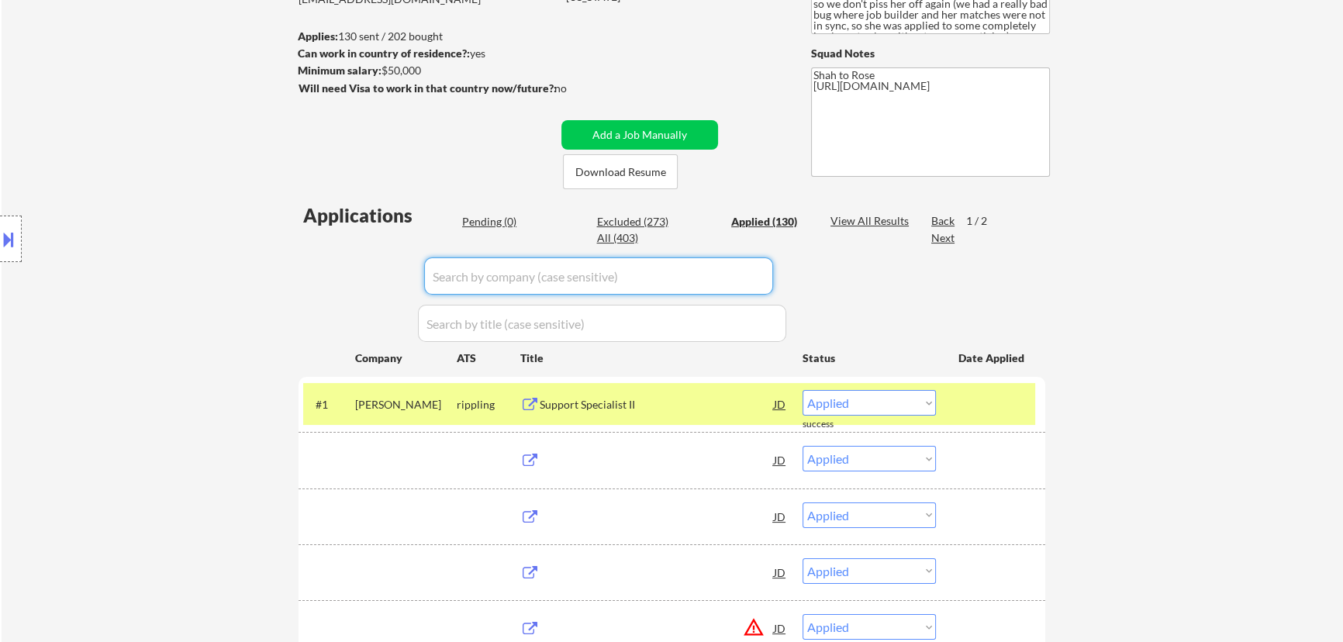
click at [679, 274] on input "input" at bounding box center [598, 276] width 349 height 37
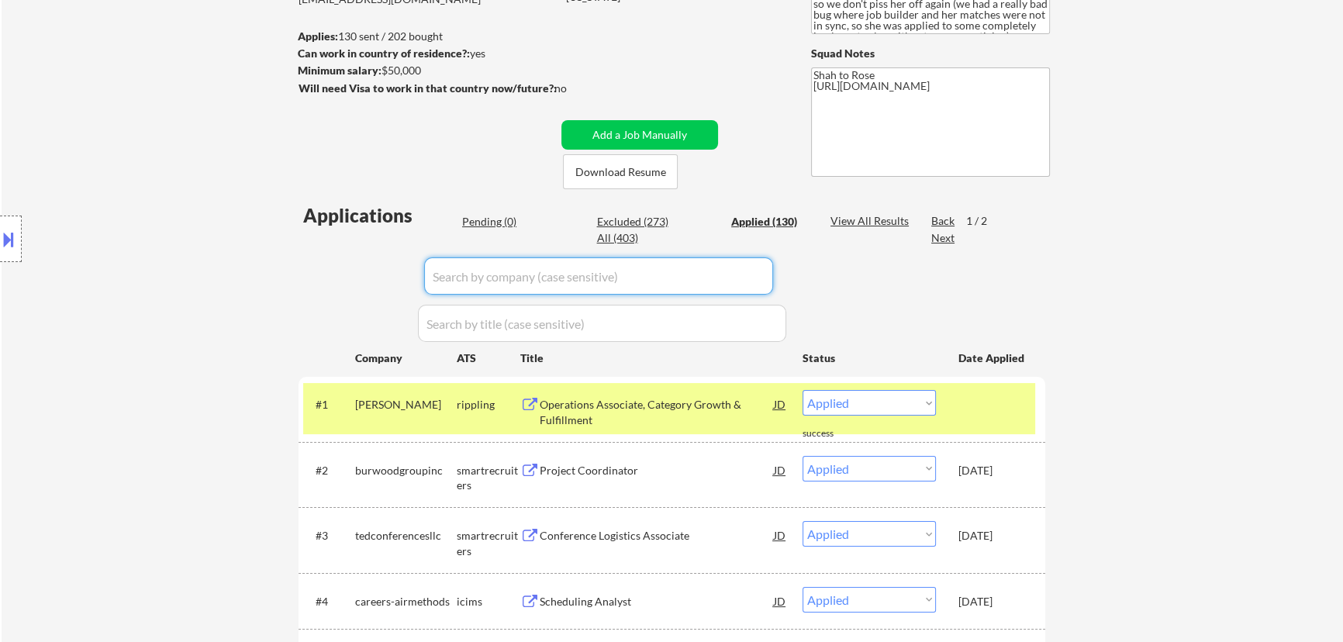
paste input "CVS Health"
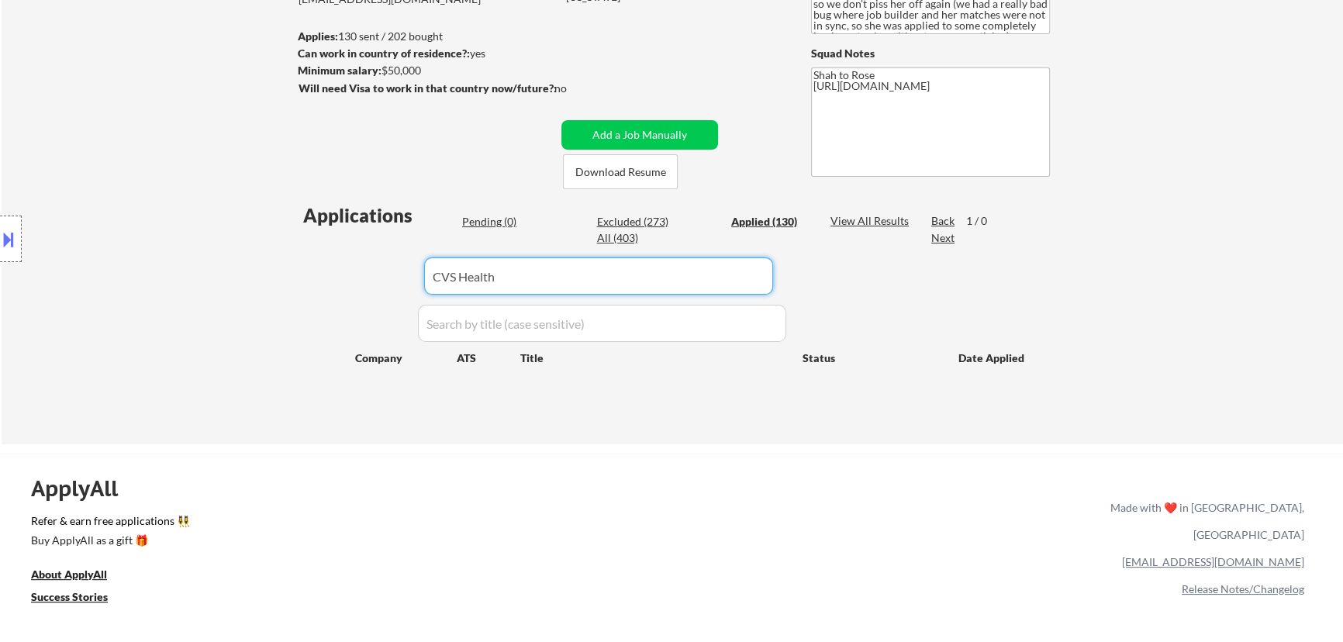
drag, startPoint x: 458, startPoint y: 271, endPoint x: 421, endPoint y: 279, distance: 37.3
click at [421, 279] on div "Applications Pending (0) Excluded (273) Applied (130) All (403) View All Result…" at bounding box center [672, 308] width 747 height 213
drag, startPoint x: 505, startPoint y: 275, endPoint x: 417, endPoint y: 283, distance: 88.0
click at [418, 283] on div "Applications Pending (0) Excluded (273) Applied (130) All (403) View All Result…" at bounding box center [672, 308] width 747 height 213
type input "cvshealth"
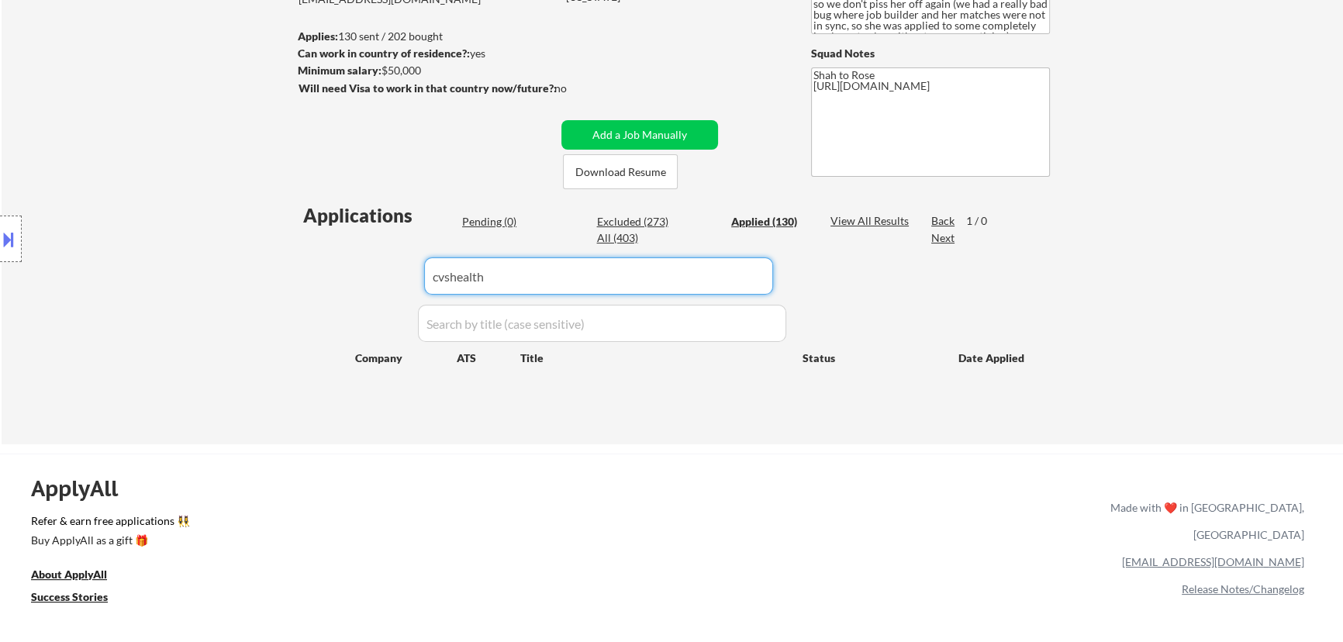
drag, startPoint x: 495, startPoint y: 276, endPoint x: 398, endPoint y: 276, distance: 97.0
click at [398, 276] on div "Applications Pending (0) Excluded (273) Applied (130) All (403) View All Result…" at bounding box center [672, 308] width 747 height 213
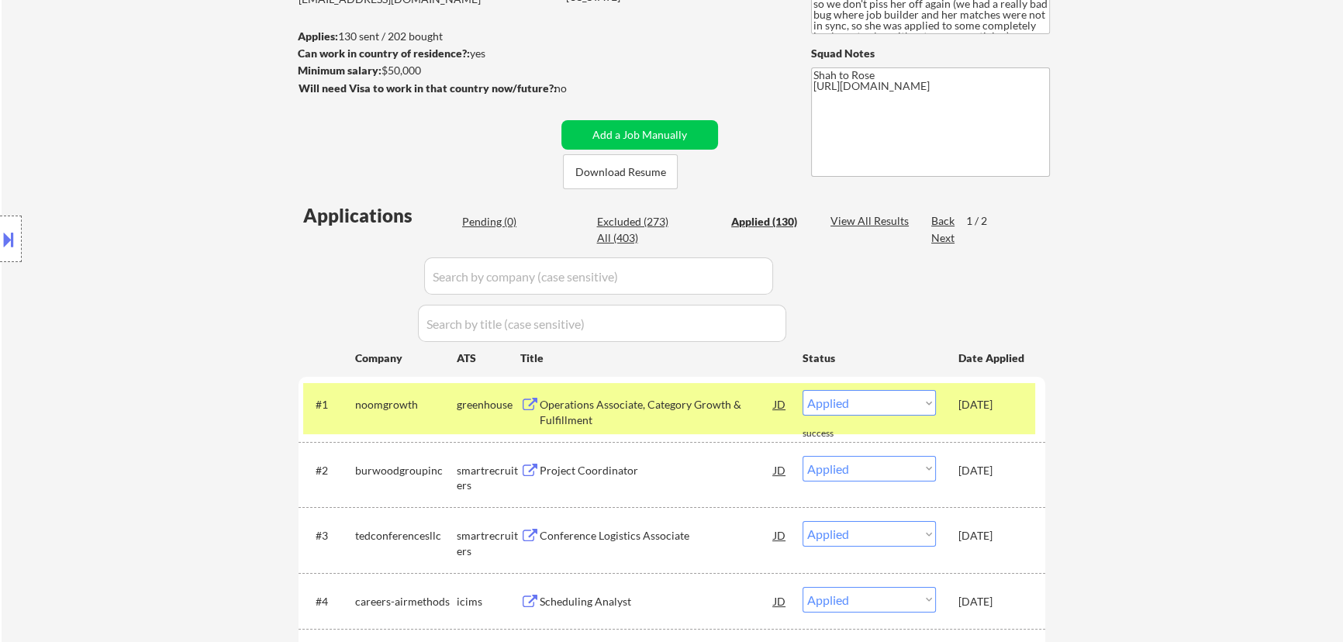
select select ""applied""
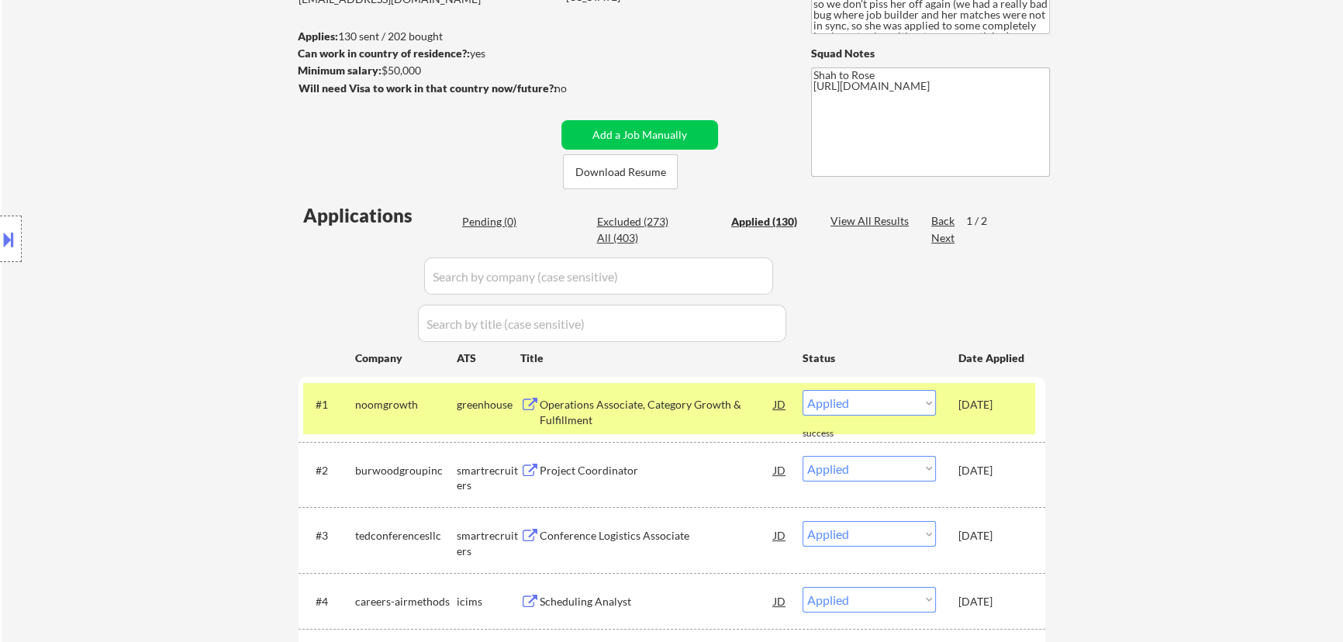
select select ""applied""
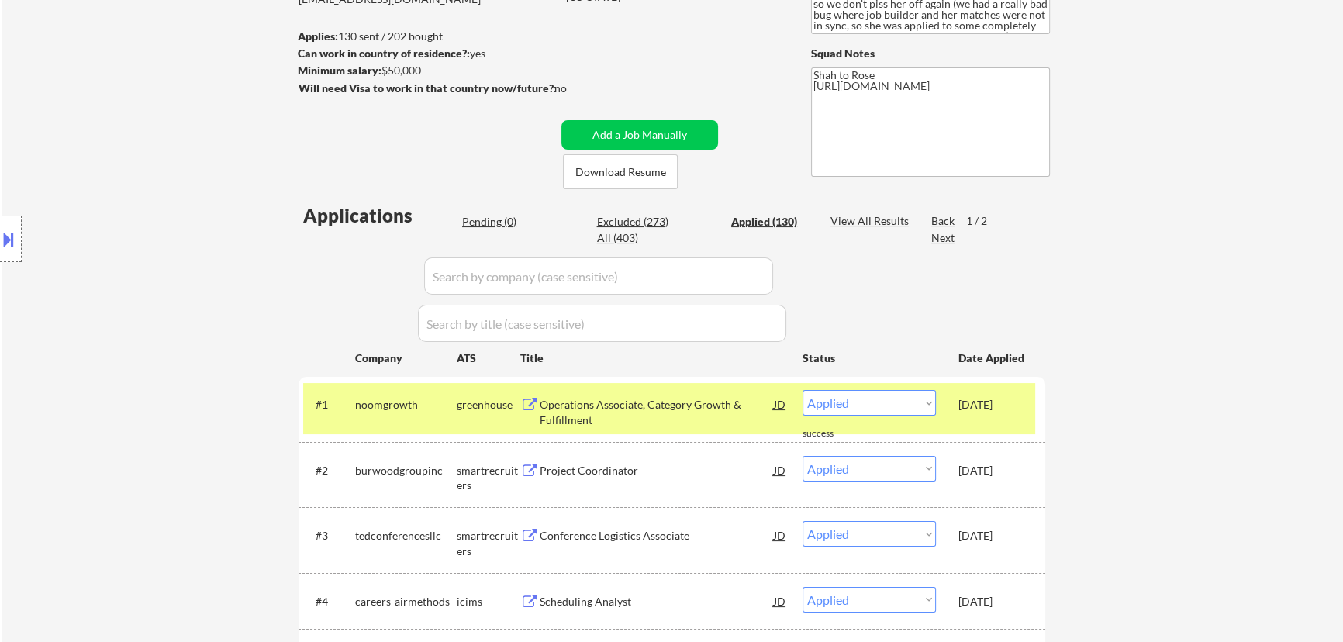
select select ""applied""
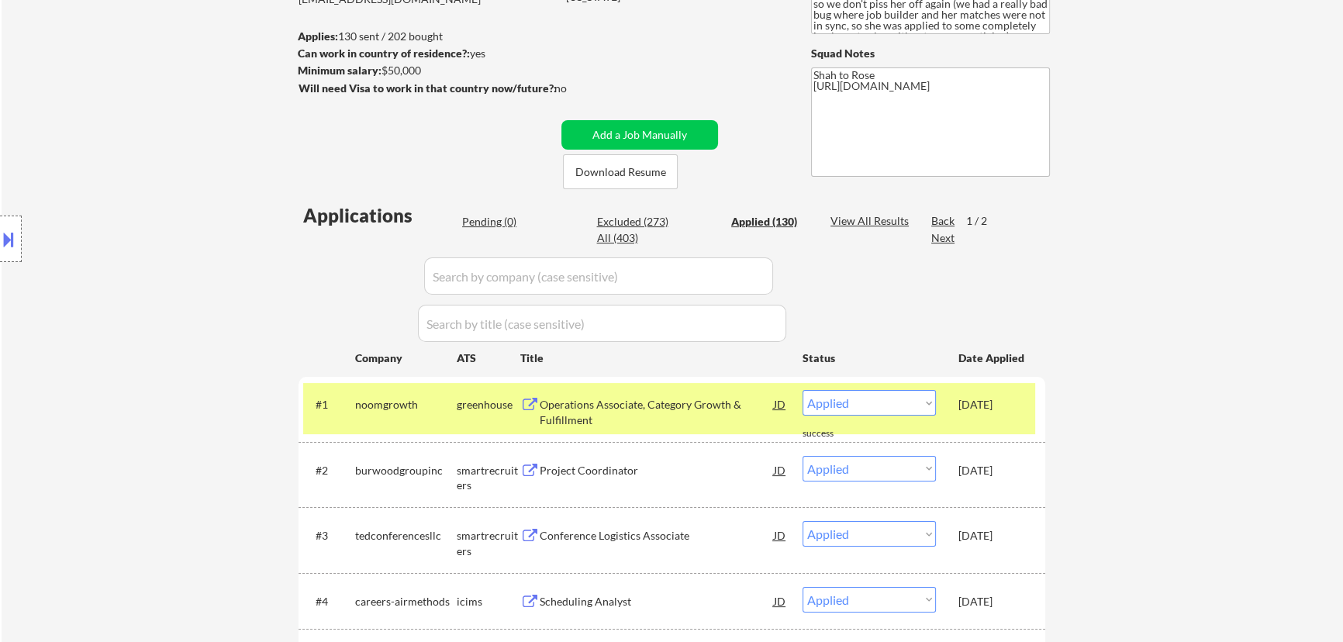
select select ""applied""
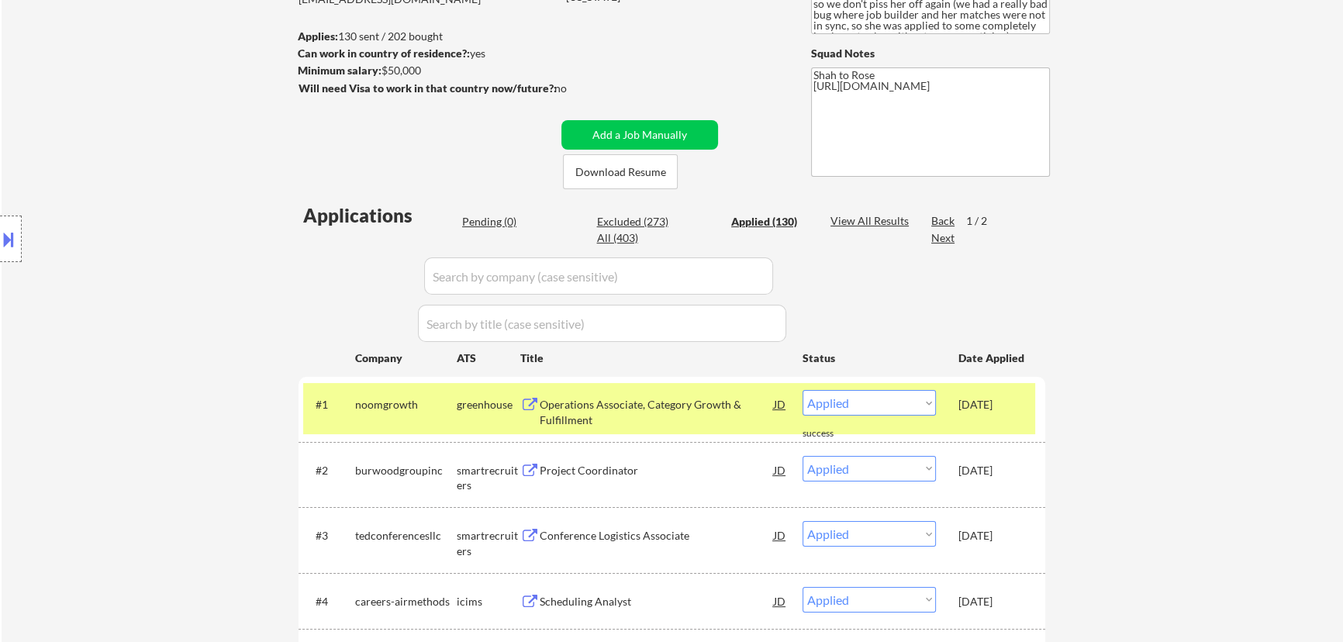
select select ""applied""
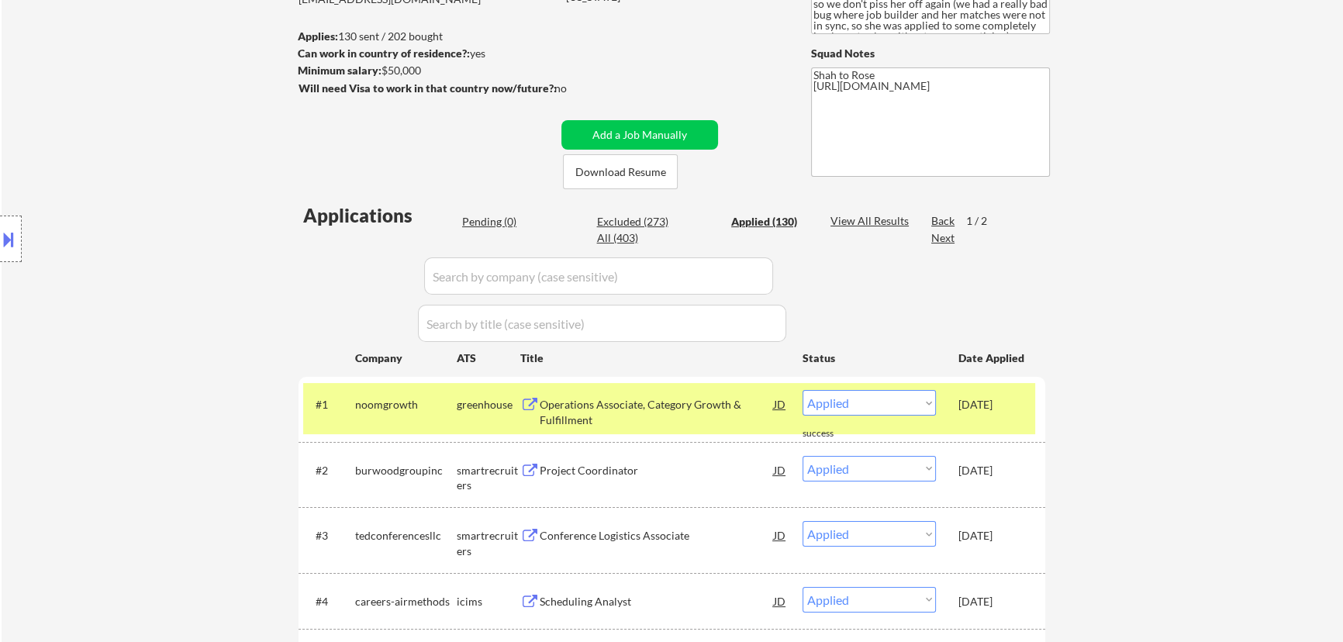
select select ""applied""
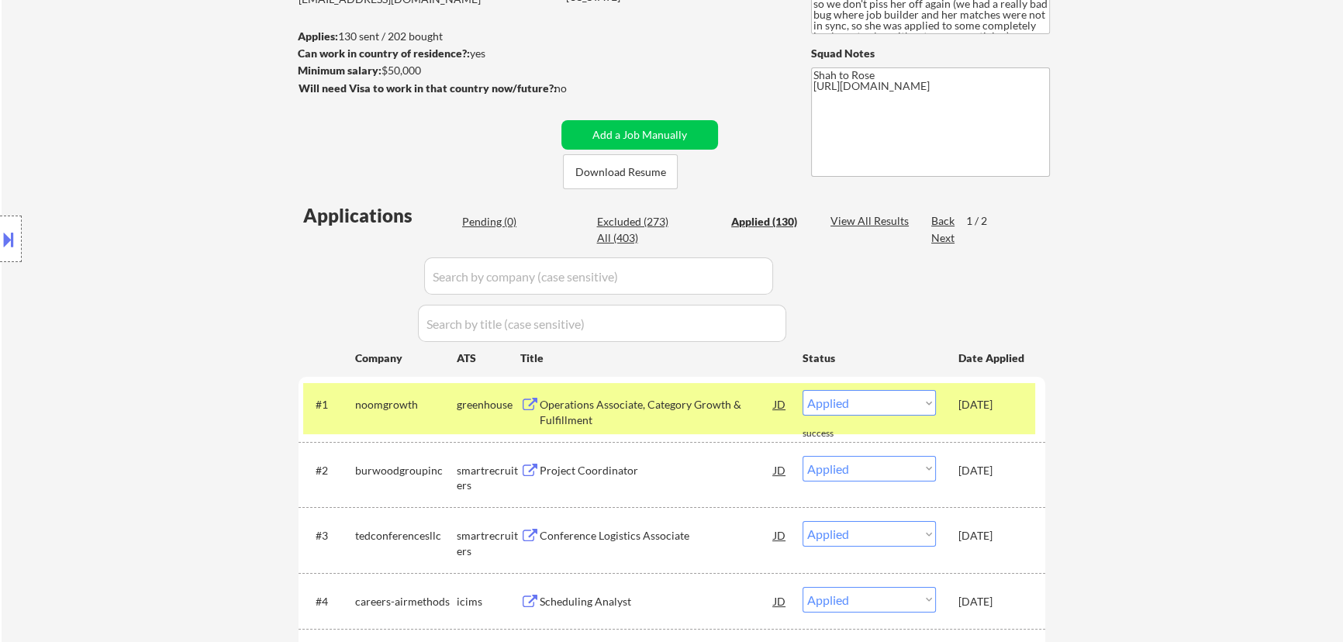
select select ""applied""
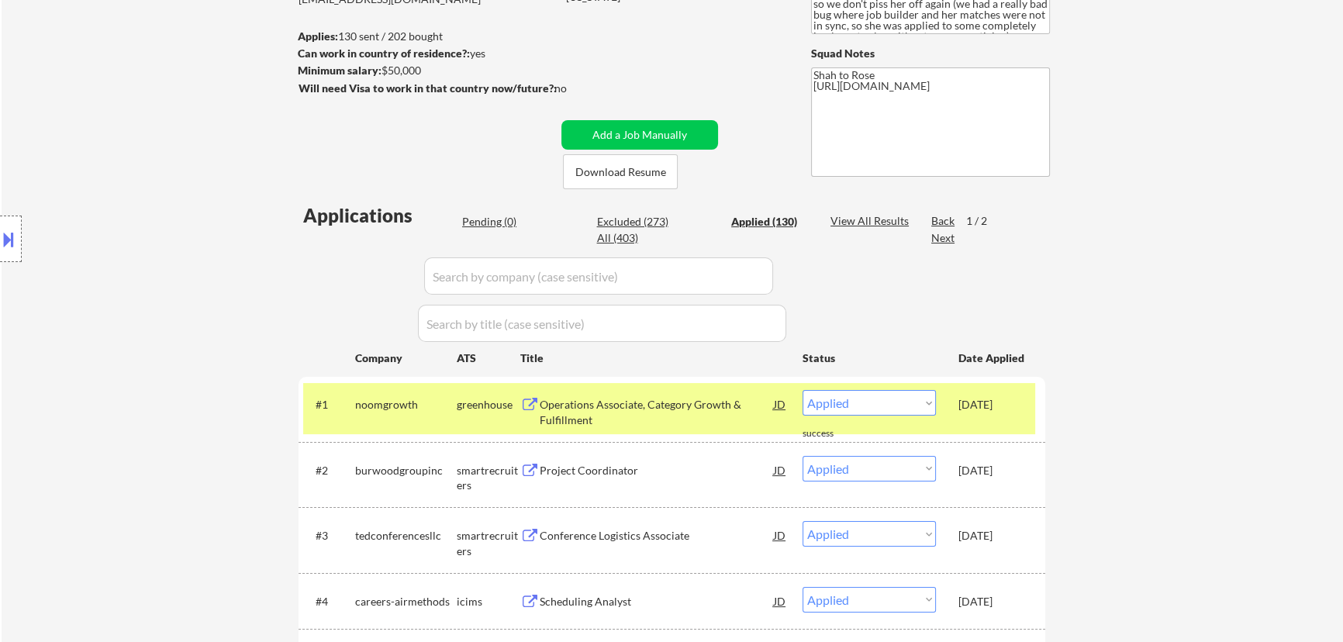
select select ""applied""
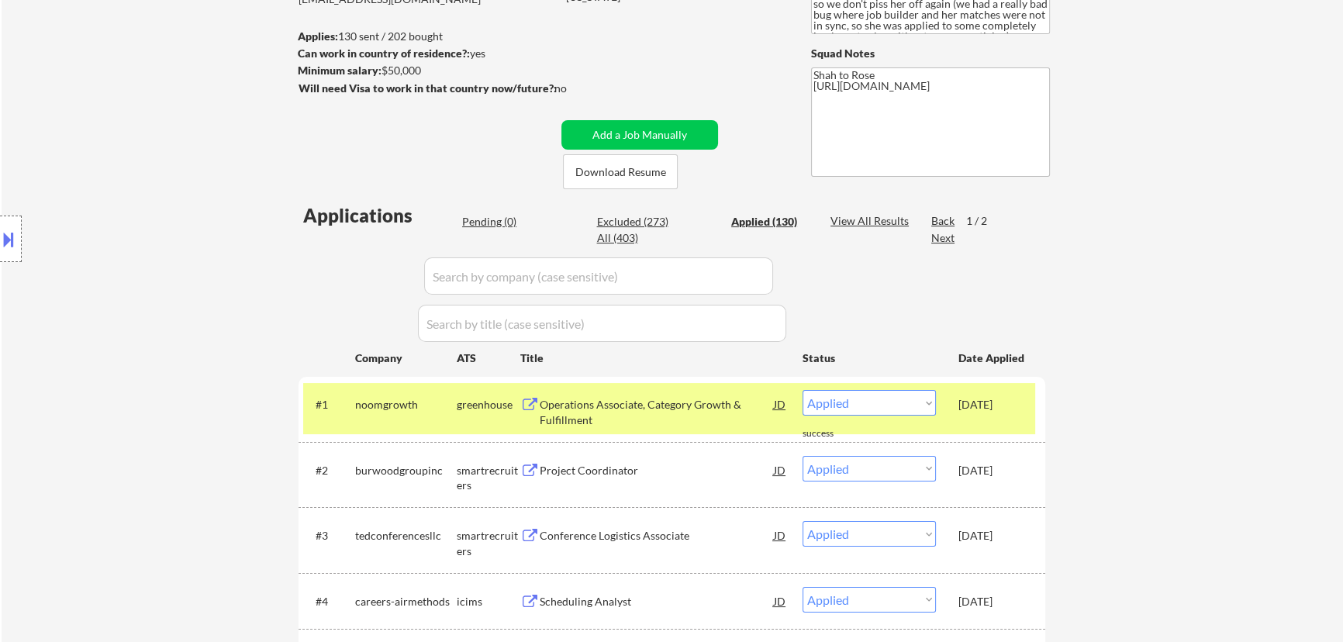
select select ""applied""
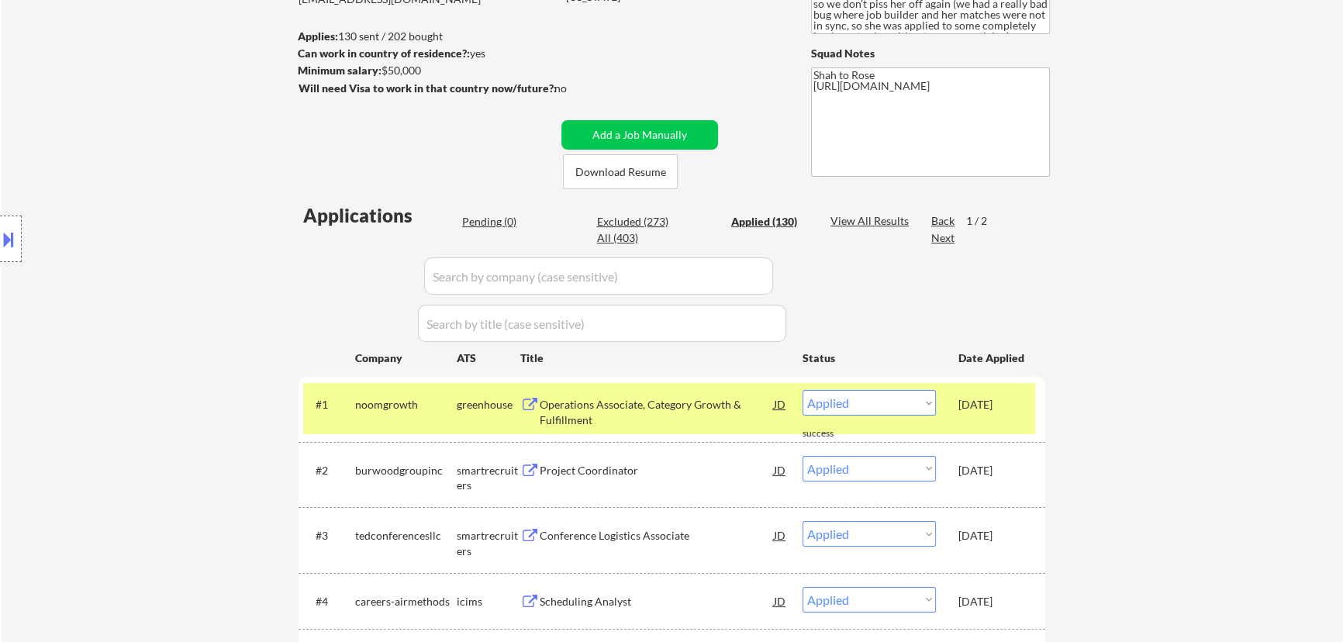
select select ""applied""
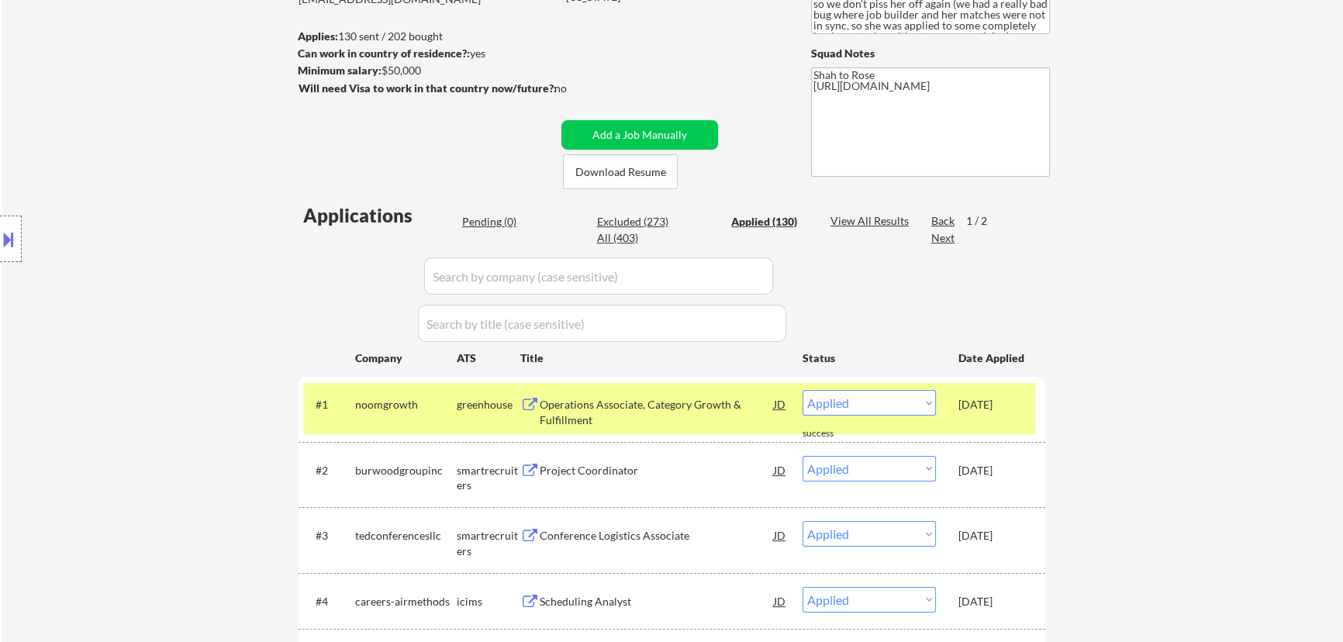
select select ""applied""
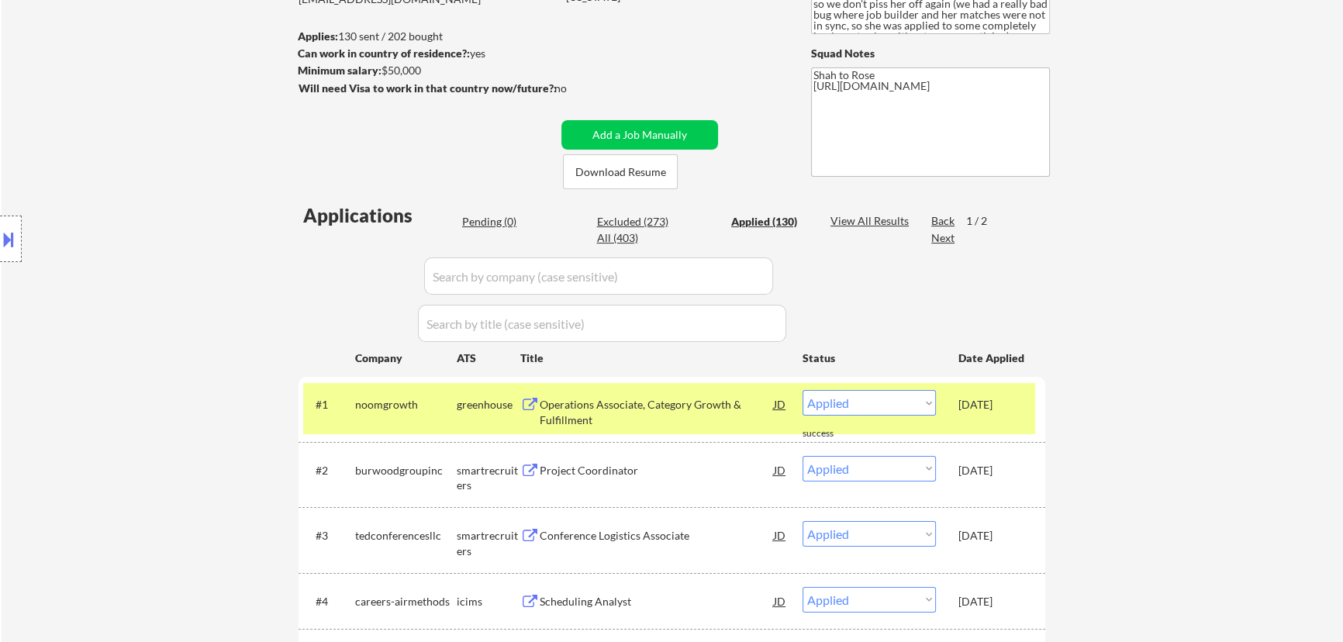
select select ""applied""
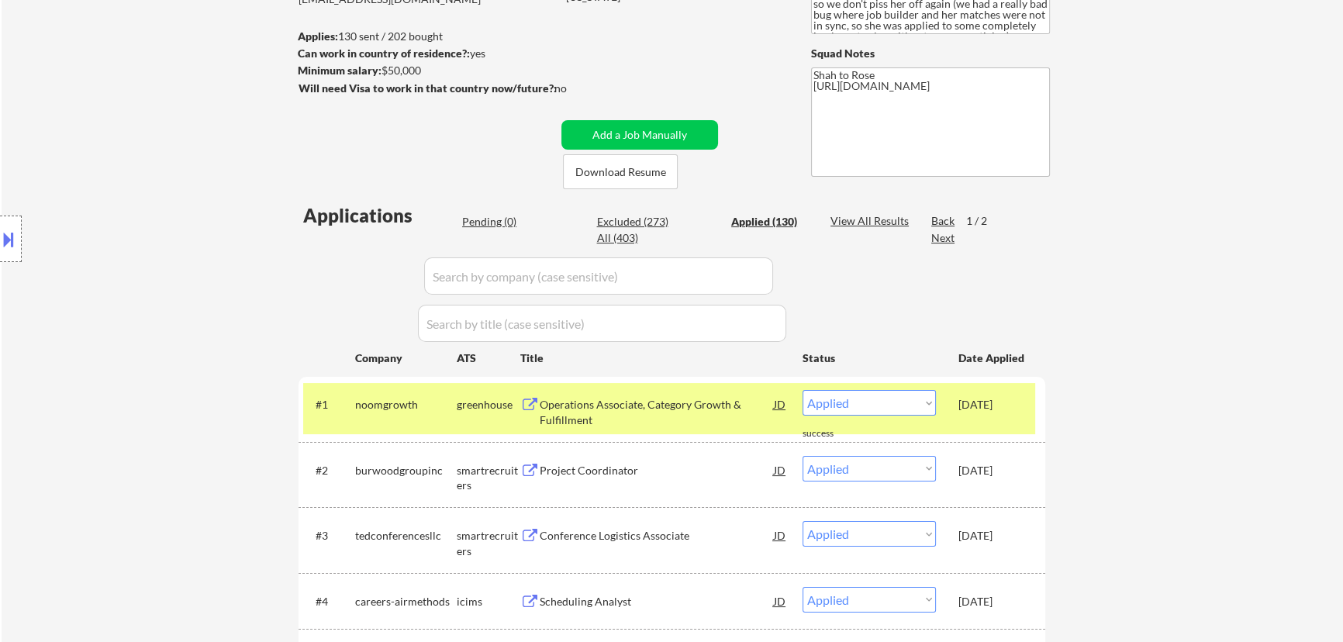
select select ""applied""
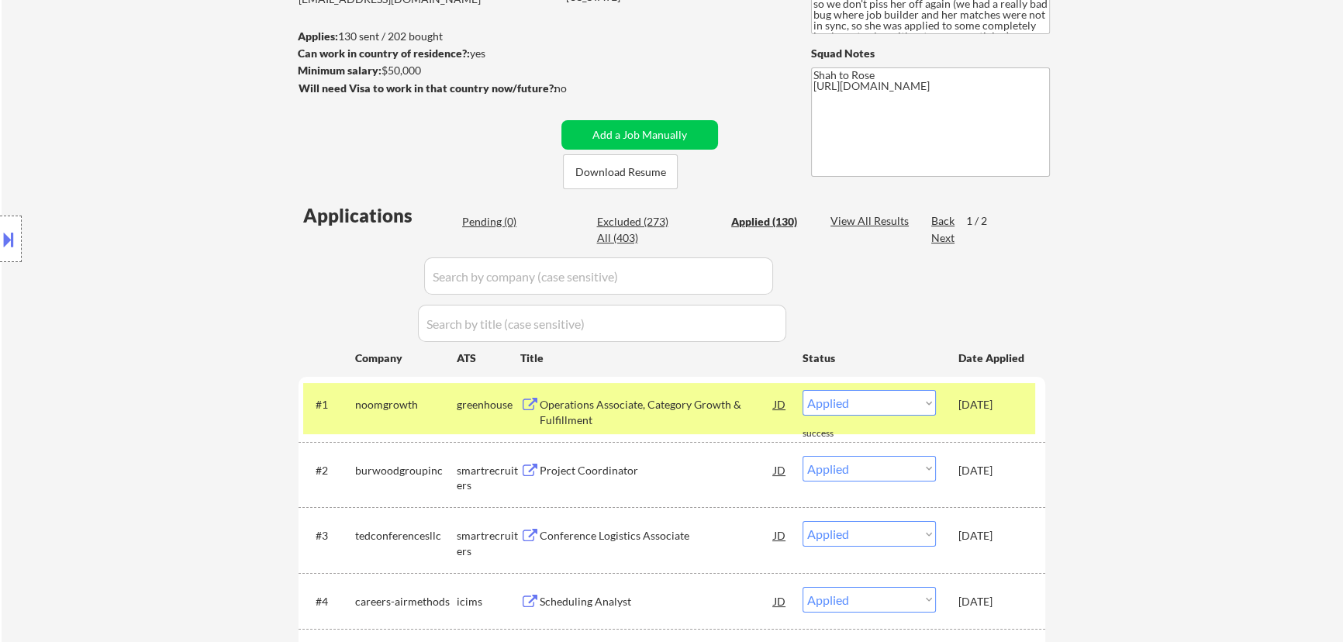
select select ""applied""
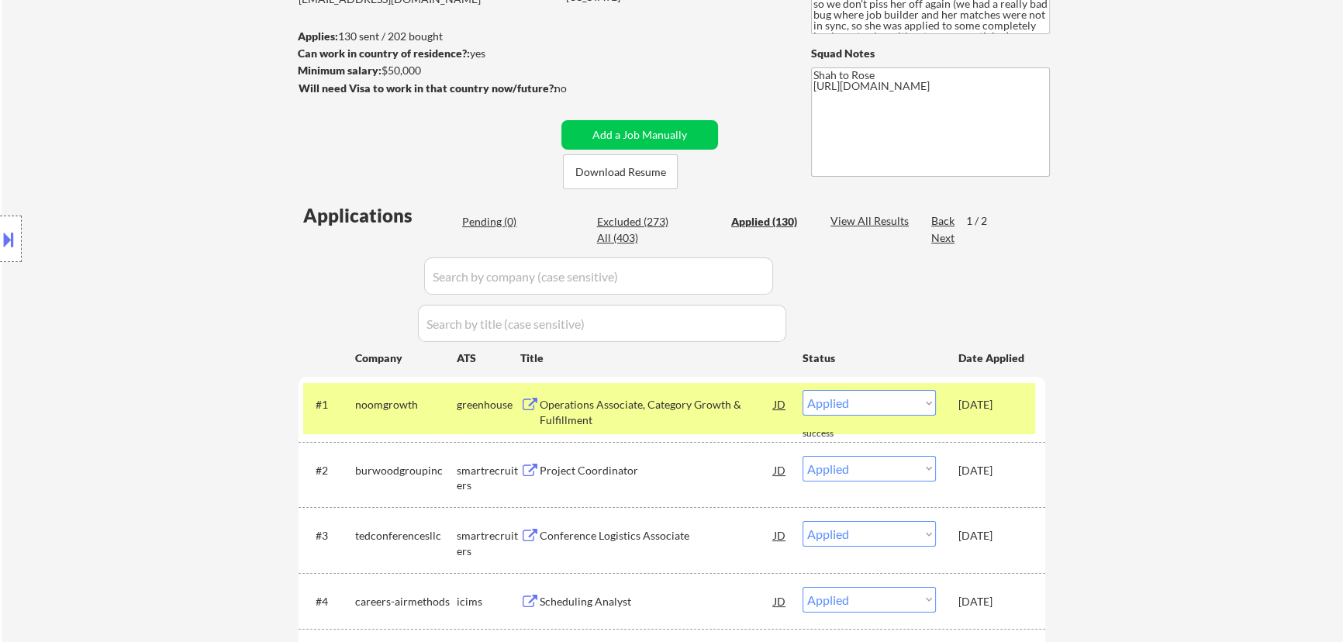
select select ""applied""
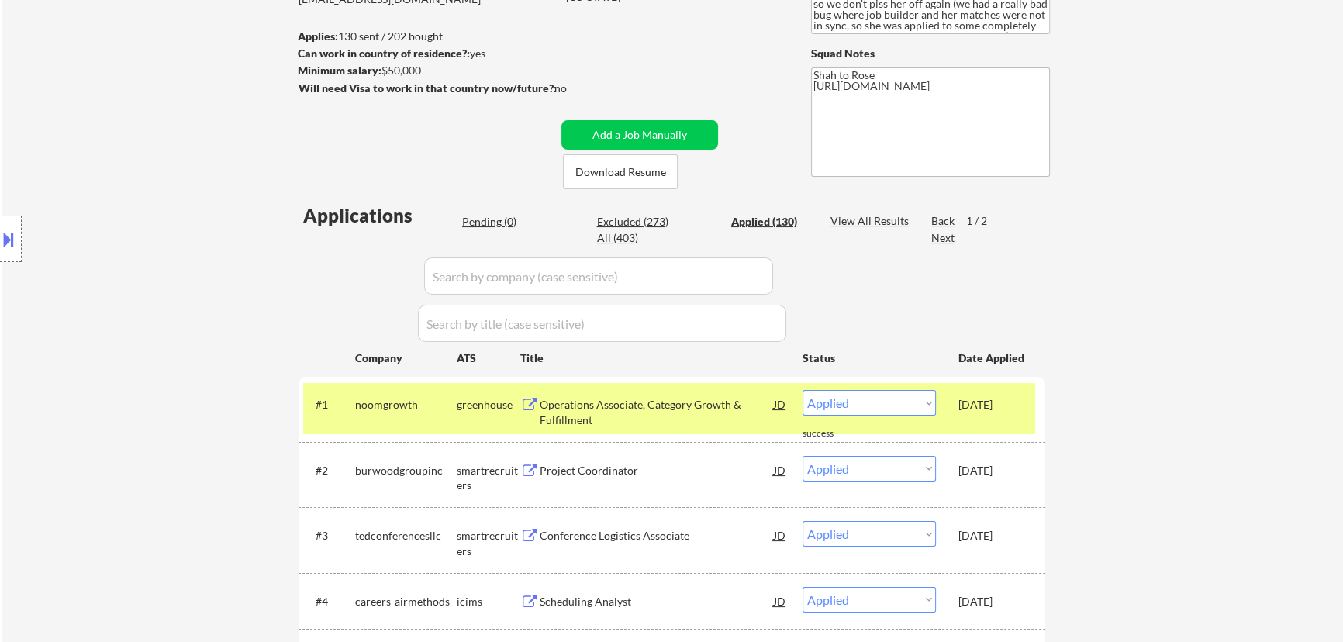
select select ""applied""
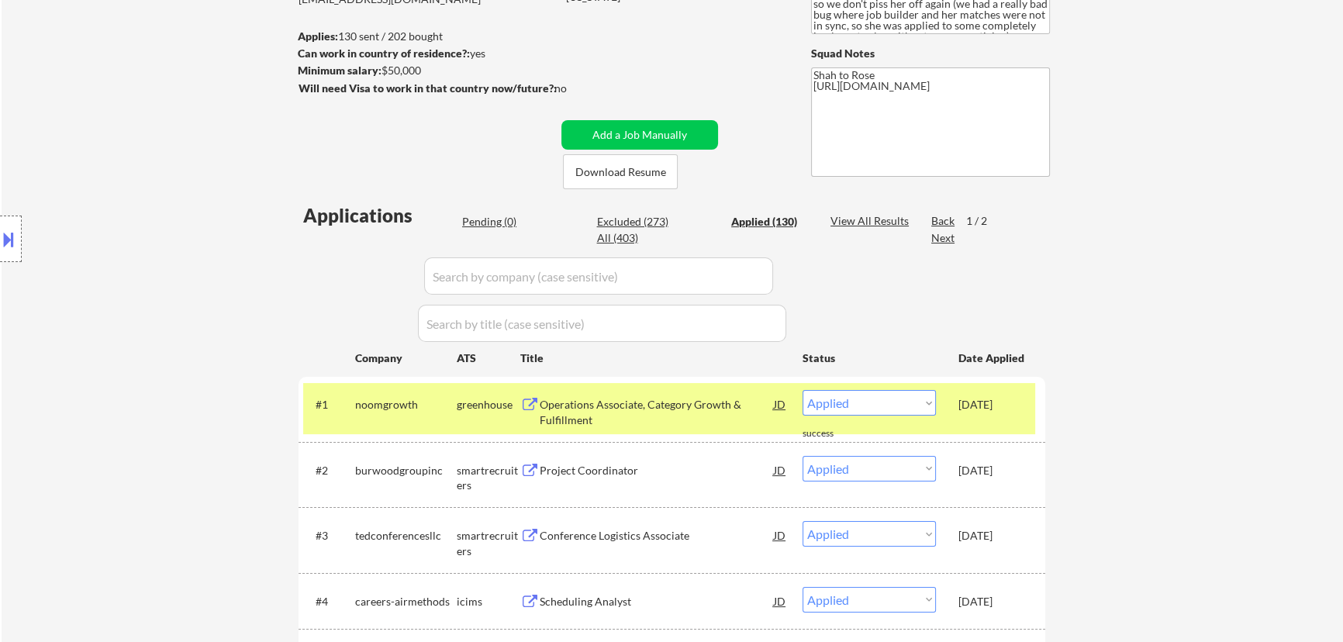
select select ""applied""
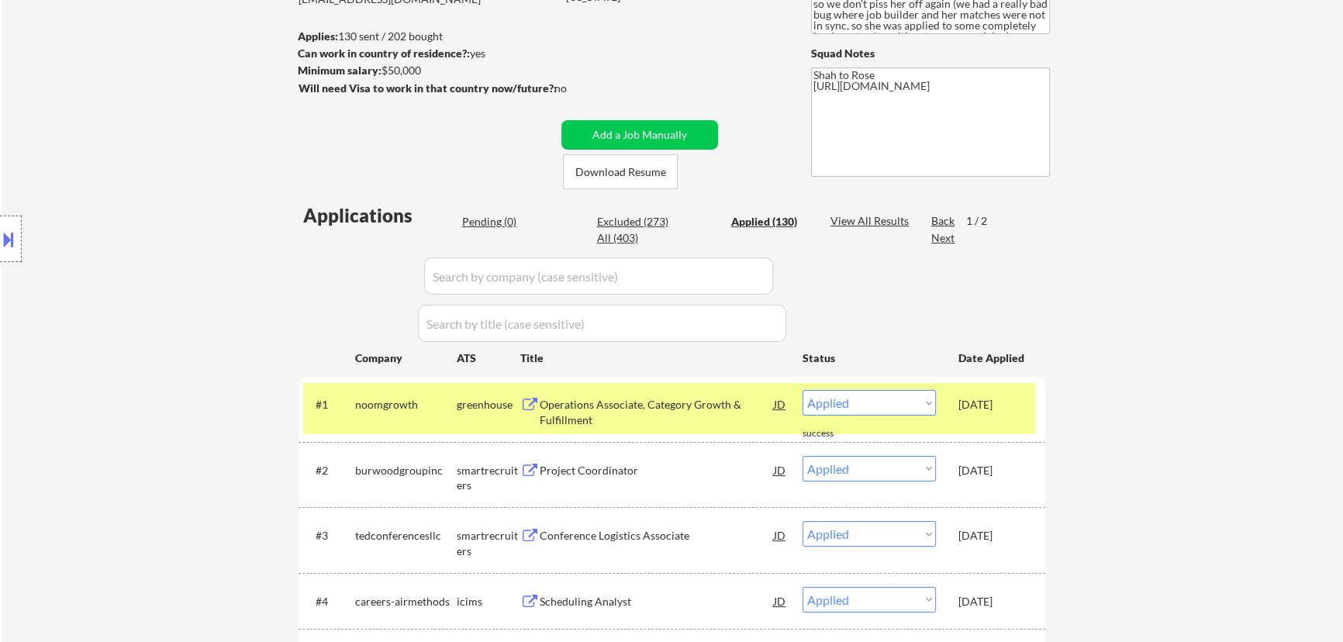
select select ""applied""
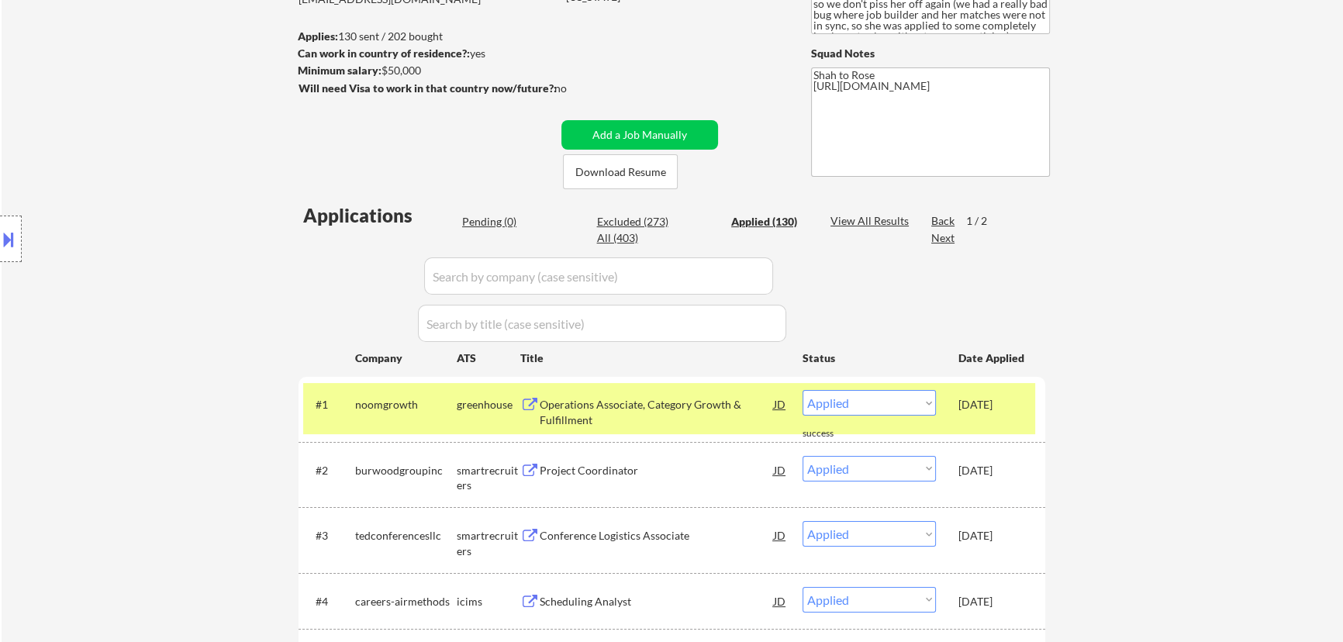
select select ""applied""
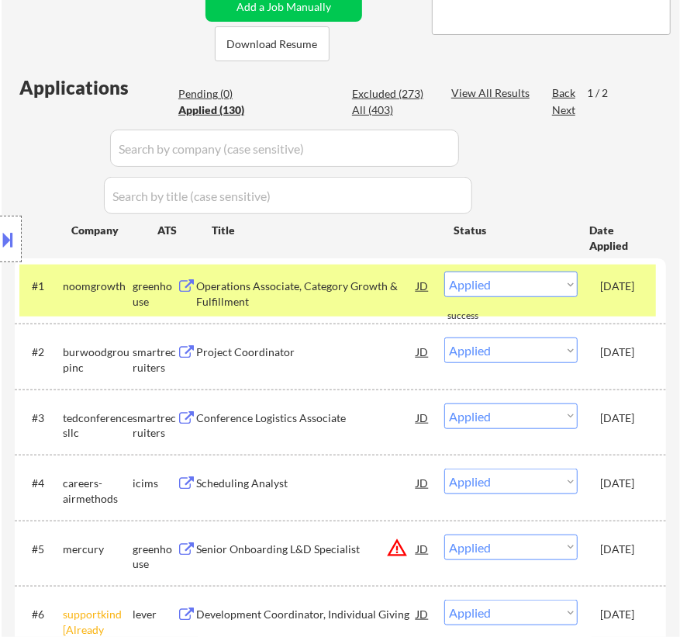
scroll to position [352, 0]
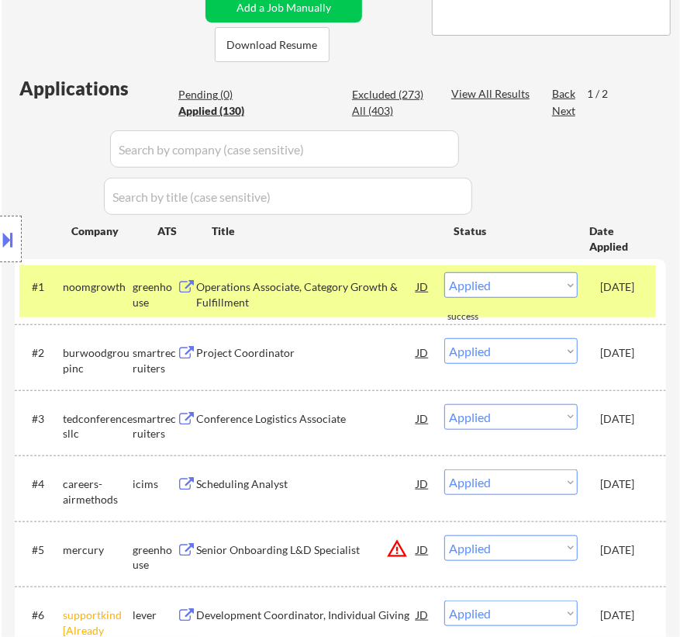
click at [219, 91] on div "Pending (0)" at bounding box center [217, 95] width 78 height 16
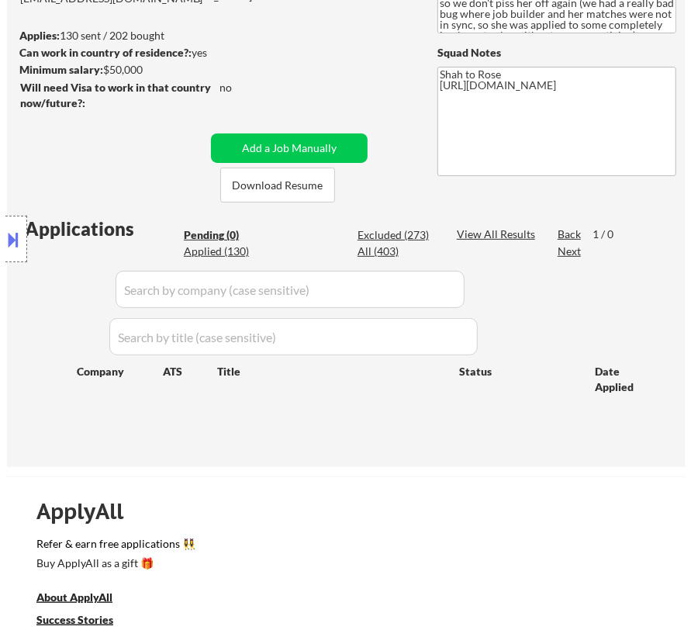
scroll to position [211, 0]
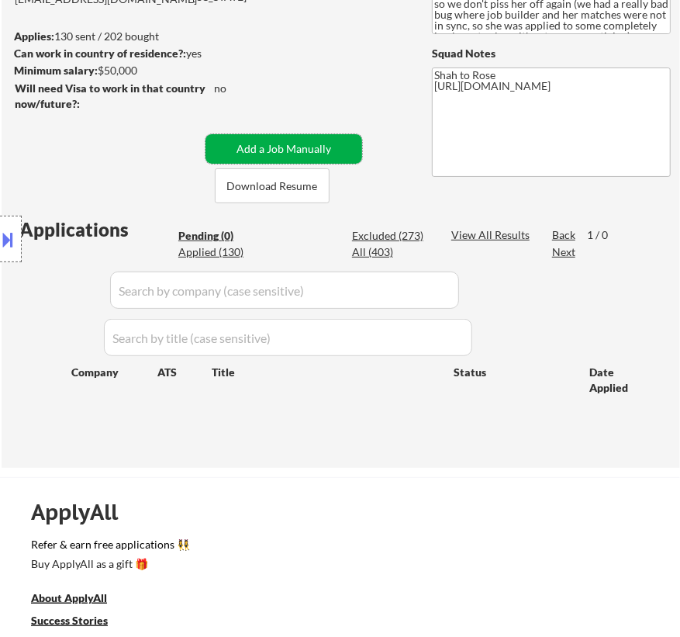
click at [316, 144] on button "Add a Job Manually" at bounding box center [284, 148] width 157 height 29
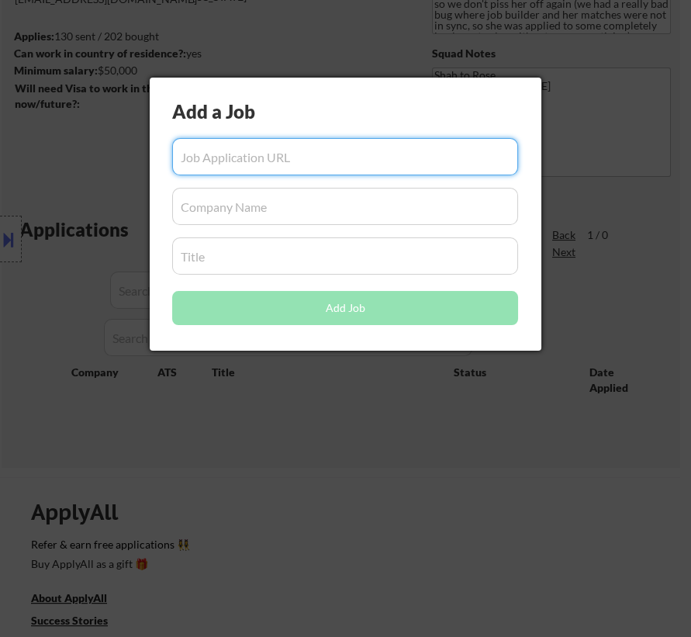
paste input "https://cvshealth.wd1.myworkdayjobs.com/cvs_health_careers/job/ri---work-from-h…"
click at [263, 207] on input "input" at bounding box center [345, 206] width 346 height 37
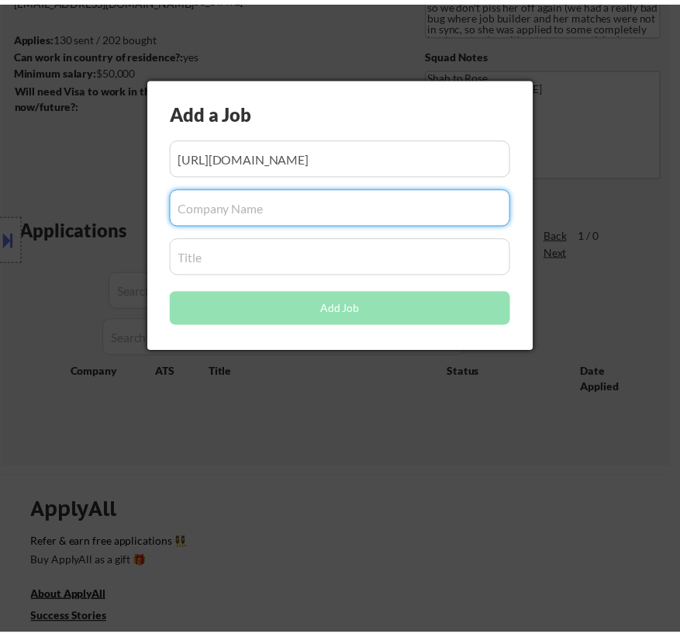
scroll to position [0, 0]
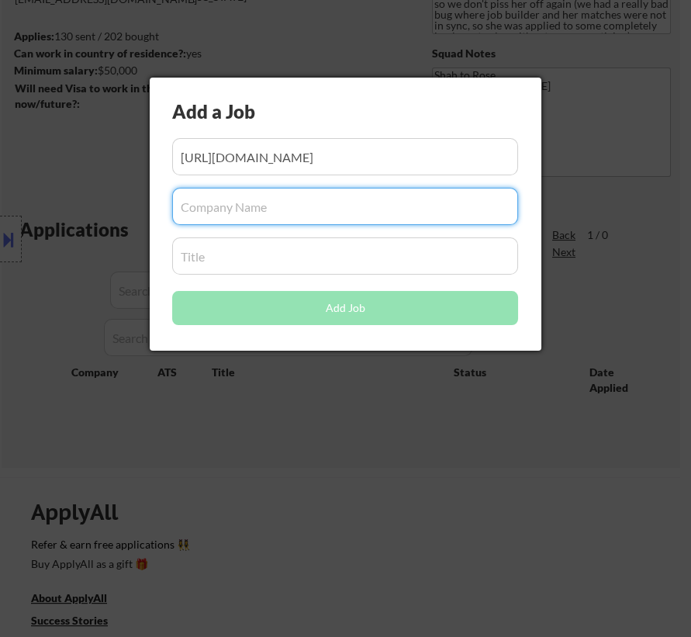
paste input "cvs_health_careers"
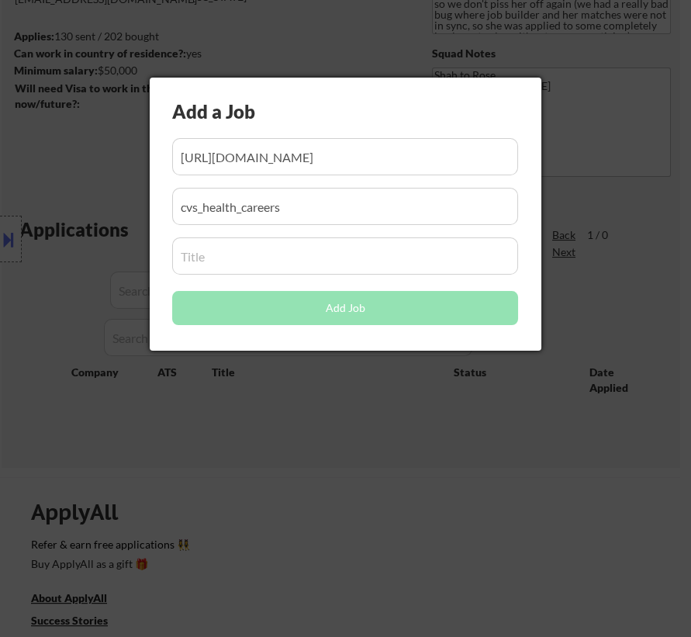
click at [225, 258] on input "input" at bounding box center [345, 255] width 346 height 37
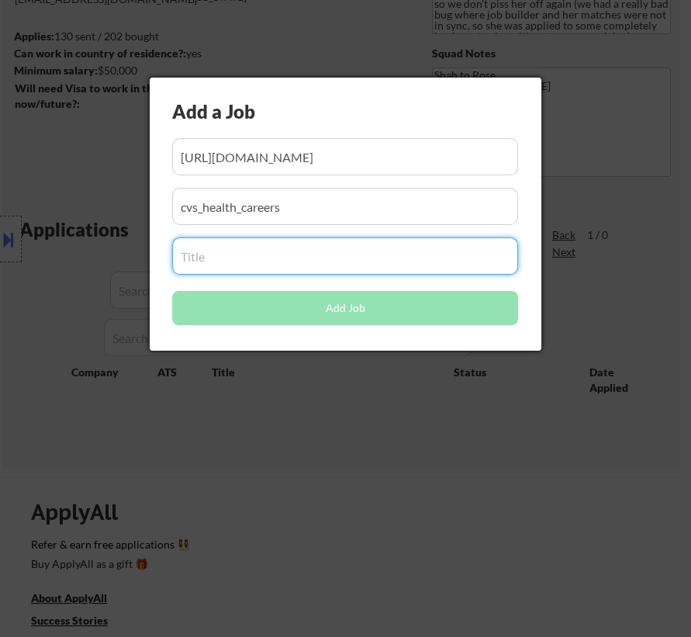
paste input "Supply Chain Senior Analyst"
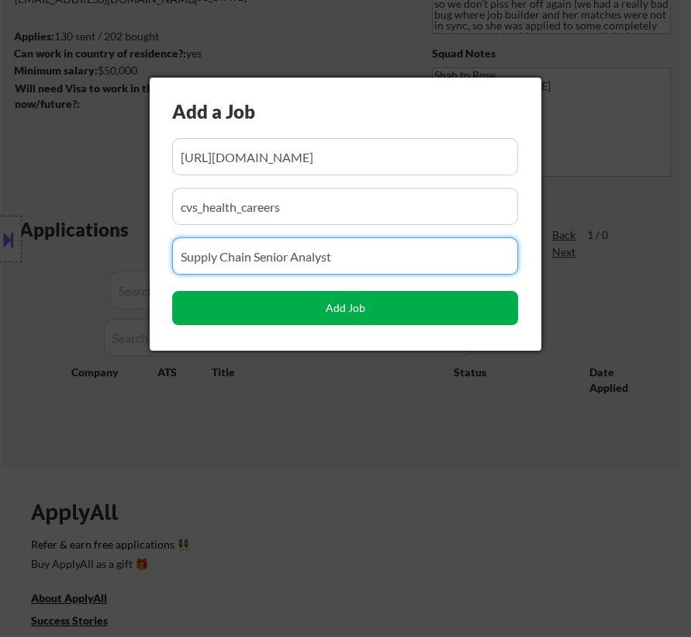
click at [313, 311] on button "Add Job" at bounding box center [345, 308] width 346 height 34
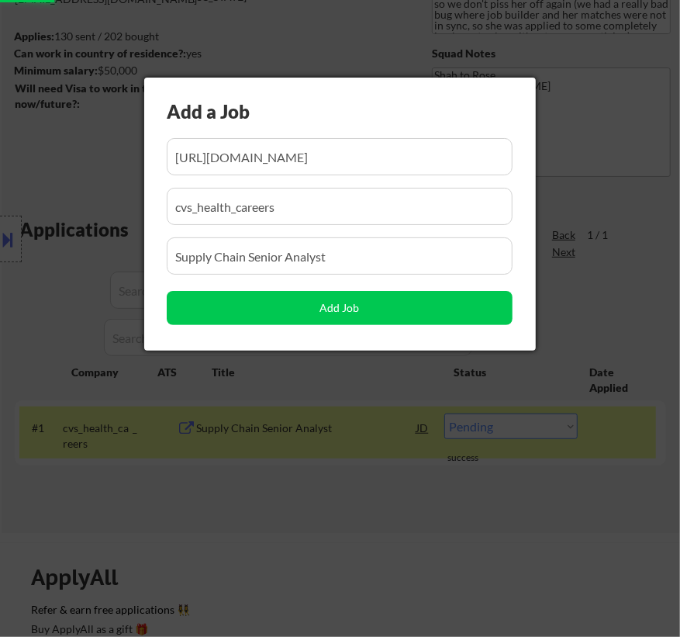
click at [348, 496] on div at bounding box center [340, 318] width 680 height 637
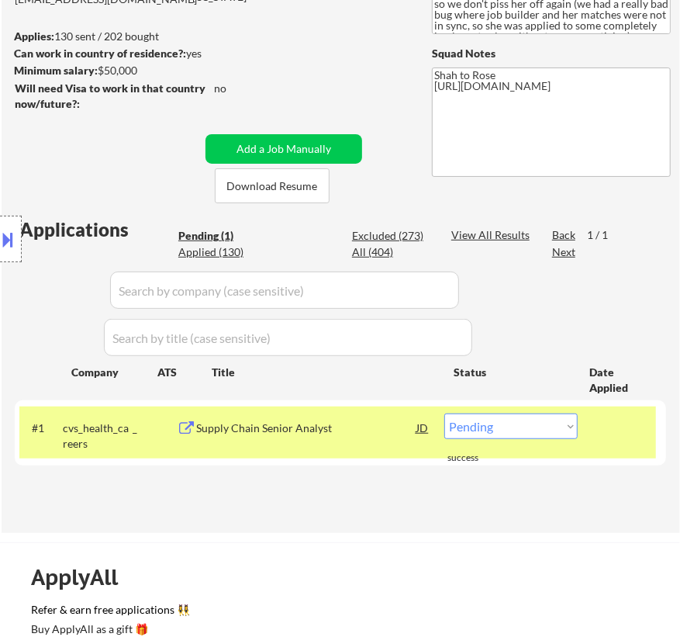
click at [549, 427] on select "Choose an option... Pending Applied Excluded (Questions) Excluded (Expired) Exc…" at bounding box center [510, 426] width 133 height 26
click at [444, 413] on select "Choose an option... Pending Applied Excluded (Questions) Excluded (Expired) Exc…" at bounding box center [510, 426] width 133 height 26
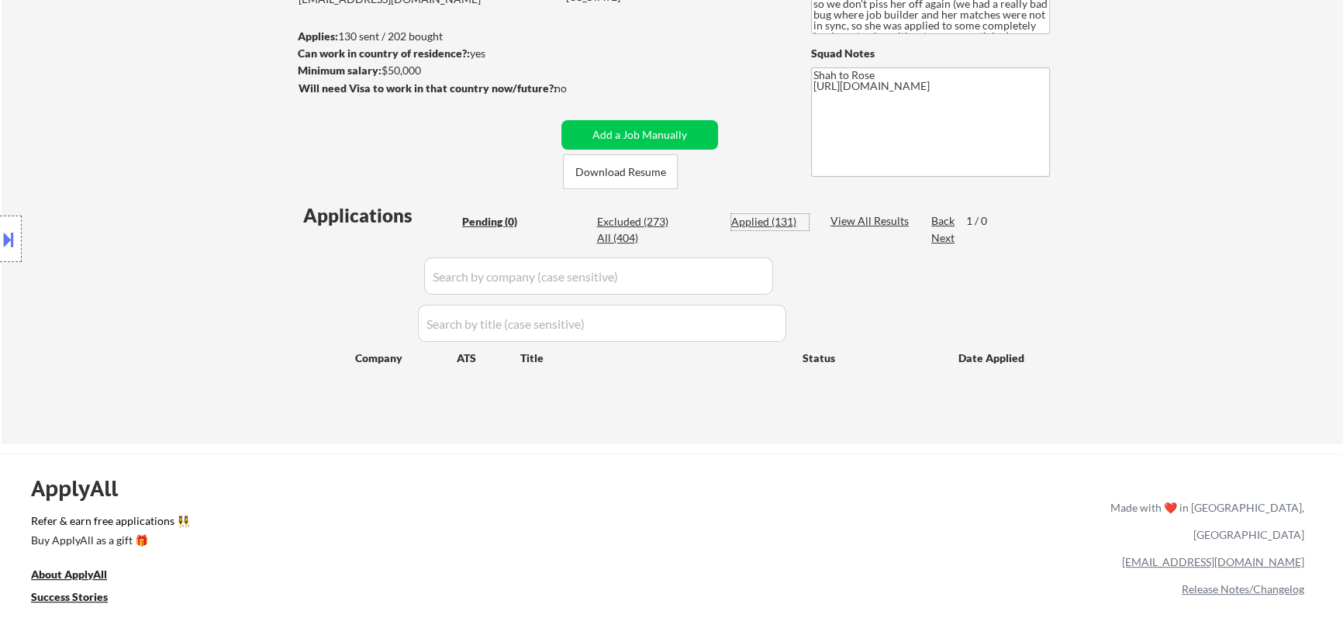
click at [679, 223] on div "Applied (131)" at bounding box center [770, 222] width 78 height 16
click at [679, 220] on div "Applied (131)" at bounding box center [770, 222] width 78 height 16
click at [679, 219] on div "Applied (131)" at bounding box center [770, 222] width 78 height 16
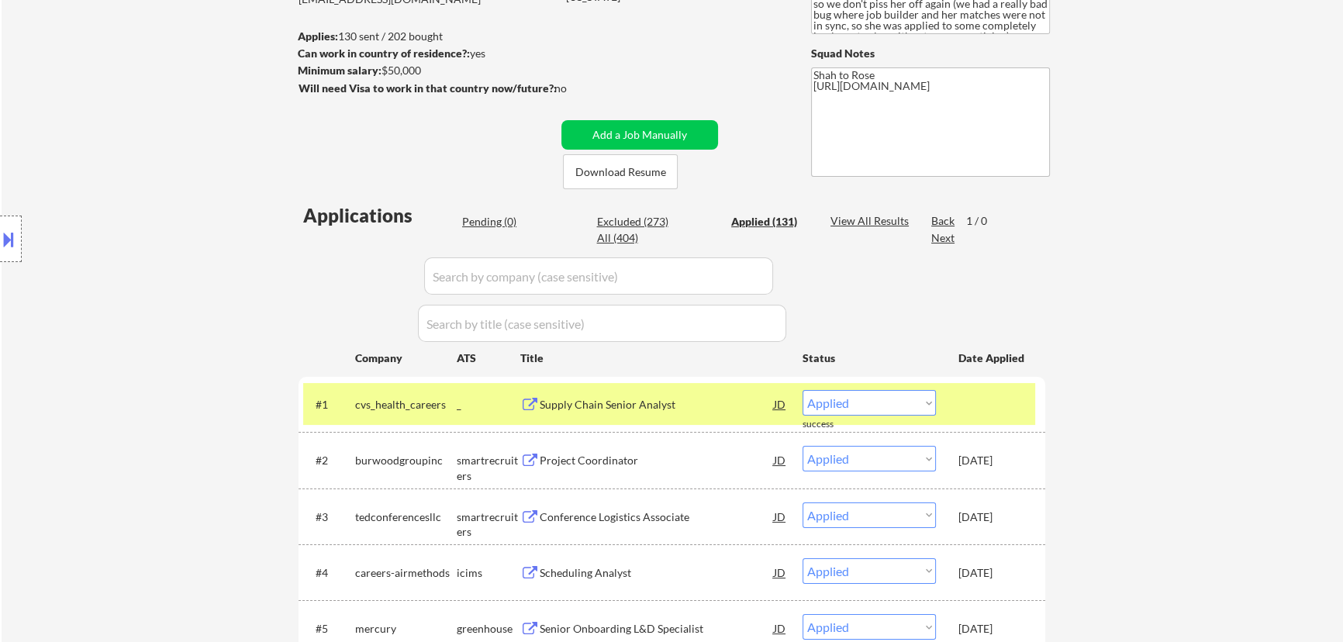
click at [679, 268] on input "input" at bounding box center [598, 276] width 349 height 37
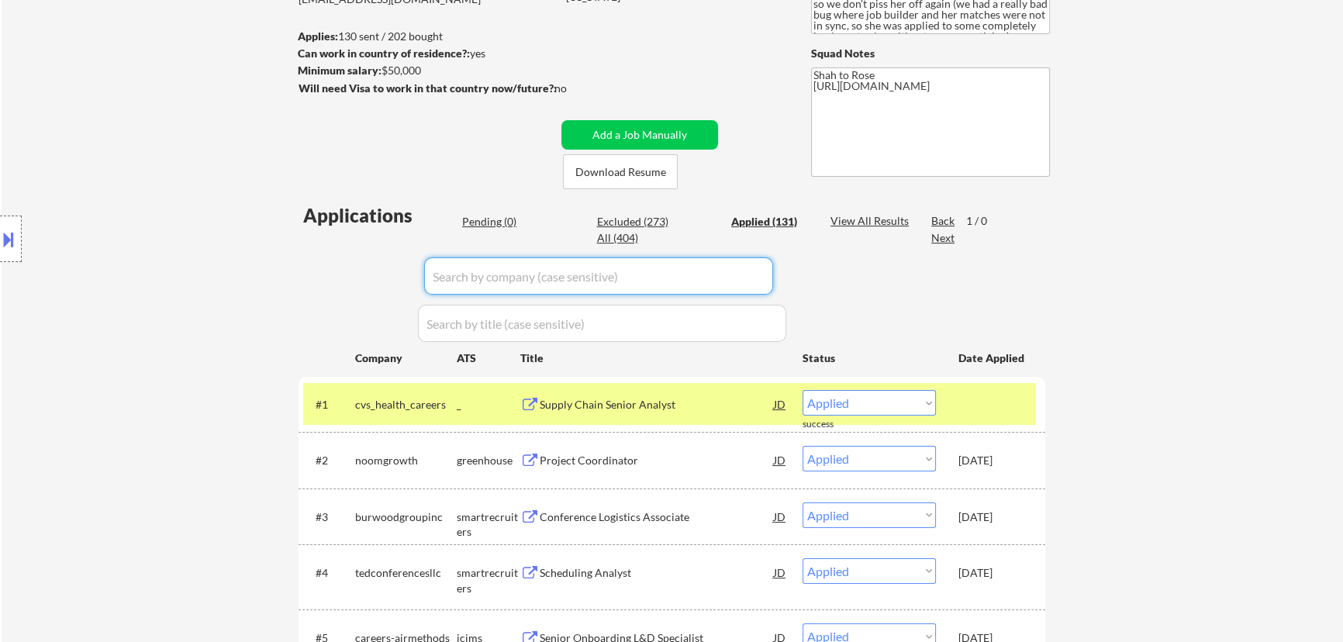
paste input "pearltalent"
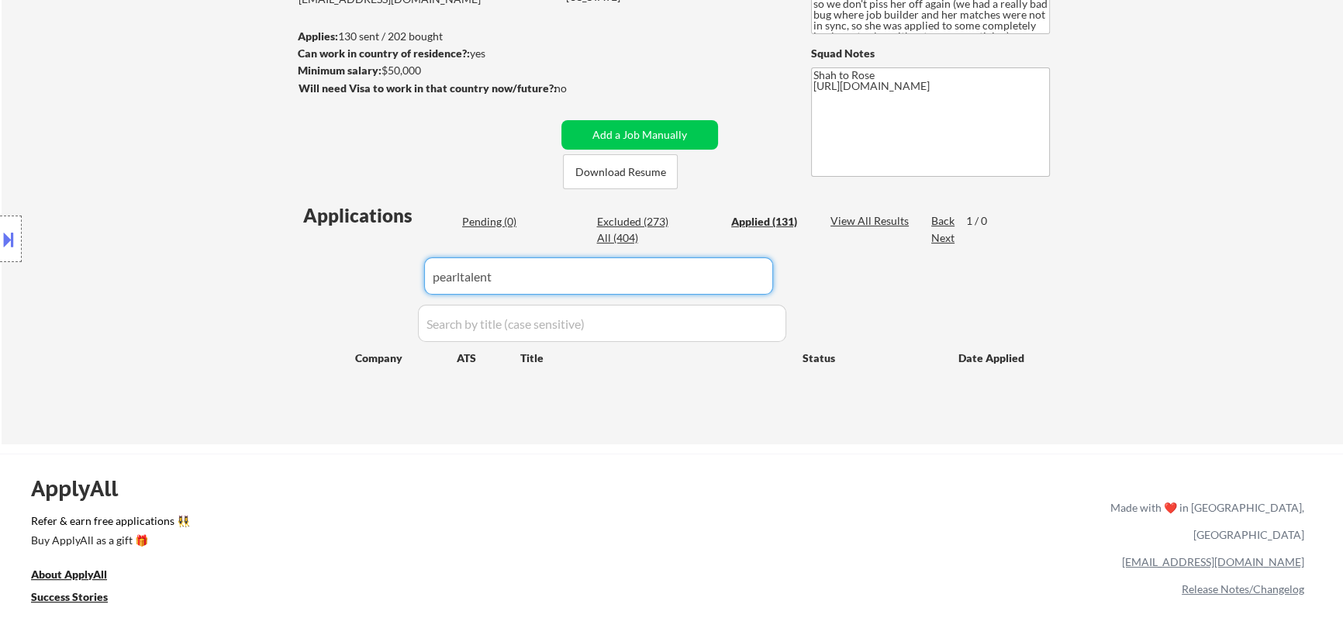
click at [494, 217] on div "Pending (0)" at bounding box center [501, 222] width 78 height 16
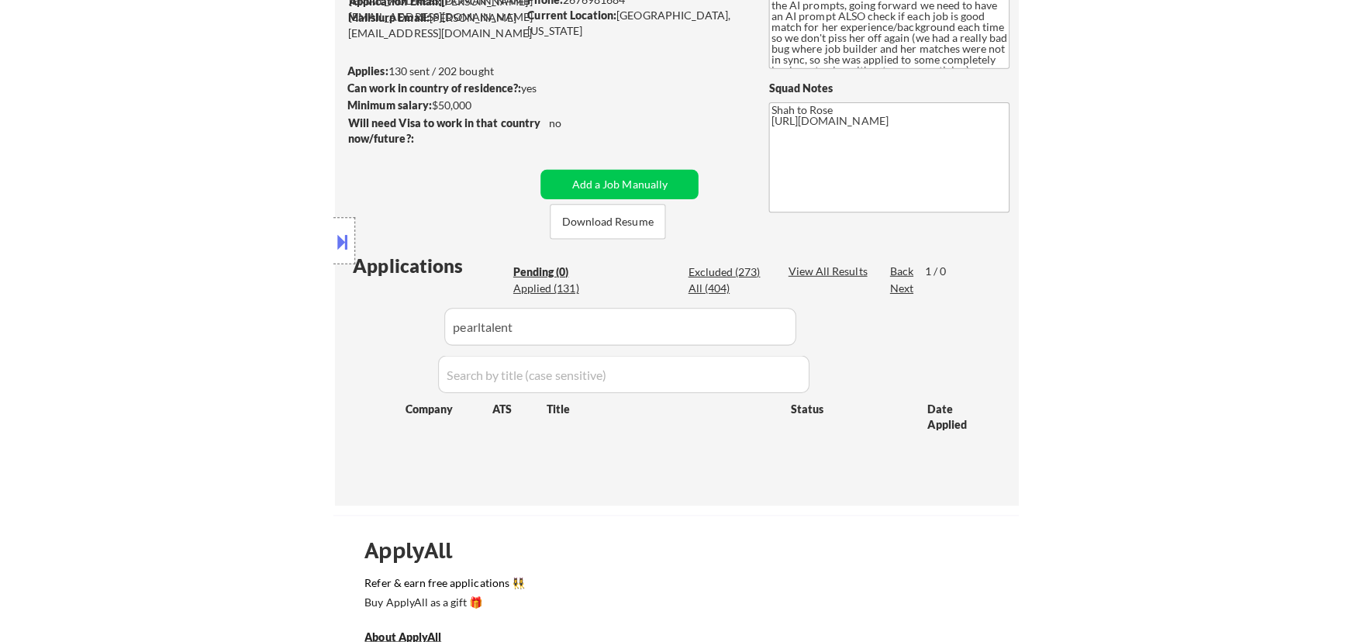
scroll to position [211, 0]
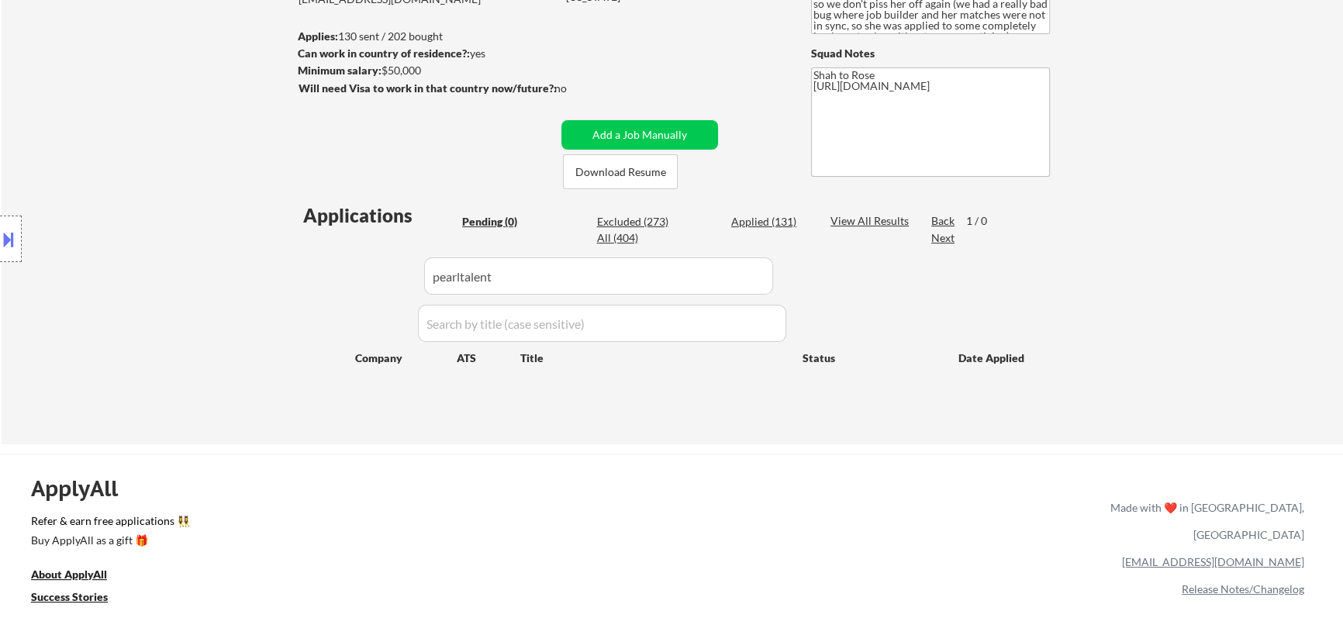
click at [679, 223] on div "Applied (131)" at bounding box center [770, 222] width 78 height 16
click at [658, 276] on input "input" at bounding box center [598, 276] width 349 height 37
drag, startPoint x: 652, startPoint y: 276, endPoint x: 417, endPoint y: 275, distance: 235.0
click at [417, 276] on div "Applications Pending (0) Excluded (273) Applied (131) All (404) View All Result…" at bounding box center [672, 308] width 747 height 213
paste input "Megaport"
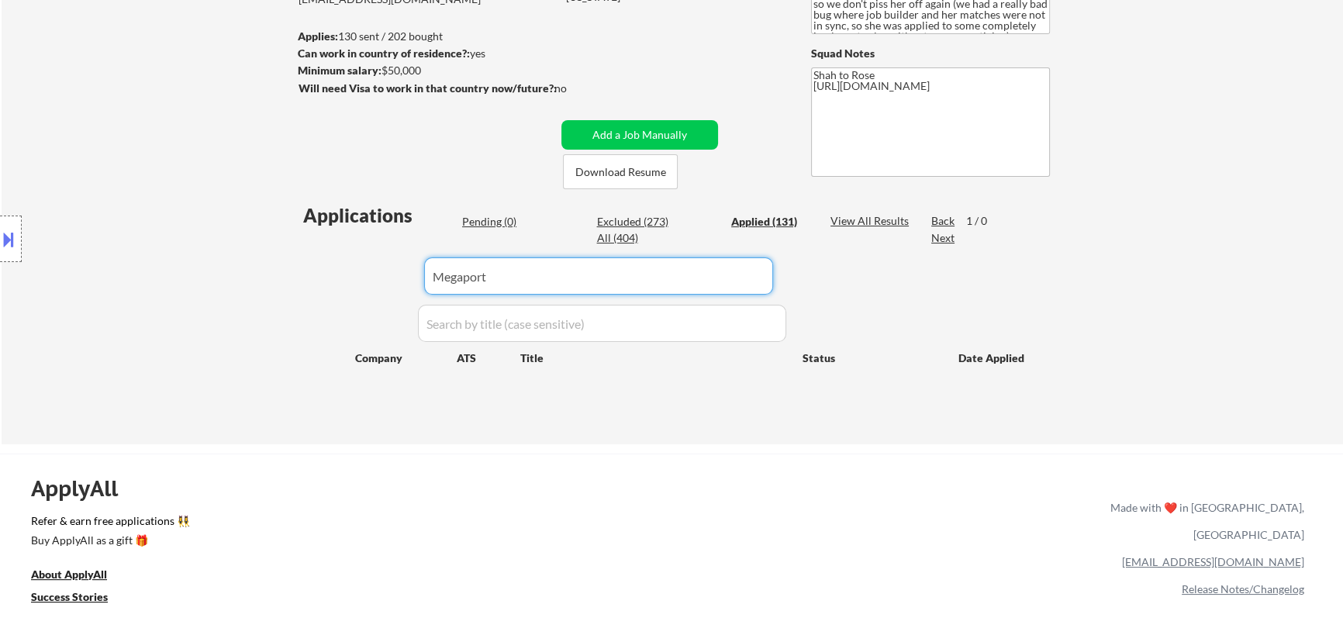
drag, startPoint x: 535, startPoint y: 275, endPoint x: 356, endPoint y: 278, distance: 179.2
click at [361, 279] on div "Applications Pending (0) Excluded (273) Applied (131) All (404) View All Result…" at bounding box center [672, 308] width 747 height 213
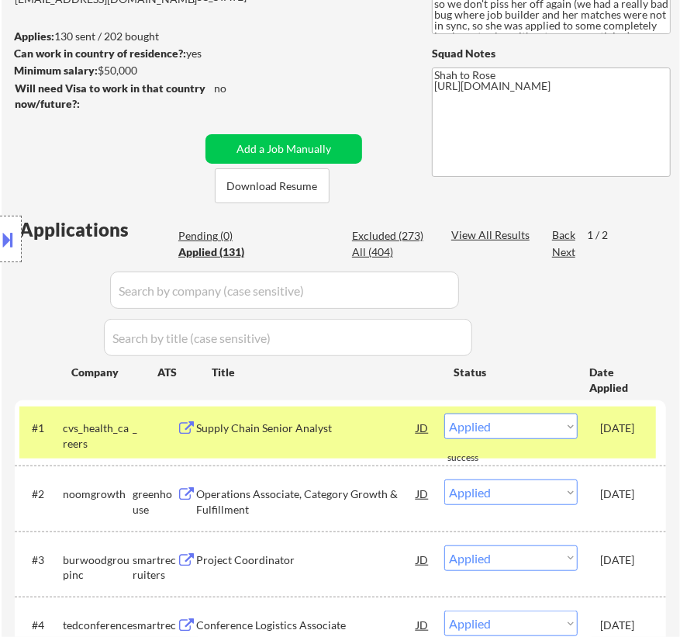
click at [7, 237] on button at bounding box center [8, 239] width 17 height 26
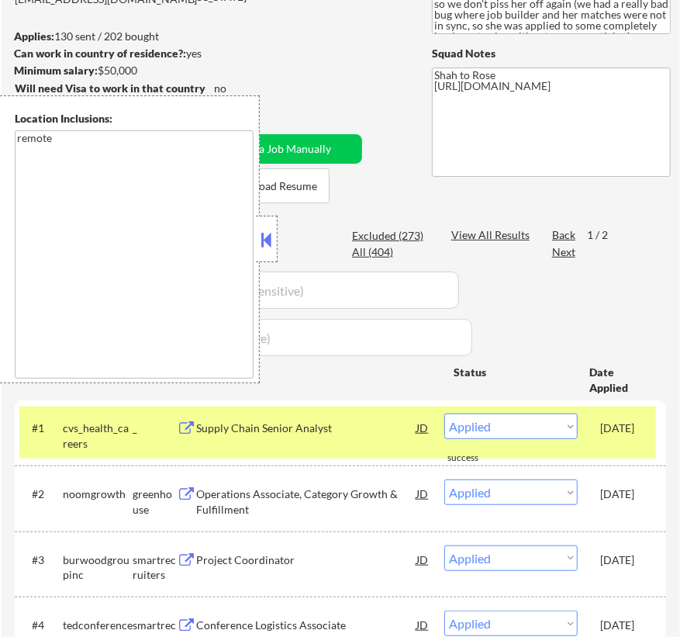
click at [265, 237] on button at bounding box center [266, 239] width 17 height 23
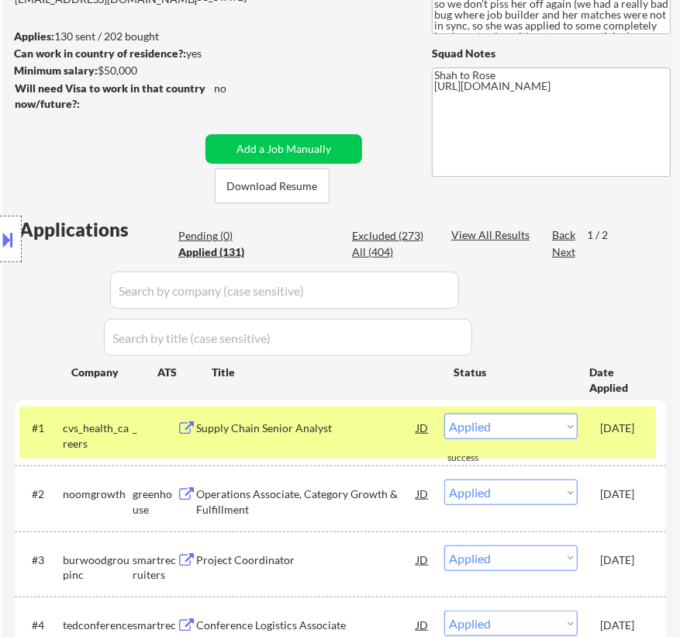
click at [202, 236] on div "Location Inclusions: remote" at bounding box center [139, 239] width 278 height 288
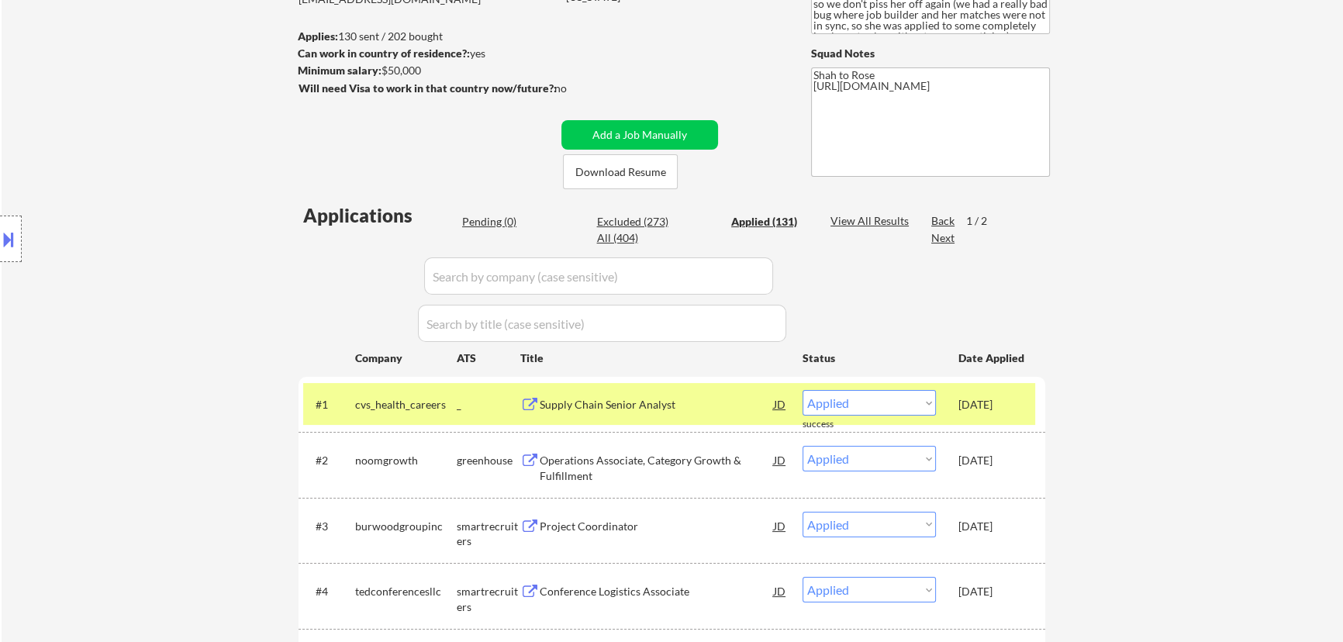
click at [496, 225] on div "Pending (0)" at bounding box center [501, 222] width 78 height 16
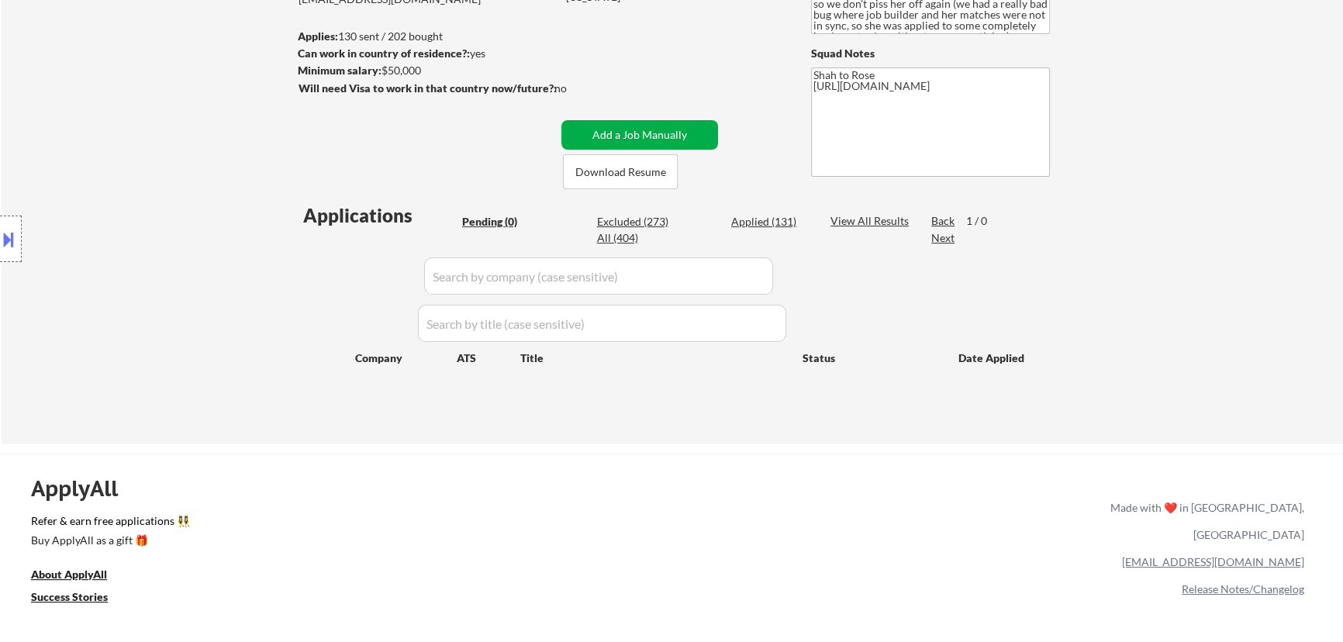
click at [655, 137] on button "Add a Job Manually" at bounding box center [640, 134] width 157 height 29
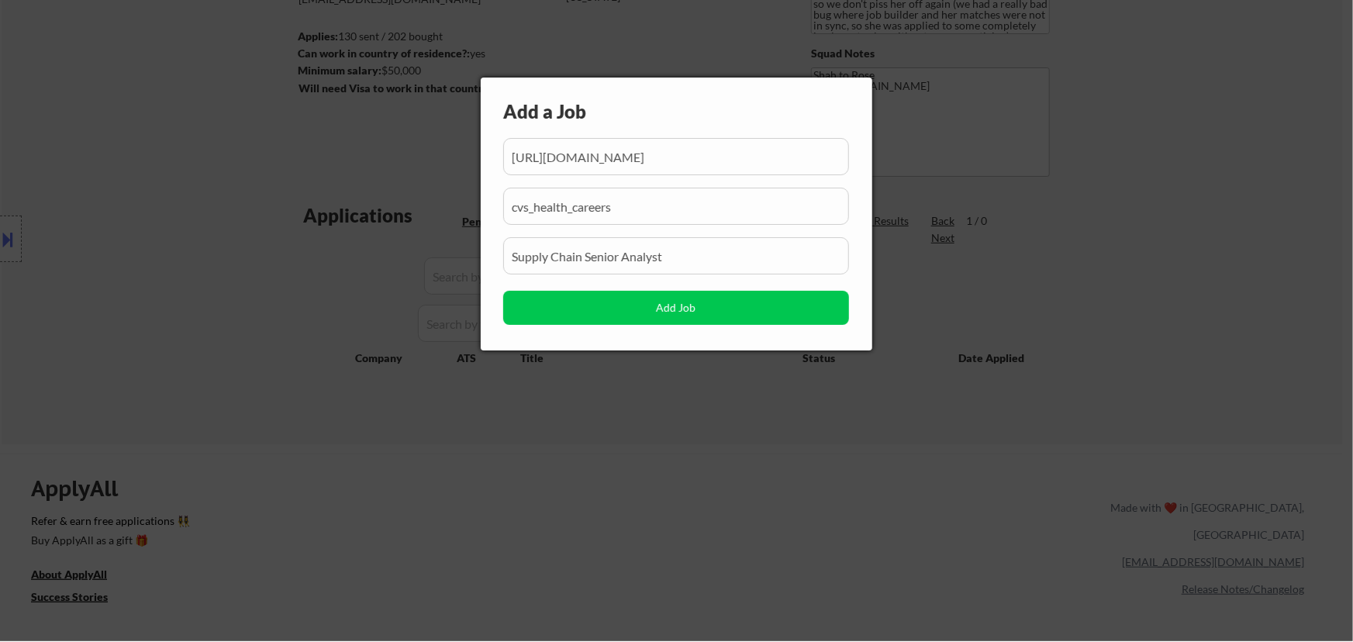
scroll to position [0, 373]
drag, startPoint x: 682, startPoint y: 164, endPoint x: 652, endPoint y: 168, distance: 30.5
click at [652, 168] on input "input" at bounding box center [676, 156] width 346 height 37
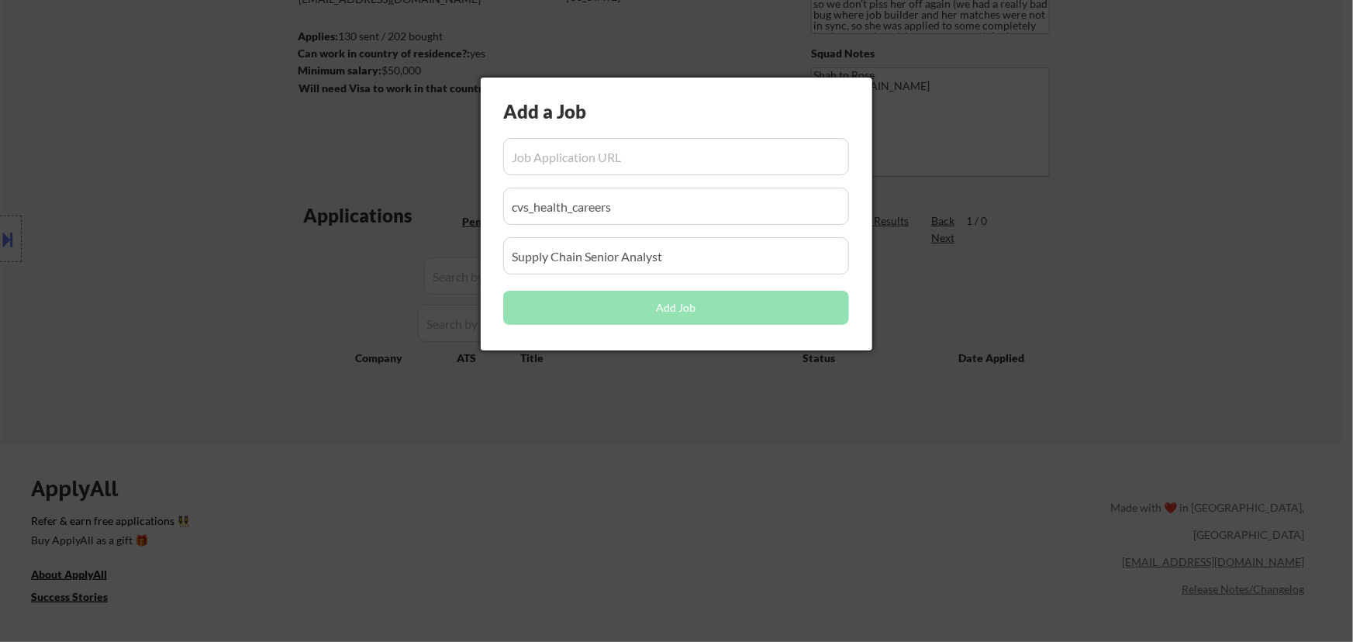
click at [627, 161] on input "input" at bounding box center [676, 156] width 346 height 37
paste input "https://jobs.lever.co/megaport/dc649968-c587-42ae-bf58-333637c1e987"
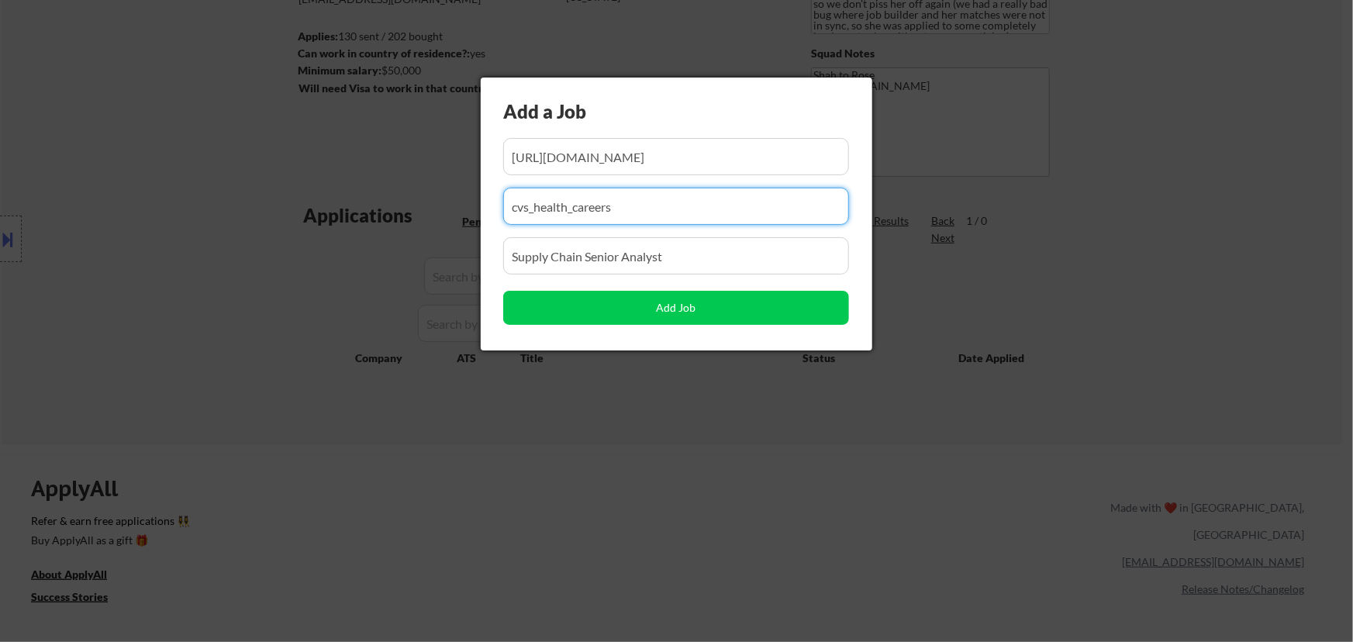
drag, startPoint x: 627, startPoint y: 213, endPoint x: 427, endPoint y: 219, distance: 199.4
click at [428, 219] on body "← Return to /applysquad Mailslurp Inbox Job Search Builder Nayeli Israel User E…" at bounding box center [676, 110] width 1353 height 642
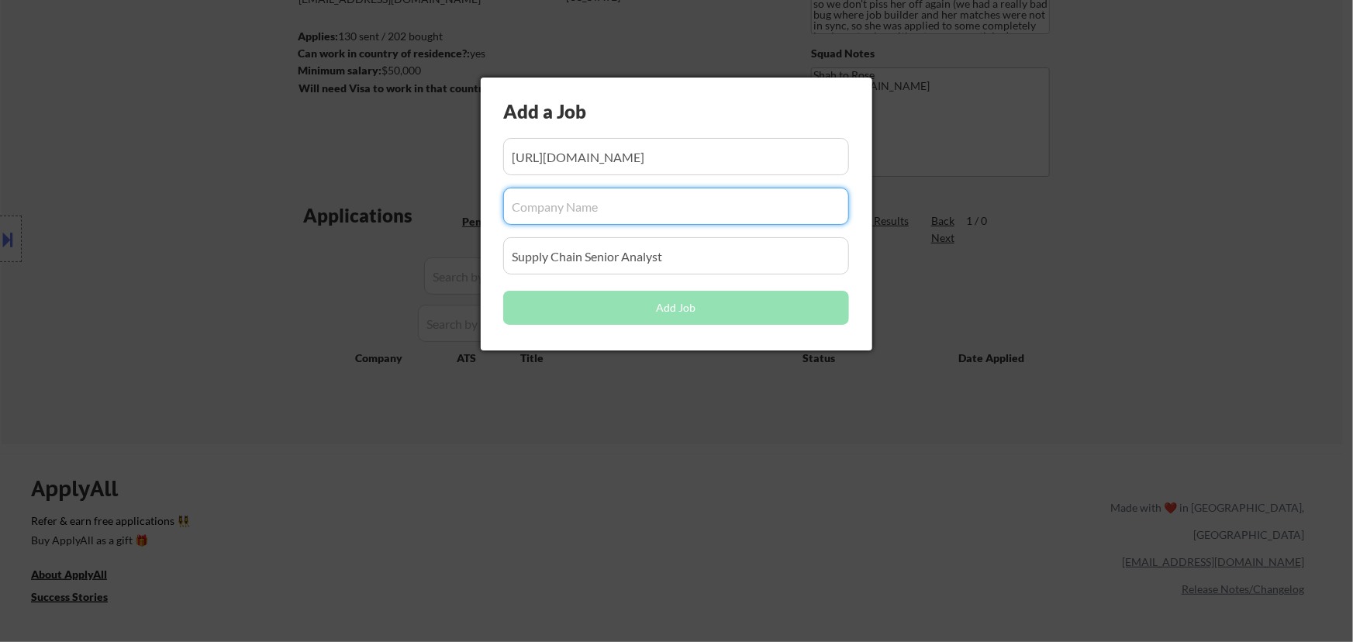
paste input "/megaport"
click at [517, 203] on input "input" at bounding box center [676, 206] width 346 height 37
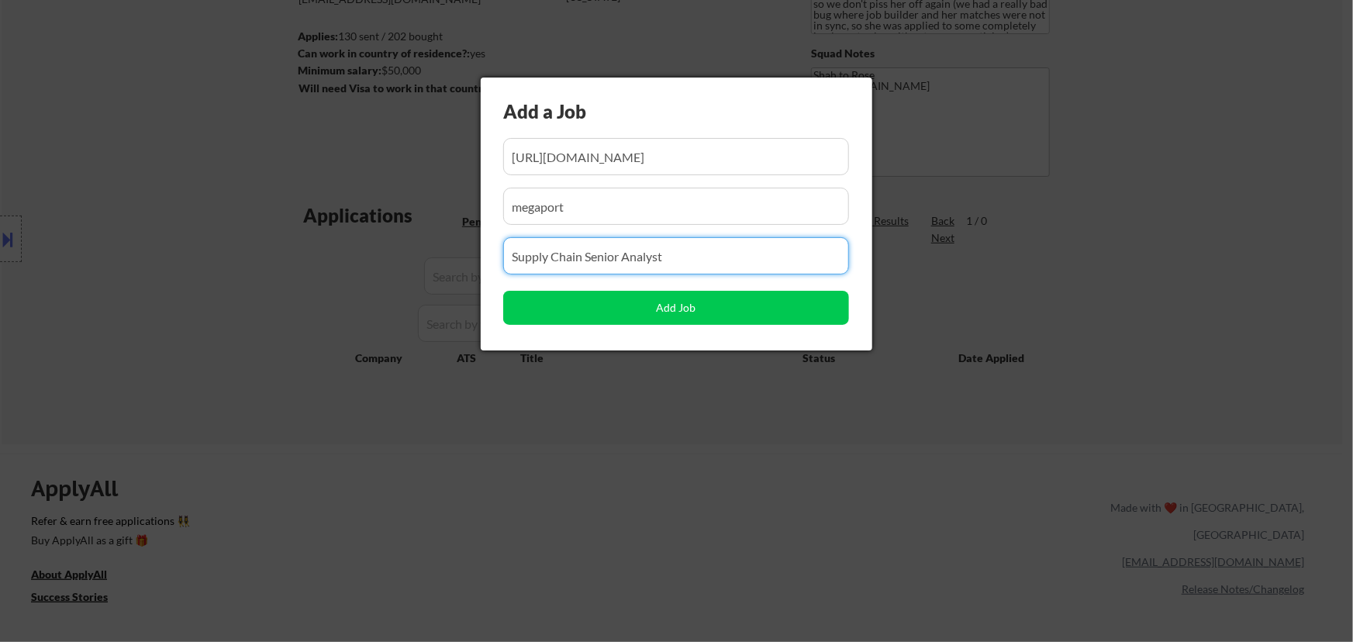
drag, startPoint x: 669, startPoint y: 255, endPoint x: 480, endPoint y: 275, distance: 189.5
click at [480, 275] on body "← Return to /applysquad Mailslurp Inbox Job Search Builder Nayeli Israel User E…" at bounding box center [676, 110] width 1353 height 642
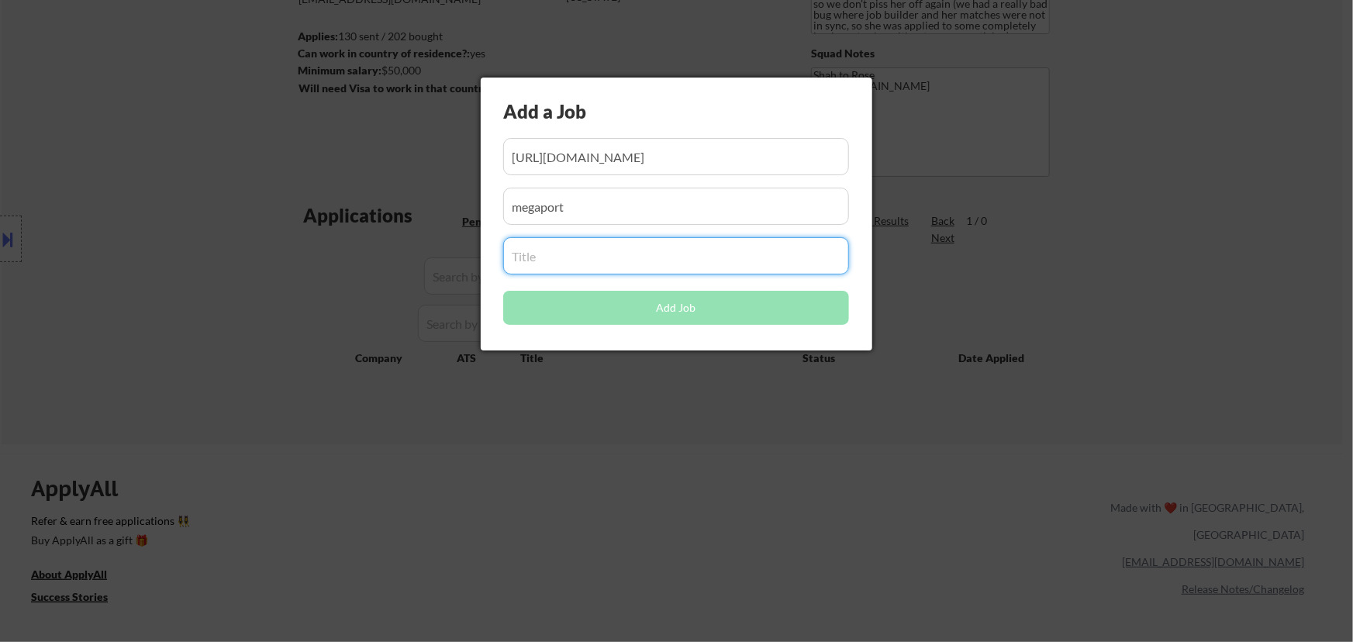
click at [559, 252] on input "input" at bounding box center [676, 255] width 346 height 37
paste input "Deployment Logistics Coordinator"
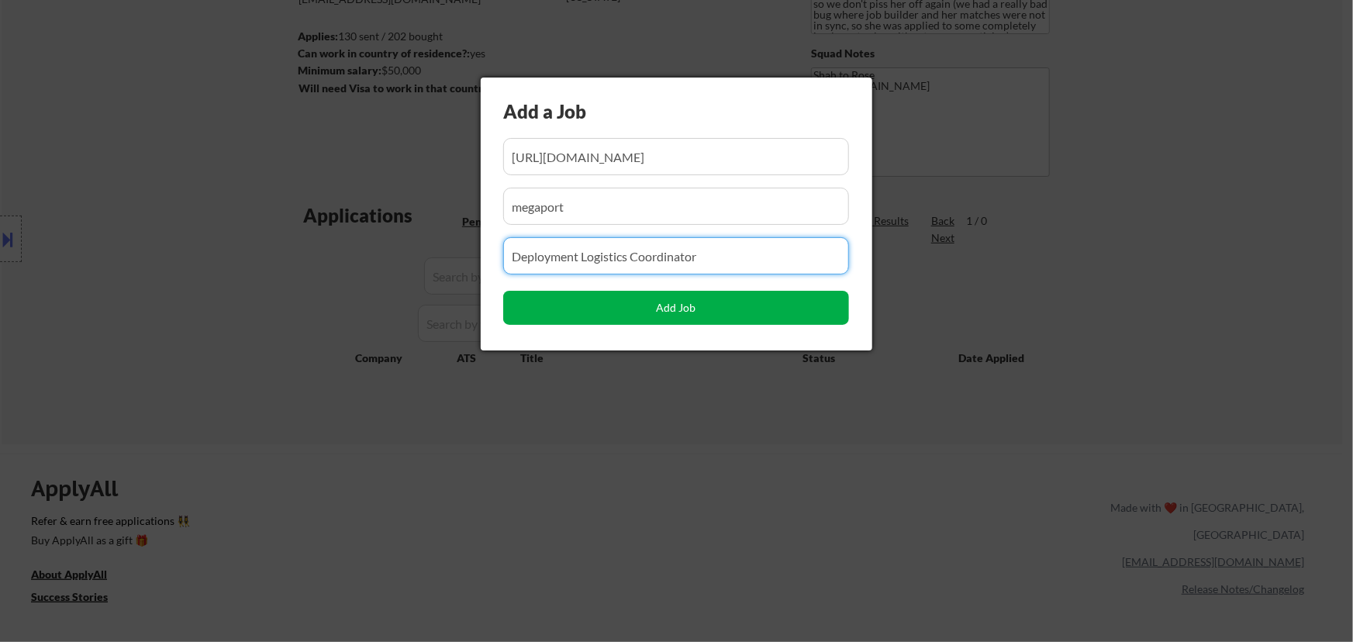
click at [679, 308] on button "Add Job" at bounding box center [676, 308] width 346 height 34
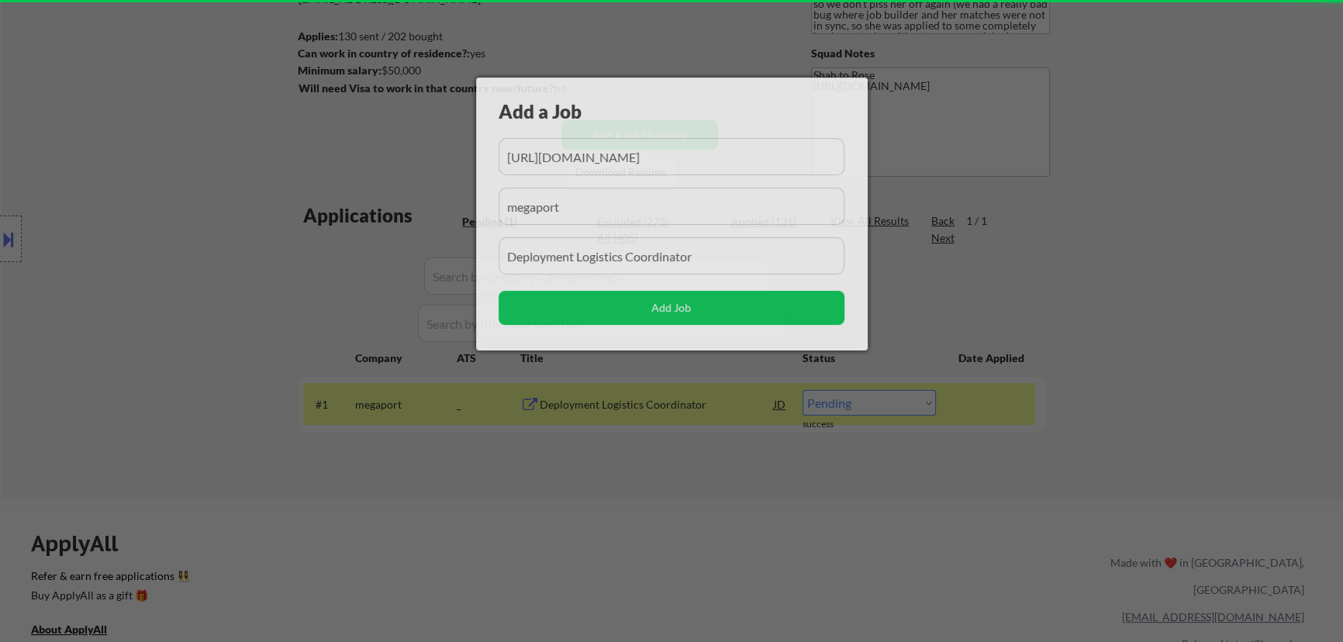
click at [679, 431] on body "← Return to /applysquad Mailslurp Inbox Job Search Builder Nayeli Israel User E…" at bounding box center [671, 110] width 1343 height 642
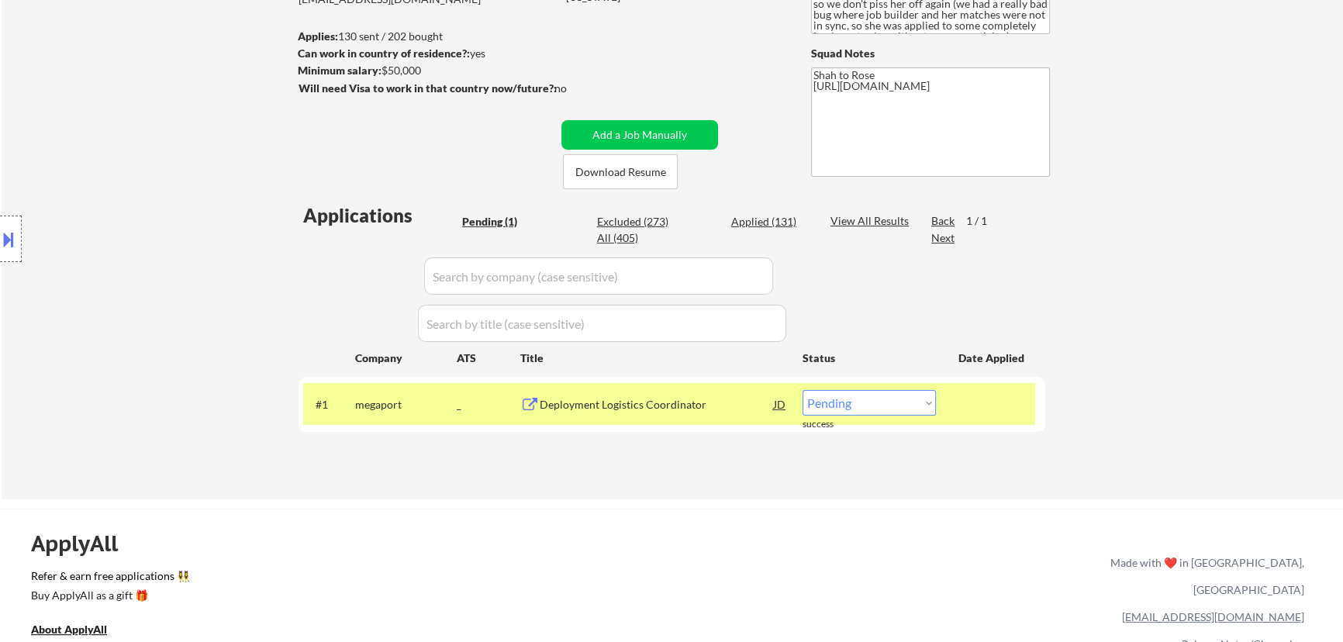
click at [679, 406] on select "Choose an option... Pending Applied Excluded (Questions) Excluded (Expired) Exc…" at bounding box center [869, 403] width 133 height 26
click at [679, 390] on select "Choose an option... Pending Applied Excluded (Questions) Excluded (Expired) Exc…" at bounding box center [869, 403] width 133 height 26
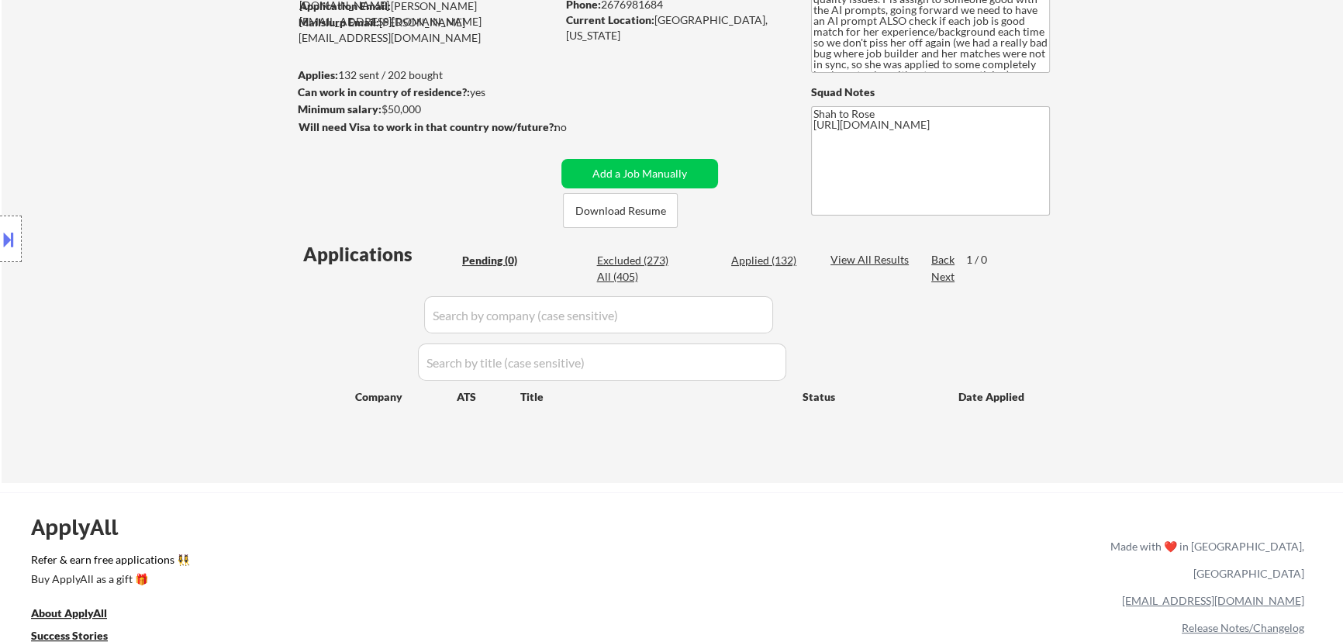
scroll to position [140, 0]
